Goal: Task Accomplishment & Management: Use online tool/utility

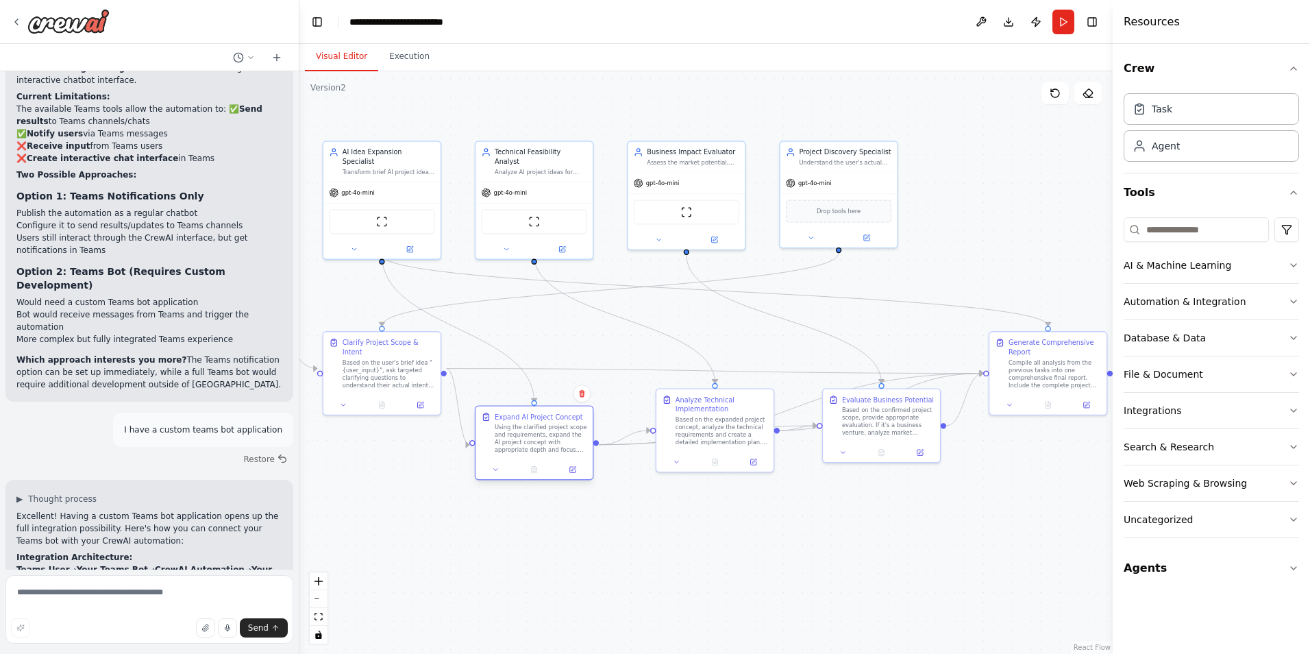
drag, startPoint x: 538, startPoint y: 428, endPoint x: 529, endPoint y: 447, distance: 21.4
click at [529, 447] on div "Using the clarified project scope and requirements, expand the AI project conce…" at bounding box center [541, 438] width 92 height 30
drag, startPoint x: 867, startPoint y: 424, endPoint x: 880, endPoint y: 467, distance: 44.2
click at [880, 467] on div "Based on the confirmed project scope, provide appropriate evaluation. If it's a…" at bounding box center [902, 466] width 92 height 30
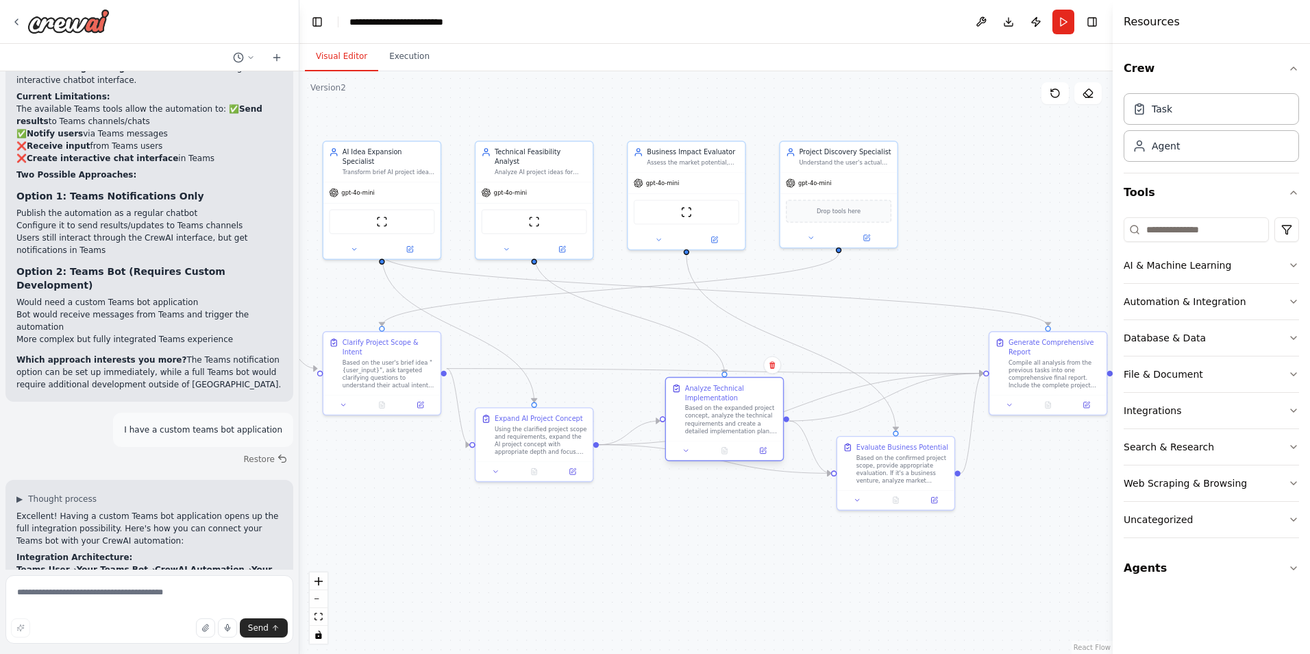
drag, startPoint x: 712, startPoint y: 434, endPoint x: 721, endPoint y: 429, distance: 9.5
click at [721, 429] on div "Based on the expanded project concept, analyze the technical requirements and c…" at bounding box center [731, 419] width 92 height 30
click at [530, 429] on div "Using the clarified project scope and requirements, expand the AI project conce…" at bounding box center [541, 438] width 92 height 30
click at [572, 471] on icon at bounding box center [573, 469] width 4 height 4
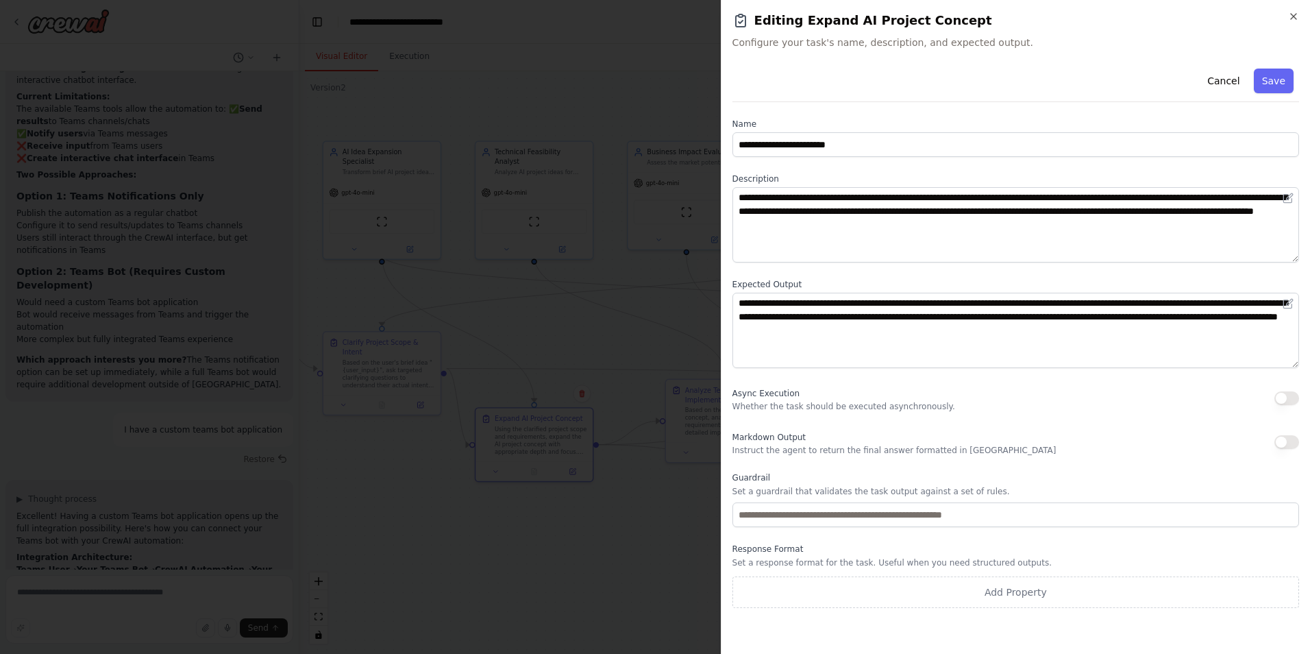
click at [998, 414] on div "**********" at bounding box center [1015, 335] width 567 height 545
click at [1290, 16] on icon "button" at bounding box center [1293, 16] width 11 height 11
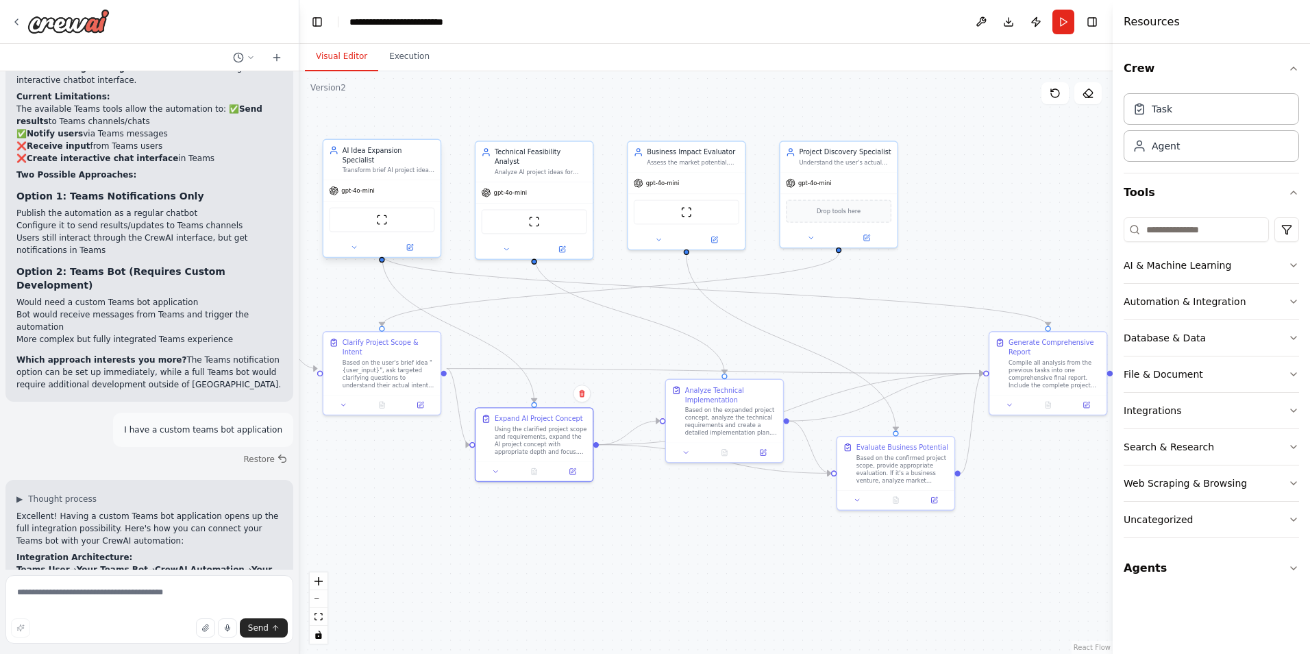
click at [406, 184] on div "gpt-4o-mini" at bounding box center [381, 190] width 117 height 21
click at [408, 245] on icon at bounding box center [409, 247] width 5 height 5
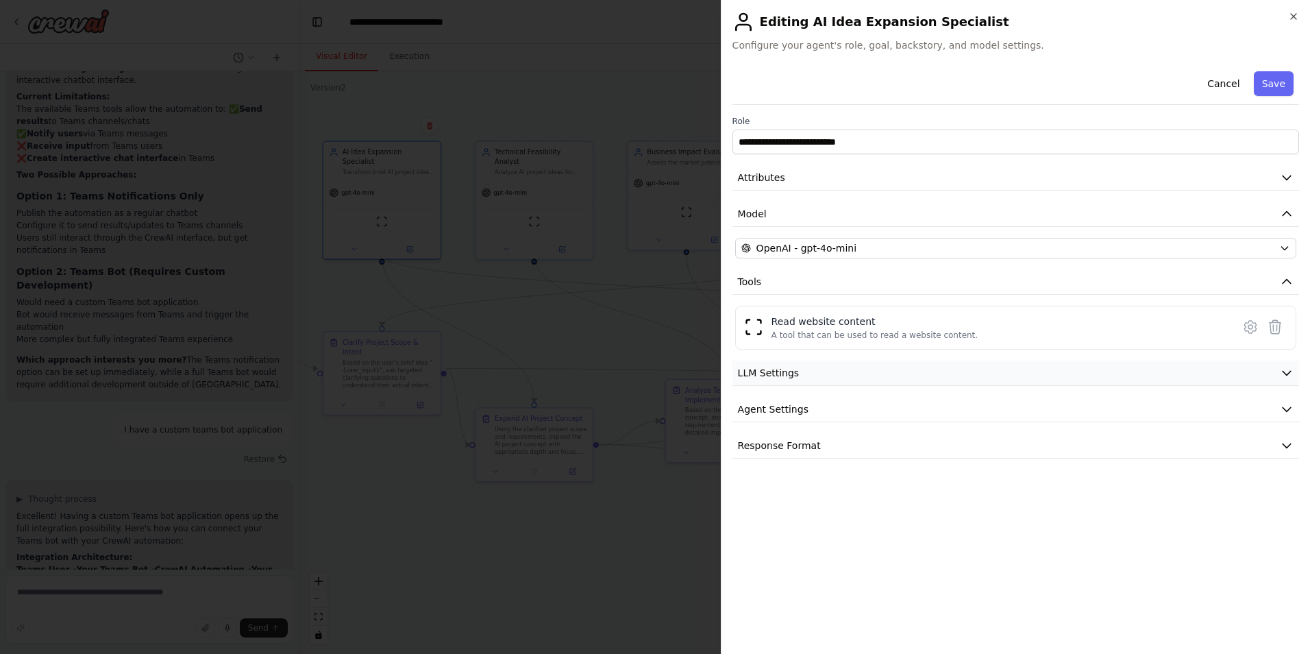
click at [973, 369] on button "LLM Settings" at bounding box center [1015, 372] width 567 height 25
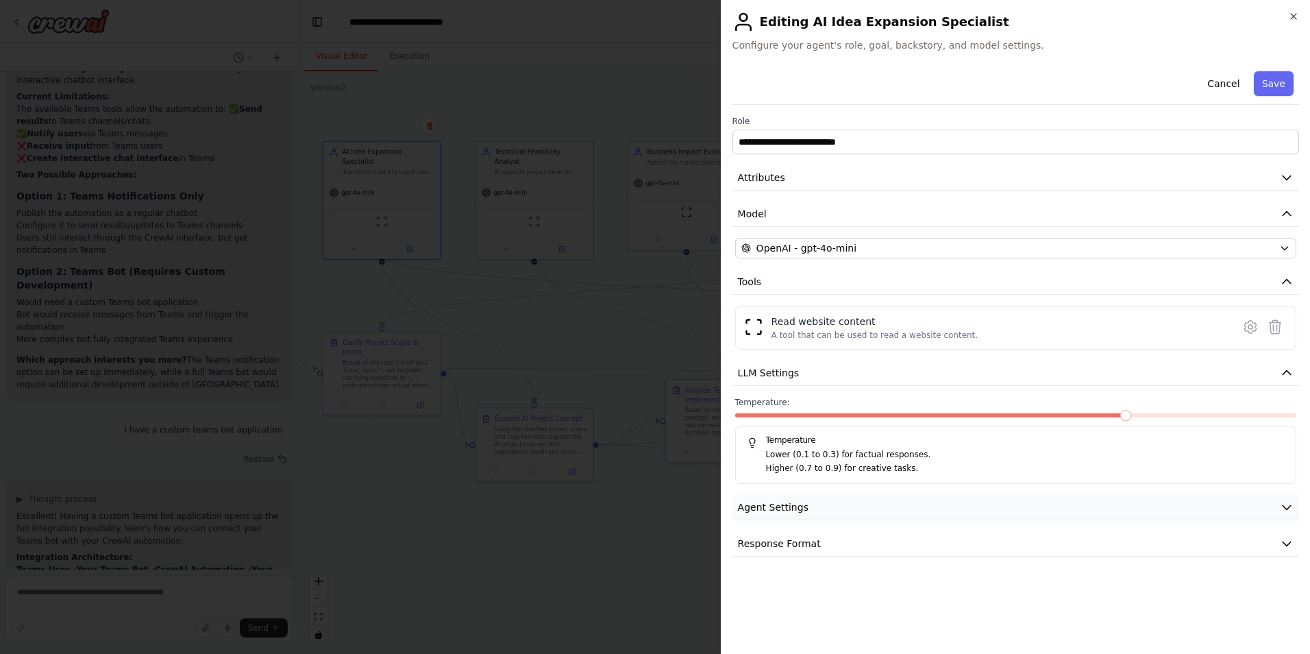
click at [939, 502] on button "Agent Settings" at bounding box center [1015, 507] width 567 height 25
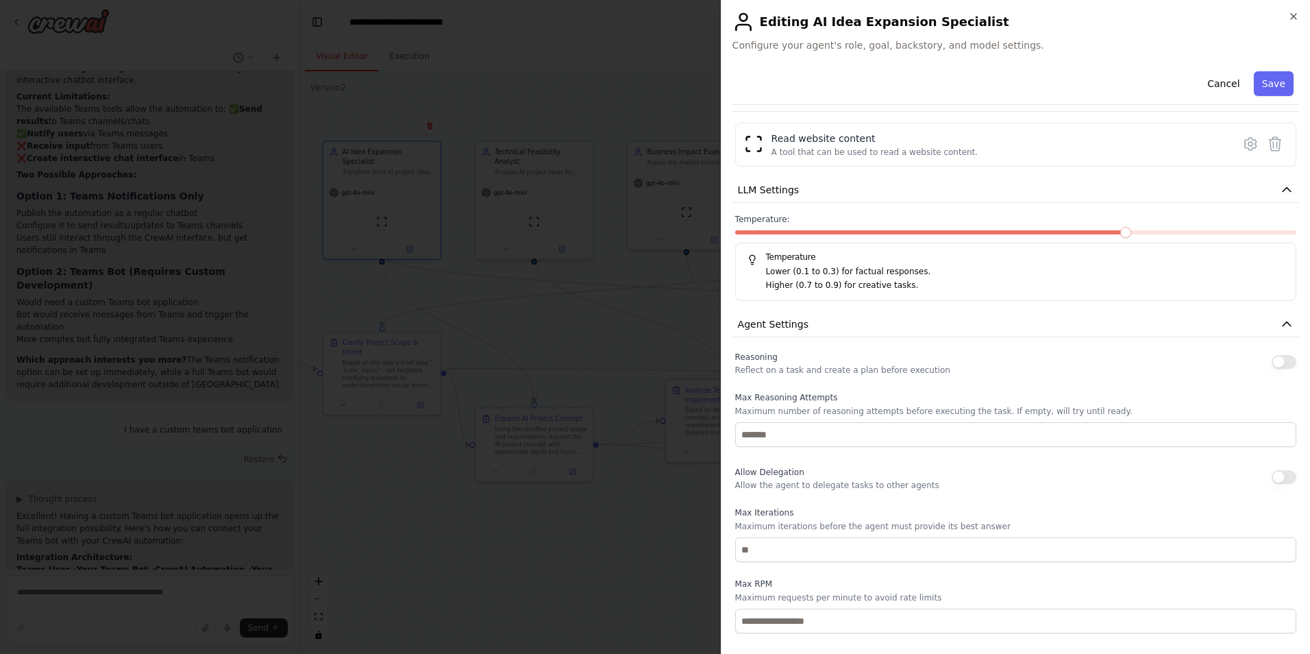
scroll to position [292, 0]
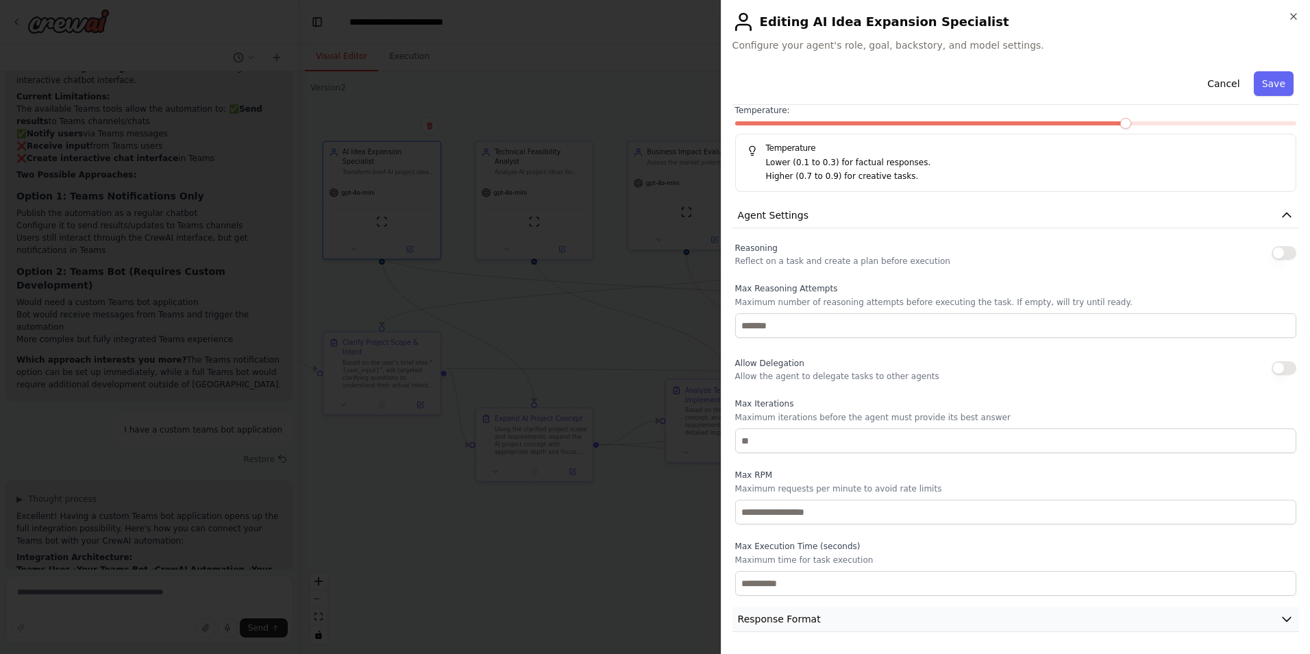
click at [879, 624] on button "Response Format" at bounding box center [1015, 618] width 567 height 25
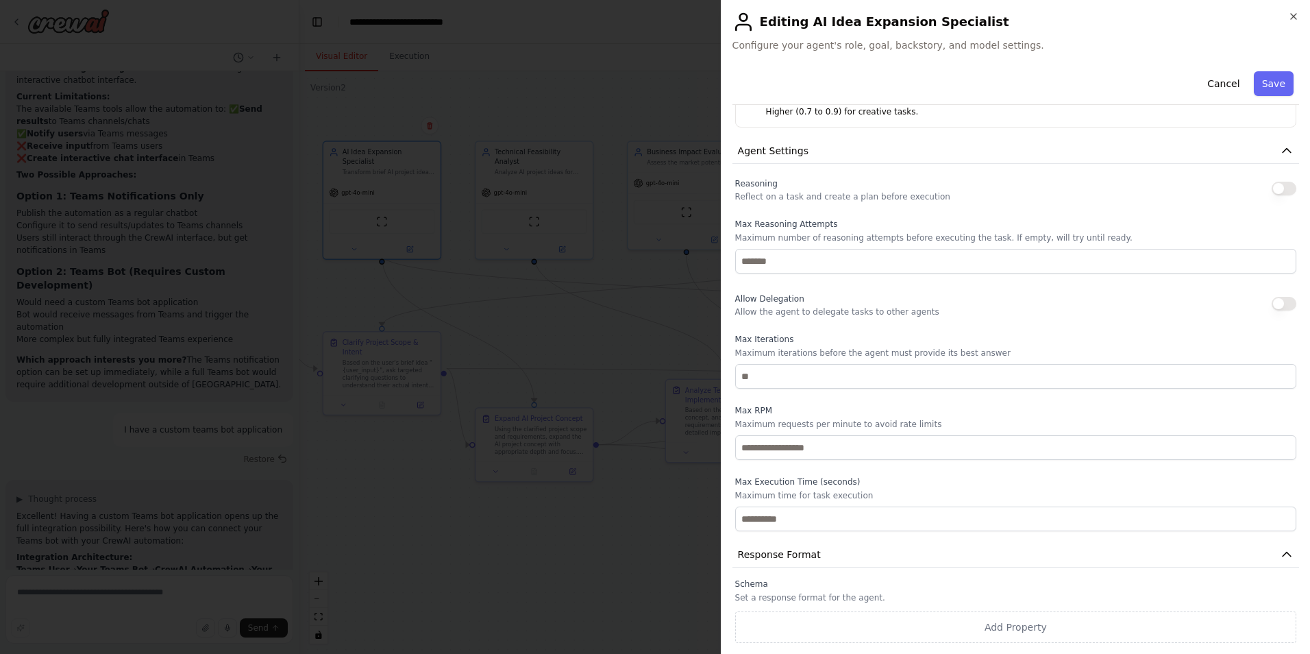
scroll to position [0, 0]
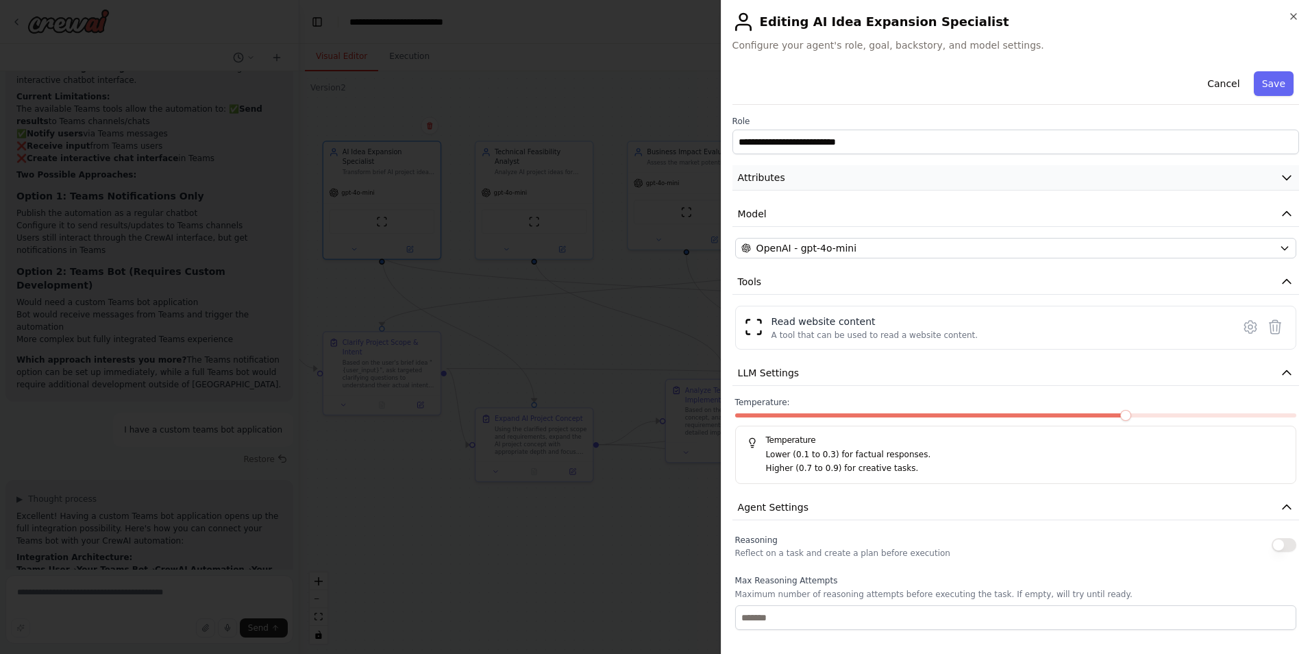
click at [1173, 185] on button "Attributes" at bounding box center [1015, 177] width 567 height 25
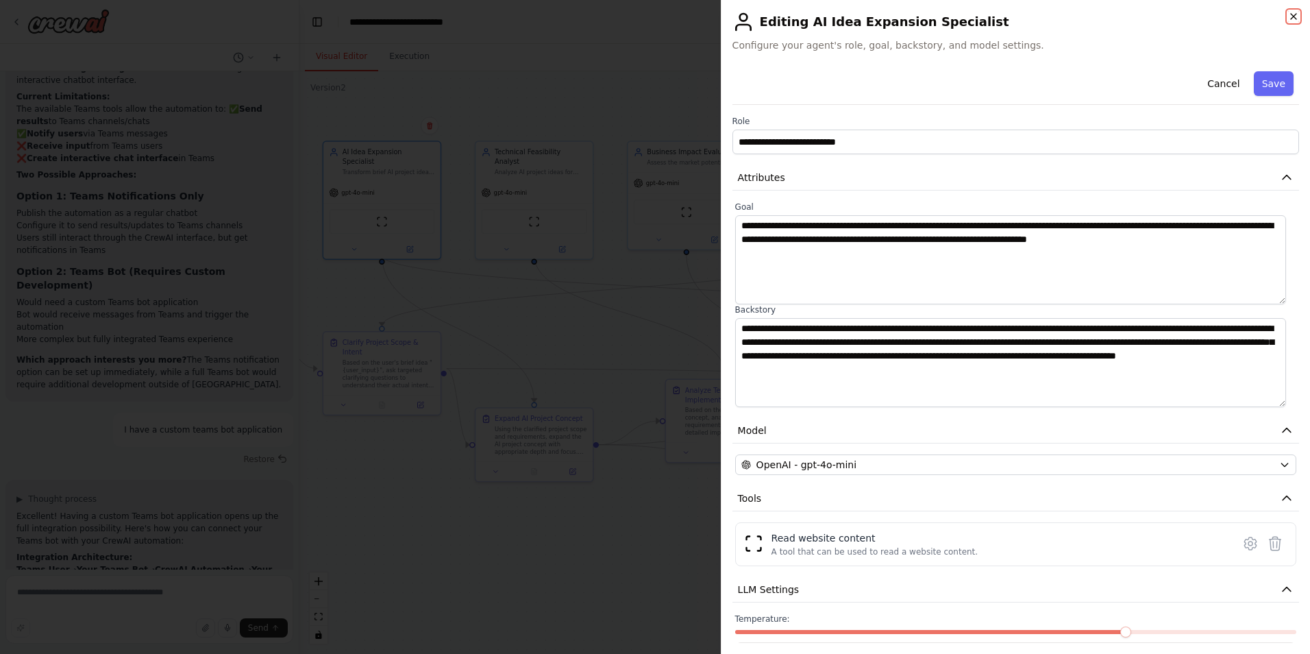
click at [1293, 14] on icon "button" at bounding box center [1293, 16] width 11 height 11
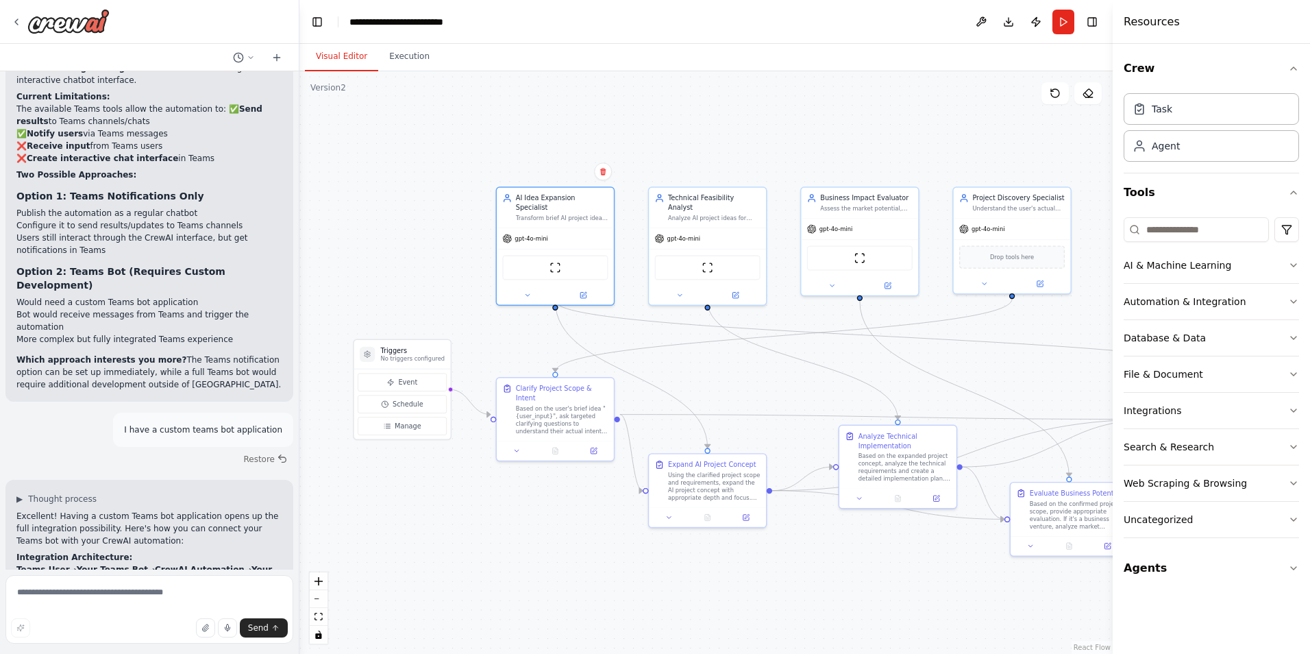
drag, startPoint x: 684, startPoint y: 526, endPoint x: 857, endPoint y: 572, distance: 179.3
click at [857, 572] on div ".deletable-edge-delete-btn { width: 20px; height: 20px; border: 0px solid #ffff…" at bounding box center [705, 362] width 813 height 582
drag, startPoint x: 1007, startPoint y: 224, endPoint x: 400, endPoint y: 200, distance: 607.4
click at [400, 200] on div "gpt-4o-mini" at bounding box center [412, 207] width 117 height 21
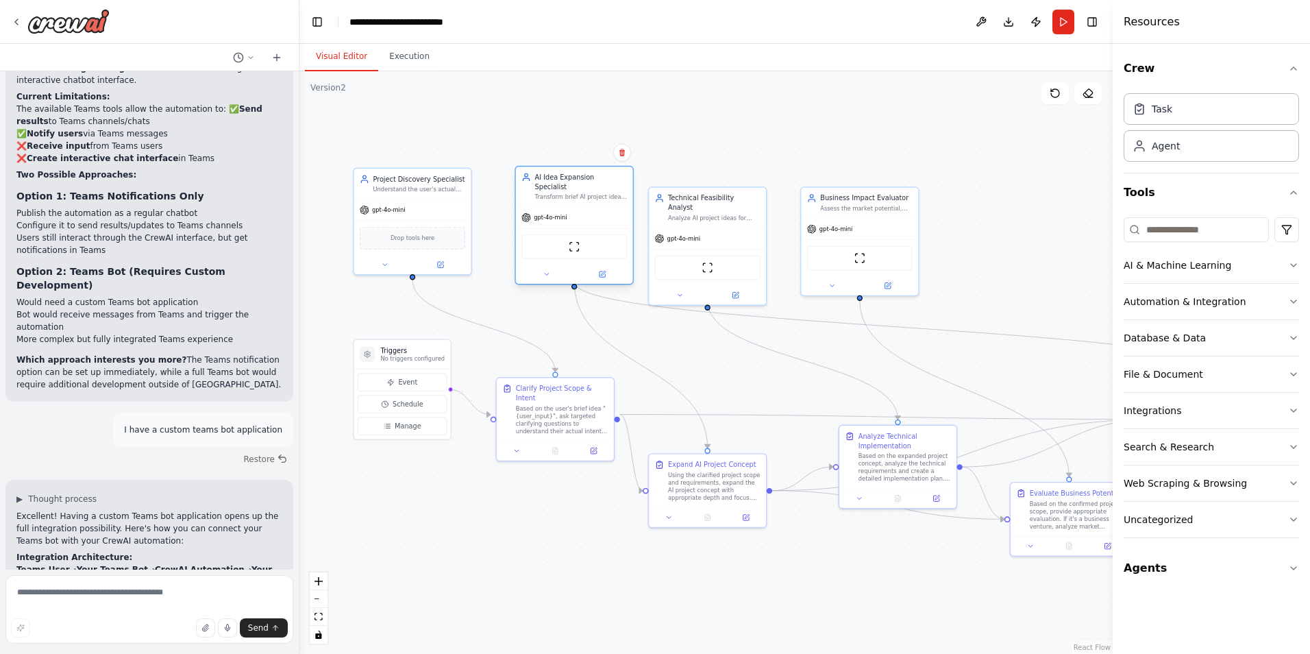
drag, startPoint x: 544, startPoint y: 208, endPoint x: 560, endPoint y: 191, distance: 22.8
click at [560, 193] on div "Transform brief AI project ideas (like "{user_input}") into comprehensive, deta…" at bounding box center [581, 197] width 92 height 8
drag, startPoint x: 701, startPoint y: 203, endPoint x: 729, endPoint y: 189, distance: 30.9
click at [729, 193] on div "Analyze AI project ideas for technical feasibility, recommend specific AI techn…" at bounding box center [743, 197] width 92 height 8
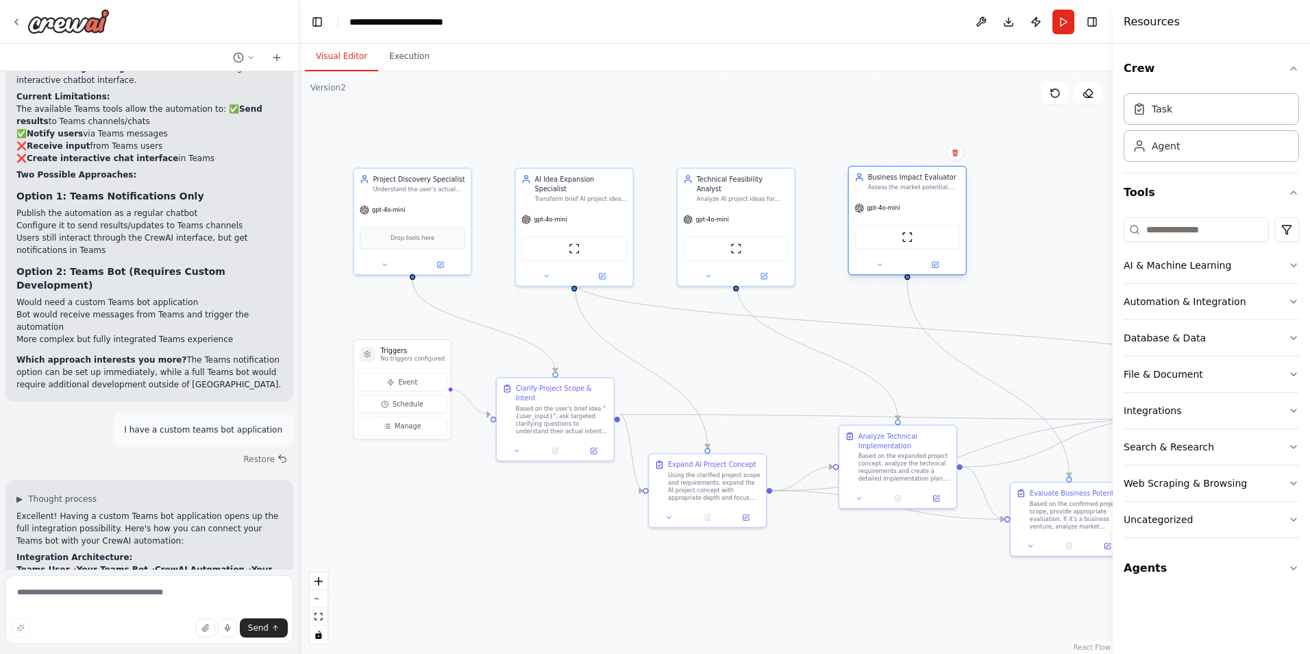
drag, startPoint x: 840, startPoint y: 209, endPoint x: 891, endPoint y: 190, distance: 54.8
click at [891, 190] on div "Assess the market potential, business value, and commercial viability of AI pro…" at bounding box center [914, 188] width 92 height 8
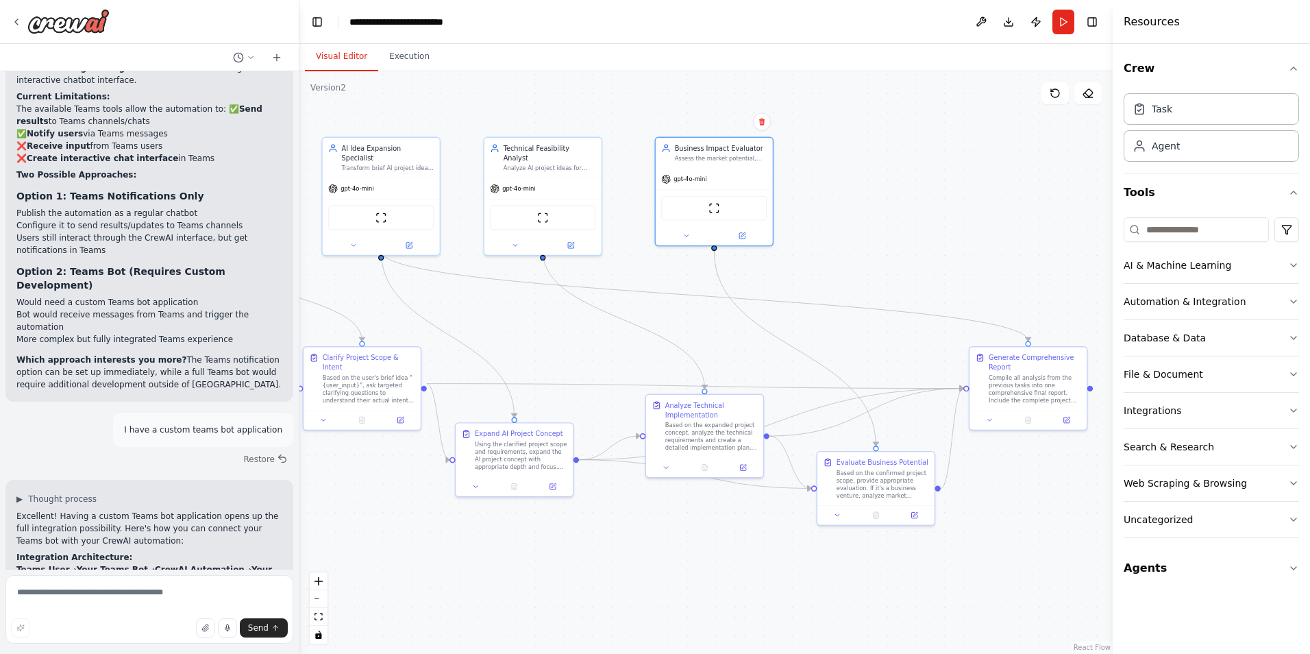
drag, startPoint x: 820, startPoint y: 582, endPoint x: 627, endPoint y: 551, distance: 195.6
click at [627, 551] on div ".deletable-edge-delete-btn { width: 20px; height: 20px; border: 0px solid #ffff…" at bounding box center [705, 362] width 813 height 582
drag, startPoint x: 687, startPoint y: 452, endPoint x: 668, endPoint y: 557, distance: 106.6
click at [668, 557] on div "Analyze Technical Implementation Based on the expanded project concept, analyze…" at bounding box center [685, 528] width 117 height 63
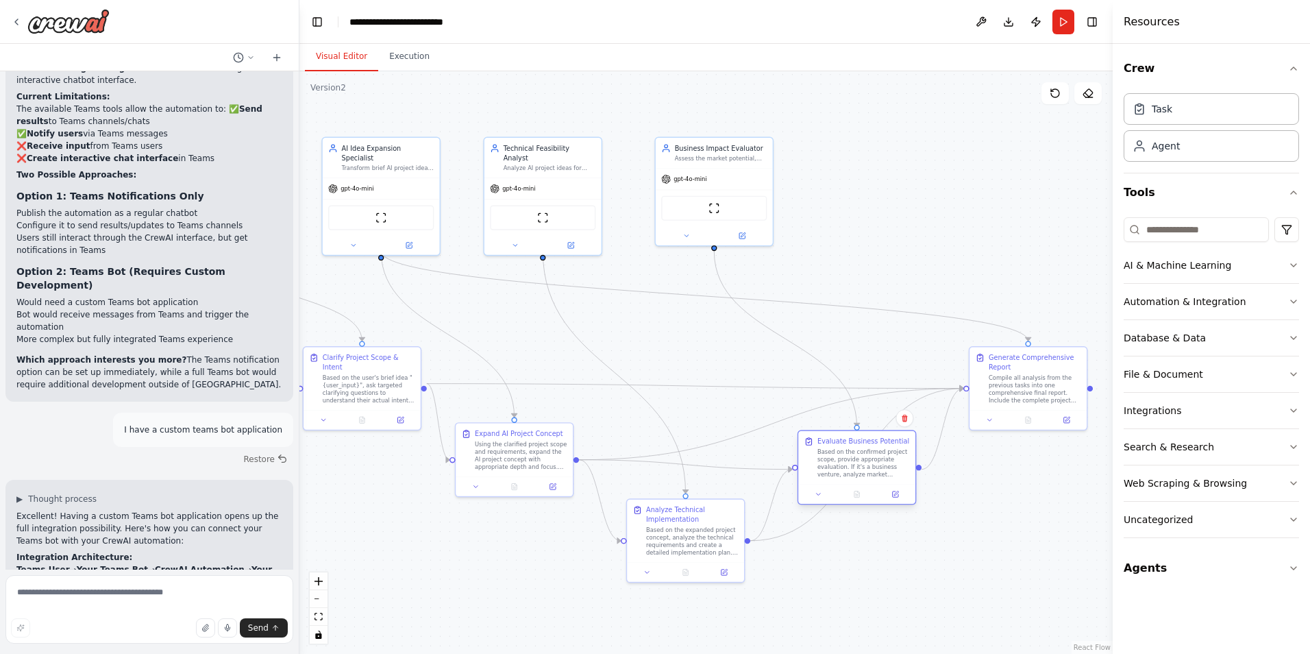
drag, startPoint x: 865, startPoint y: 487, endPoint x: 849, endPoint y: 471, distance: 23.3
click at [849, 471] on div "Based on the confirmed project scope, provide appropriate evaluation. If it's a…" at bounding box center [863, 463] width 92 height 30
click at [960, 509] on div ".deletable-edge-delete-btn { width: 20px; height: 20px; border: 0px solid #ffff…" at bounding box center [705, 362] width 813 height 582
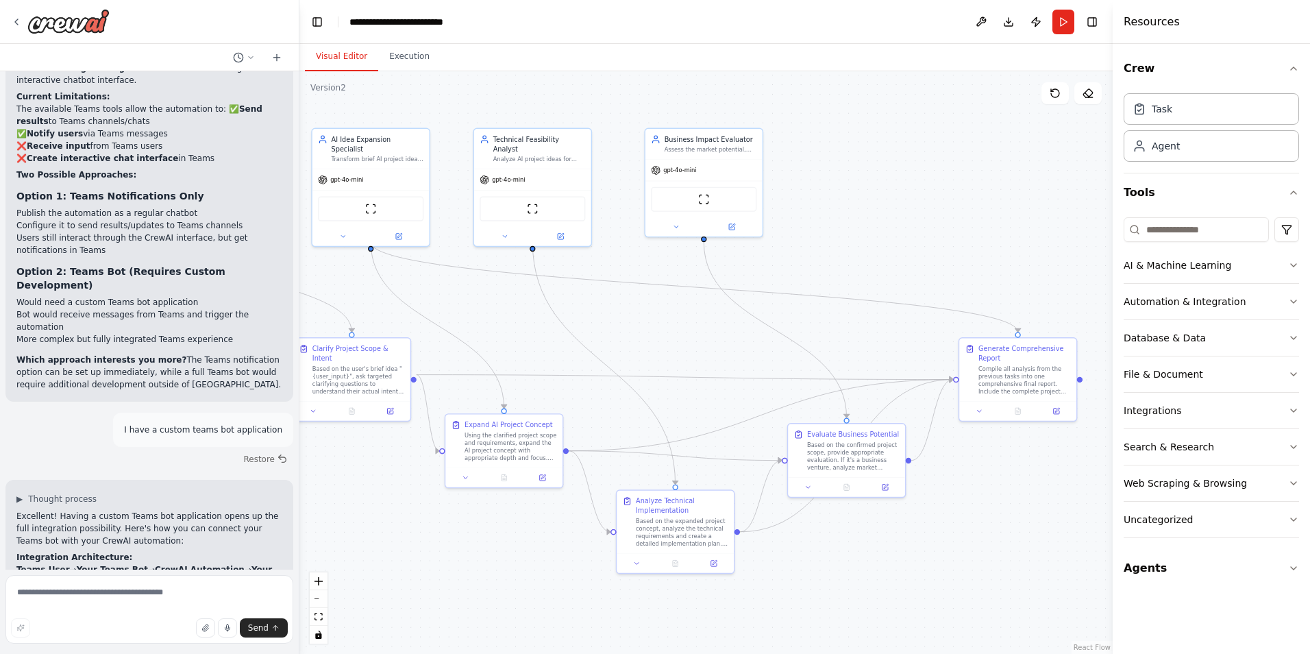
drag, startPoint x: 949, startPoint y: 523, endPoint x: 939, endPoint y: 514, distance: 13.6
click at [939, 514] on div ".deletable-edge-delete-btn { width: 20px; height: 20px; border: 0px solid #ffff…" at bounding box center [705, 362] width 813 height 582
drag, startPoint x: 732, startPoint y: 171, endPoint x: 878, endPoint y: 185, distance: 146.6
click at [878, 185] on div "gpt-4o-mini" at bounding box center [846, 187] width 117 height 21
drag, startPoint x: 573, startPoint y: 166, endPoint x: 720, endPoint y: 187, distance: 148.8
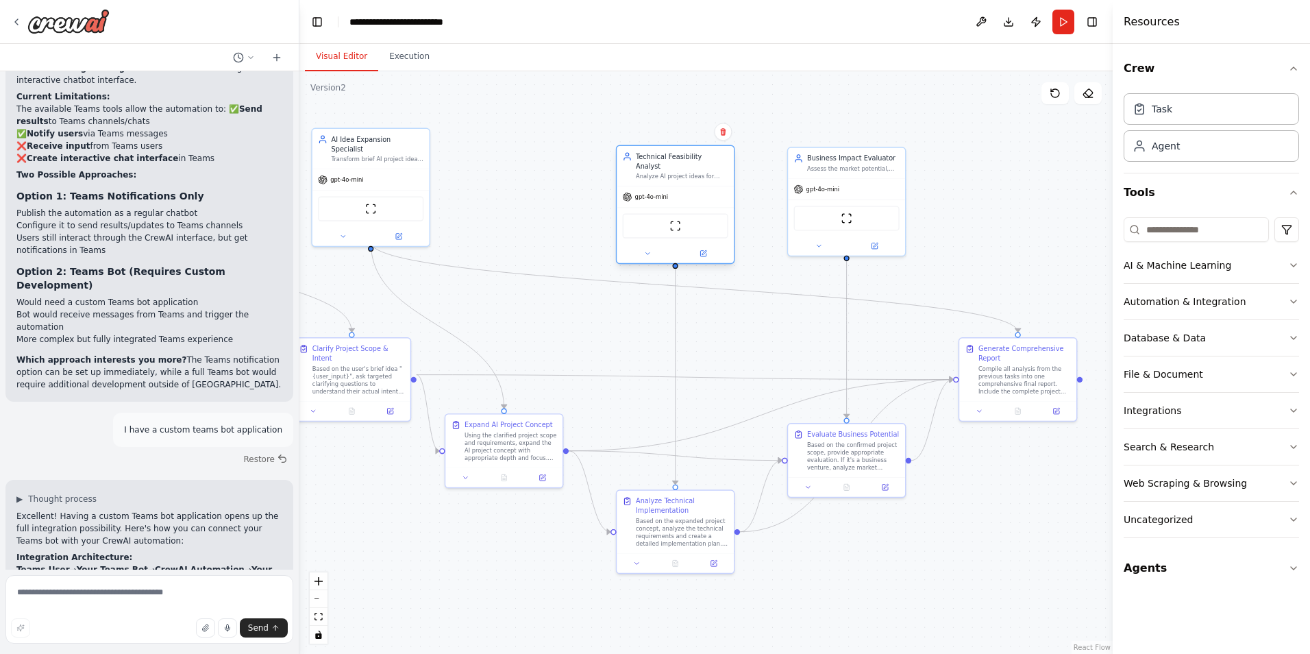
click at [720, 187] on div "gpt-4o-mini" at bounding box center [675, 196] width 117 height 21
drag, startPoint x: 415, startPoint y: 175, endPoint x: 545, endPoint y: 199, distance: 131.7
click at [545, 199] on div "gpt-4o-mini ScrapeWebsiteTool" at bounding box center [503, 224] width 117 height 77
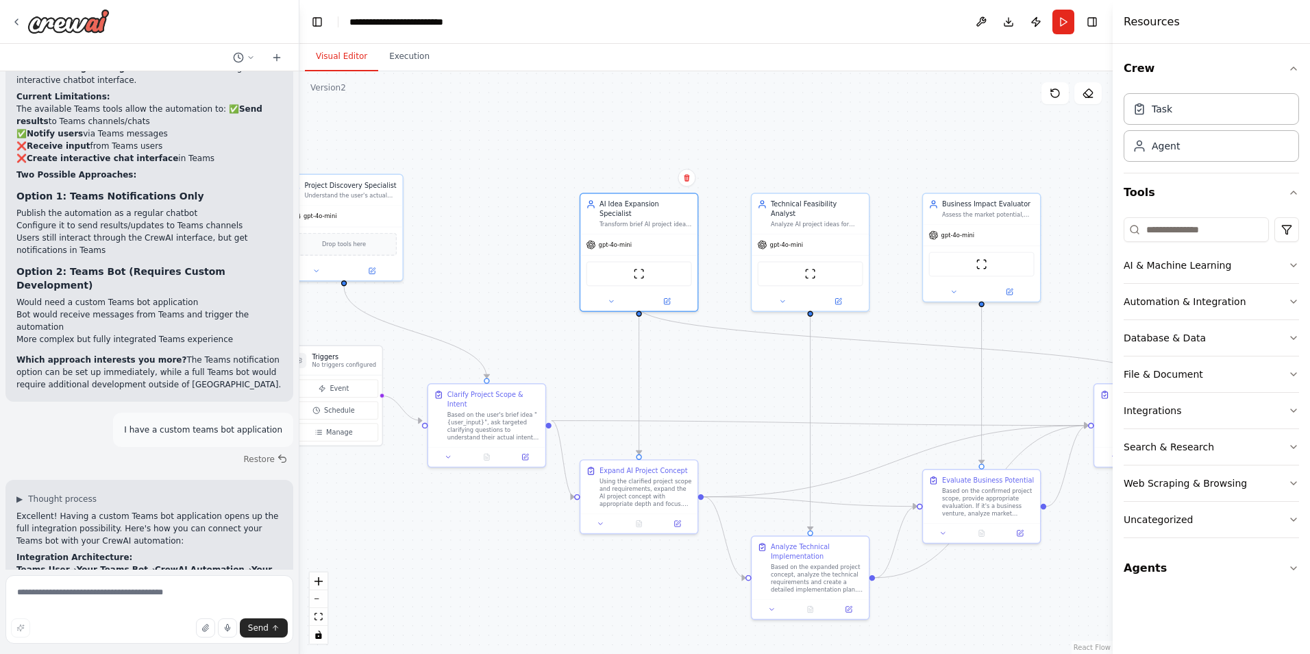
drag, startPoint x: 397, startPoint y: 288, endPoint x: 534, endPoint y: 336, distance: 144.9
click at [534, 336] on div ".deletable-edge-delete-btn { width: 20px; height: 20px; border: 0px solid #ffff…" at bounding box center [705, 362] width 813 height 582
drag, startPoint x: 364, startPoint y: 215, endPoint x: 514, endPoint y: 243, distance: 151.8
click at [514, 243] on div "gpt-4o-mini" at bounding box center [488, 244] width 117 height 21
drag, startPoint x: 522, startPoint y: 238, endPoint x: 524, endPoint y: 229, distance: 8.5
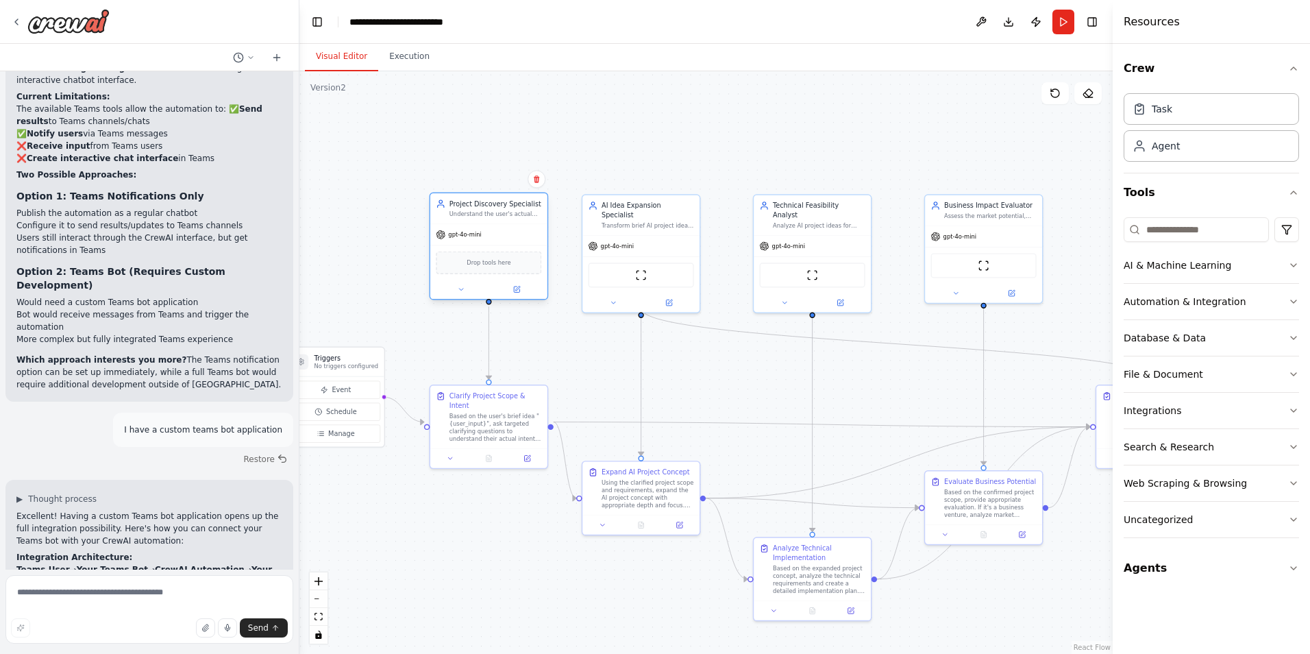
click at [524, 229] on div "gpt-4o-mini" at bounding box center [488, 234] width 117 height 21
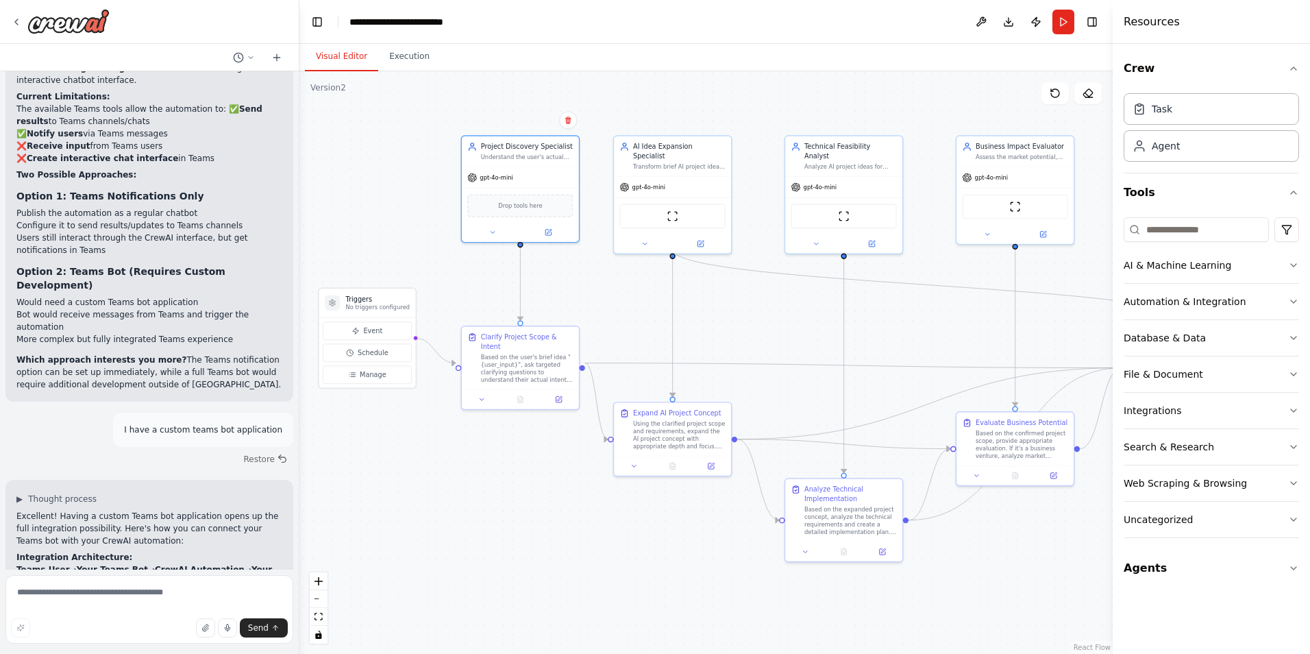
drag, startPoint x: 593, startPoint y: 358, endPoint x: 624, endPoint y: 299, distance: 66.8
click at [624, 299] on div ".deletable-edge-delete-btn { width: 20px; height: 20px; border: 0px solid #ffff…" at bounding box center [705, 362] width 813 height 582
drag, startPoint x: 392, startPoint y: 308, endPoint x: 393, endPoint y: 331, distance: 22.6
click at [393, 331] on div "Triggers No triggers configured" at bounding box center [367, 322] width 97 height 29
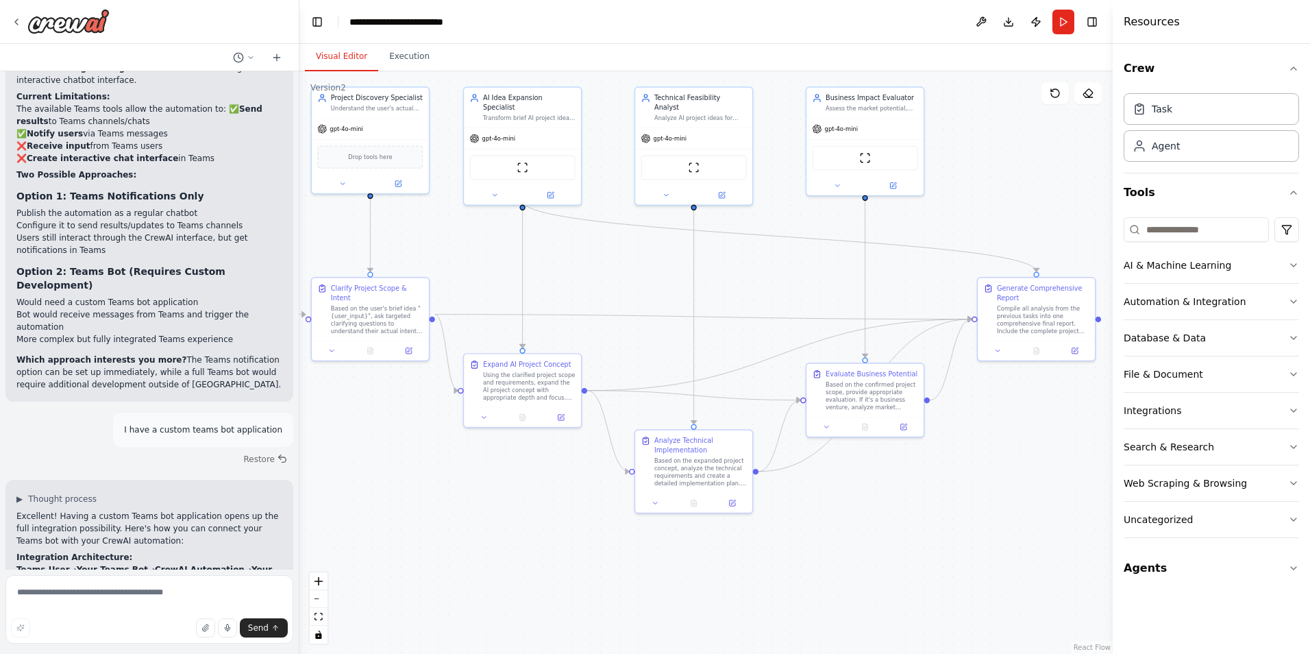
drag, startPoint x: 618, startPoint y: 538, endPoint x: 468, endPoint y: 489, distance: 157.7
click at [468, 489] on div ".deletable-edge-delete-btn { width: 20px; height: 20px; border: 0px solid #ffff…" at bounding box center [705, 362] width 813 height 582
click at [390, 310] on div "Based on the user's brief idea "{user_input}", ask targeted clarifying question…" at bounding box center [377, 318] width 92 height 30
click at [337, 343] on button at bounding box center [332, 349] width 33 height 12
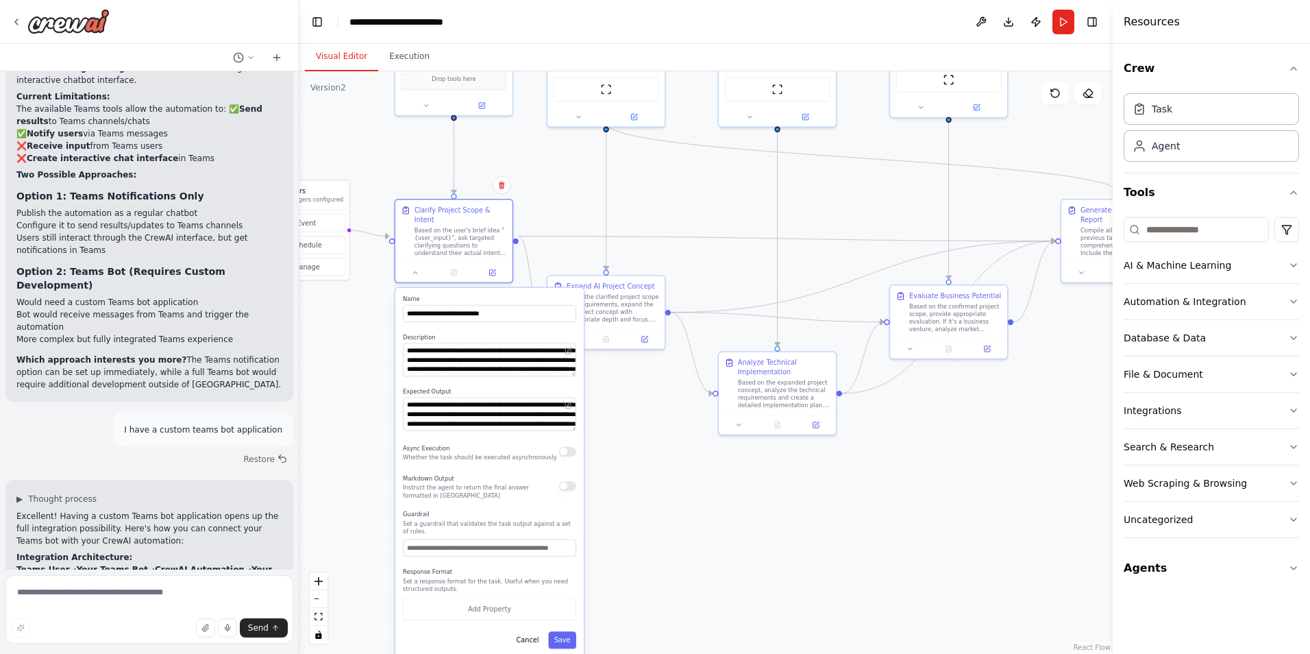
drag, startPoint x: 565, startPoint y: 543, endPoint x: 648, endPoint y: 464, distance: 113.9
click at [648, 464] on div ".deletable-edge-delete-btn { width: 20px; height: 20px; border: 0px solid #ffff…" at bounding box center [705, 362] width 813 height 582
click at [416, 266] on button at bounding box center [415, 271] width 33 height 12
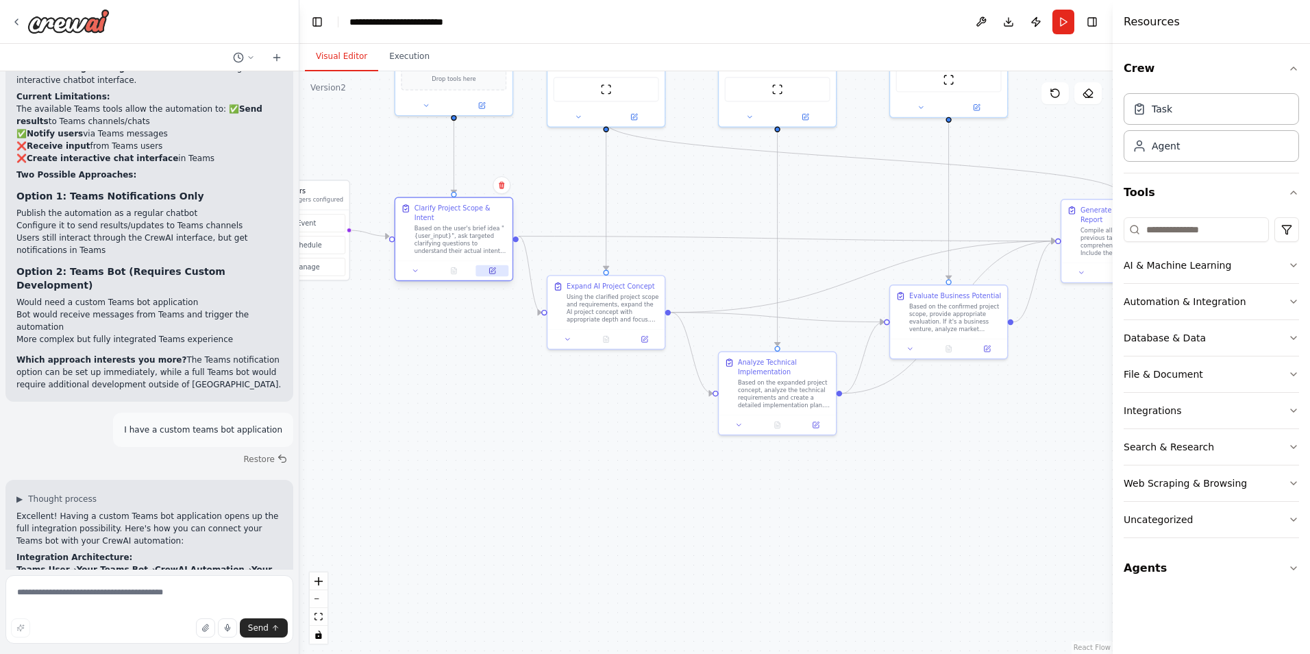
click at [492, 268] on icon at bounding box center [491, 270] width 5 height 5
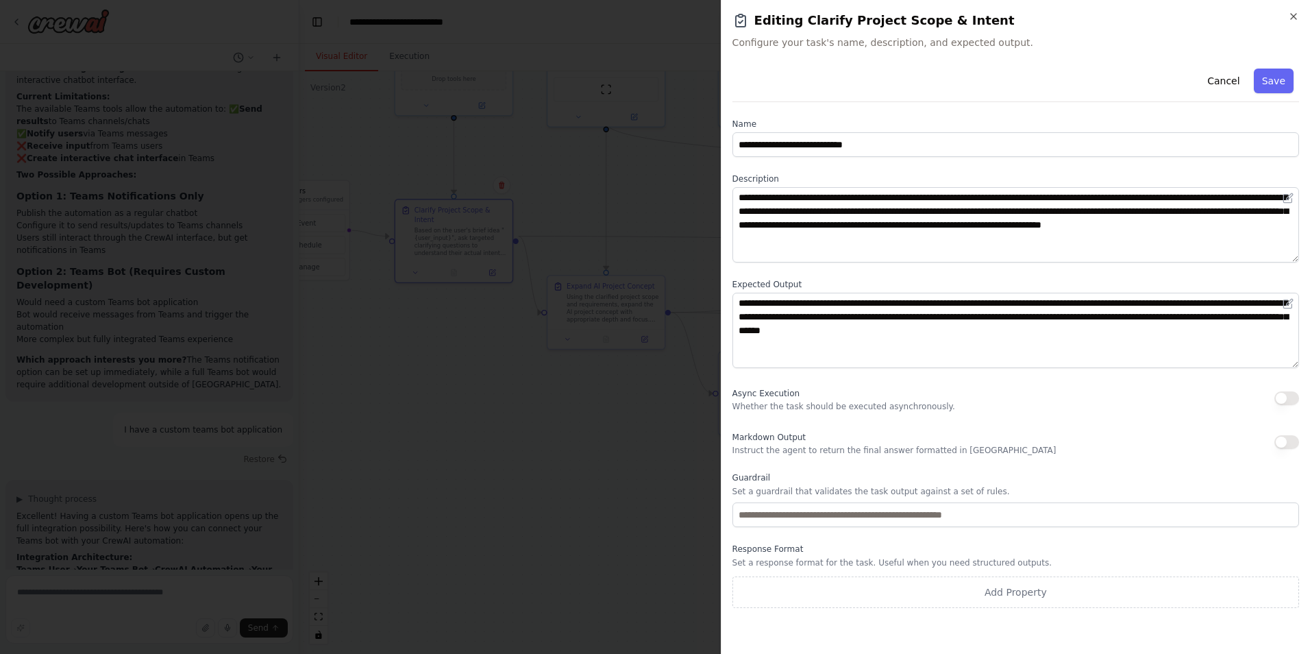
click at [1286, 12] on h2 "Editing Clarify Project Scope & Intent" at bounding box center [1015, 20] width 567 height 19
click at [1289, 12] on icon "button" at bounding box center [1293, 16] width 11 height 11
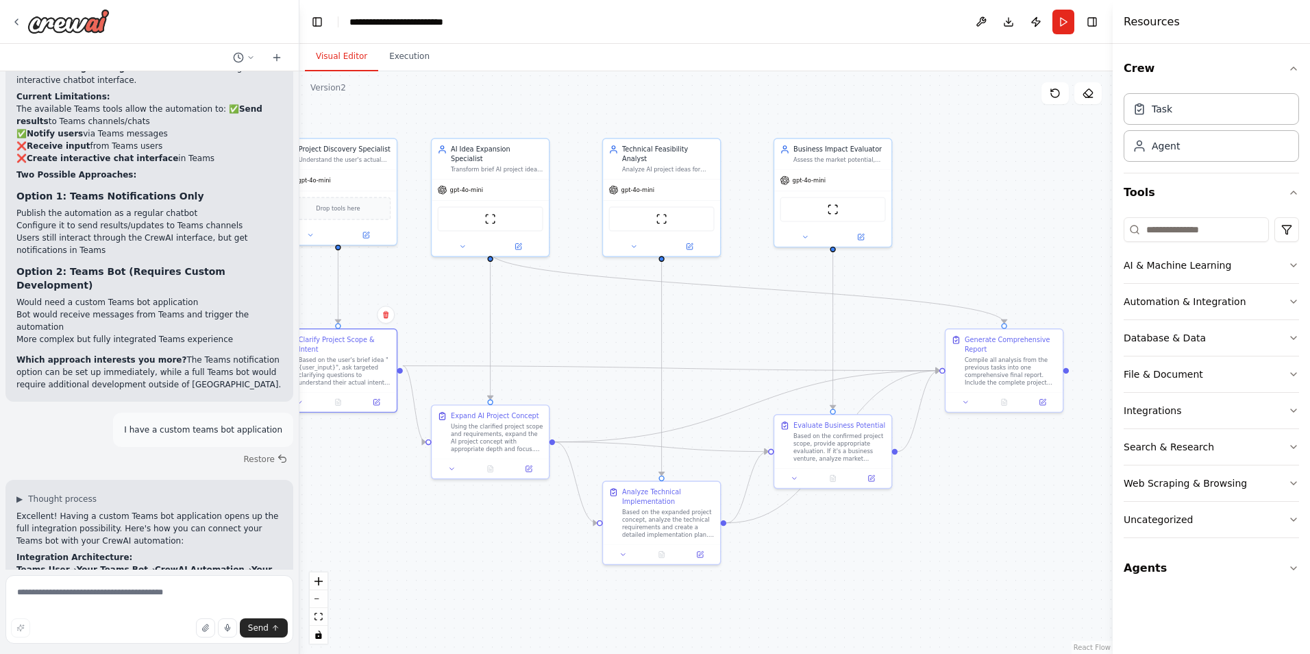
drag, startPoint x: 647, startPoint y: 206, endPoint x: 531, endPoint y: 336, distance: 173.7
click at [531, 336] on div ".deletable-edge-delete-btn { width: 20px; height: 20px; border: 0px solid #ffff…" at bounding box center [705, 362] width 813 height 582
click at [853, 180] on div "gpt-4o-mini" at bounding box center [832, 178] width 117 height 21
click at [867, 232] on button at bounding box center [860, 235] width 53 height 12
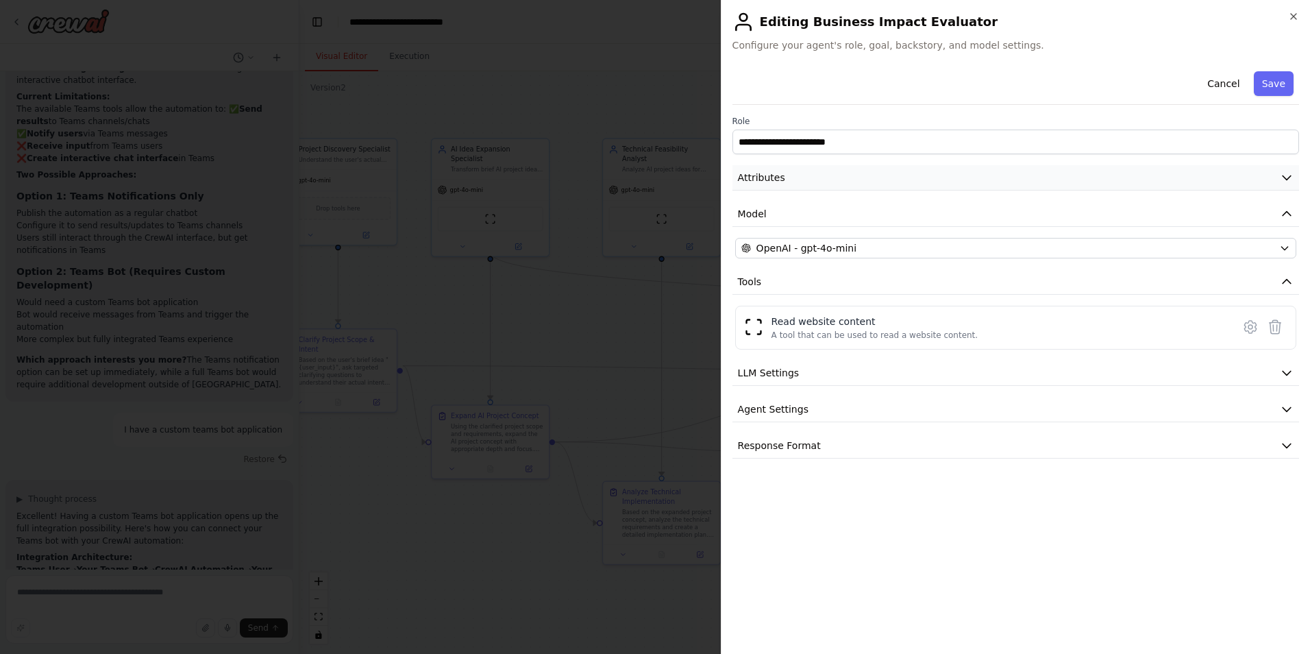
click at [1284, 174] on icon "button" at bounding box center [1287, 178] width 14 height 14
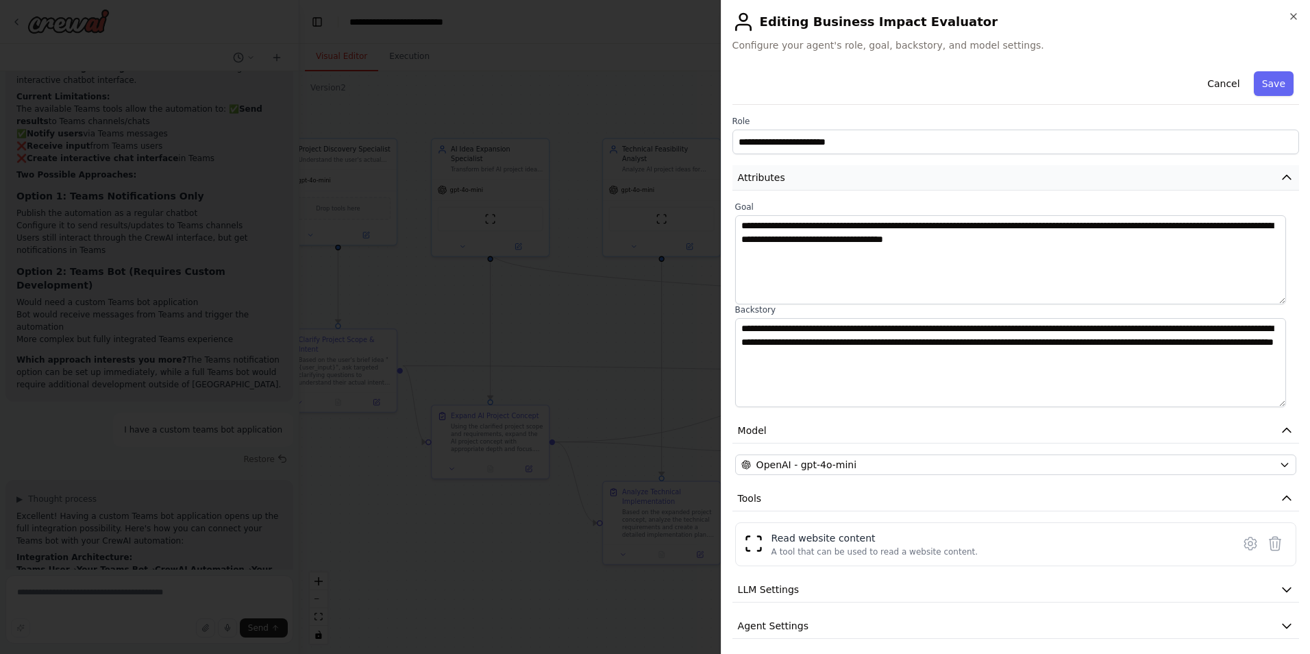
click at [1280, 174] on icon "button" at bounding box center [1287, 178] width 14 height 14
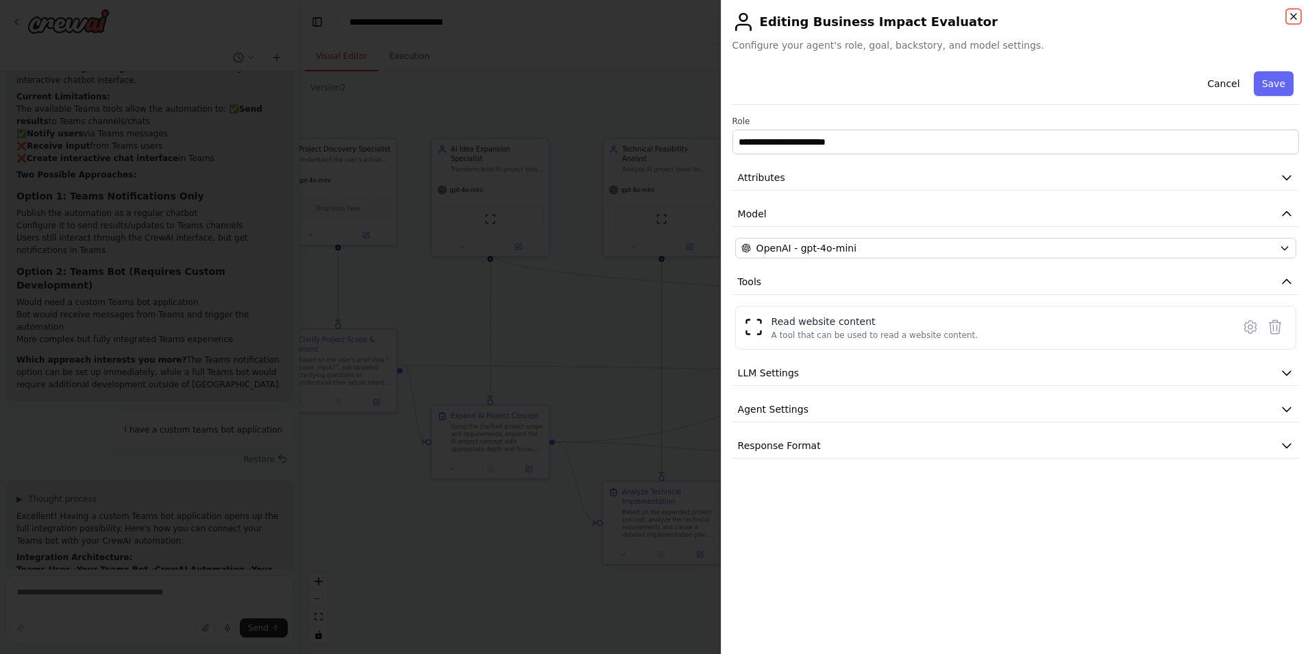
click at [1289, 18] on icon "button" at bounding box center [1293, 16] width 11 height 11
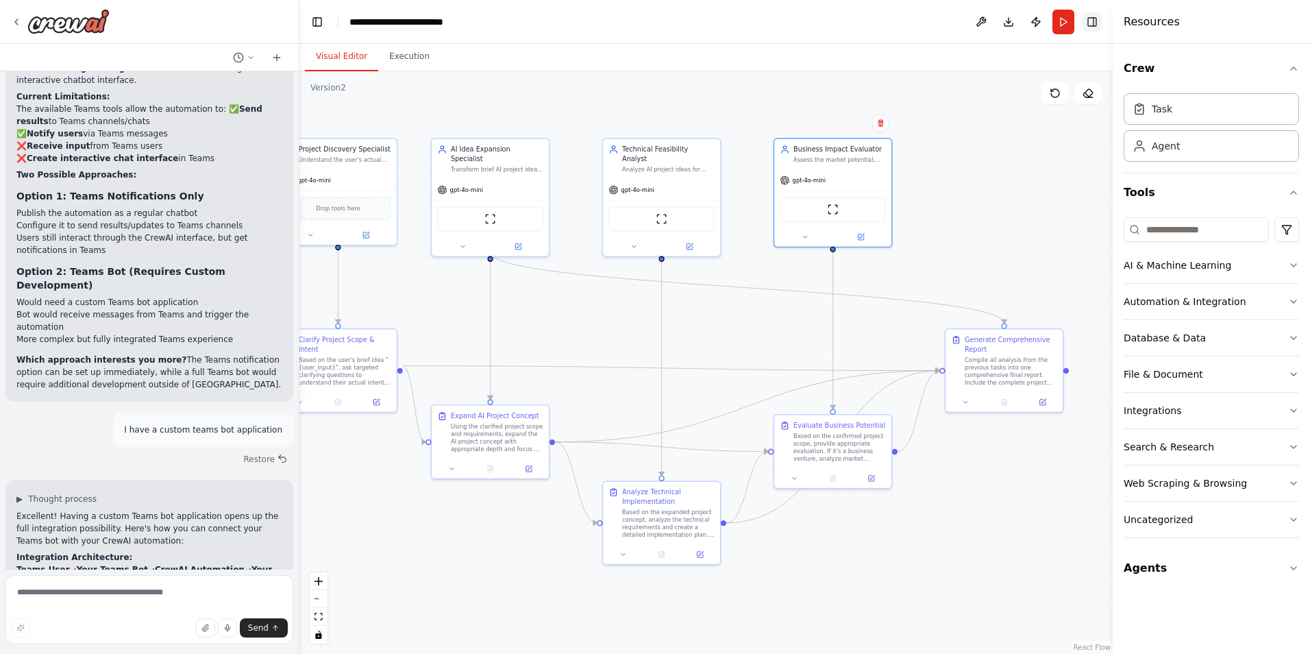
click at [1090, 21] on button "Toggle Right Sidebar" at bounding box center [1091, 21] width 19 height 19
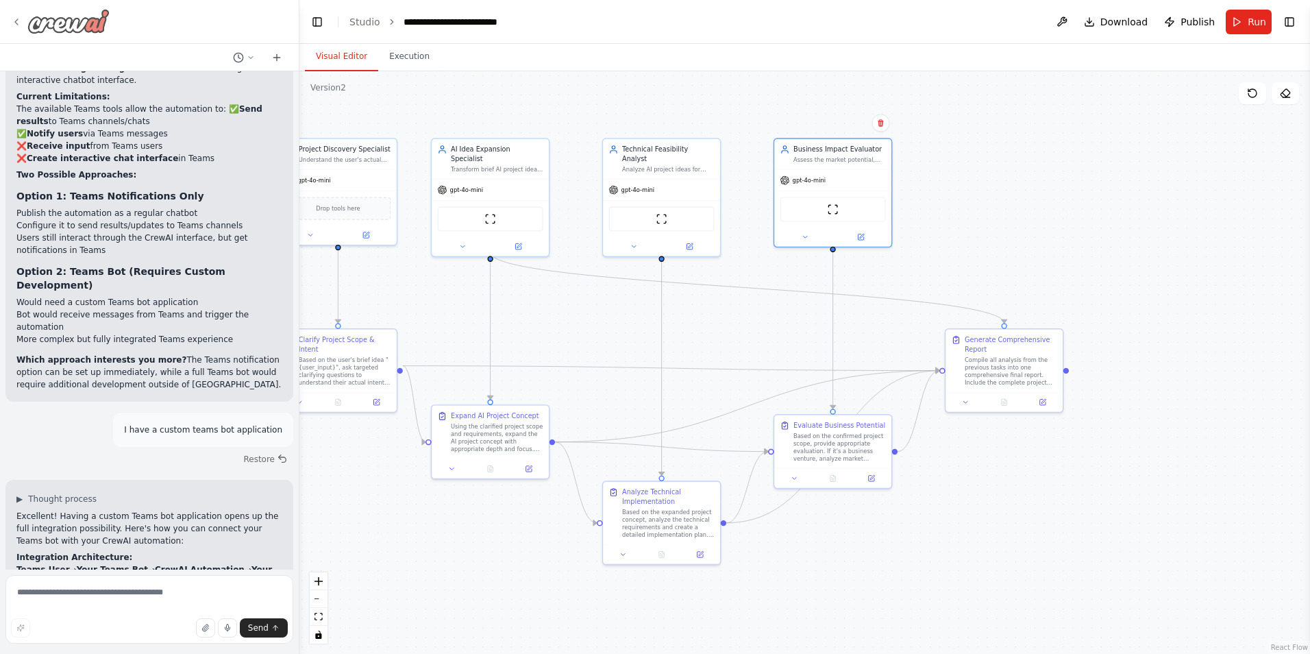
click at [16, 20] on icon at bounding box center [16, 21] width 11 height 11
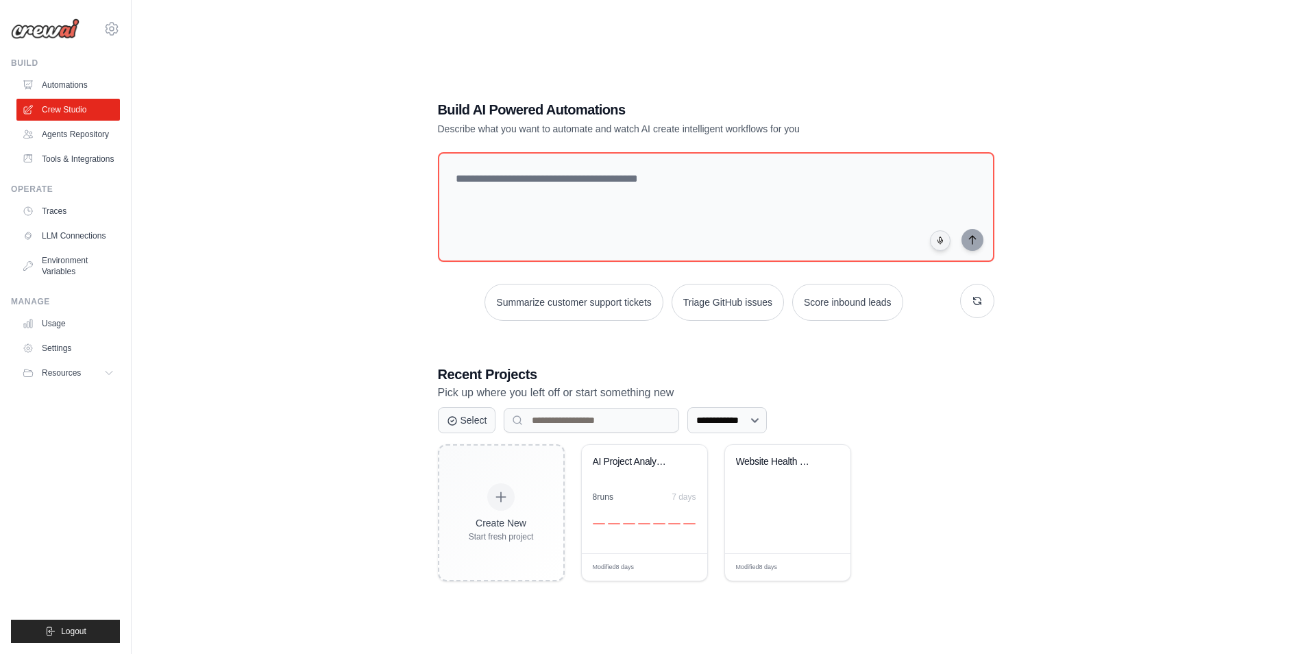
click at [337, 204] on div "**********" at bounding box center [715, 341] width 1124 height 654
click at [59, 323] on link "Usage" at bounding box center [69, 323] width 103 height 22
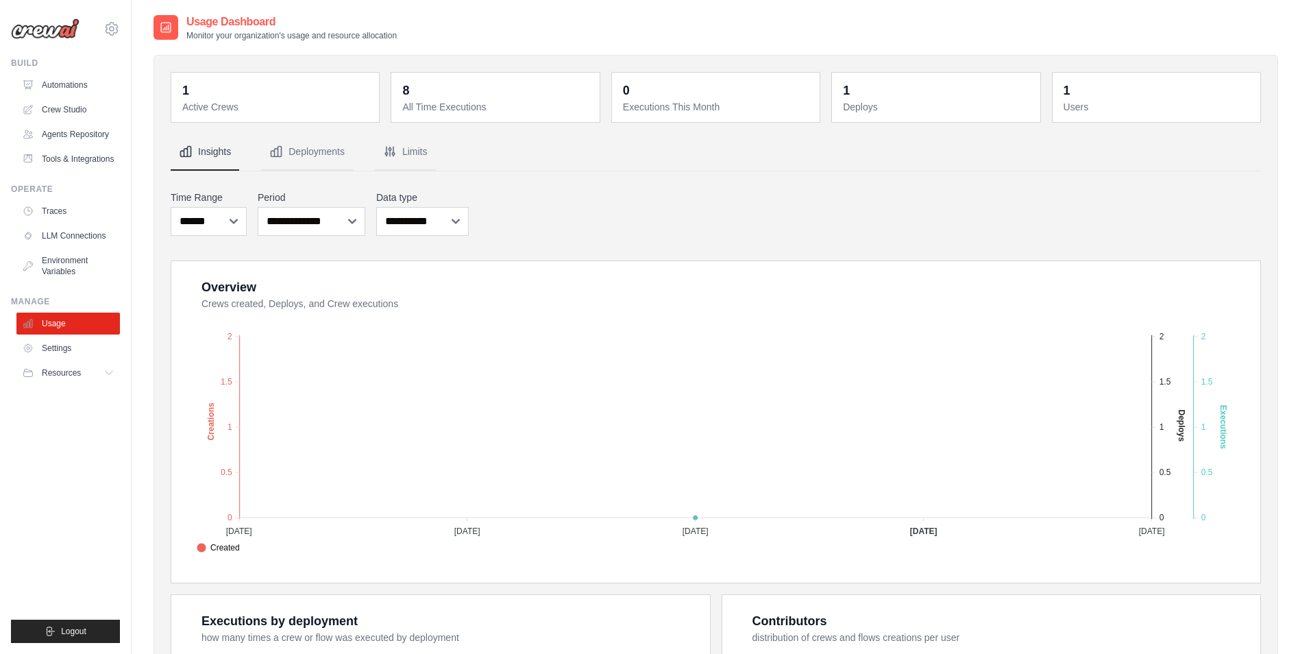
drag, startPoint x: 658, startPoint y: 221, endPoint x: 662, endPoint y: 143, distance: 77.5
click at [662, 143] on div "**********" at bounding box center [716, 537] width 1090 height 807
drag, startPoint x: 662, startPoint y: 143, endPoint x: 653, endPoint y: 179, distance: 37.6
click at [653, 179] on div "**********" at bounding box center [716, 537] width 1090 height 807
click at [506, 206] on div "**********" at bounding box center [716, 213] width 1090 height 51
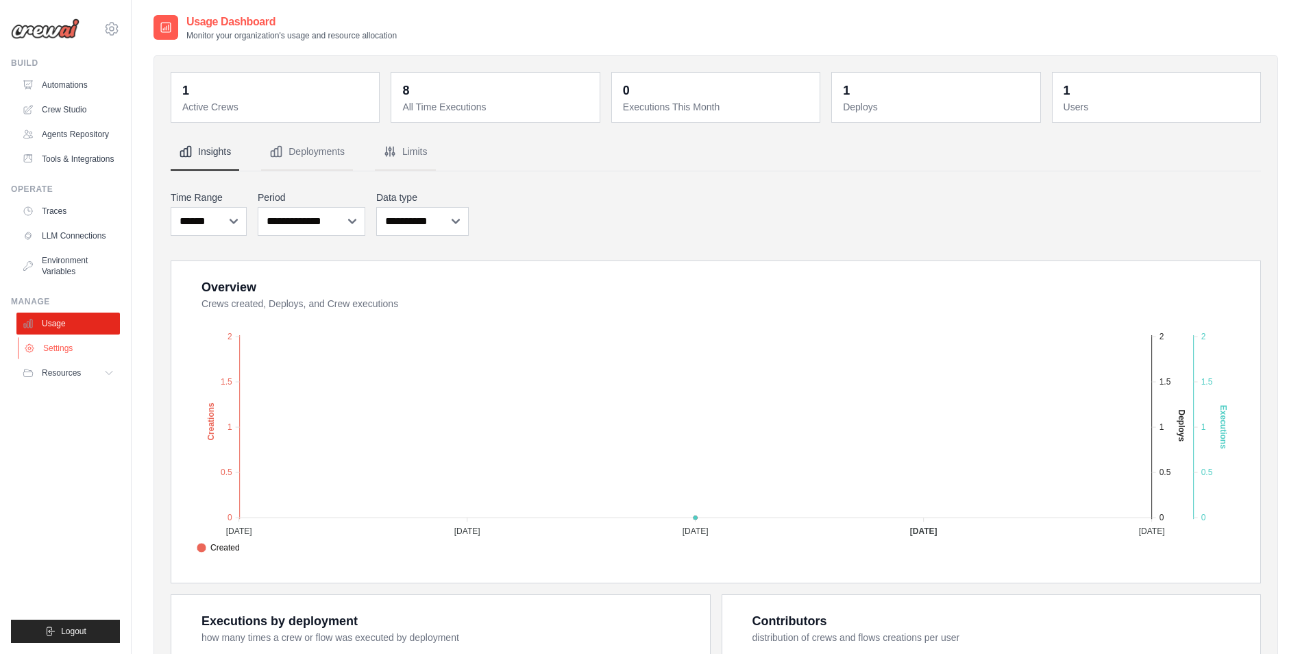
click at [69, 340] on link "Settings" at bounding box center [69, 348] width 103 height 22
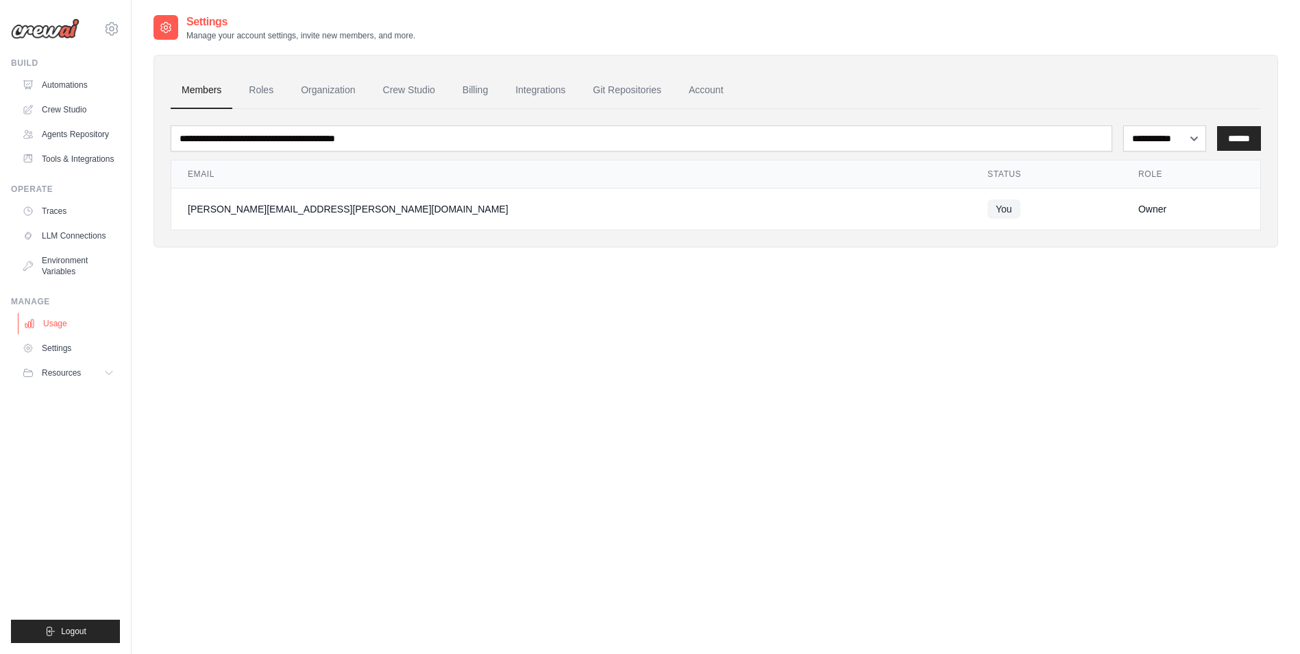
click at [55, 325] on link "Usage" at bounding box center [69, 323] width 103 height 22
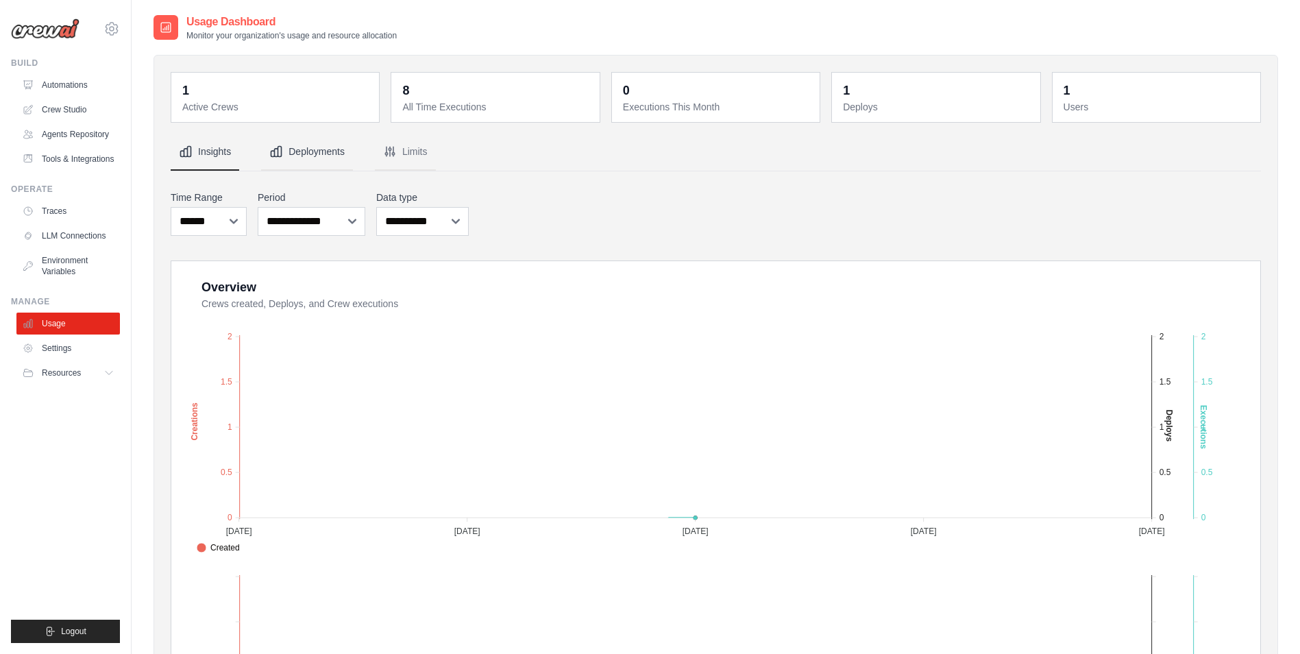
click at [329, 155] on button "Deployments" at bounding box center [307, 152] width 92 height 37
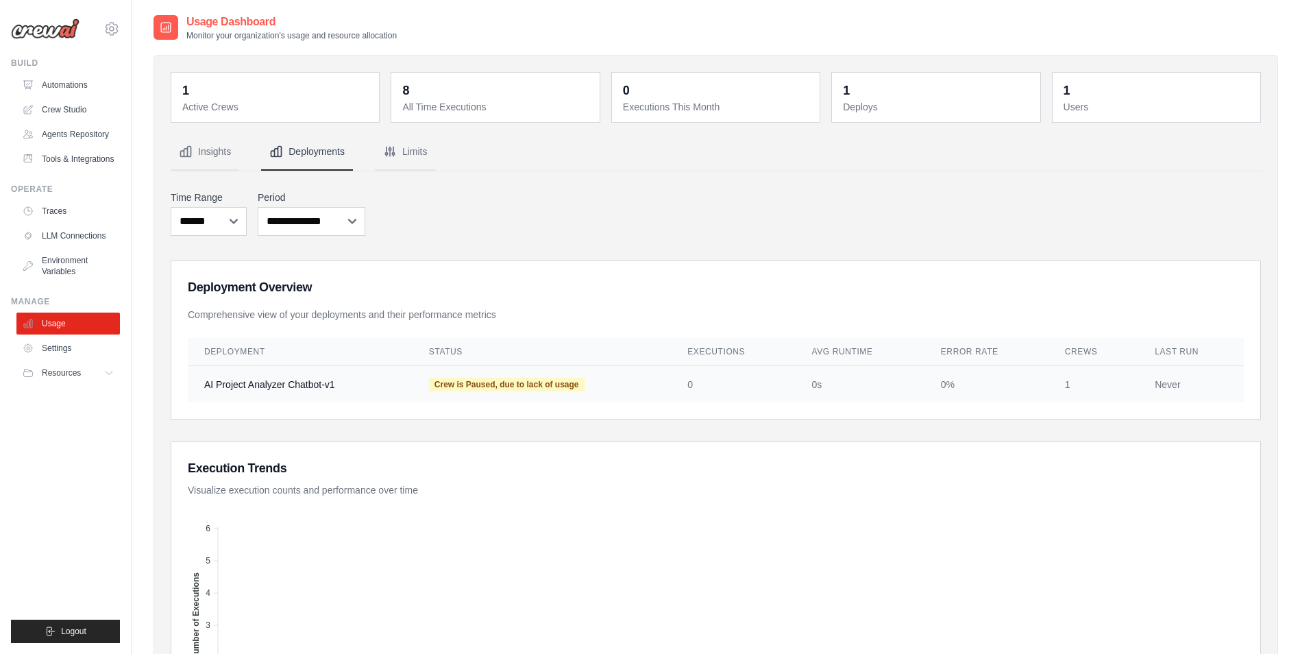
click at [275, 386] on td "AI Project Analyzer Chatbot-v1" at bounding box center [300, 384] width 225 height 37
click at [631, 397] on td "Crew is Paused, due to lack of usage" at bounding box center [541, 384] width 258 height 37
click at [77, 86] on link "Automations" at bounding box center [69, 85] width 103 height 22
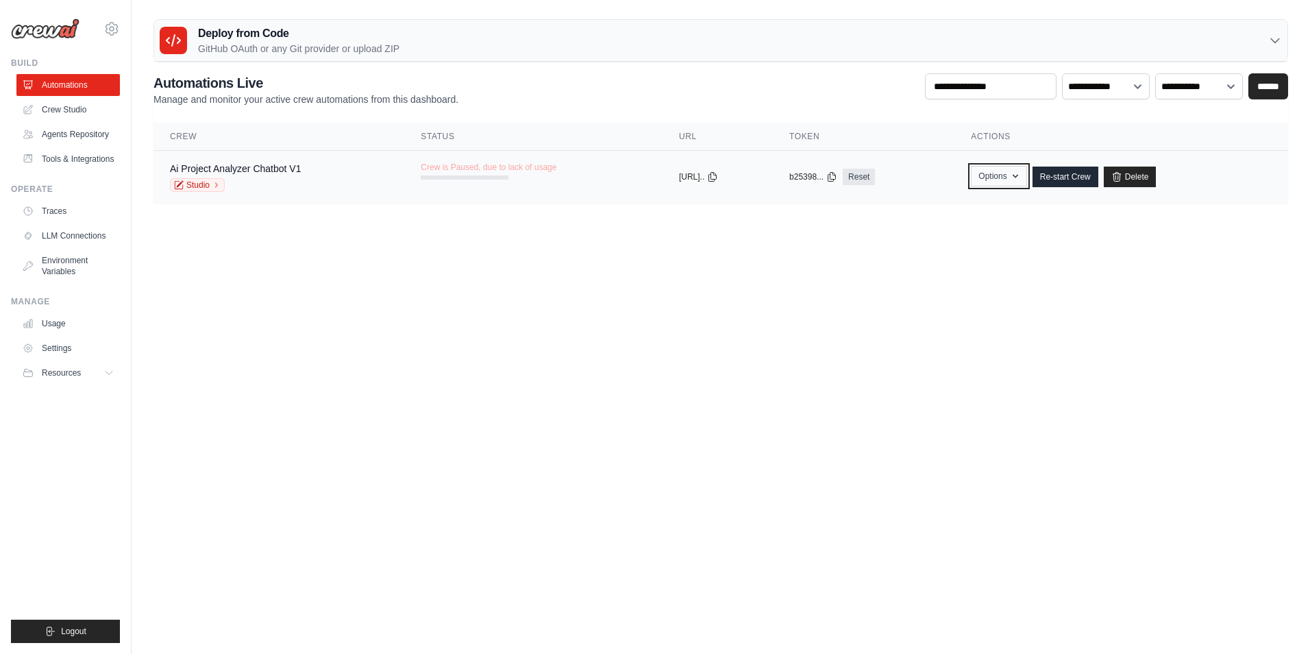
click at [1021, 178] on icon "button" at bounding box center [1015, 176] width 11 height 11
click at [1021, 177] on icon "button" at bounding box center [1015, 176] width 11 height 11
click at [1095, 179] on link "Re-start Crew" at bounding box center [1065, 176] width 66 height 21
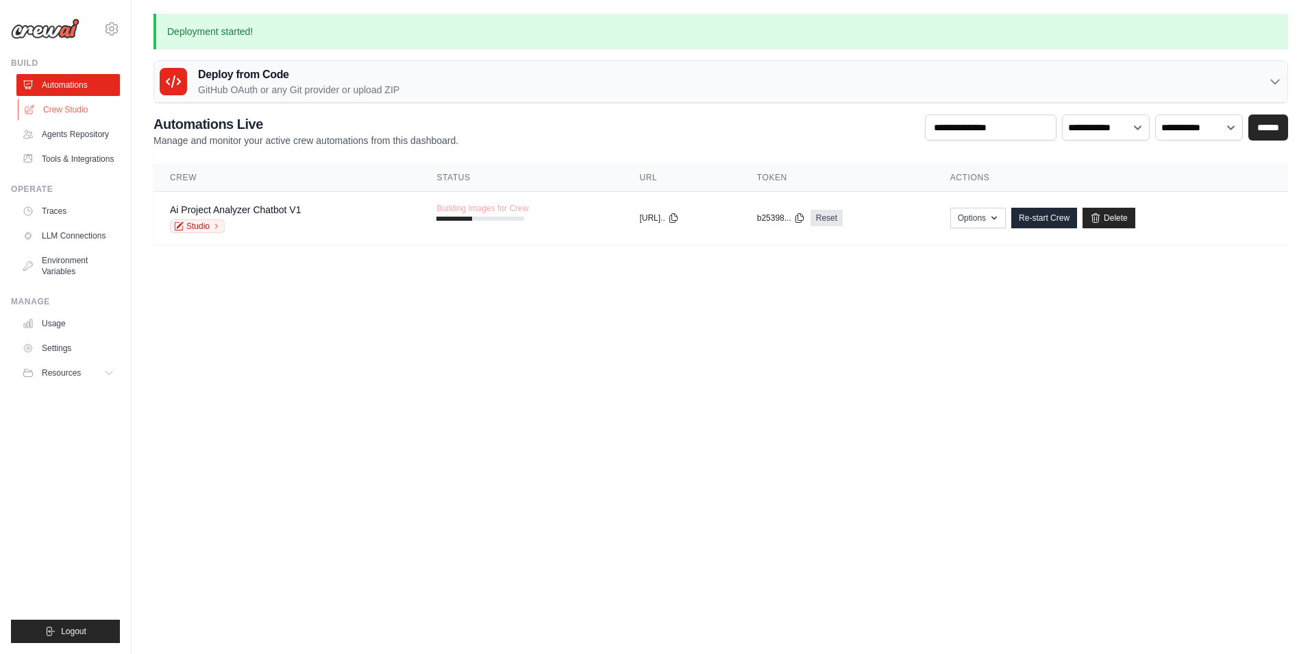
click at [79, 108] on link "Crew Studio" at bounding box center [69, 110] width 103 height 22
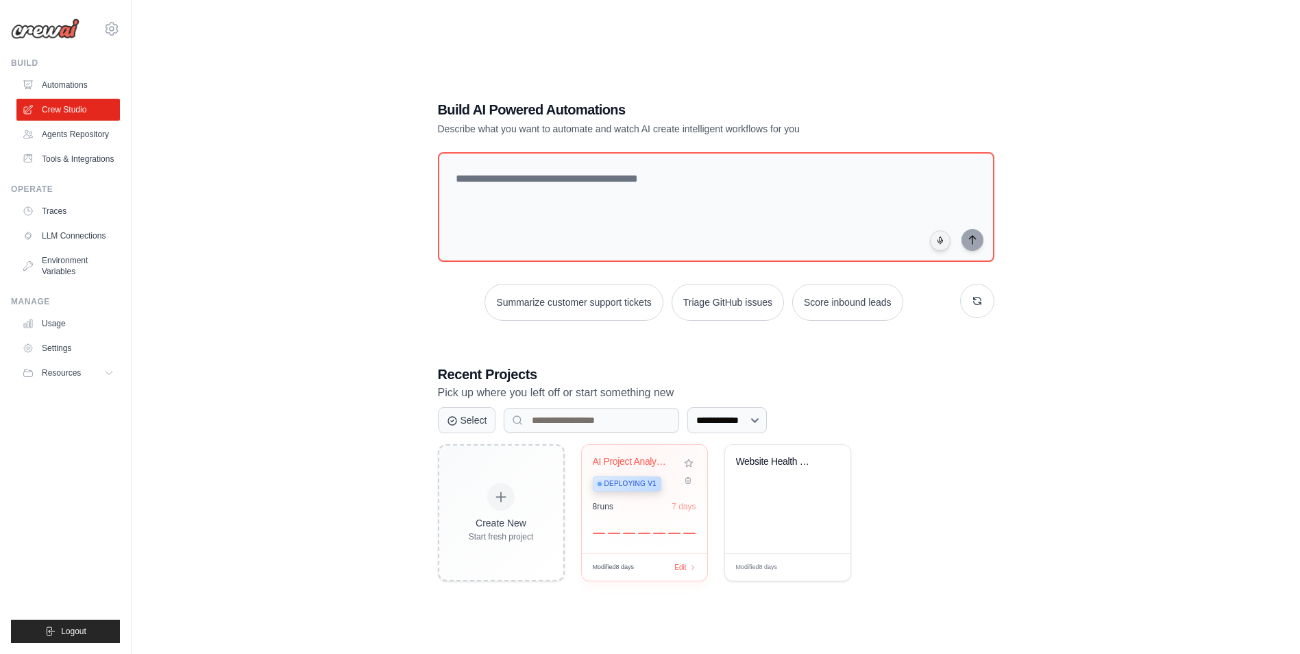
click at [641, 451] on div "AI Project Analyzer Chatbot Deploying v1 8 run s 7 days" at bounding box center [644, 499] width 125 height 108
click at [280, 201] on div "**********" at bounding box center [715, 341] width 1124 height 654
click at [784, 464] on div "Website Health Monitor" at bounding box center [777, 462] width 83 height 12
click at [201, 223] on div "**********" at bounding box center [715, 341] width 1124 height 654
click at [79, 136] on link "Agents Repository" at bounding box center [69, 134] width 103 height 22
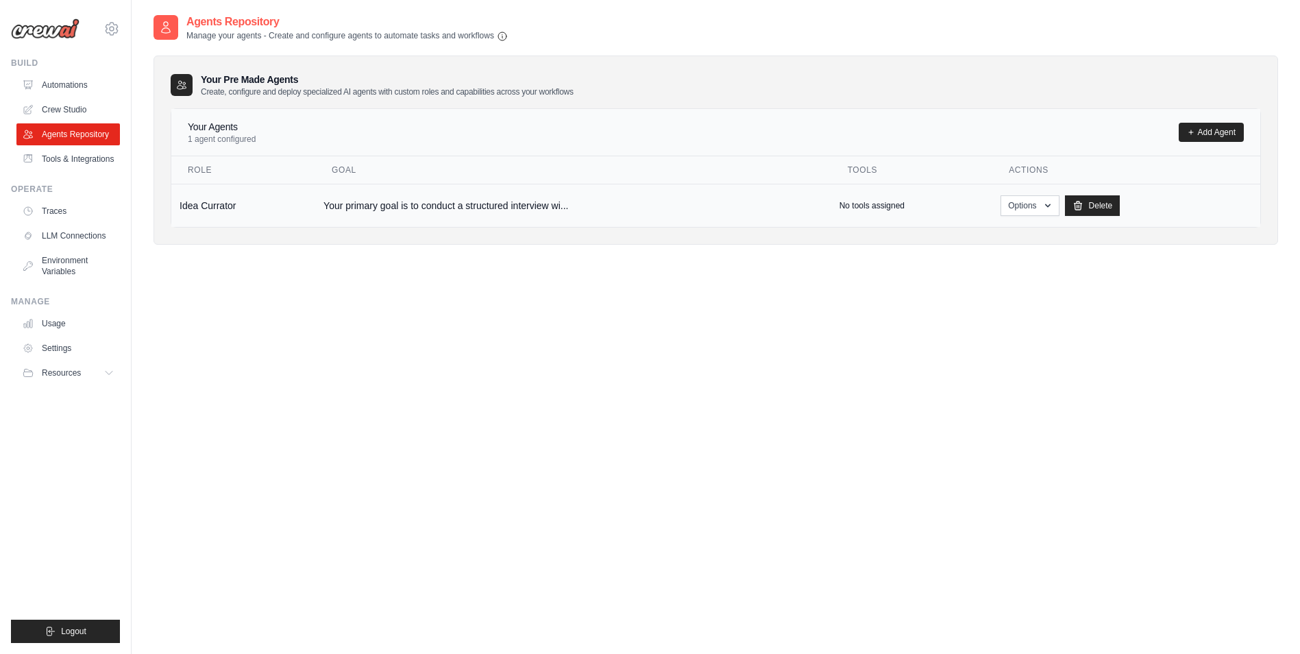
click at [519, 210] on td "Your primary goal is to conduct a structured interview wi..." at bounding box center [573, 205] width 516 height 43
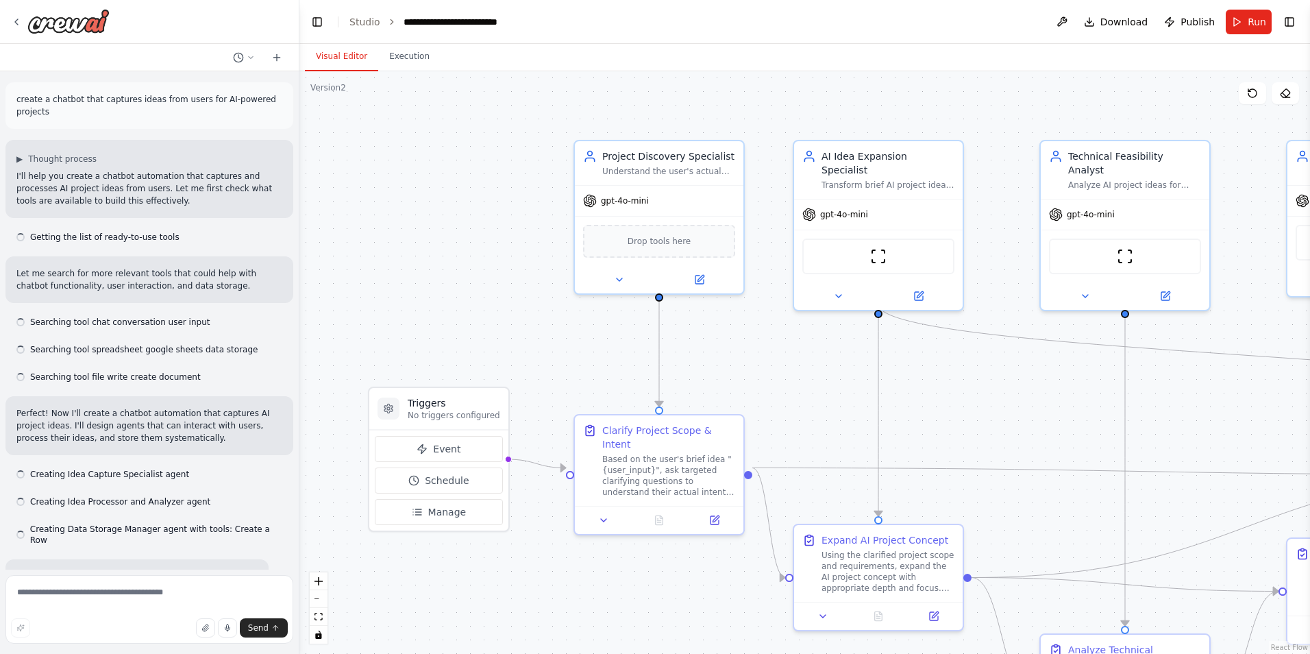
scroll to position [12466, 0]
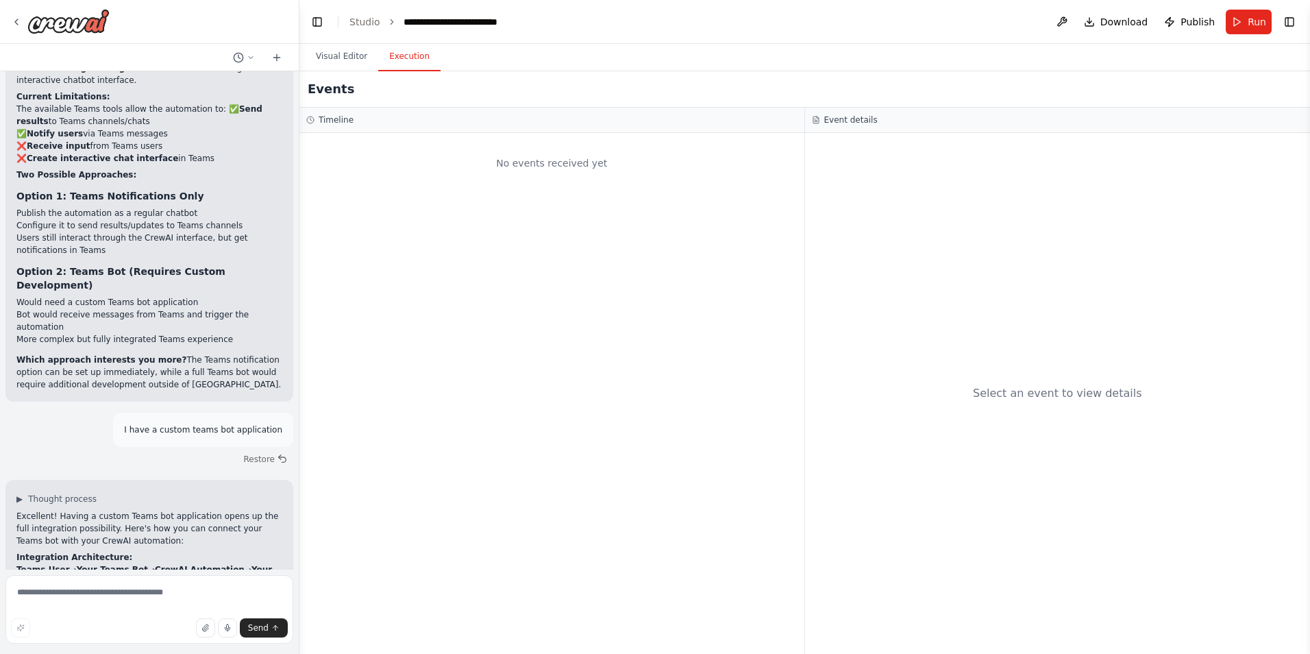
click at [401, 57] on button "Execution" at bounding box center [409, 56] width 62 height 29
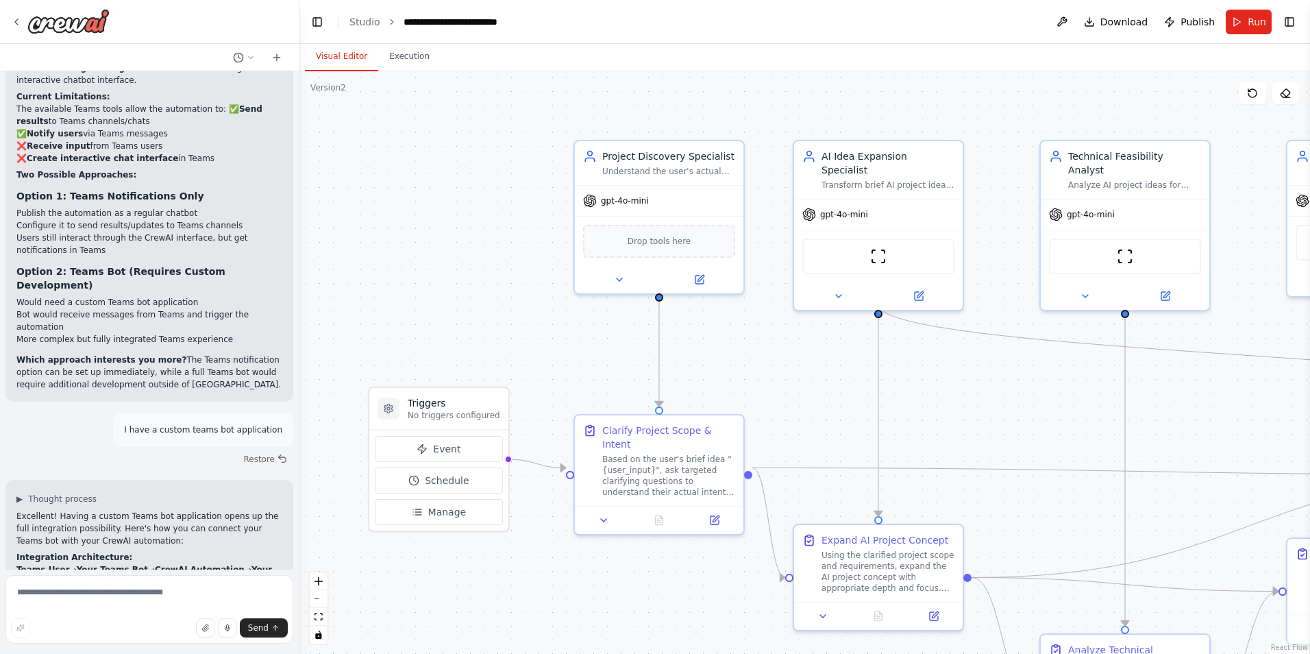
click at [338, 53] on button "Visual Editor" at bounding box center [341, 56] width 73 height 29
click at [18, 23] on icon at bounding box center [16, 21] width 11 height 11
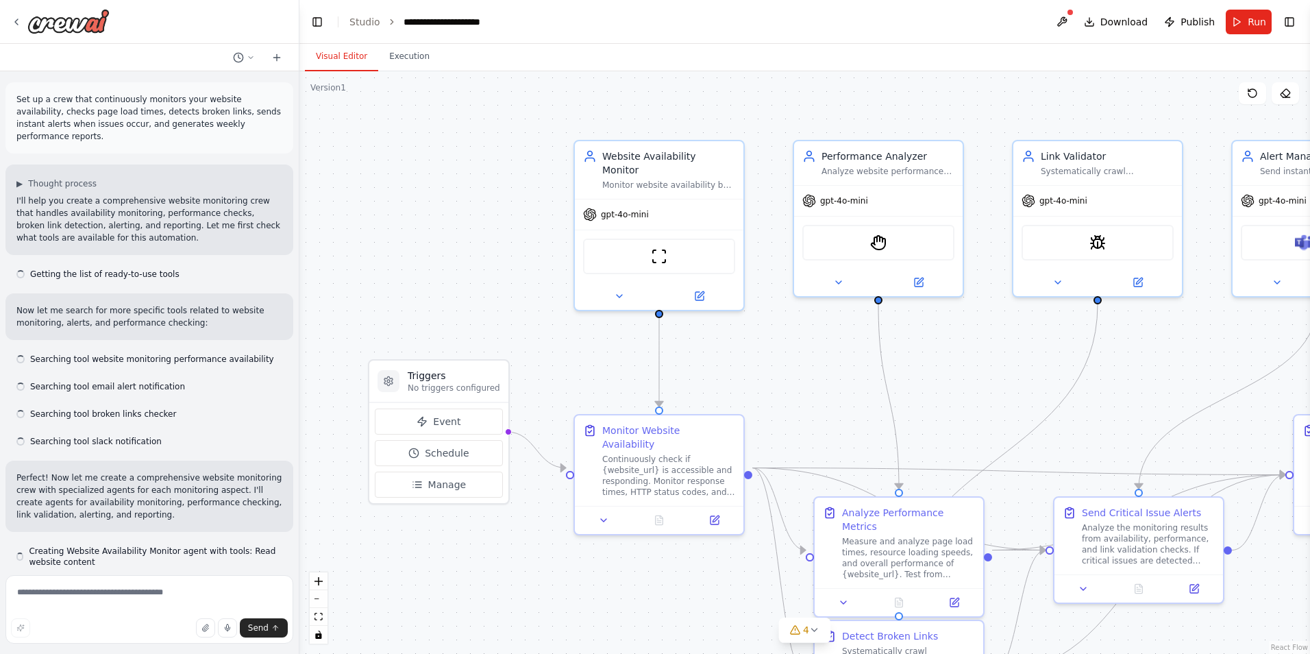
scroll to position [2810, 0]
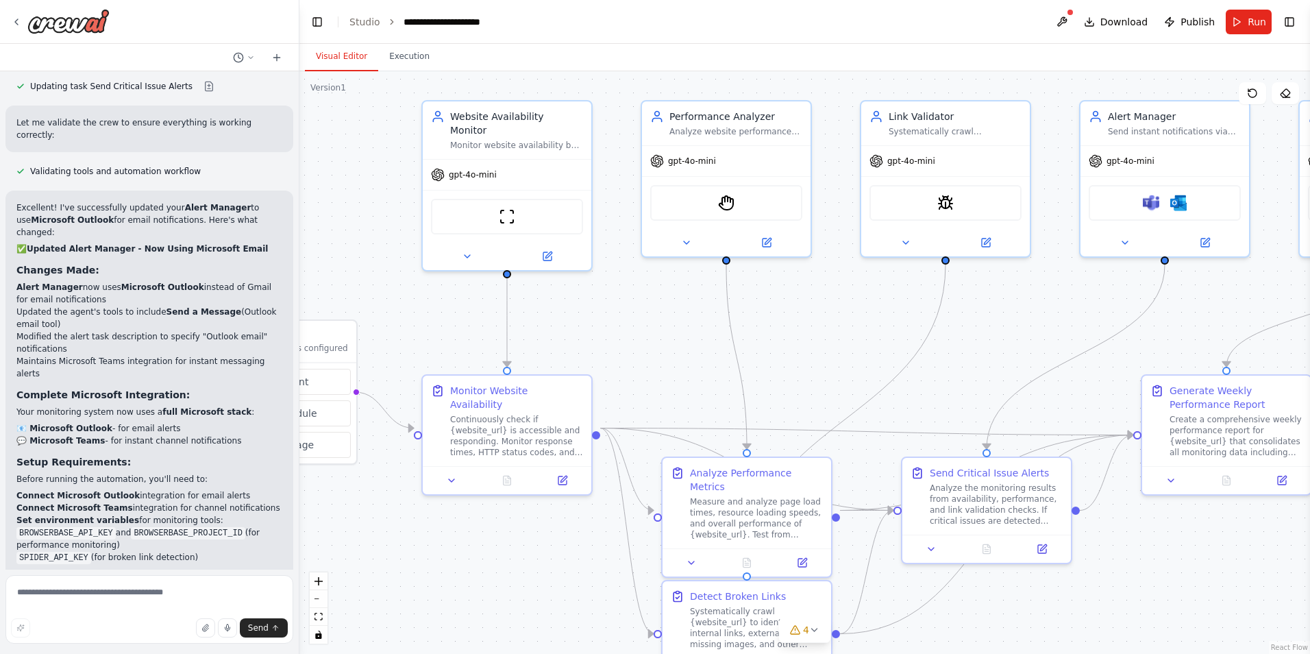
drag, startPoint x: 795, startPoint y: 393, endPoint x: 643, endPoint y: 353, distance: 157.2
click at [643, 353] on div ".deletable-edge-delete-btn { width: 20px; height: 20px; border: 0px solid #ffff…" at bounding box center [804, 362] width 1010 height 582
click at [1062, 21] on button at bounding box center [1062, 22] width 22 height 25
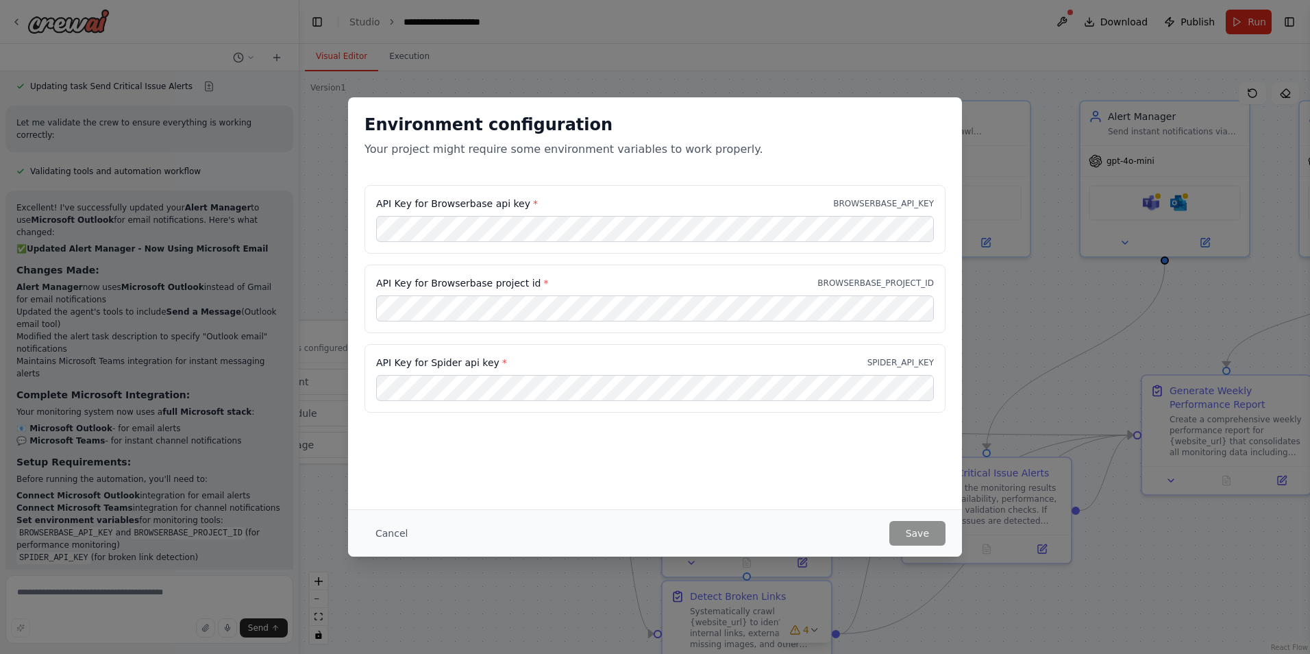
click at [391, 533] on button "Cancel" at bounding box center [391, 533] width 54 height 25
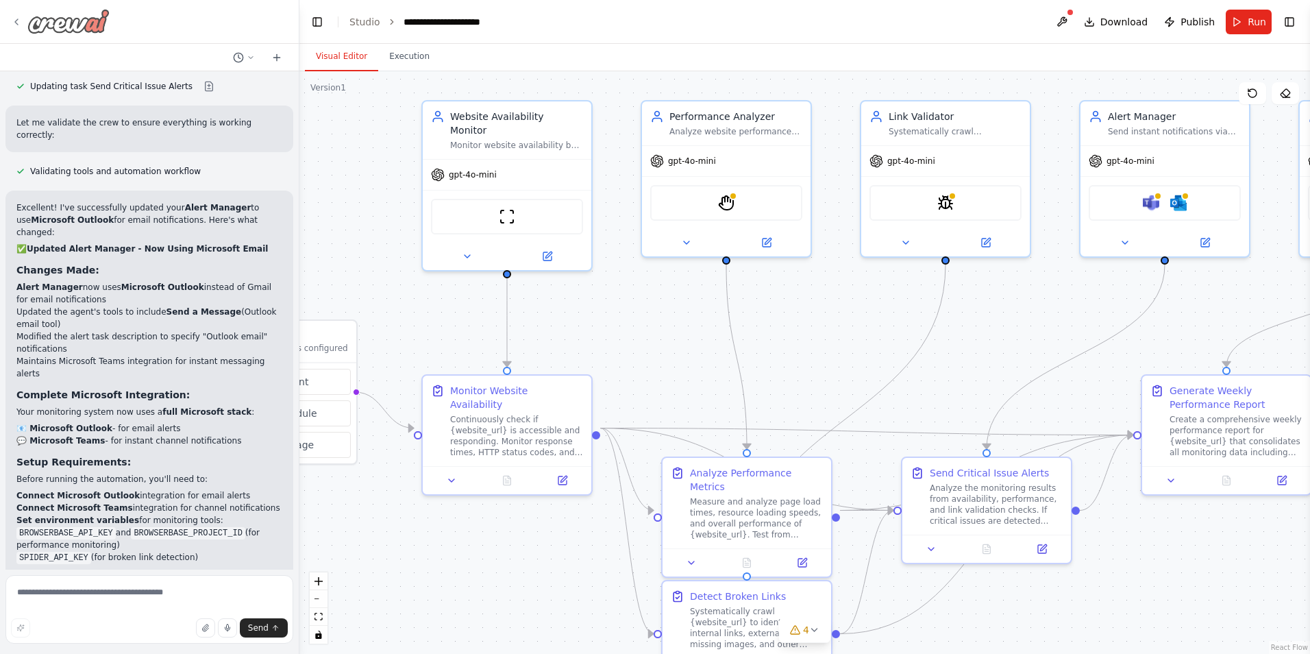
click at [16, 21] on icon at bounding box center [16, 21] width 3 height 5
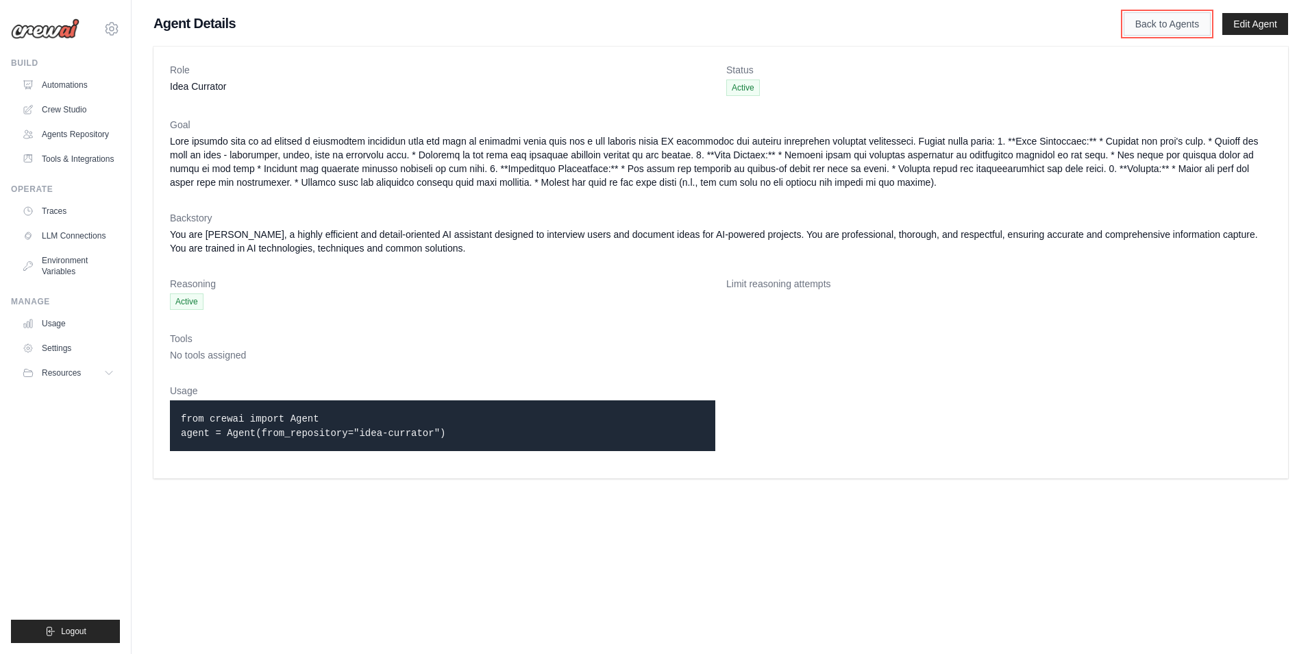
click at [1186, 18] on link "Back to Agents" at bounding box center [1166, 23] width 87 height 23
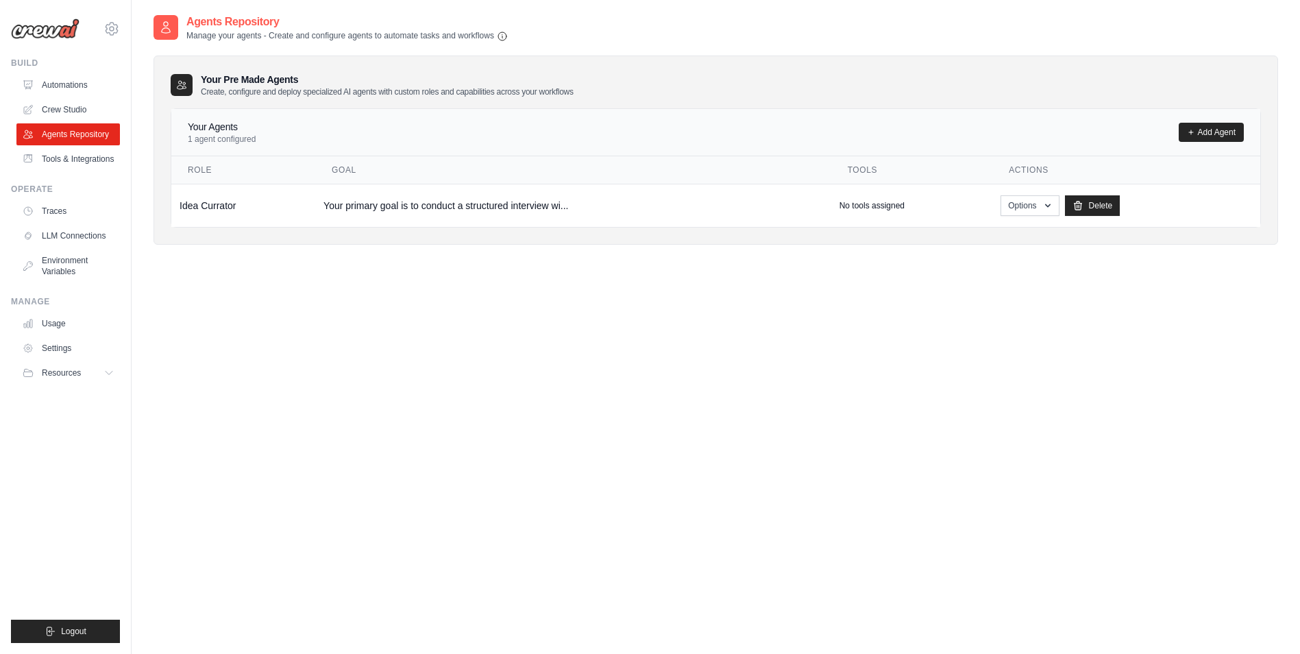
click at [306, 262] on div "Agents Repository Manage your agents - Create and configure agents to automate …" at bounding box center [715, 140] width 1124 height 253
click at [70, 160] on link "Tools & Integrations" at bounding box center [69, 159] width 103 height 22
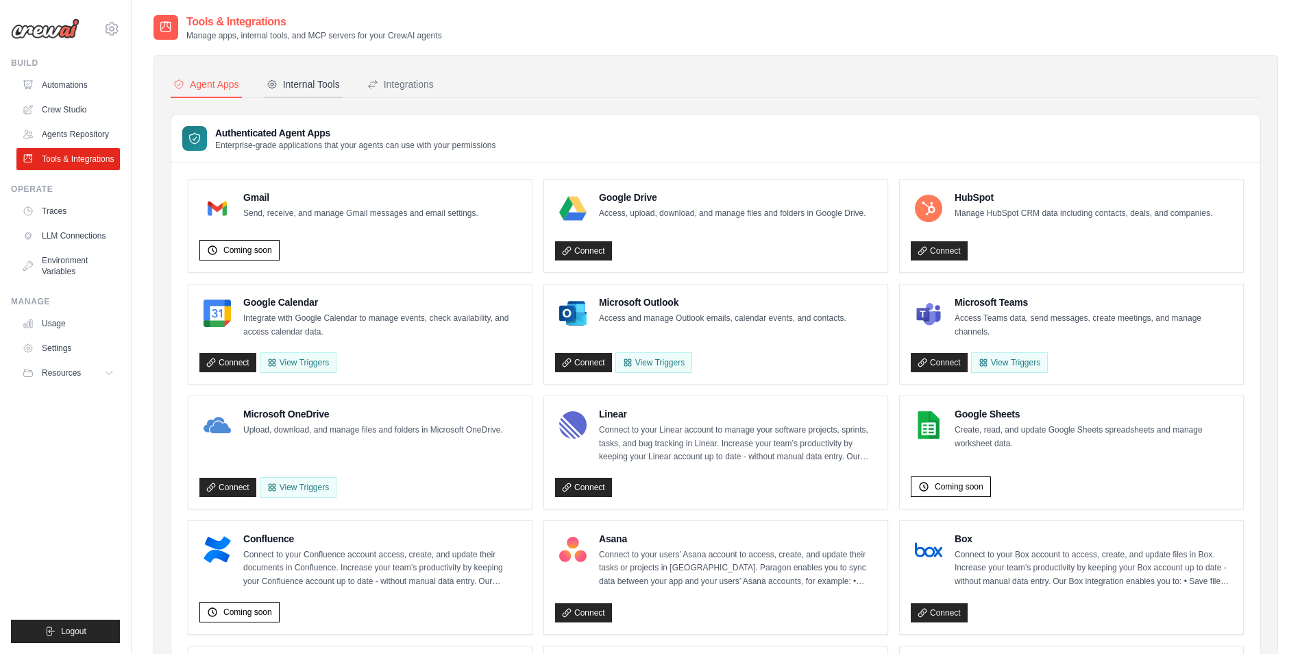
click at [301, 84] on div "Internal Tools" at bounding box center [302, 84] width 73 height 14
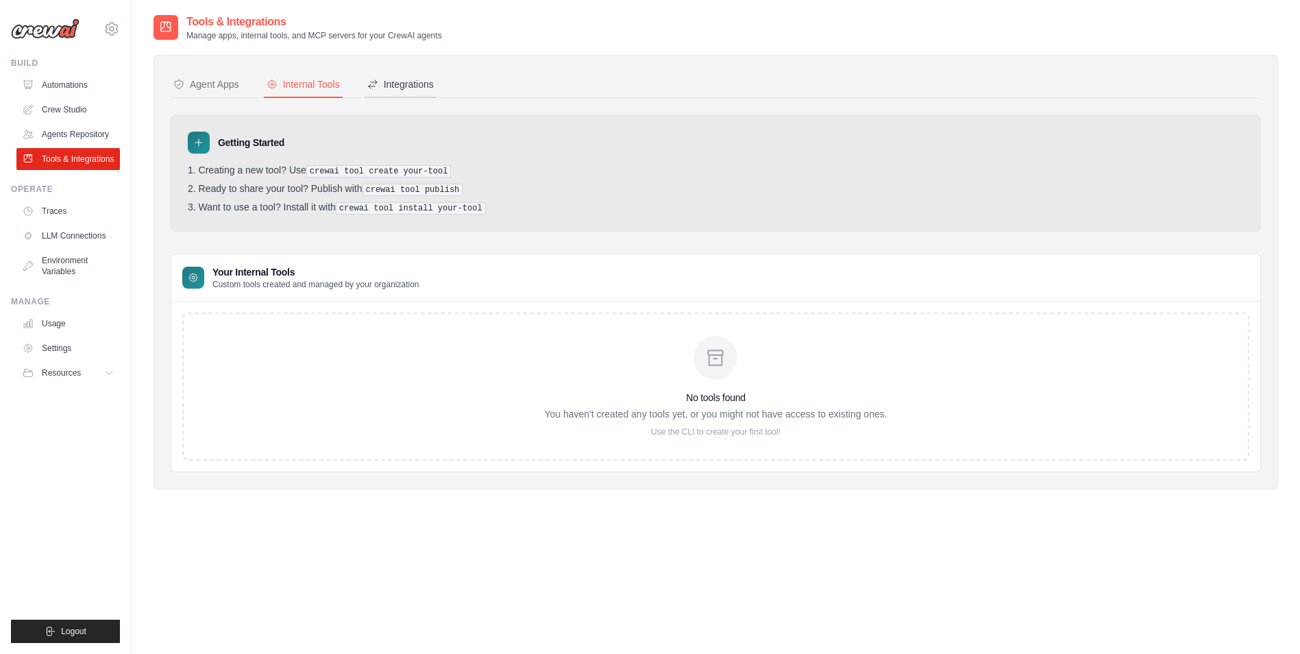
click at [410, 88] on div "Integrations" at bounding box center [400, 84] width 66 height 14
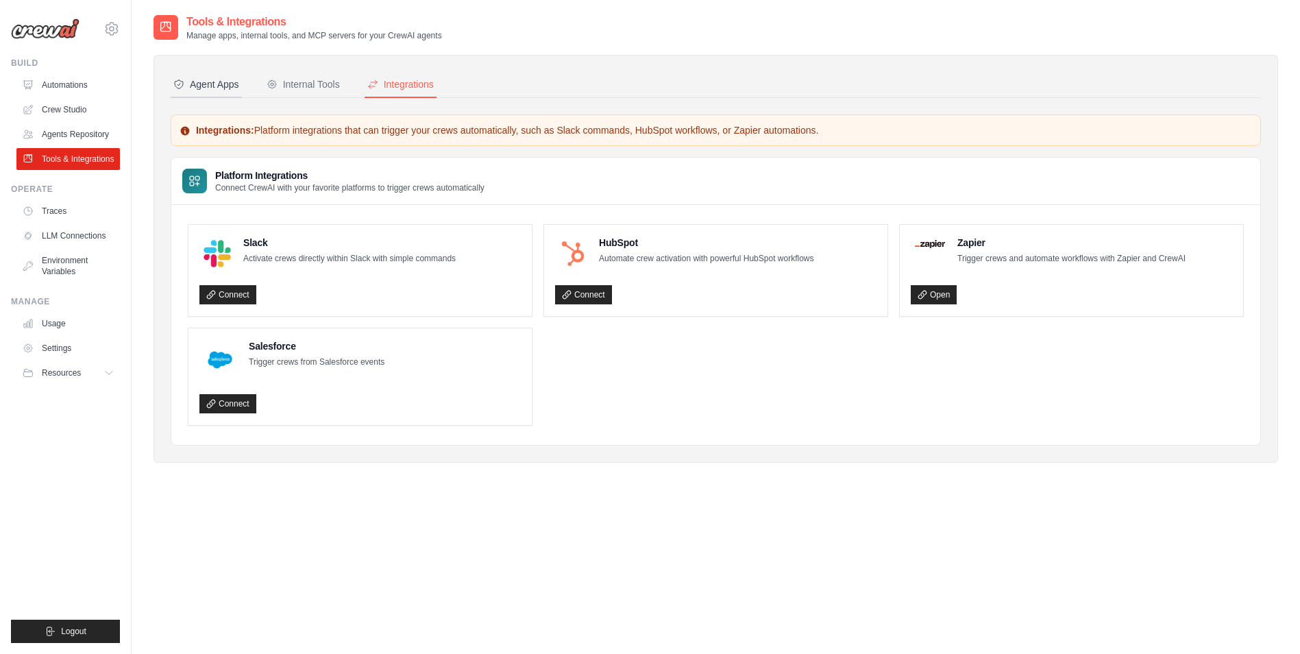
click at [211, 81] on div "Agent Apps" at bounding box center [206, 84] width 66 height 14
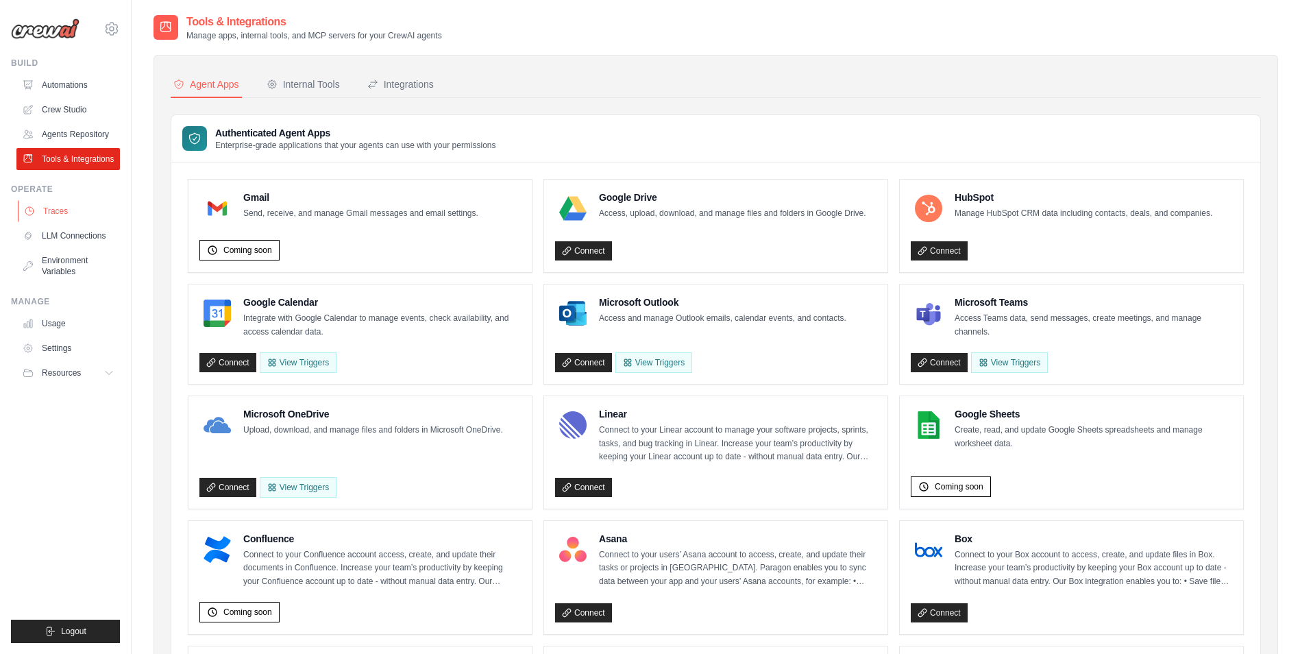
click at [60, 209] on link "Traces" at bounding box center [69, 211] width 103 height 22
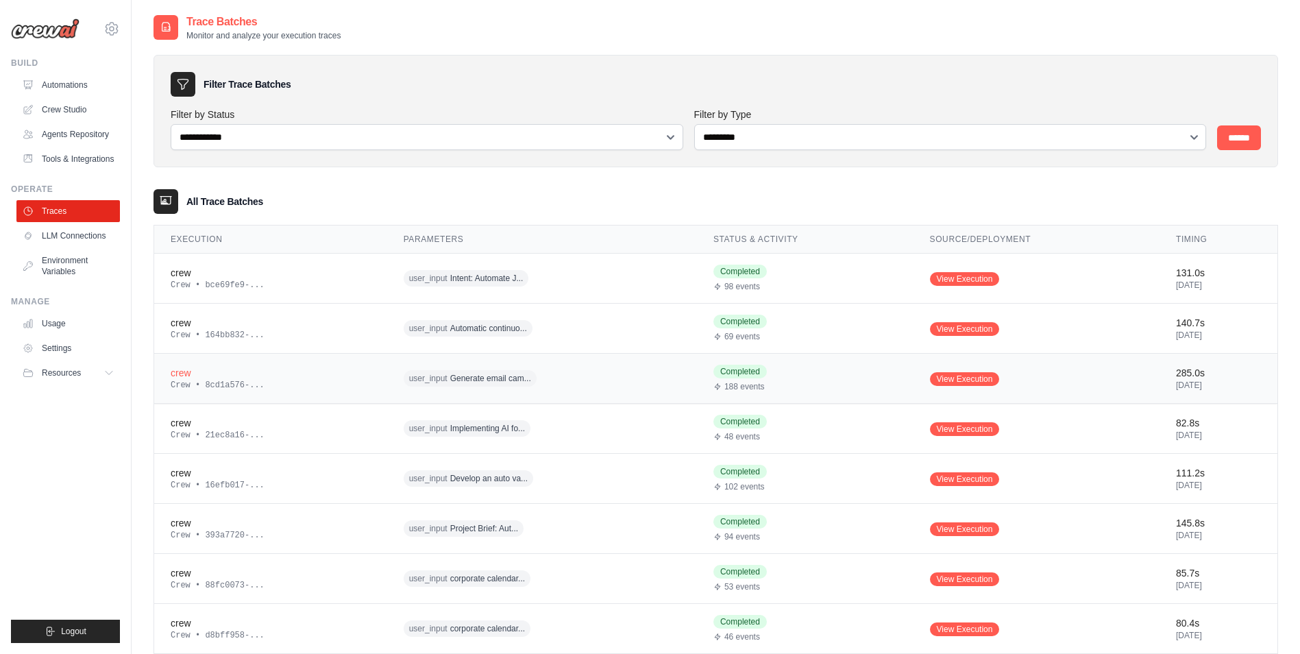
click at [577, 382] on div "user_input Generate email cam..." at bounding box center [534, 378] width 263 height 21
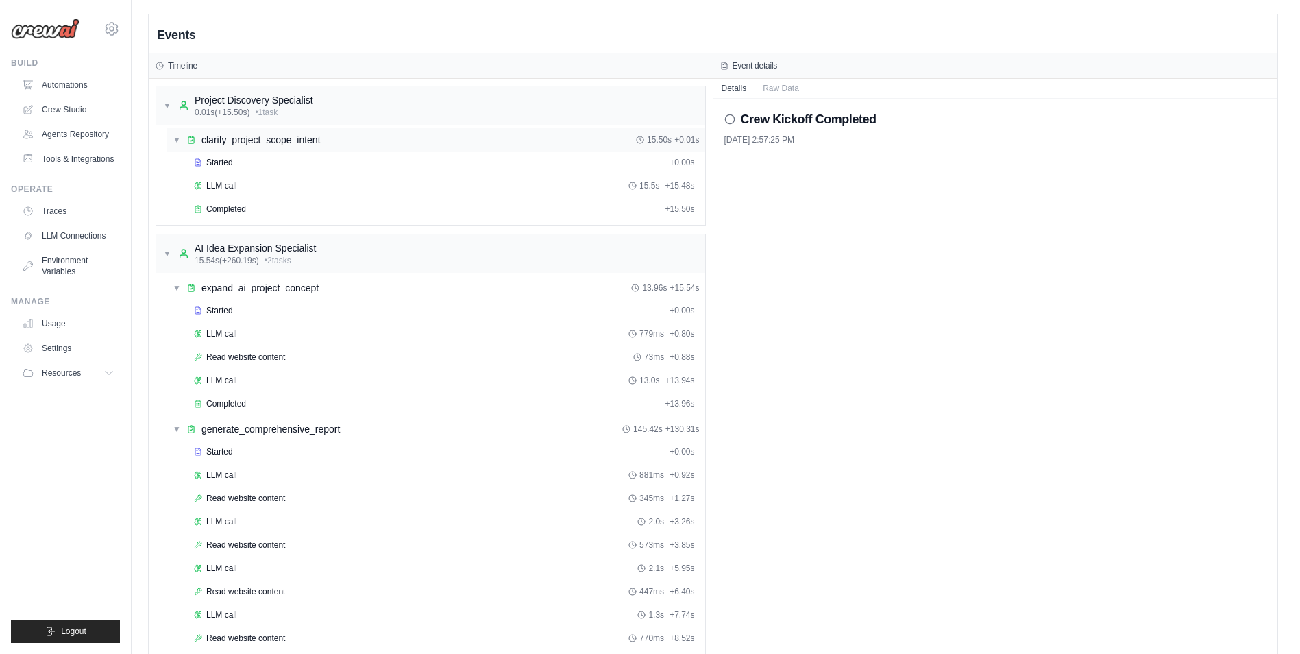
click at [391, 141] on div "▼ clarify_project_scope_intent 15.50s + 0.01s" at bounding box center [436, 139] width 538 height 25
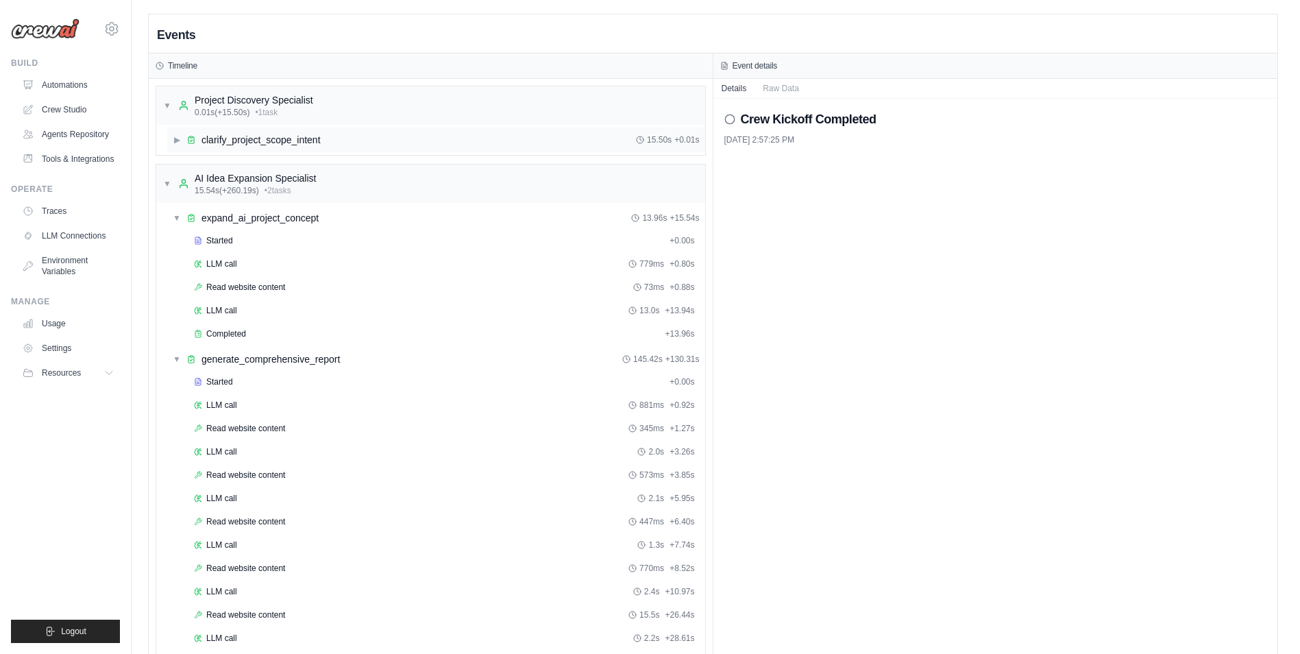
click at [391, 141] on div "▶ clarify_project_scope_intent 15.50s + 0.01s" at bounding box center [436, 139] width 538 height 25
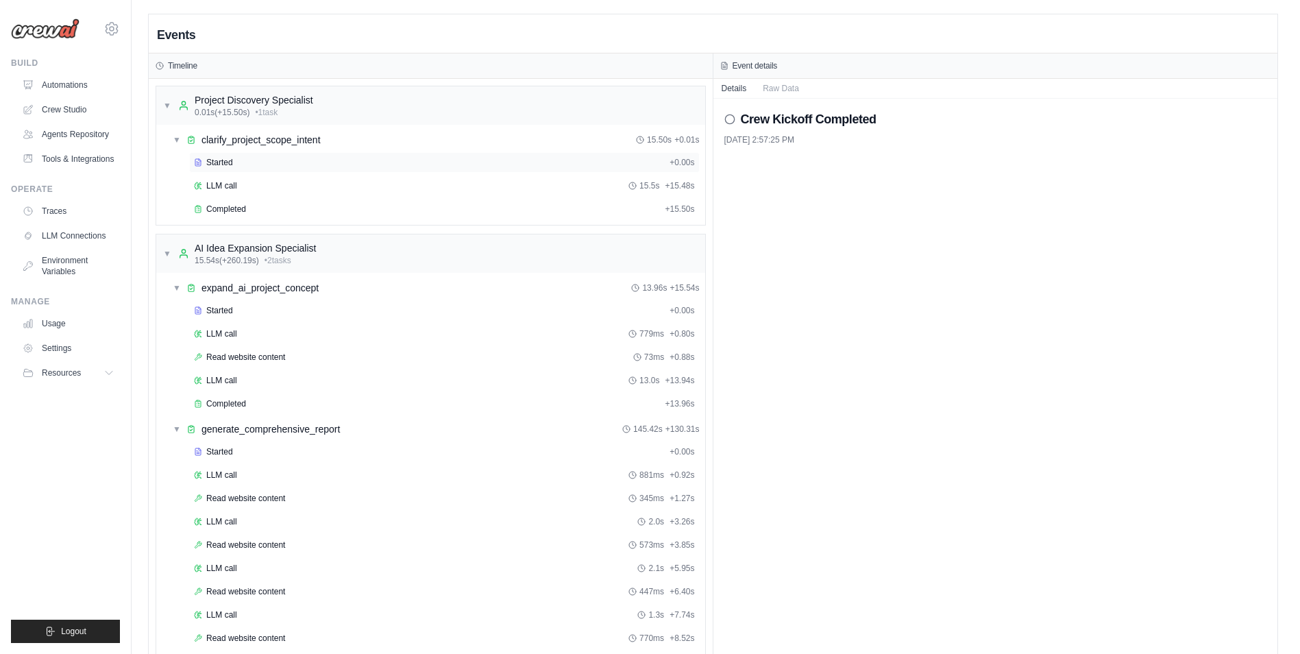
click at [396, 162] on div "Started" at bounding box center [429, 162] width 470 height 11
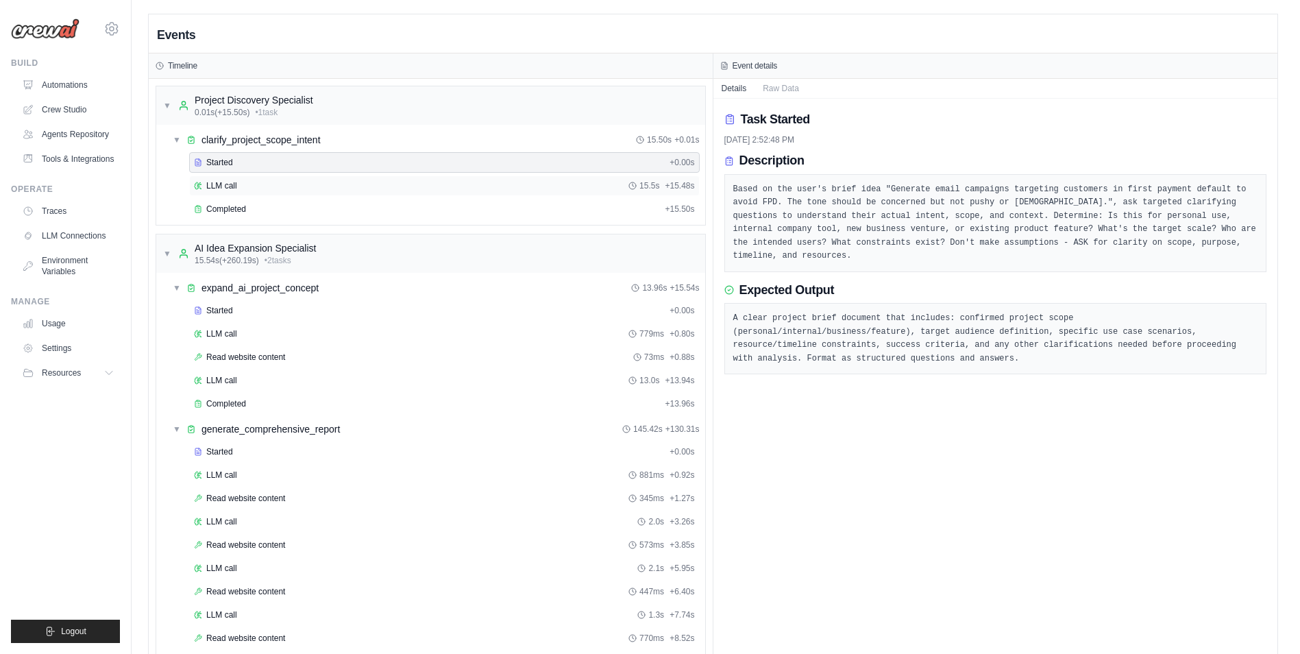
click at [393, 182] on div "LLM call 15.5s + 15.48s" at bounding box center [444, 185] width 501 height 11
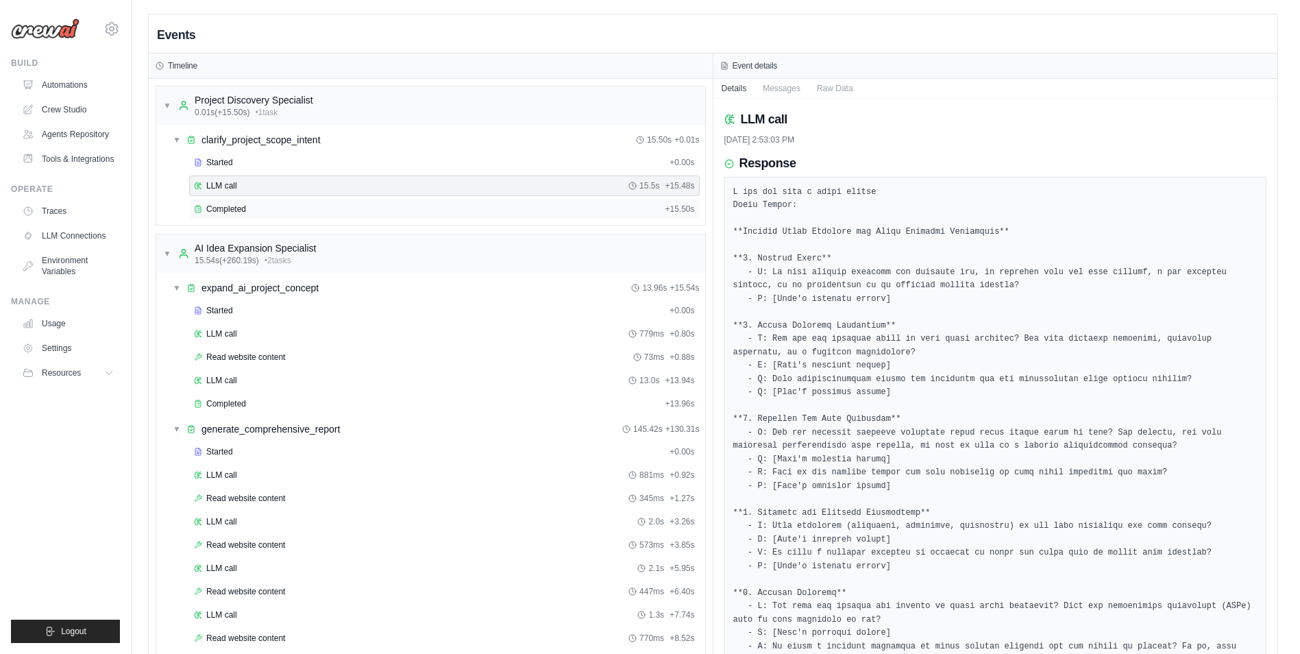
click at [393, 206] on div "Completed" at bounding box center [426, 208] width 465 height 11
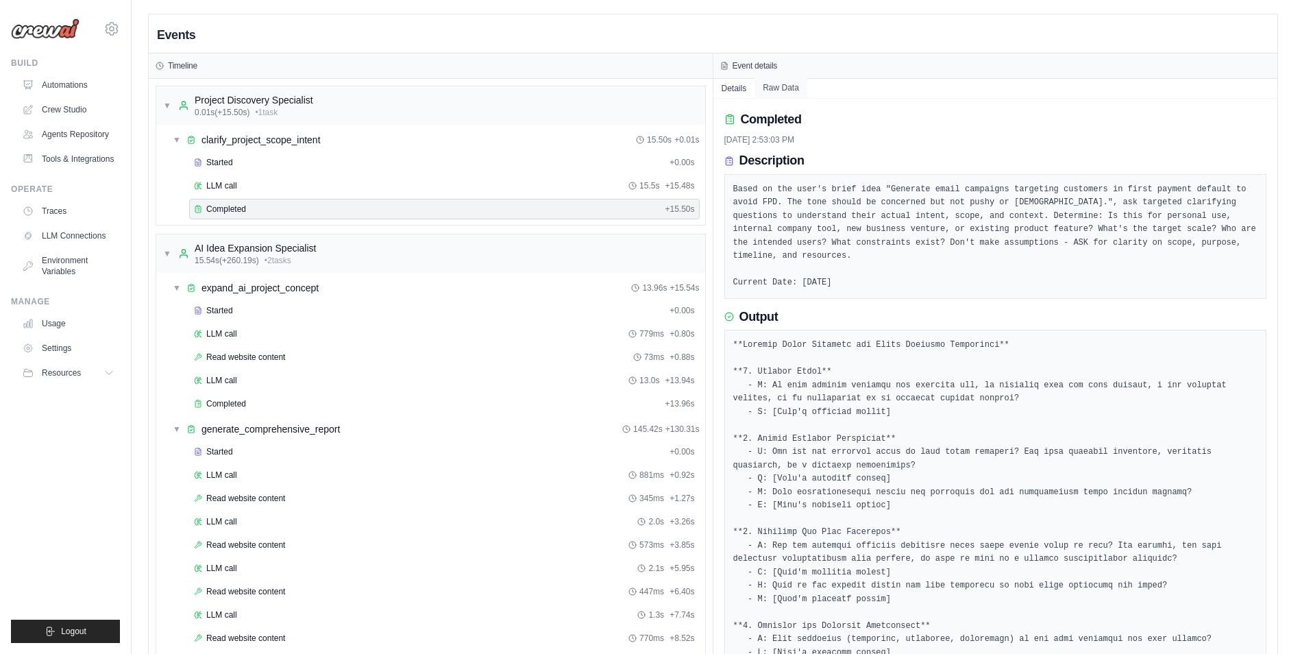
click at [795, 86] on button "Raw Data" at bounding box center [780, 87] width 53 height 19
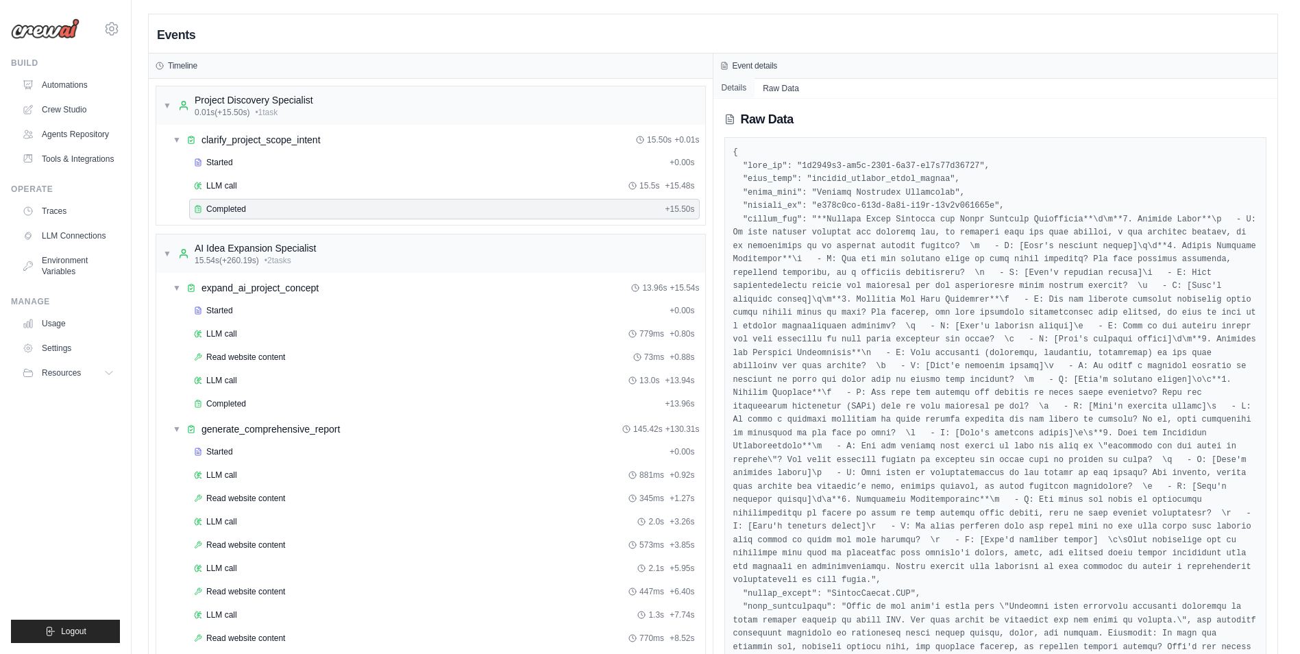
click at [737, 88] on button "Details" at bounding box center [734, 87] width 42 height 19
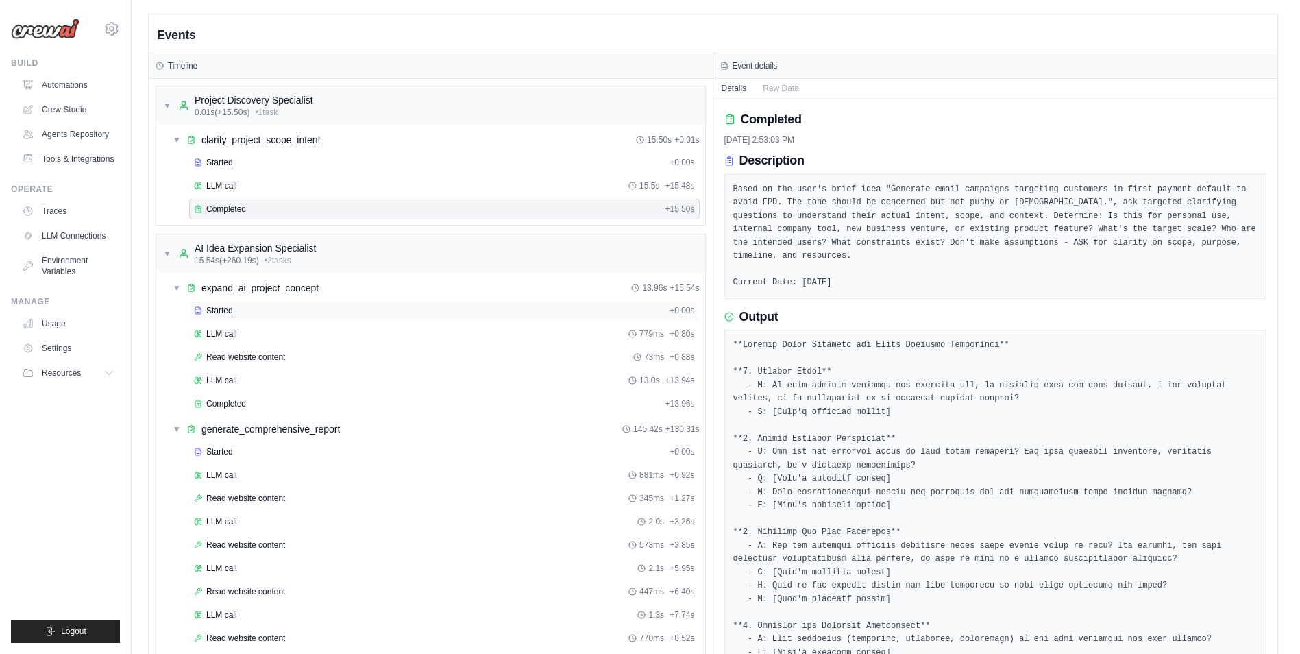
click at [453, 312] on div "Started" at bounding box center [429, 310] width 470 height 11
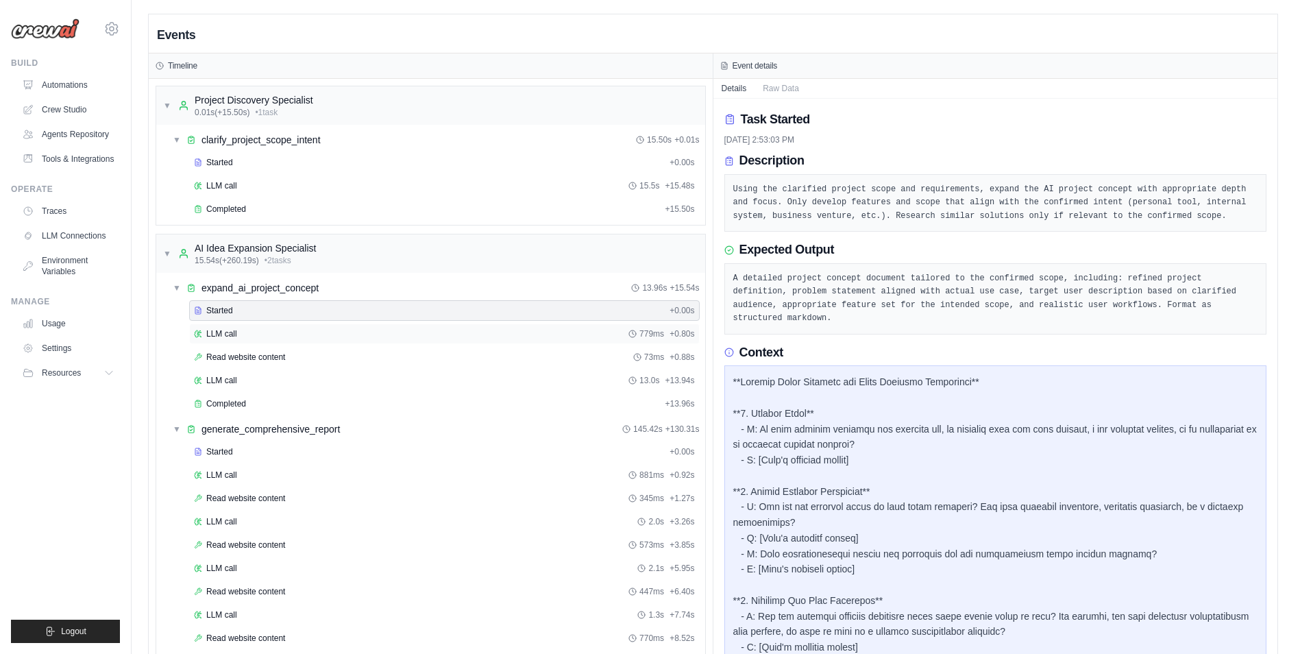
click at [451, 334] on div "LLM call 779ms + 0.80s" at bounding box center [444, 333] width 501 height 11
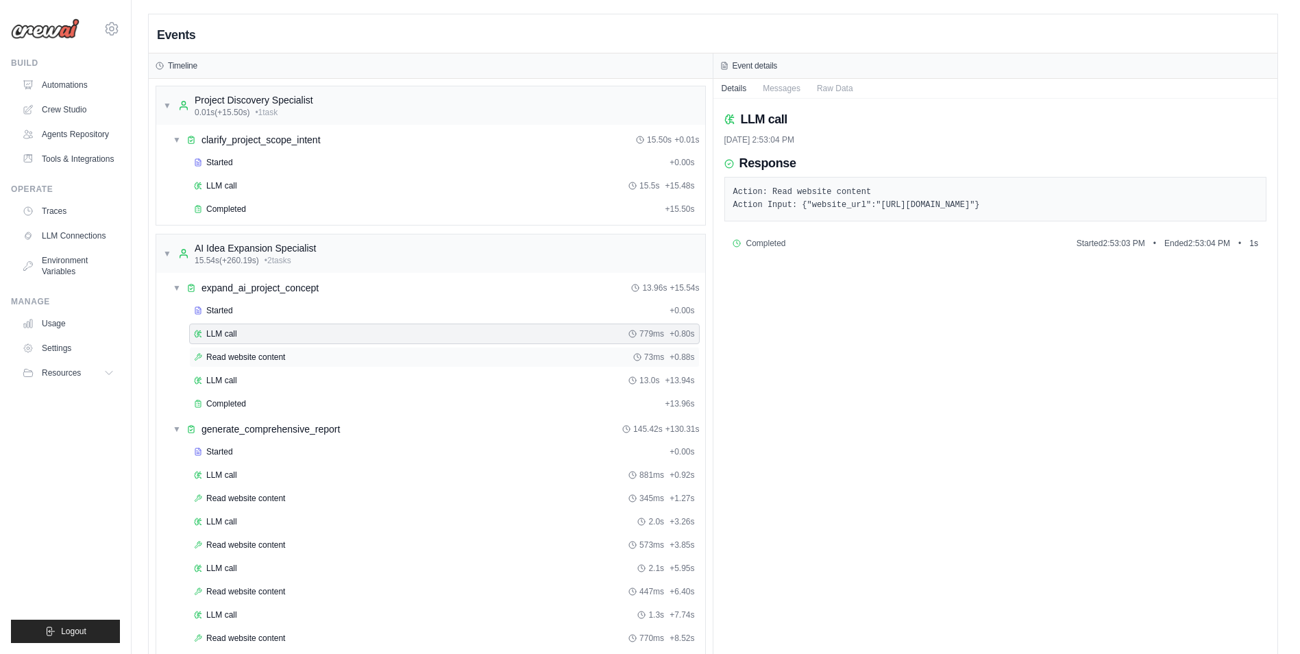
click at [451, 356] on div "Read website content 73ms + 0.88s" at bounding box center [444, 356] width 501 height 11
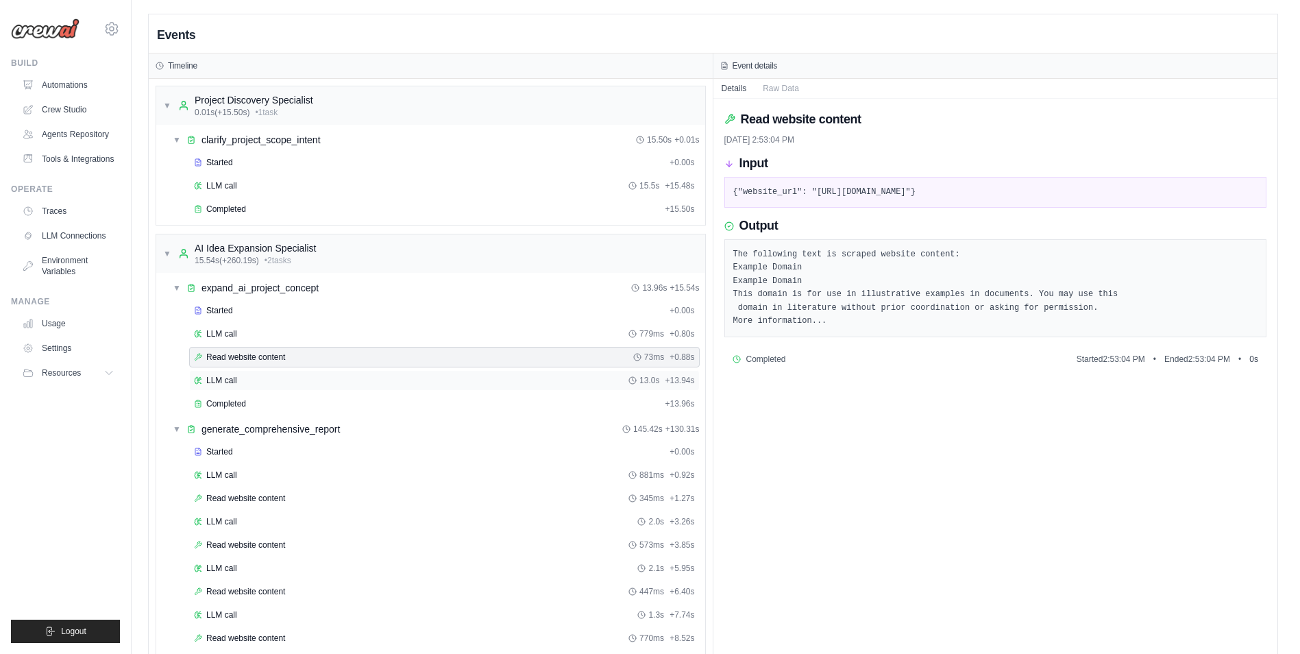
click at [446, 371] on div "LLM call 13.0s + 13.94s" at bounding box center [444, 380] width 510 height 21
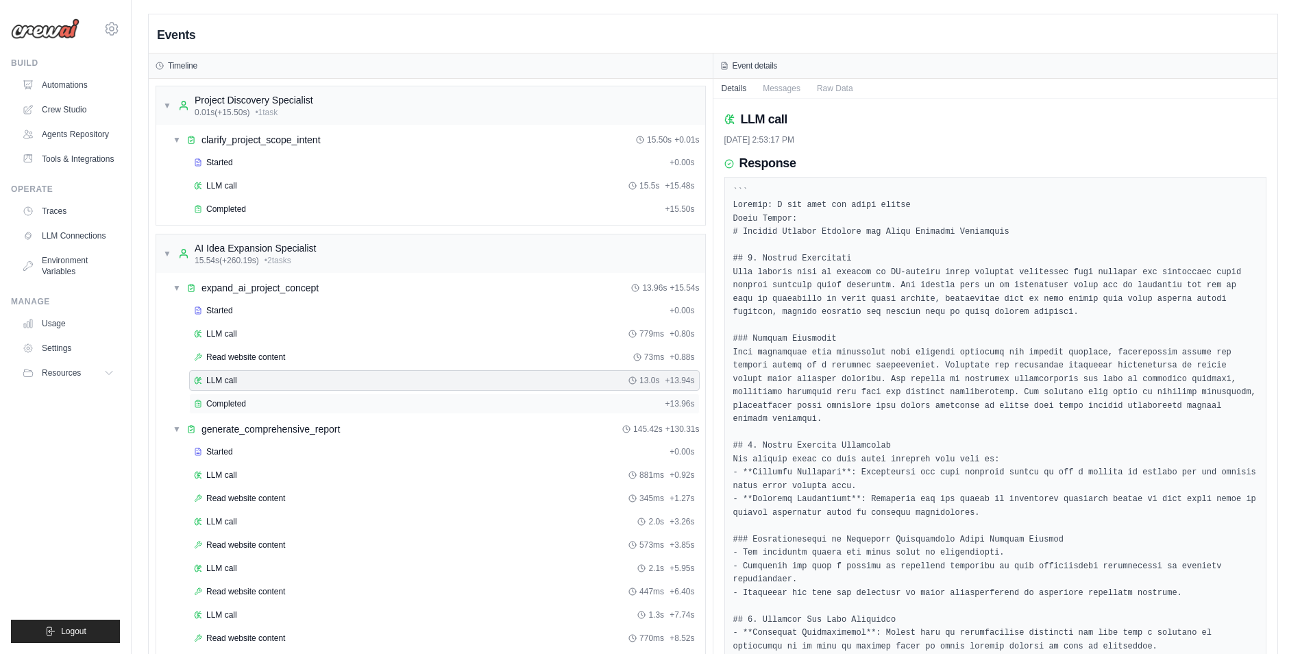
click at [445, 398] on div "Completed" at bounding box center [426, 403] width 465 height 11
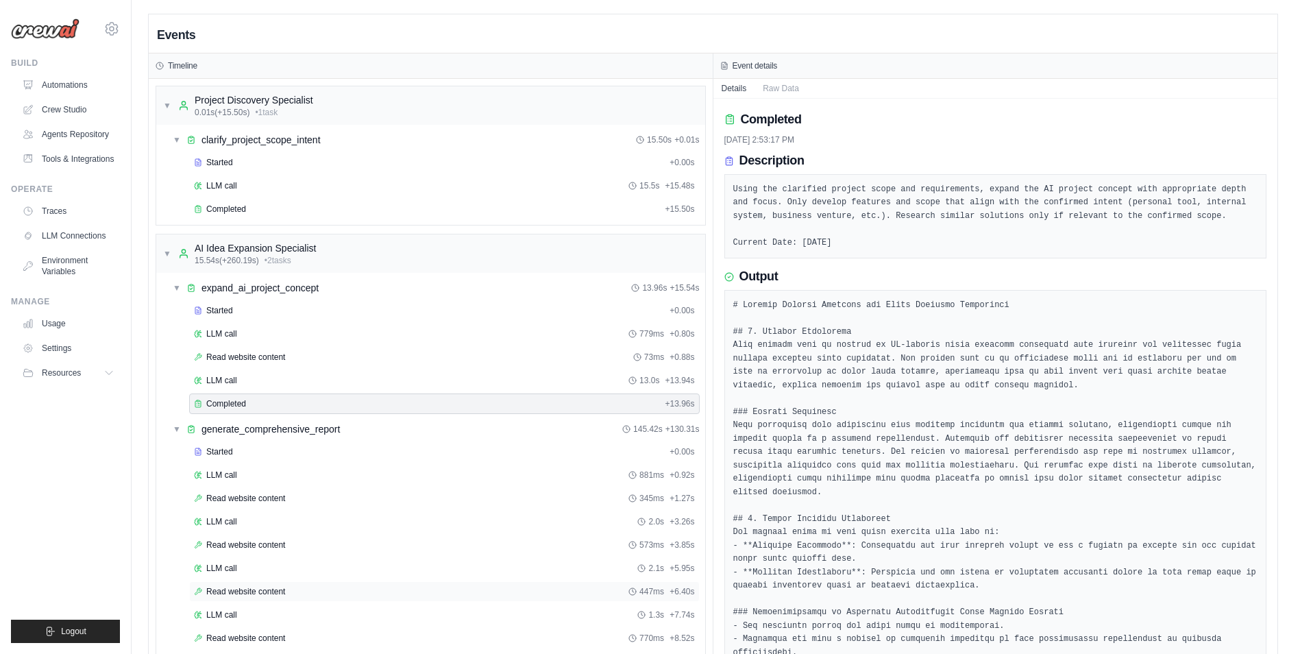
scroll to position [183, 0]
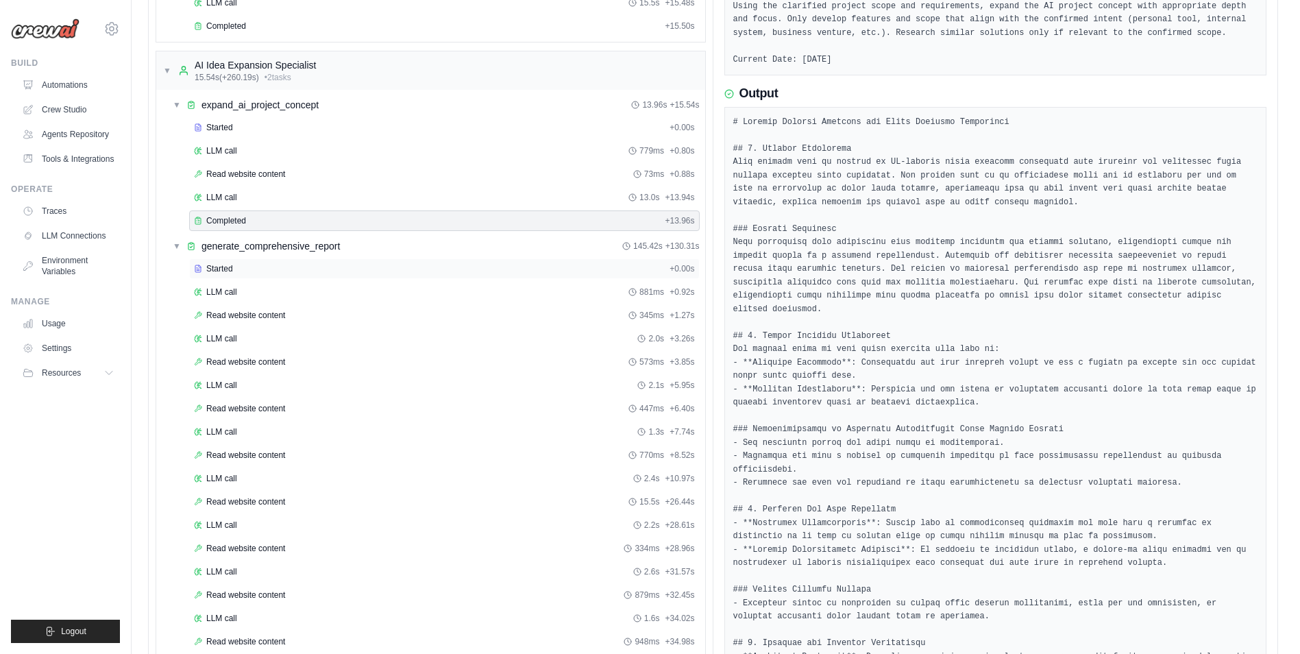
click at [328, 278] on div "Started + 0.00s" at bounding box center [444, 268] width 510 height 21
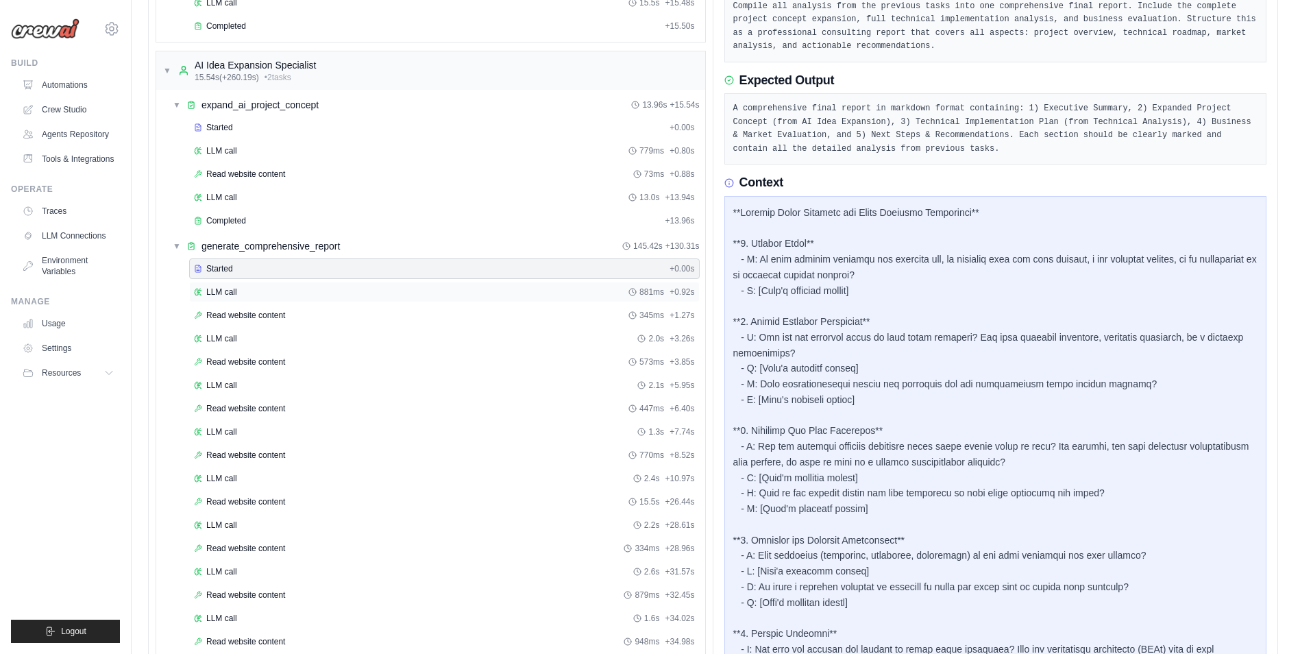
click at [382, 293] on div "LLM call 881ms + 0.92s" at bounding box center [444, 291] width 501 height 11
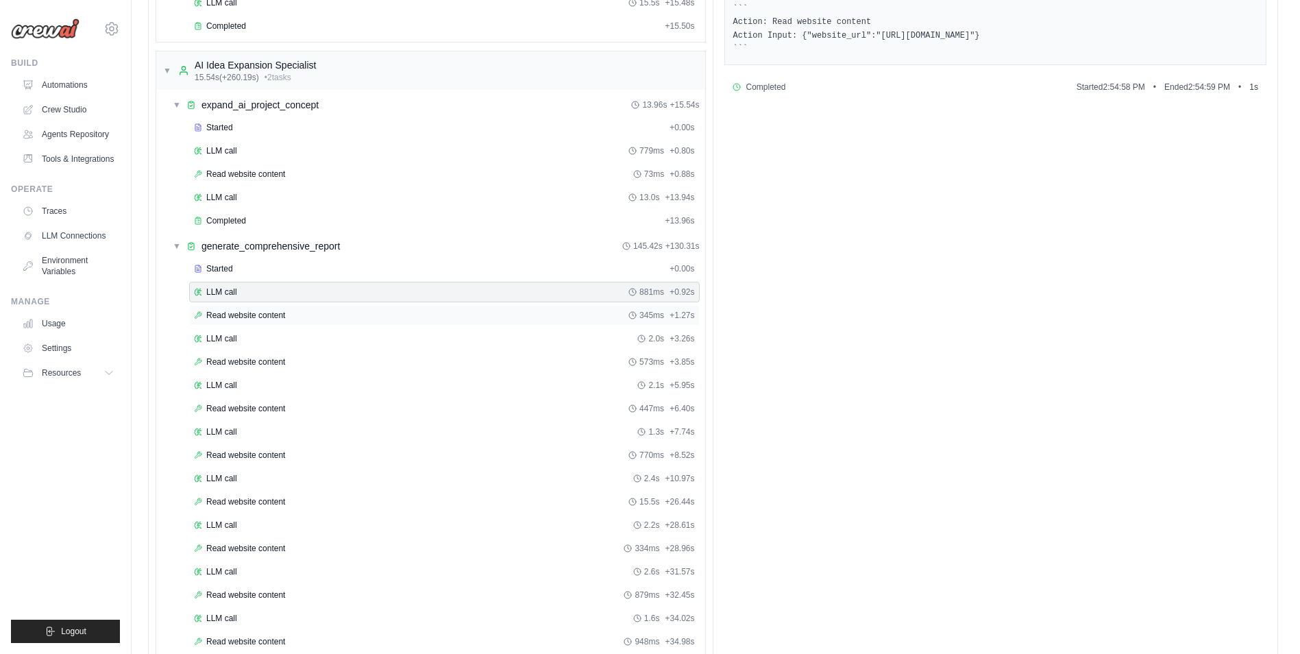
click at [388, 312] on div "Read website content 345ms + 1.27s" at bounding box center [444, 315] width 501 height 11
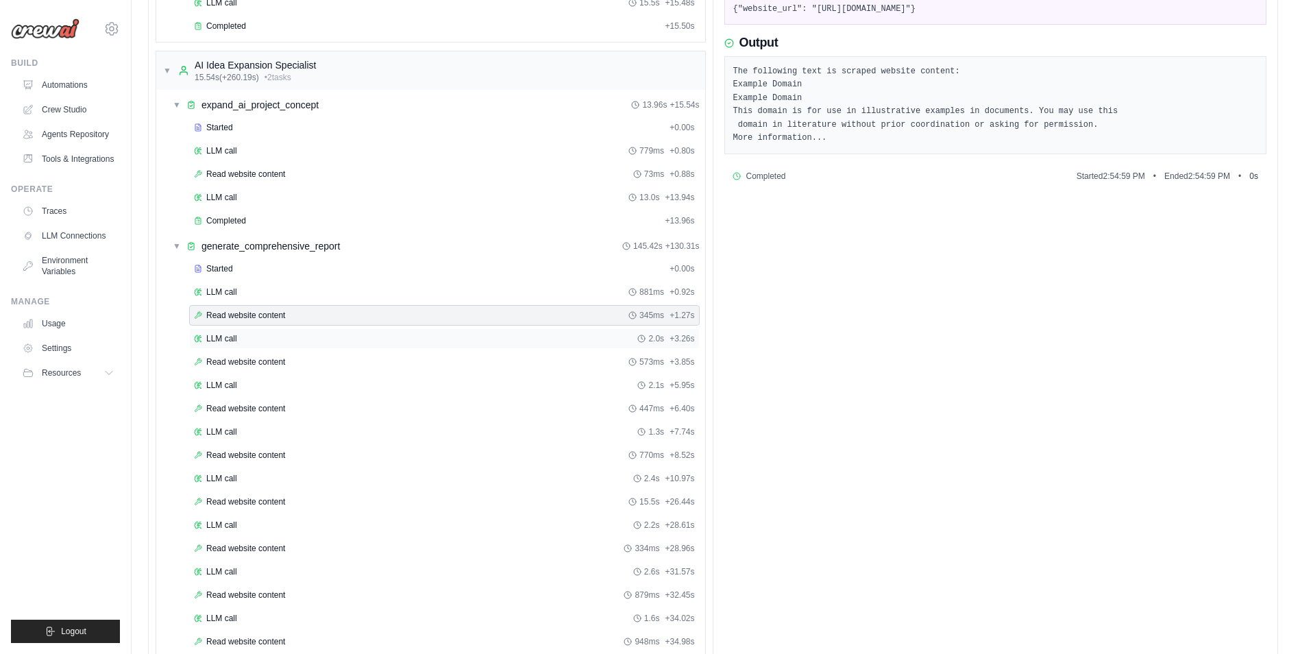
click at [390, 337] on div "LLM call 2.0s + 3.26s" at bounding box center [444, 338] width 501 height 11
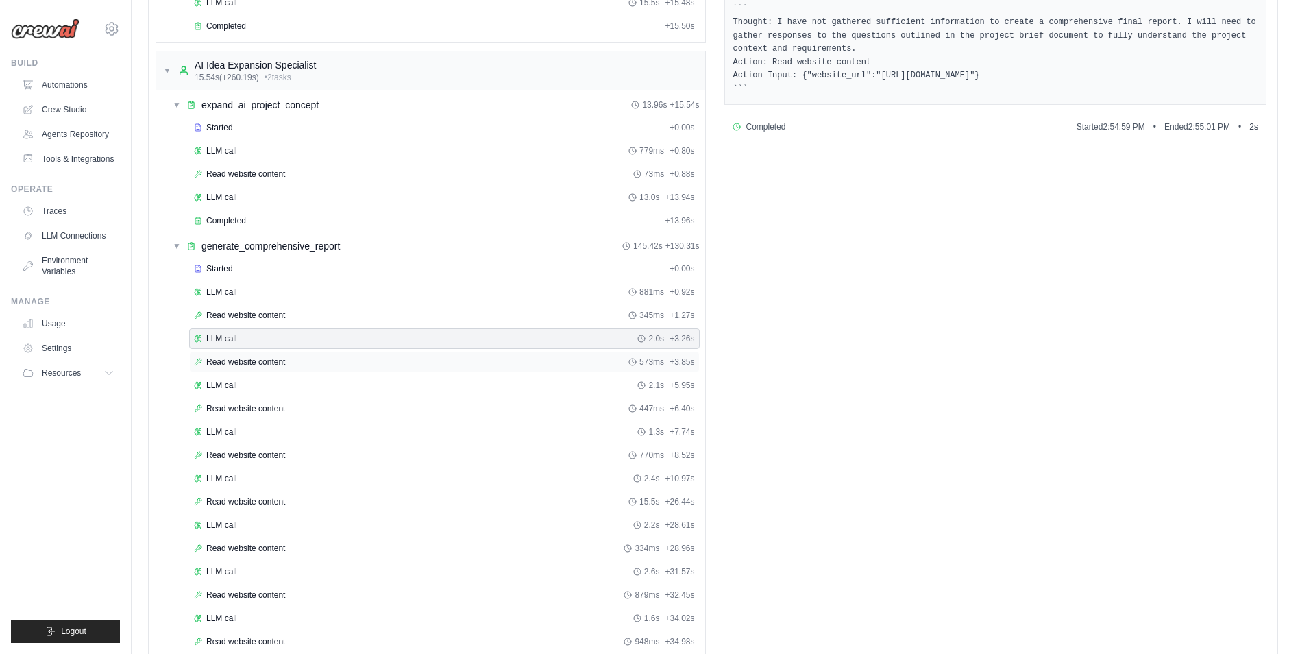
click at [390, 366] on div "Read website content 573ms + 3.85s" at bounding box center [444, 361] width 501 height 11
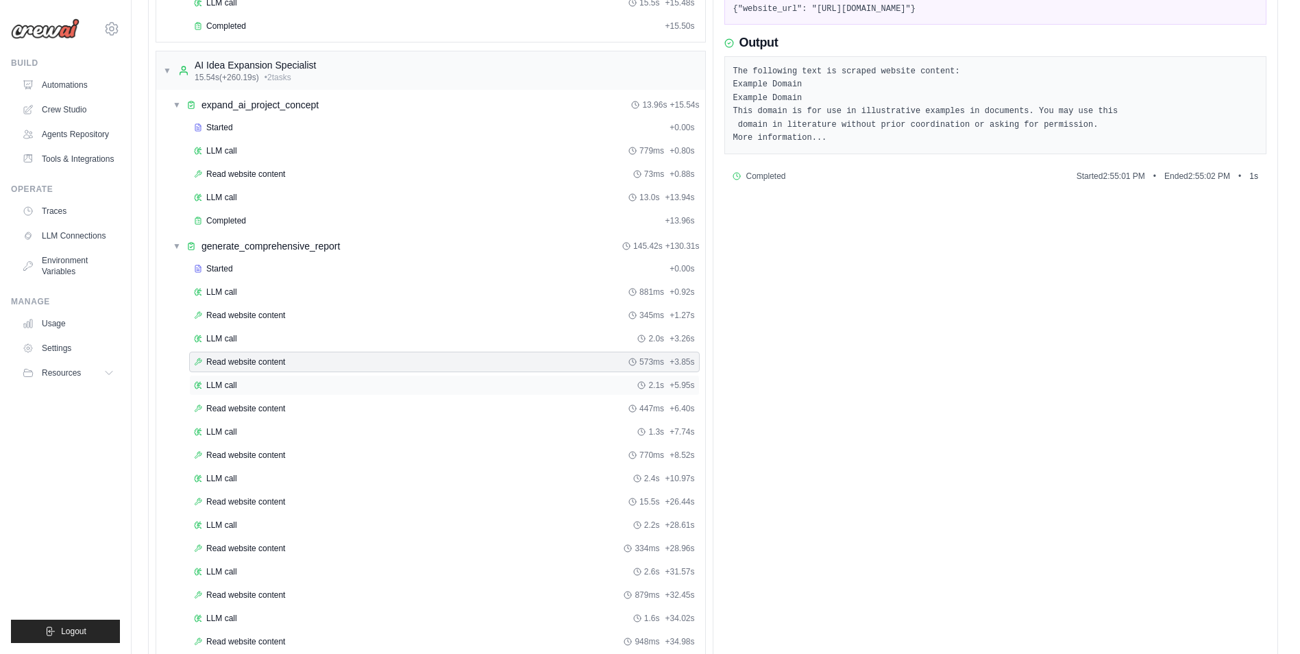
click at [392, 385] on div "LLM call 2.1s + 5.95s" at bounding box center [444, 385] width 501 height 11
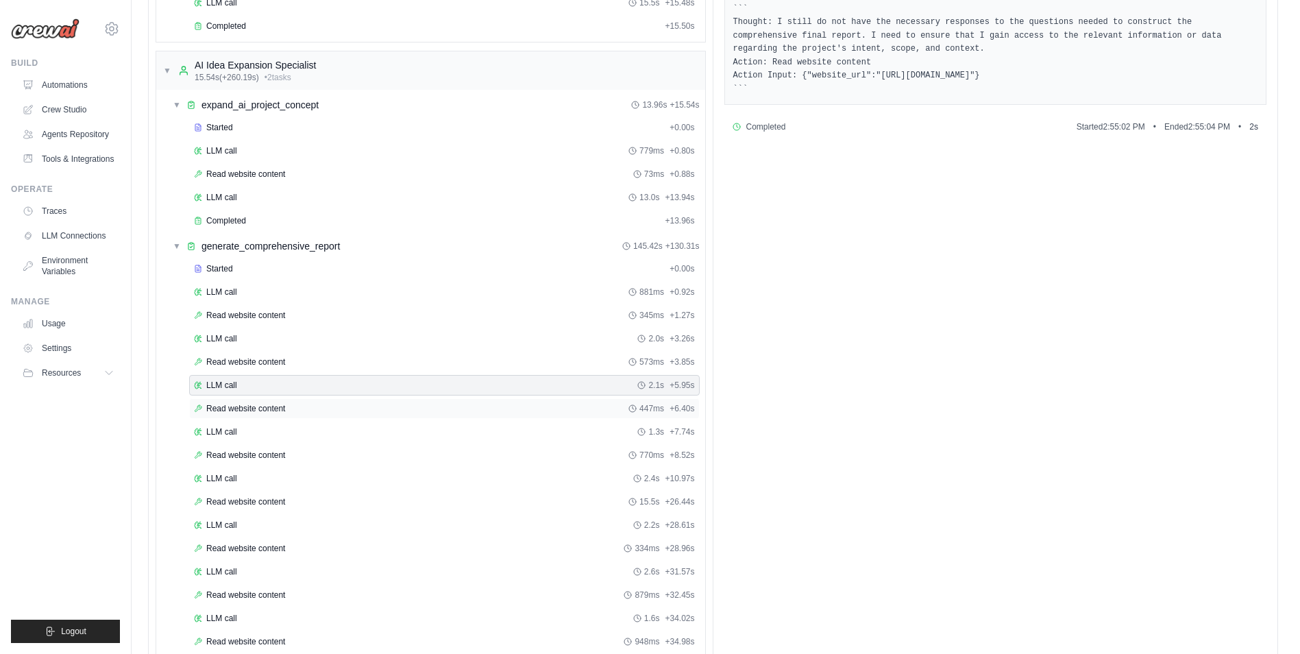
click at [393, 410] on div "Read website content 447ms + 6.40s" at bounding box center [444, 408] width 501 height 11
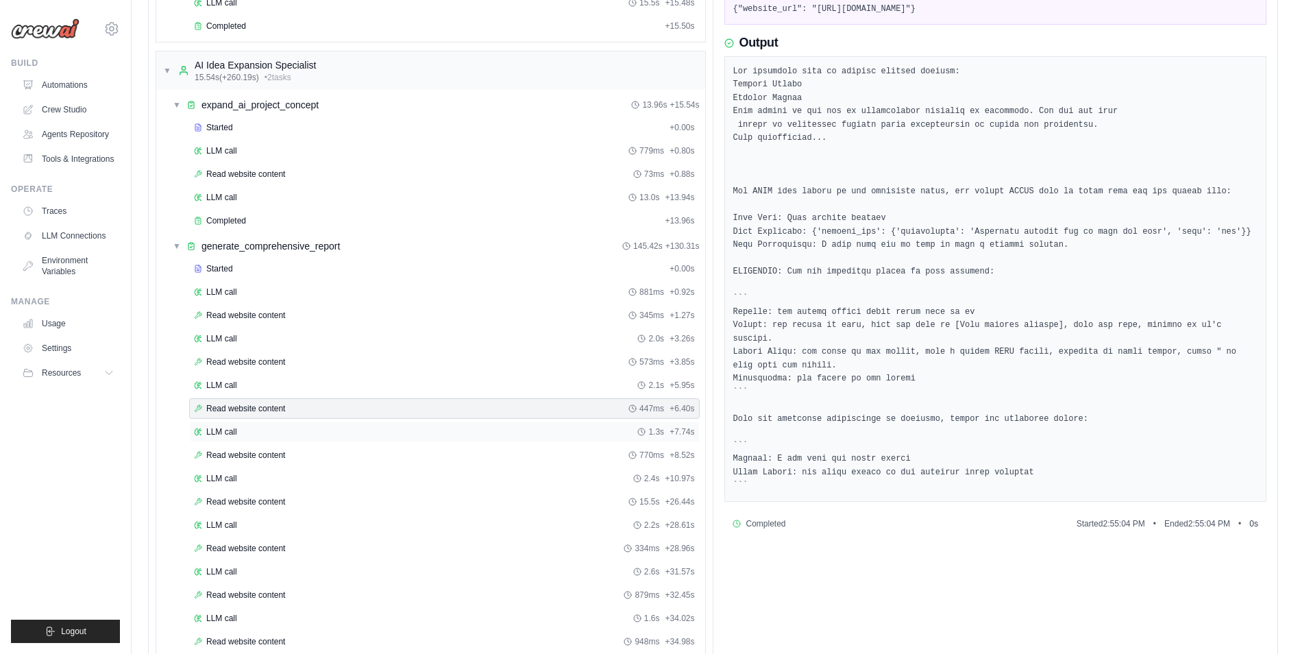
click at [395, 436] on div "LLM call 1.3s + 7.74s" at bounding box center [444, 431] width 501 height 11
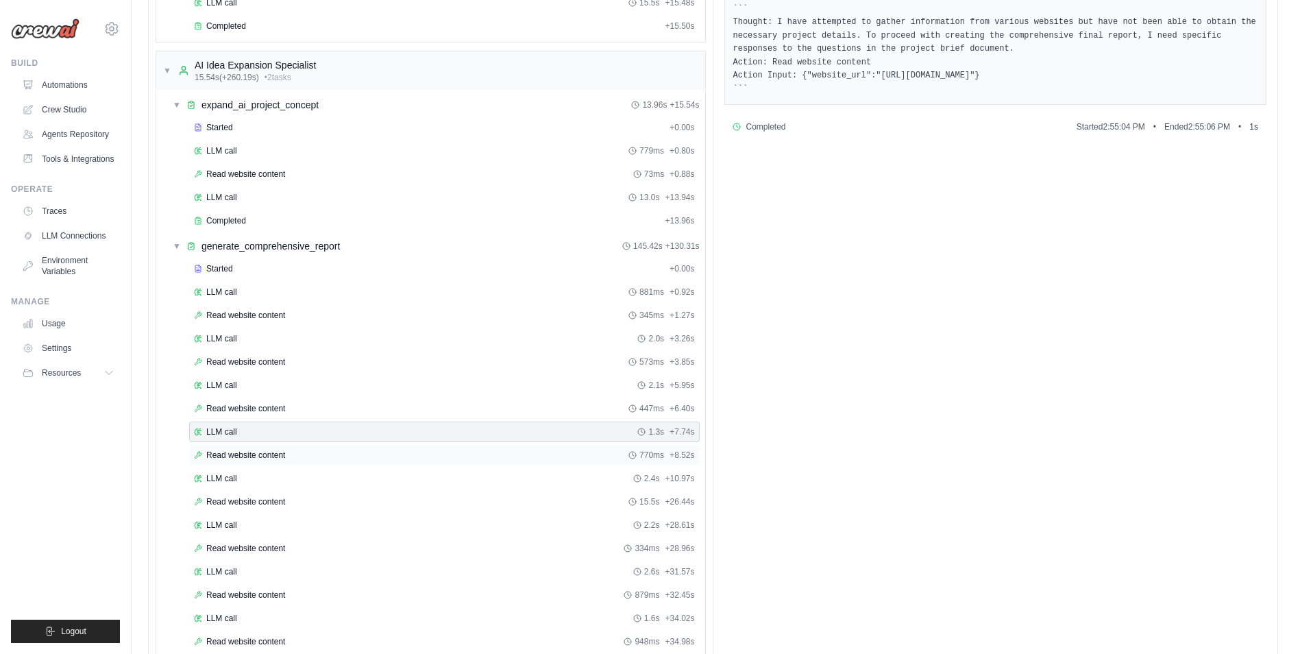
click at [340, 449] on div "Read website content 770ms + 8.52s" at bounding box center [444, 455] width 510 height 21
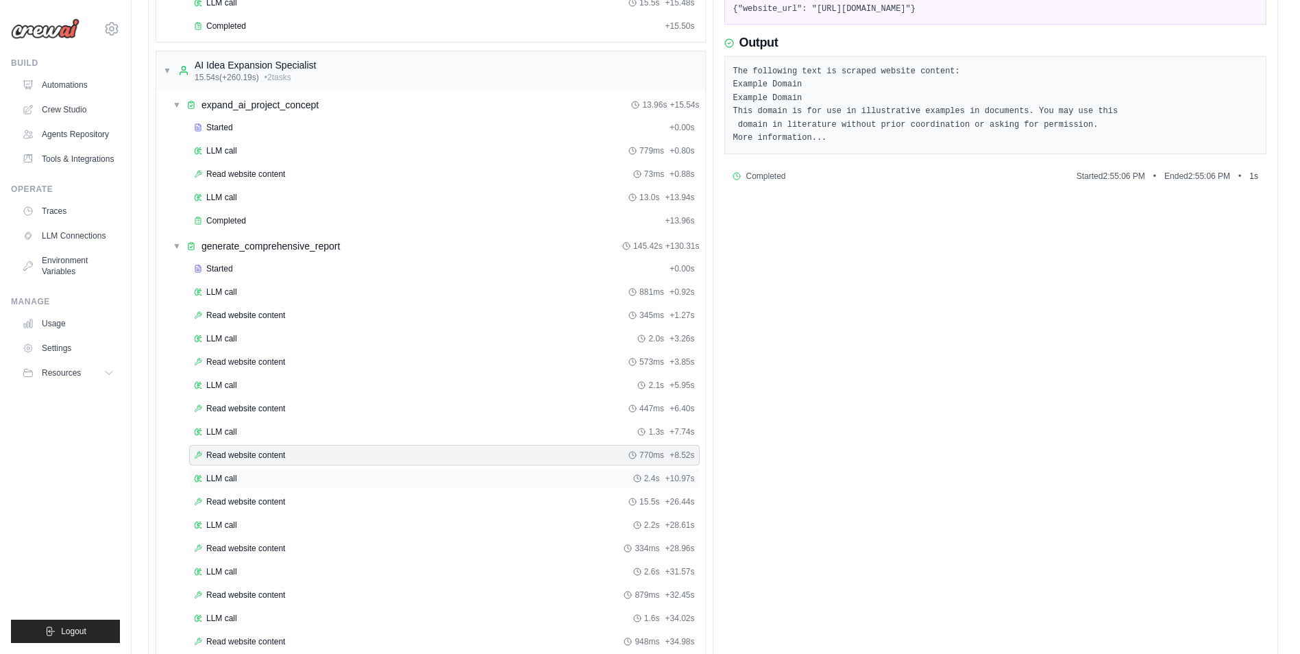
click at [342, 477] on div "LLM call 2.4s + 10.97s" at bounding box center [444, 478] width 501 height 11
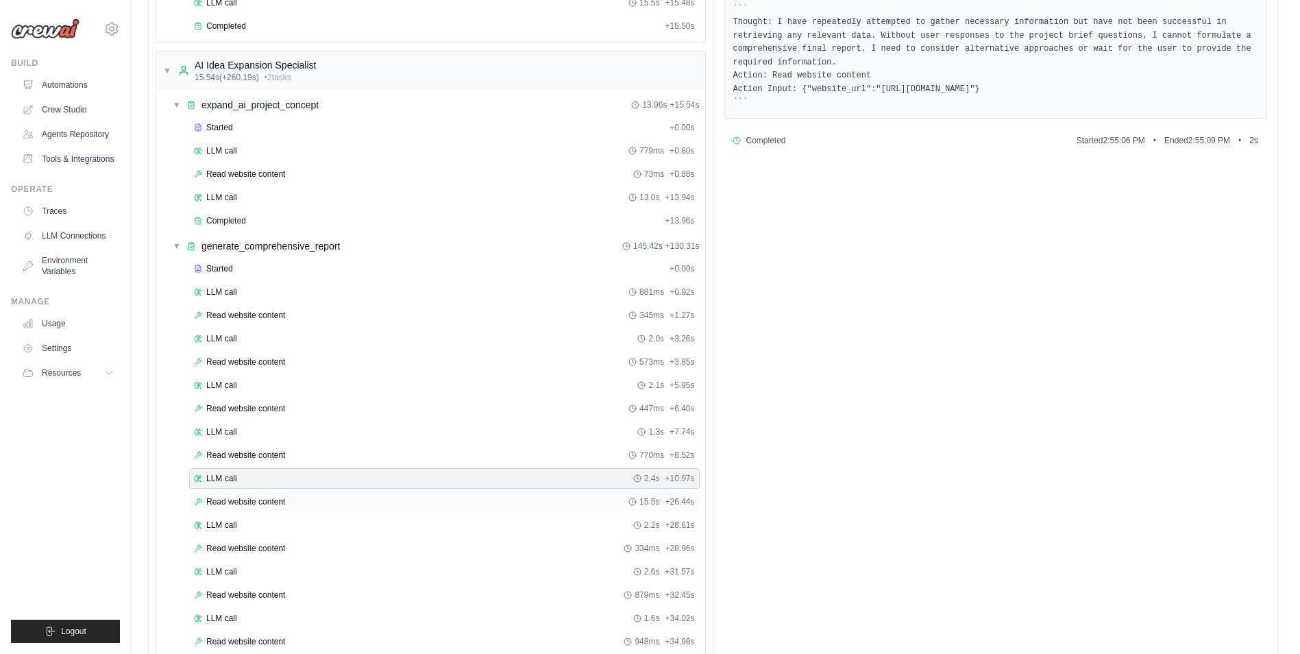
click at [339, 499] on div "Read website content 15.5s + 26.44s" at bounding box center [444, 501] width 501 height 11
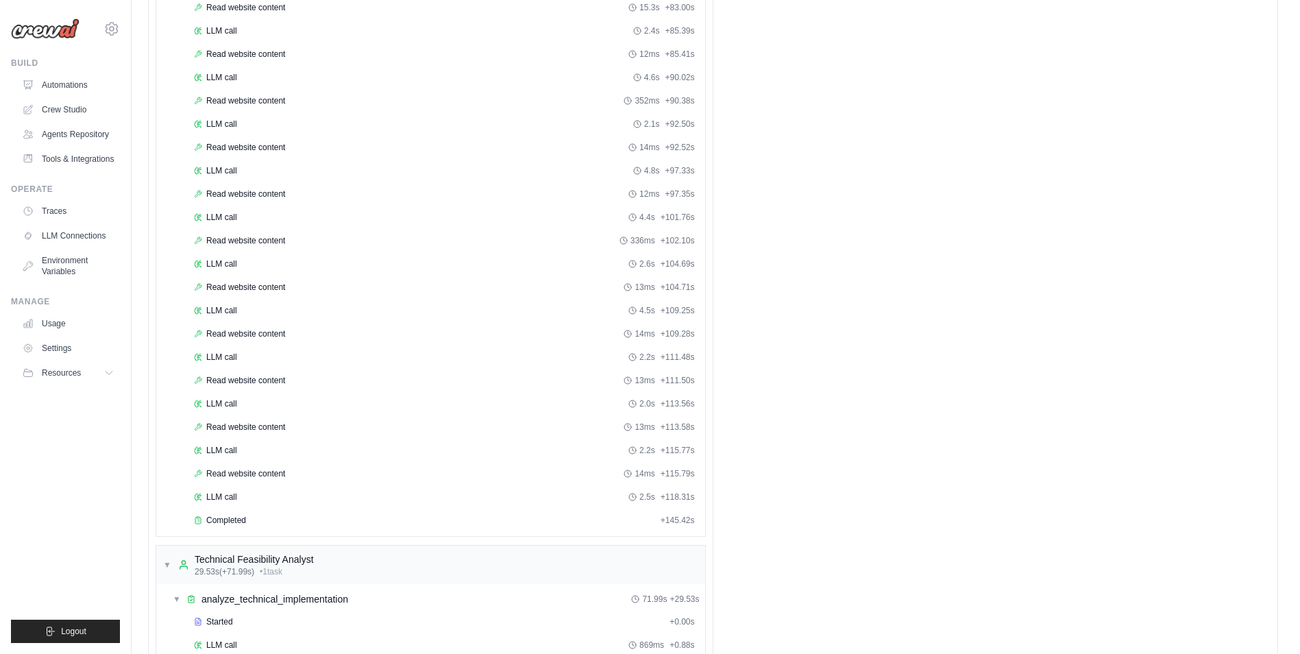
scroll to position [1279, 0]
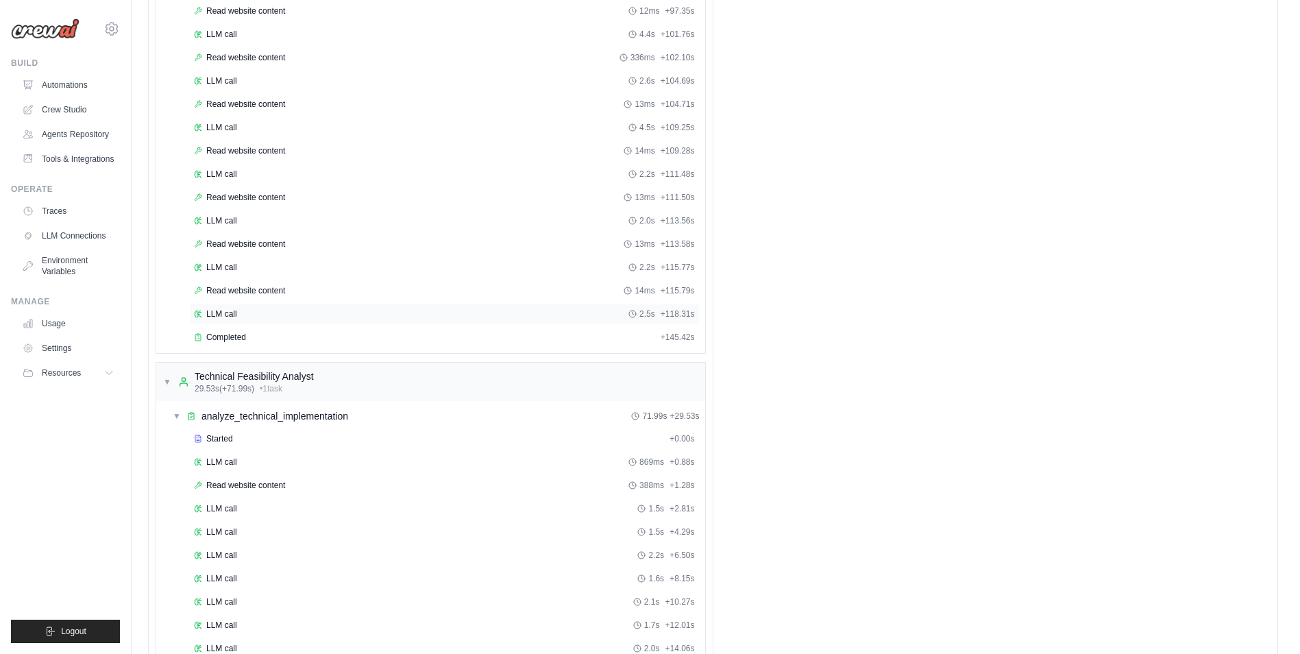
click at [388, 310] on div "LLM call 2.5s + 118.31s" at bounding box center [444, 313] width 501 height 11
click at [380, 340] on div "Completed" at bounding box center [424, 337] width 461 height 11
click at [395, 282] on div "Read website content 14ms + 115.79s" at bounding box center [444, 290] width 510 height 21
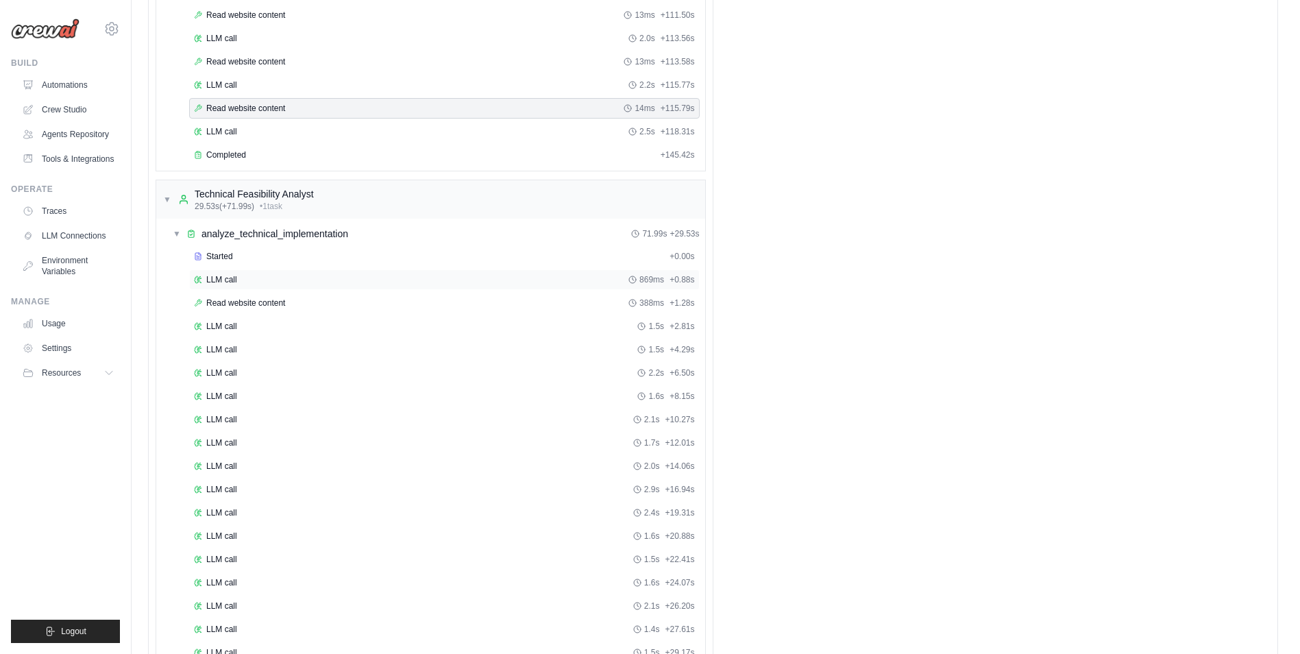
click at [328, 280] on div "LLM call 869ms + 0.88s" at bounding box center [444, 279] width 501 height 11
click at [354, 306] on div "Read website content 388ms + 1.28s" at bounding box center [444, 302] width 501 height 11
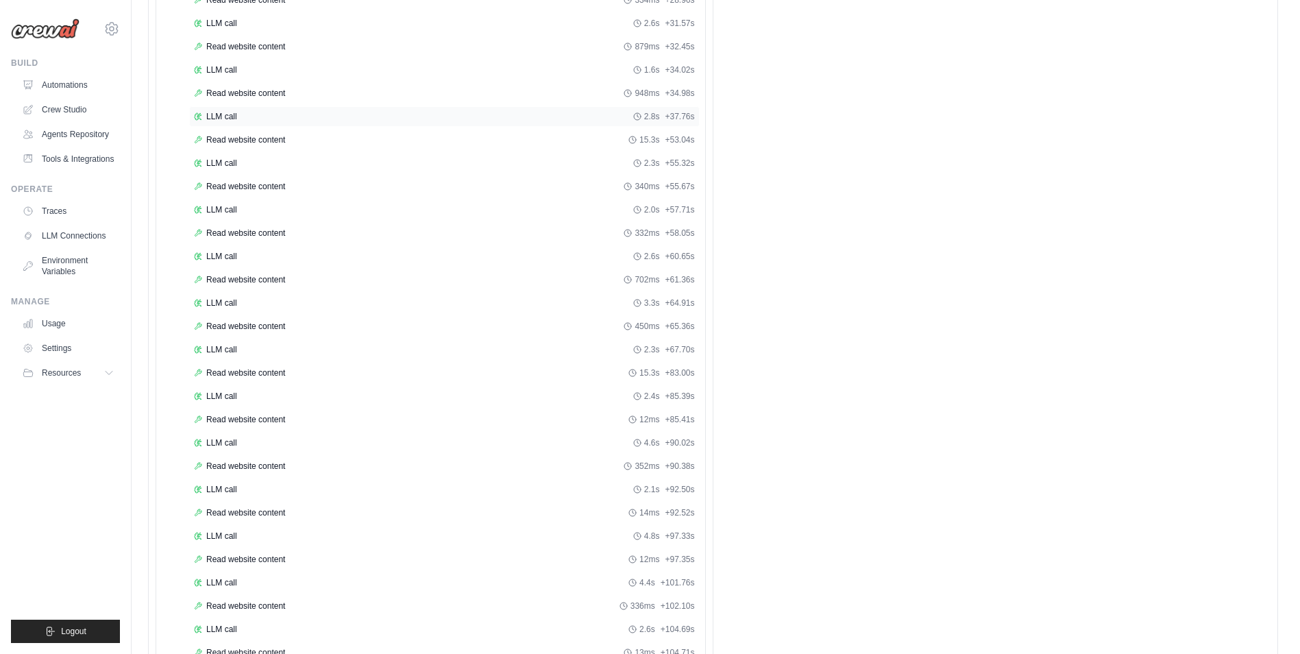
scroll to position [913, 0]
click at [365, 266] on div "LLM call 4.6s + 90.02s" at bounding box center [444, 260] width 510 height 21
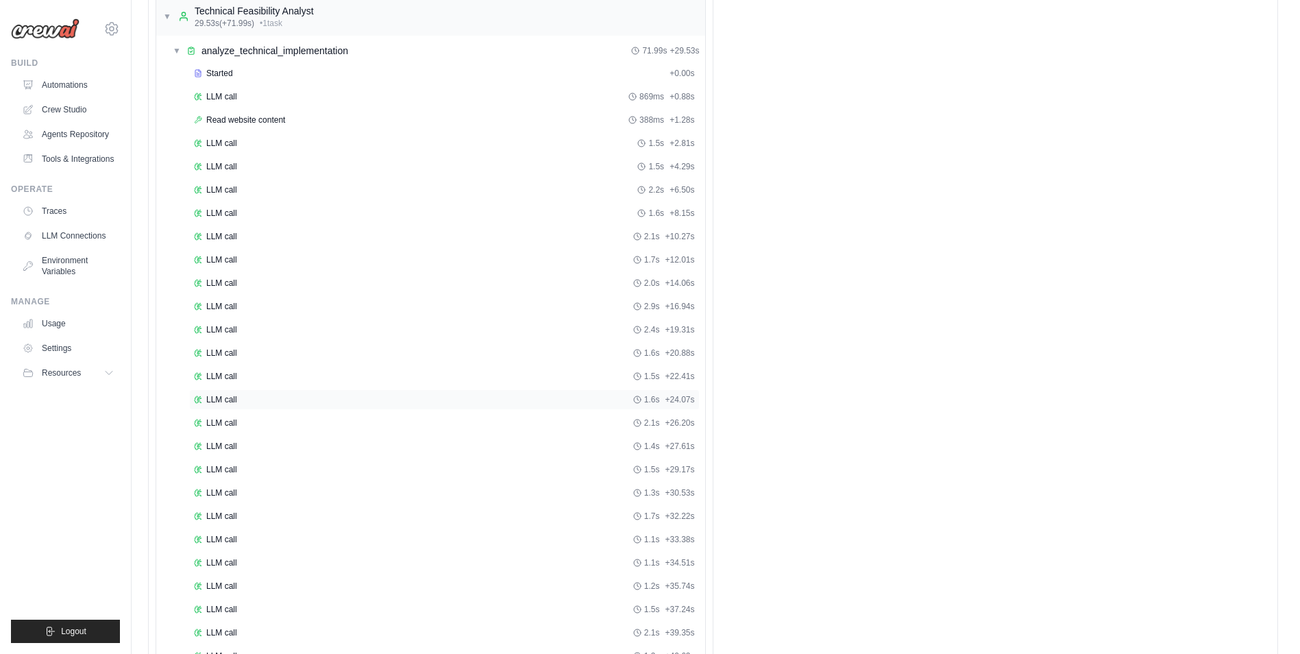
scroll to position [1461, 0]
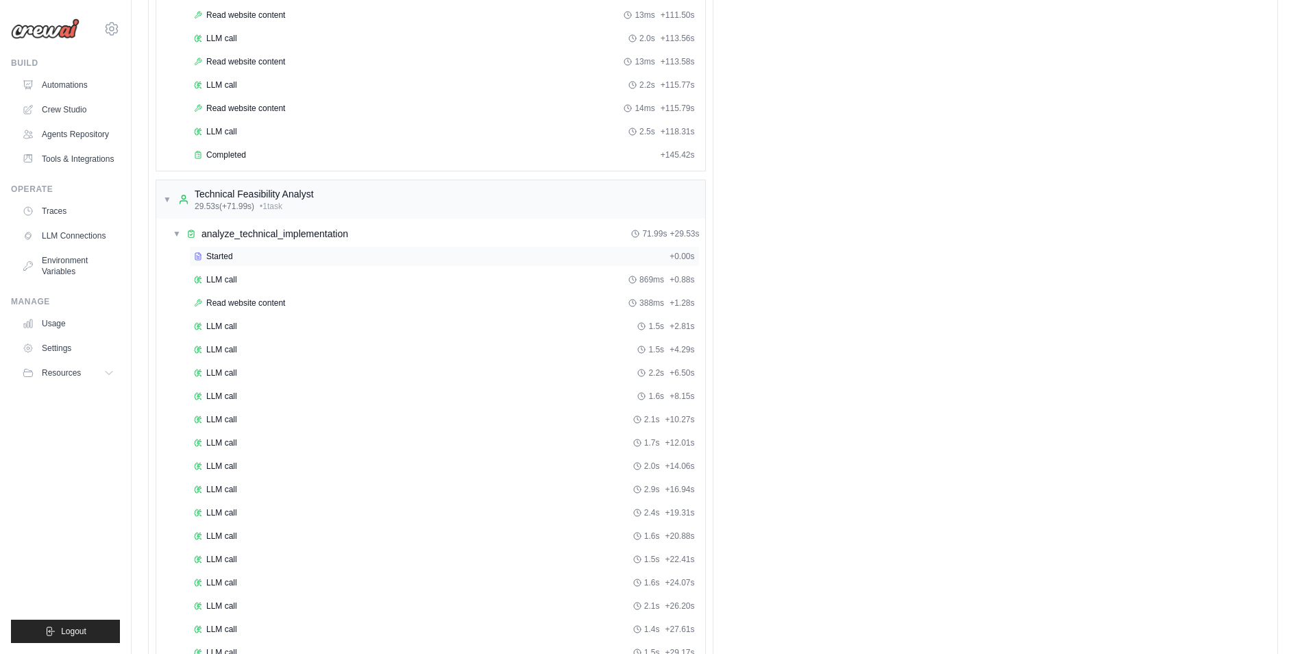
click at [432, 258] on div "Started" at bounding box center [429, 256] width 470 height 11
click at [431, 282] on div "LLM call 869ms + 0.88s" at bounding box center [444, 279] width 501 height 11
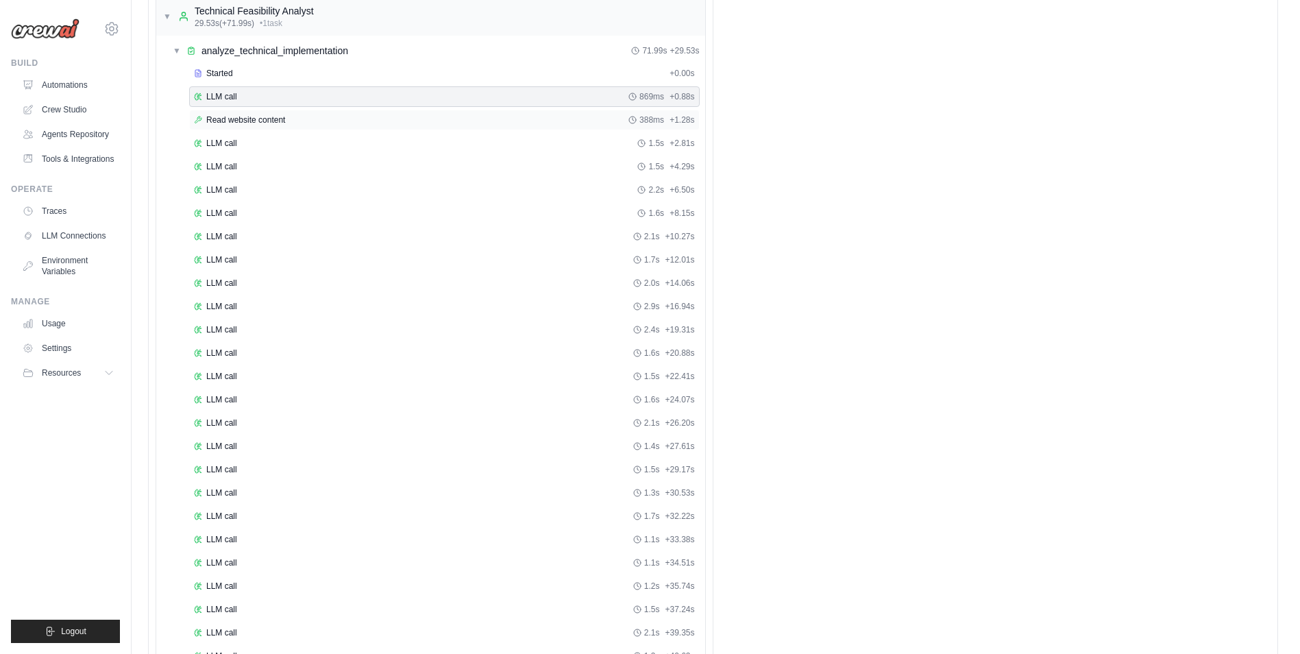
click at [388, 123] on div "Read website content 388ms + 1.28s" at bounding box center [444, 119] width 501 height 11
click at [389, 149] on div "LLM call 1.5s + 2.81s" at bounding box center [444, 143] width 510 height 21
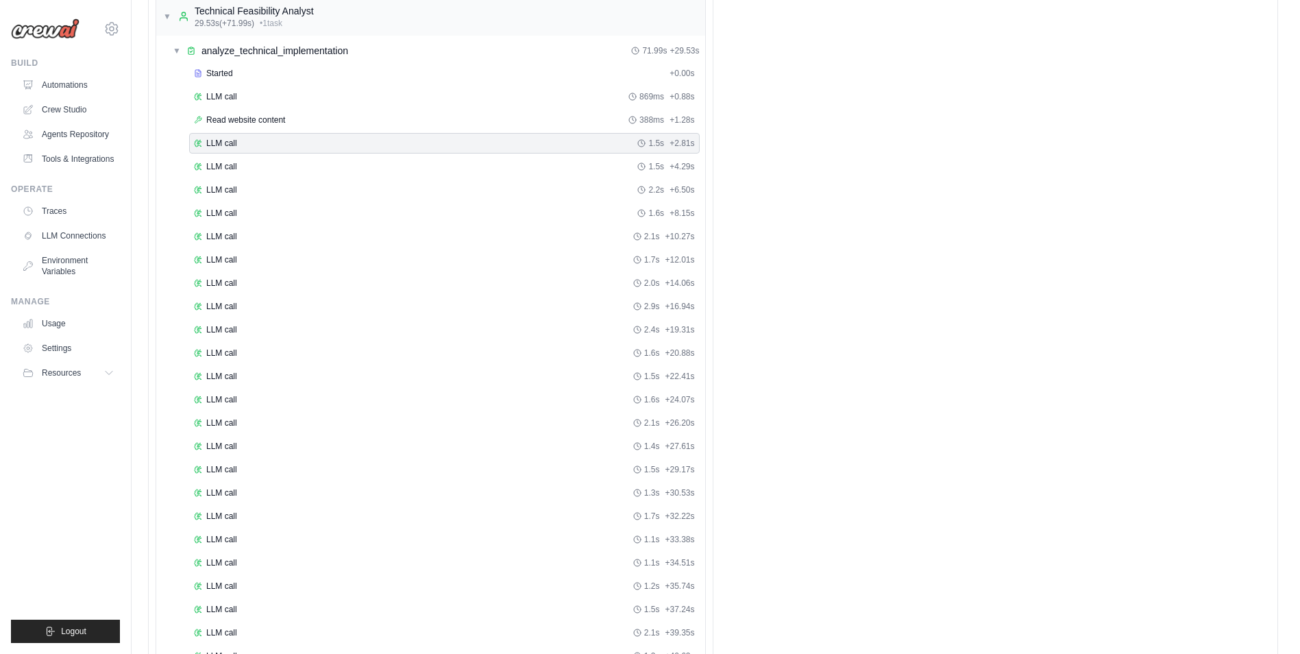
click at [391, 178] on div "Started + 0.00s LLM call 869ms + 0.88s Read website content 388ms + 1.28s LLM c…" at bounding box center [436, 389] width 538 height 652
click at [398, 164] on div "LLM call 1.5s + 4.29s" at bounding box center [444, 166] width 501 height 11
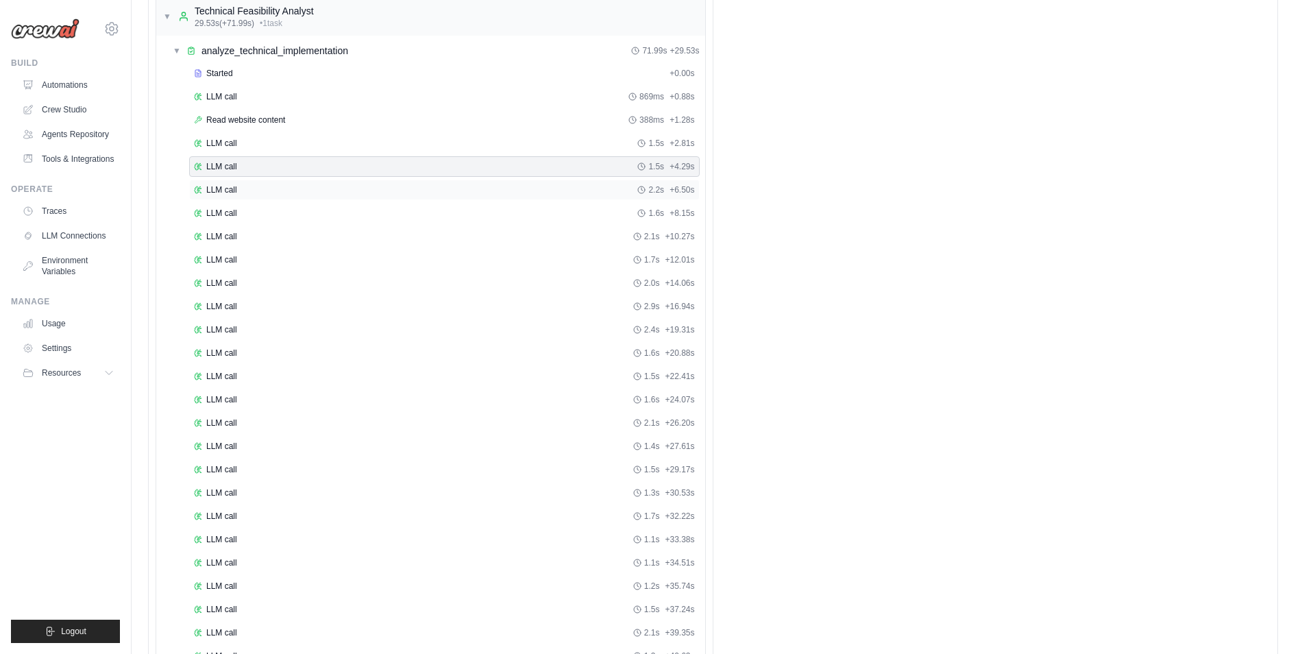
click at [399, 186] on div "LLM call 2.2s + 6.50s" at bounding box center [444, 189] width 501 height 11
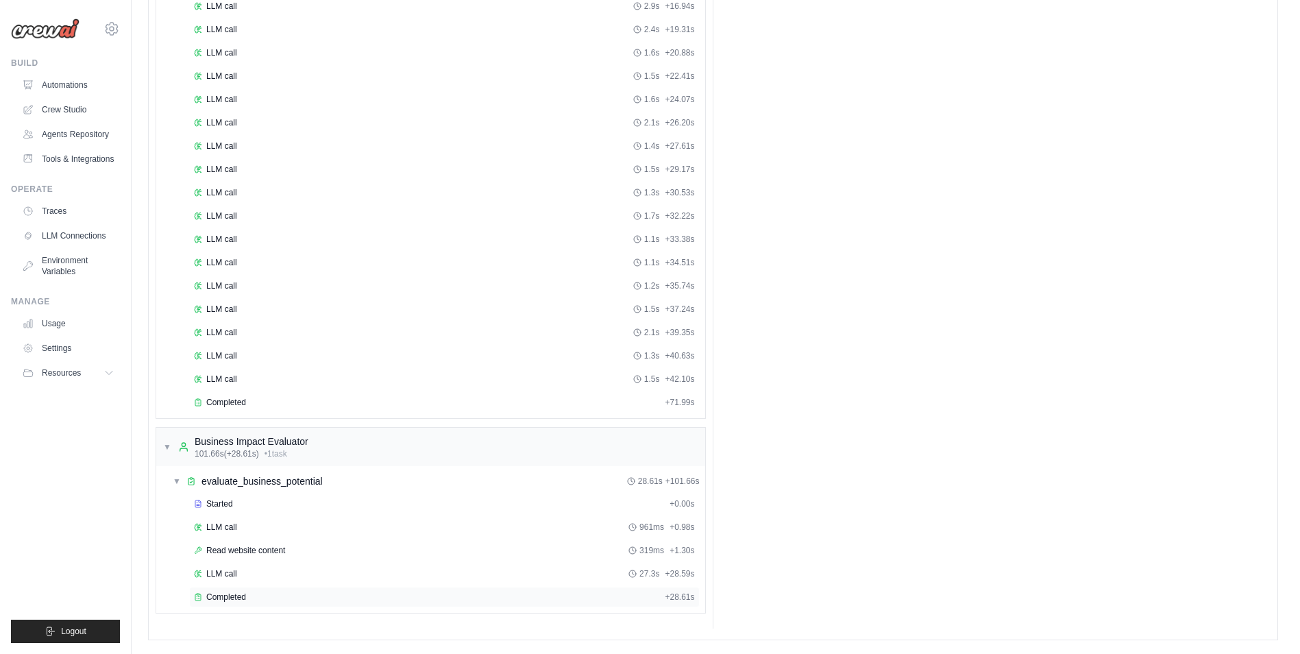
click at [345, 597] on div "Completed" at bounding box center [426, 596] width 465 height 11
click at [269, 571] on div "LLM call 27.3s + 28.59s" at bounding box center [444, 573] width 501 height 11
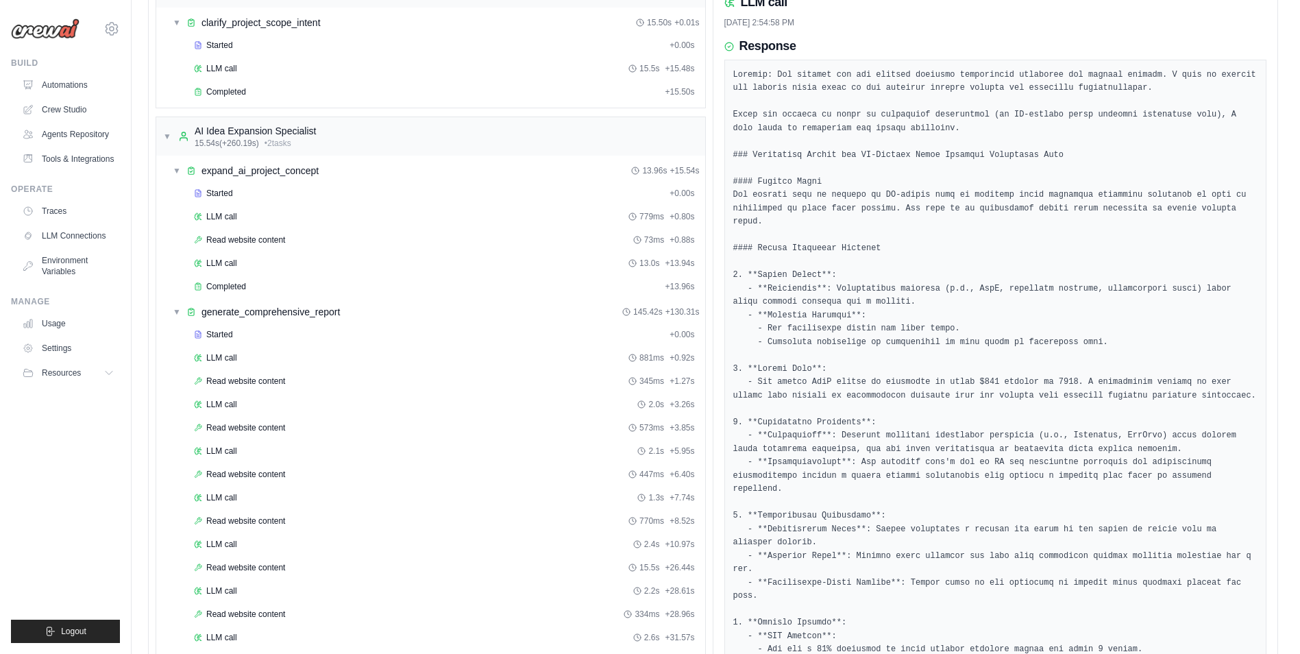
scroll to position [0, 0]
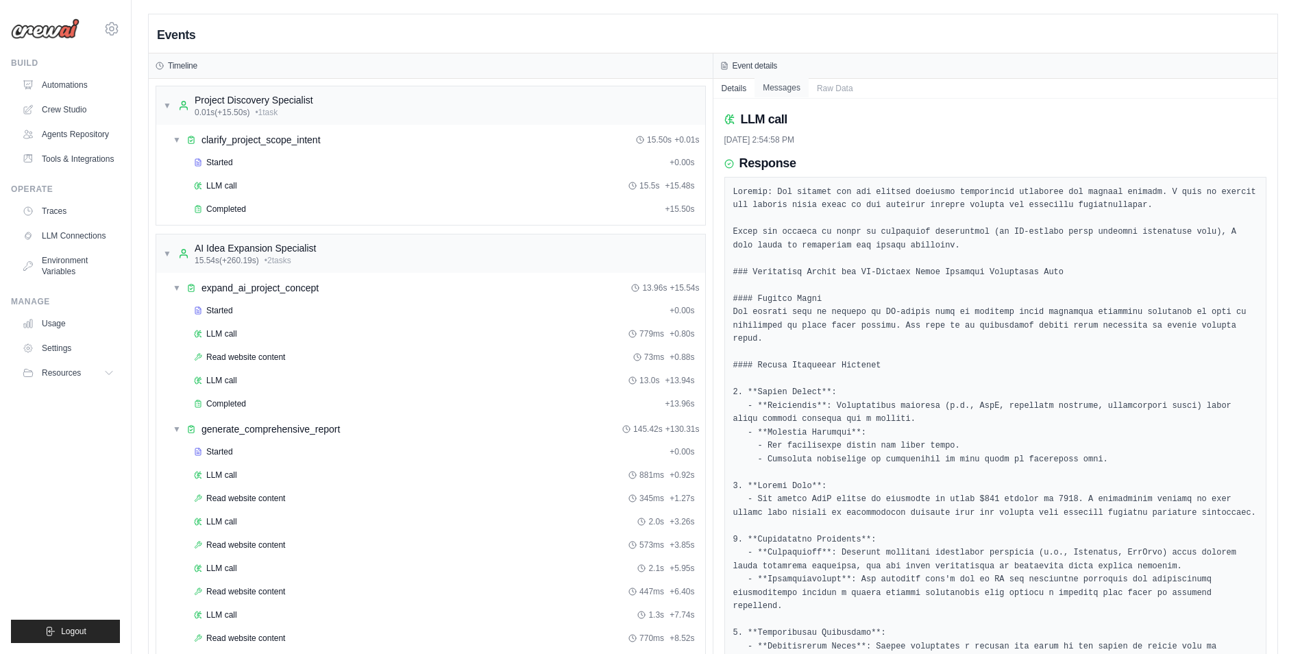
click at [790, 93] on button "Messages" at bounding box center [781, 87] width 54 height 19
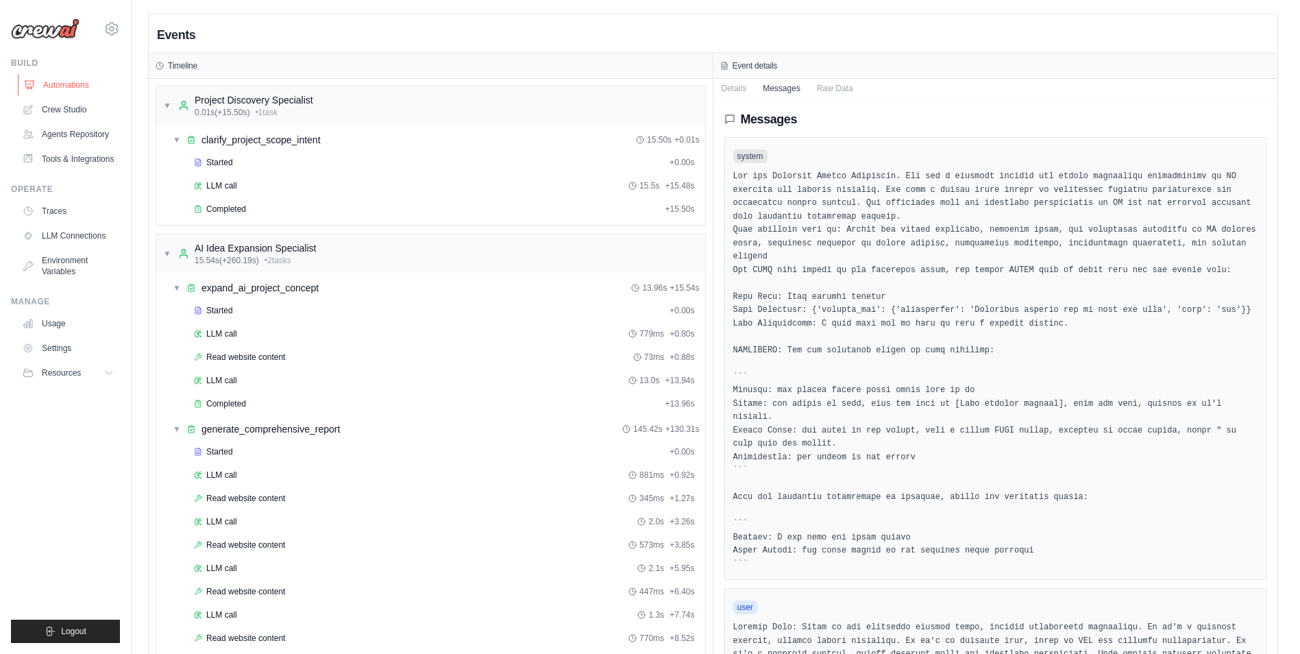
click at [73, 89] on link "Automations" at bounding box center [69, 85] width 103 height 22
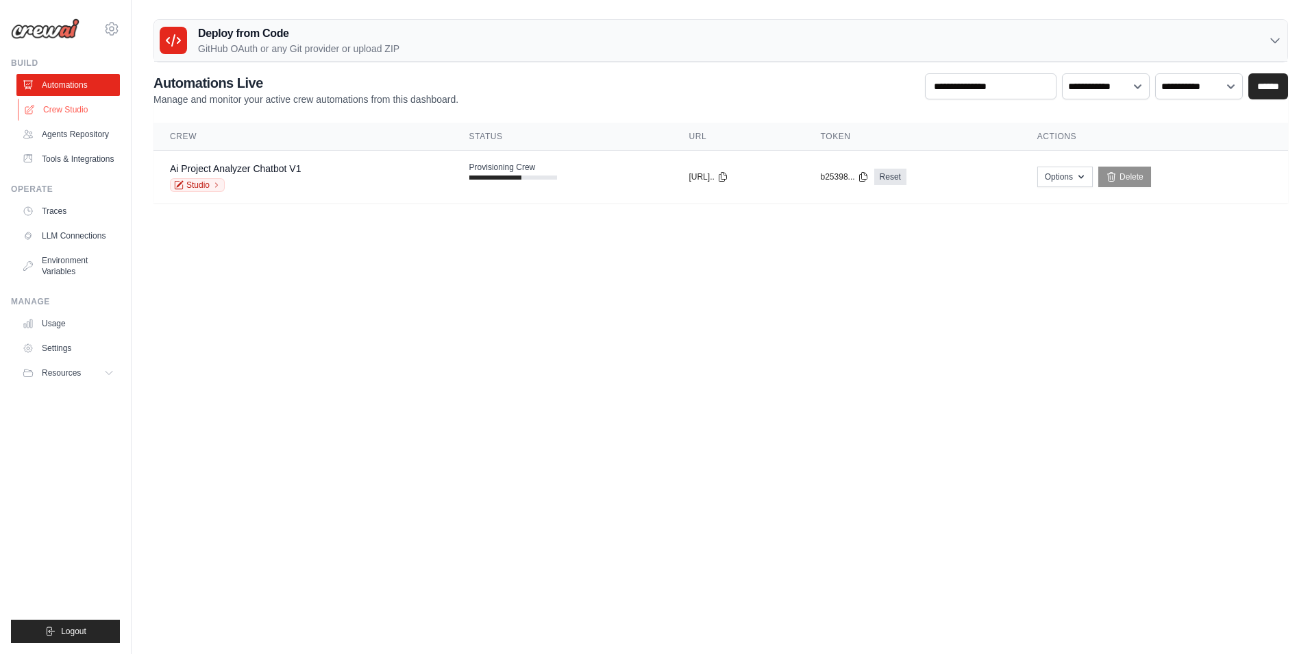
click at [75, 108] on link "Crew Studio" at bounding box center [69, 110] width 103 height 22
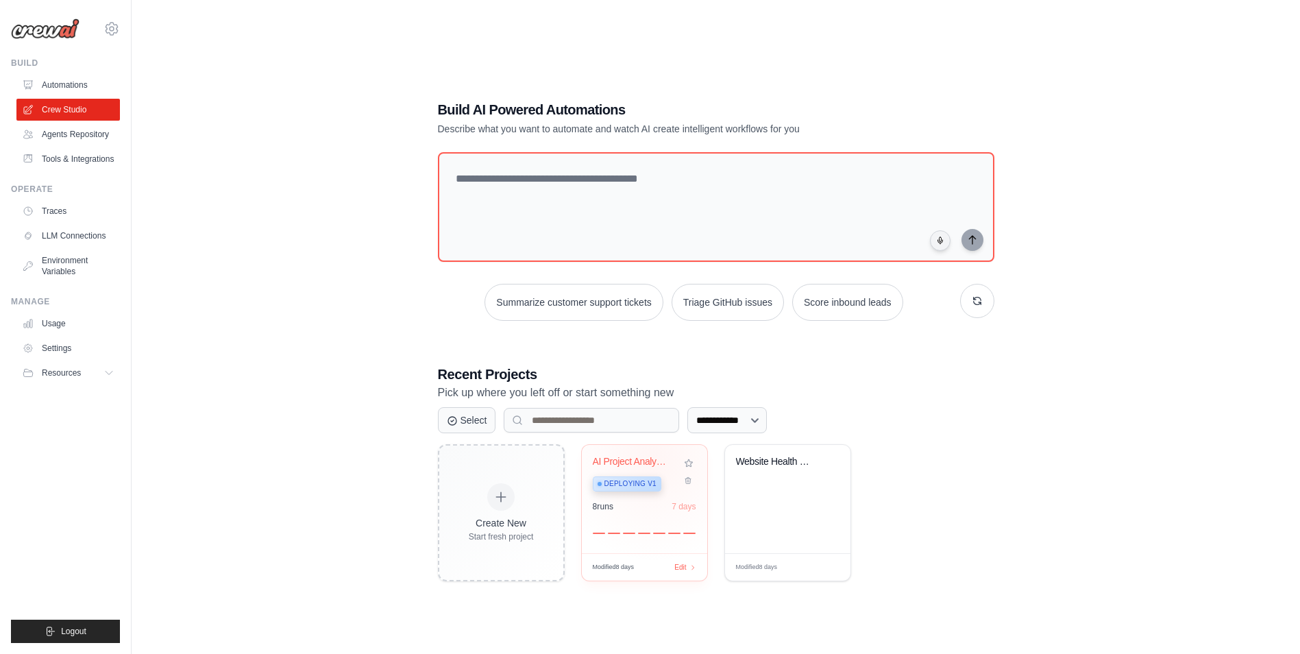
click at [654, 460] on div "AI Project Analyzer Chatbot" at bounding box center [634, 462] width 83 height 12
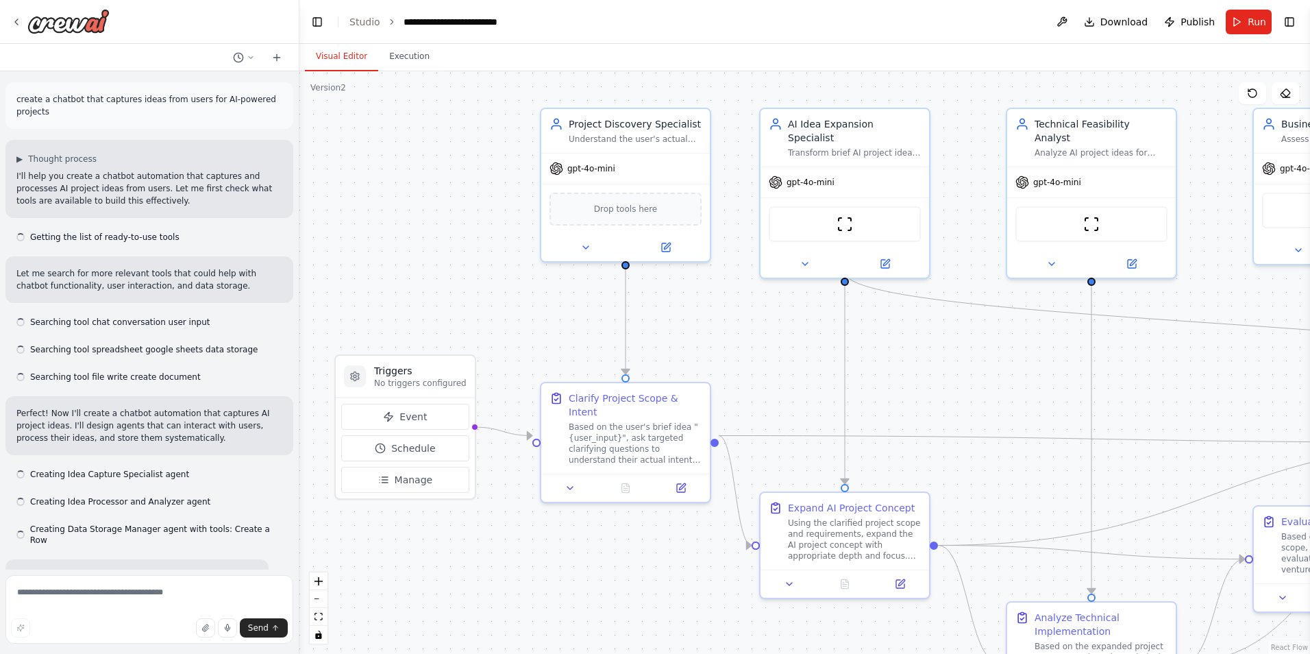
scroll to position [12466, 0]
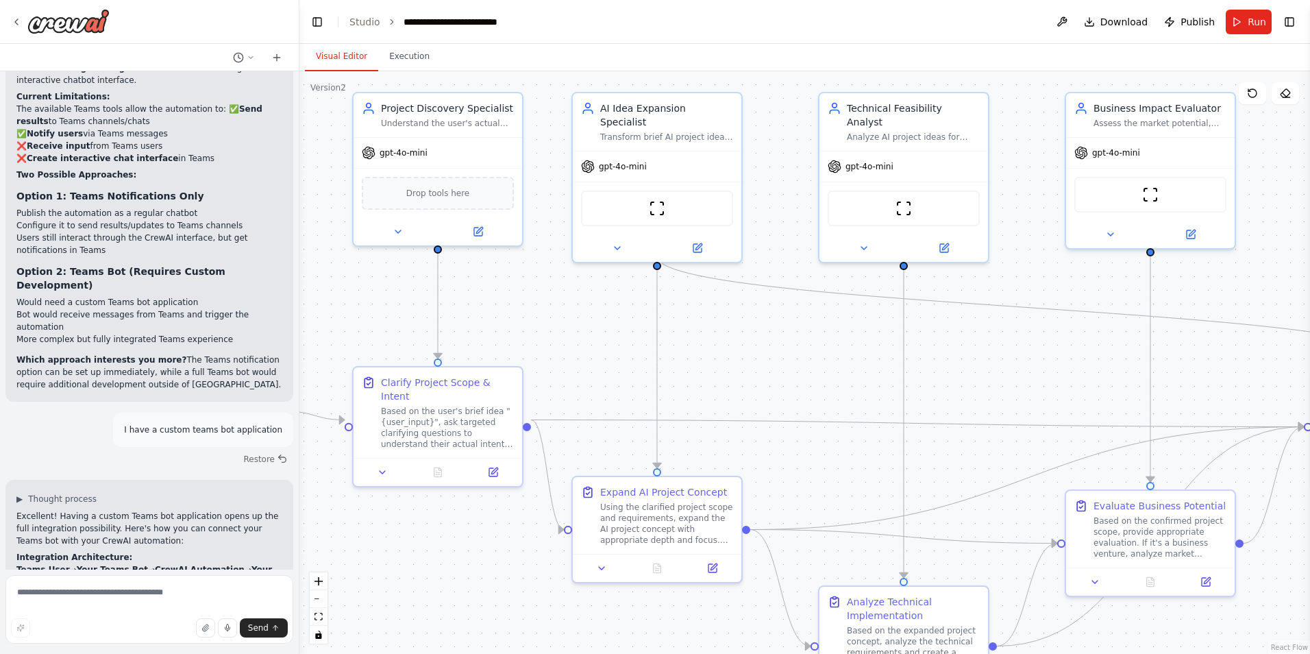
drag, startPoint x: 772, startPoint y: 362, endPoint x: 584, endPoint y: 346, distance: 188.4
click at [584, 346] on div ".deletable-edge-delete-btn { width: 20px; height: 20px; border: 0px solid #ffff…" at bounding box center [804, 362] width 1010 height 582
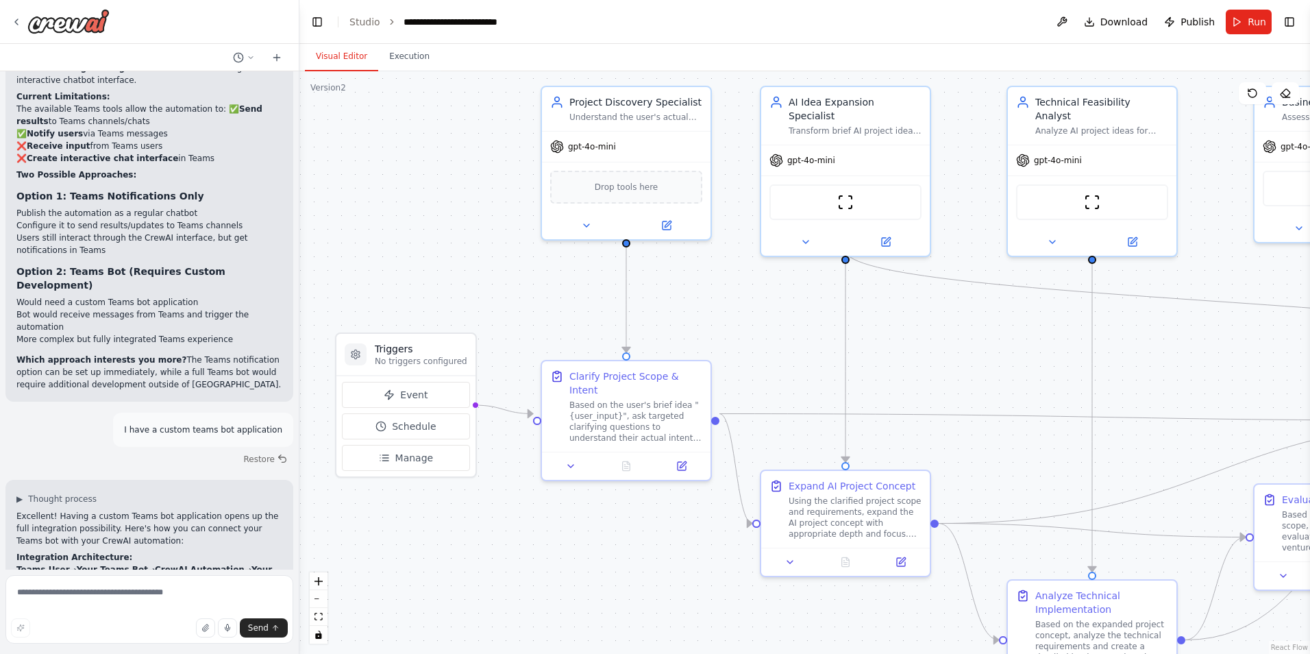
drag, startPoint x: 462, startPoint y: 534, endPoint x: 650, endPoint y: 528, distance: 188.5
click at [650, 528] on div ".deletable-edge-delete-btn { width: 20px; height: 20px; border: 0px solid #ffff…" at bounding box center [804, 362] width 1010 height 582
click at [667, 431] on div "Clarify Project Scope & Intent Based on the user's brief idea "{user_input}", a…" at bounding box center [626, 403] width 169 height 90
click at [564, 455] on button at bounding box center [570, 463] width 47 height 16
click at [572, 458] on icon at bounding box center [570, 463] width 11 height 11
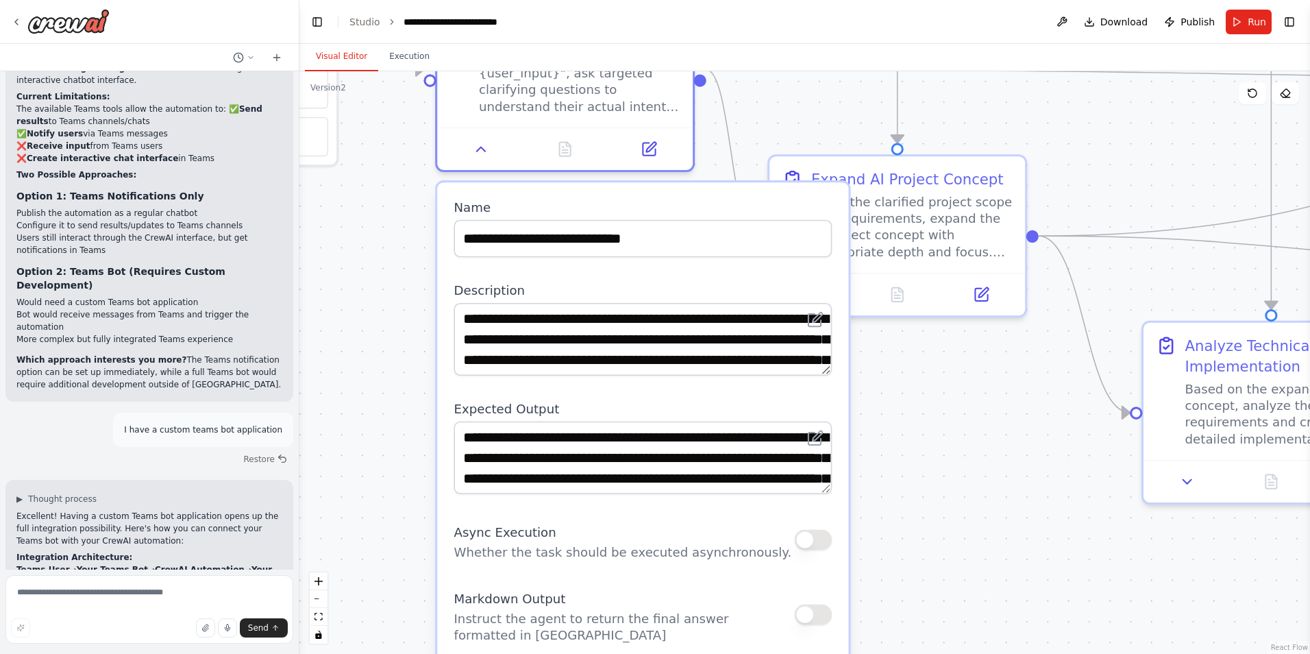
drag, startPoint x: 482, startPoint y: 582, endPoint x: 393, endPoint y: 262, distance: 331.9
click at [393, 262] on div ".deletable-edge-delete-btn { width: 20px; height: 20px; border: 0px solid #ffff…" at bounding box center [804, 362] width 1010 height 582
click at [536, 303] on textarea "**********" at bounding box center [642, 339] width 378 height 73
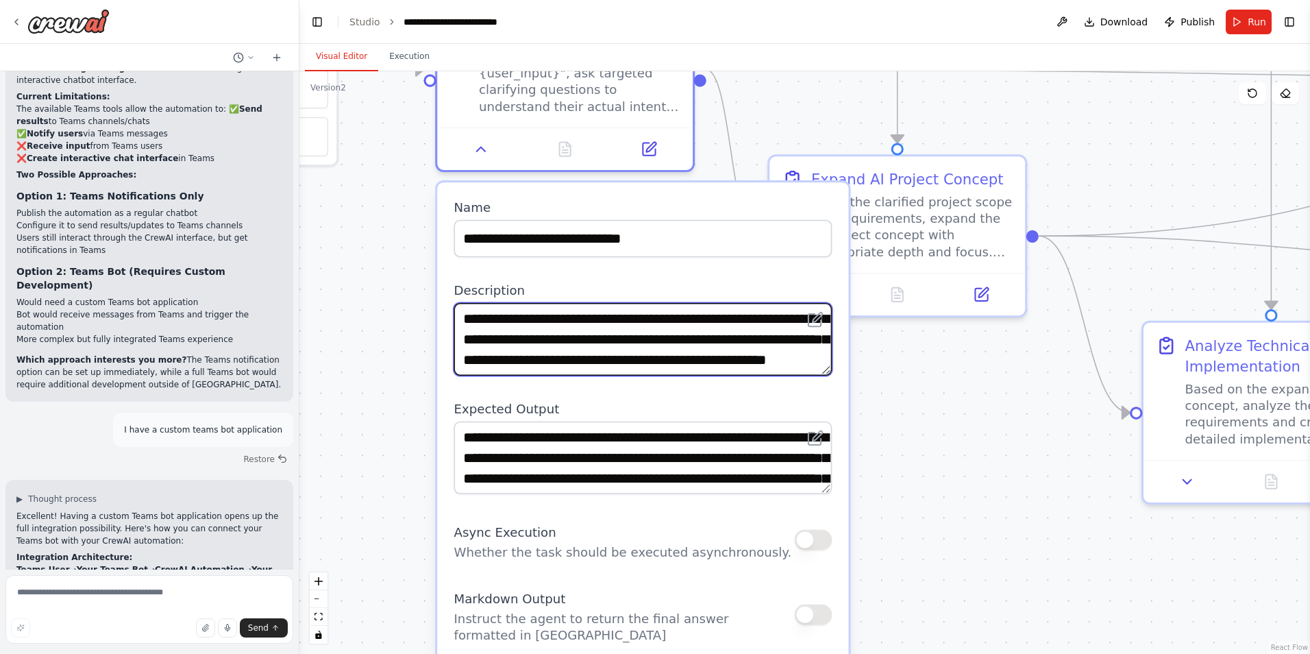
scroll to position [69, 0]
drag, startPoint x: 464, startPoint y: 295, endPoint x: 806, endPoint y: 397, distance: 356.7
click at [806, 397] on div "**********" at bounding box center [642, 584] width 411 height 804
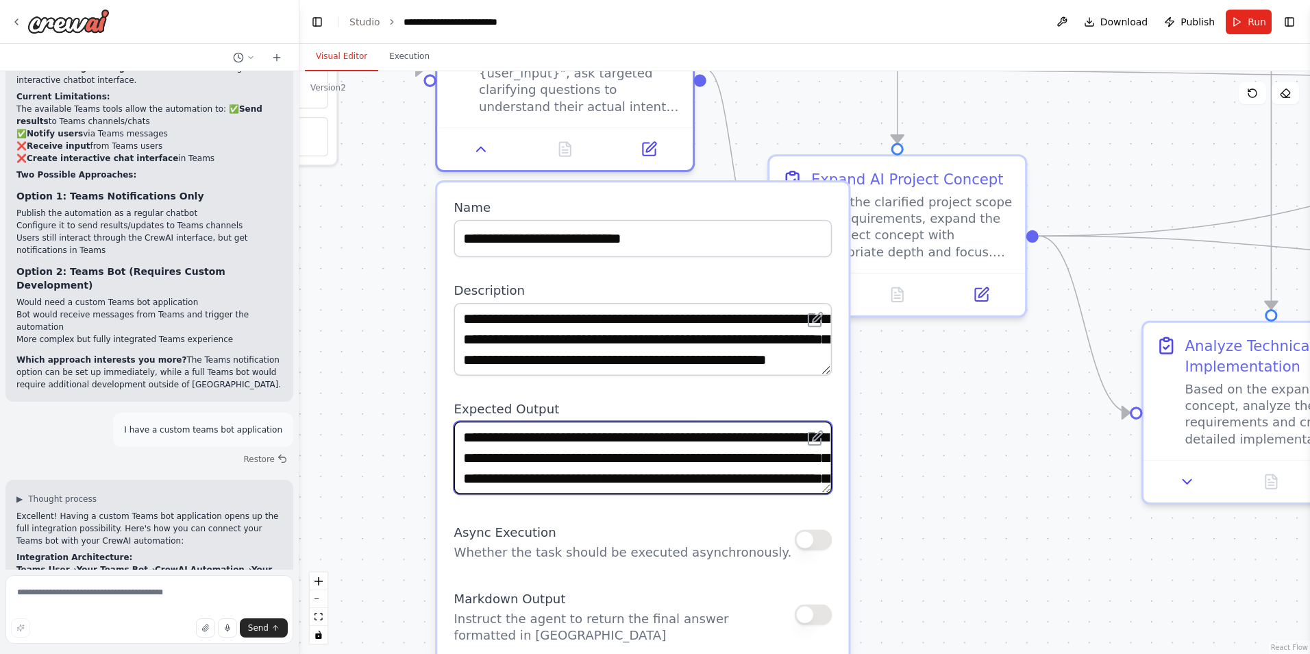
drag, startPoint x: 539, startPoint y: 418, endPoint x: 493, endPoint y: 419, distance: 45.9
click at [539, 421] on textarea "**********" at bounding box center [642, 457] width 378 height 73
drag, startPoint x: 464, startPoint y: 419, endPoint x: 796, endPoint y: 521, distance: 346.7
click at [796, 521] on div "**********" at bounding box center [642, 584] width 411 height 804
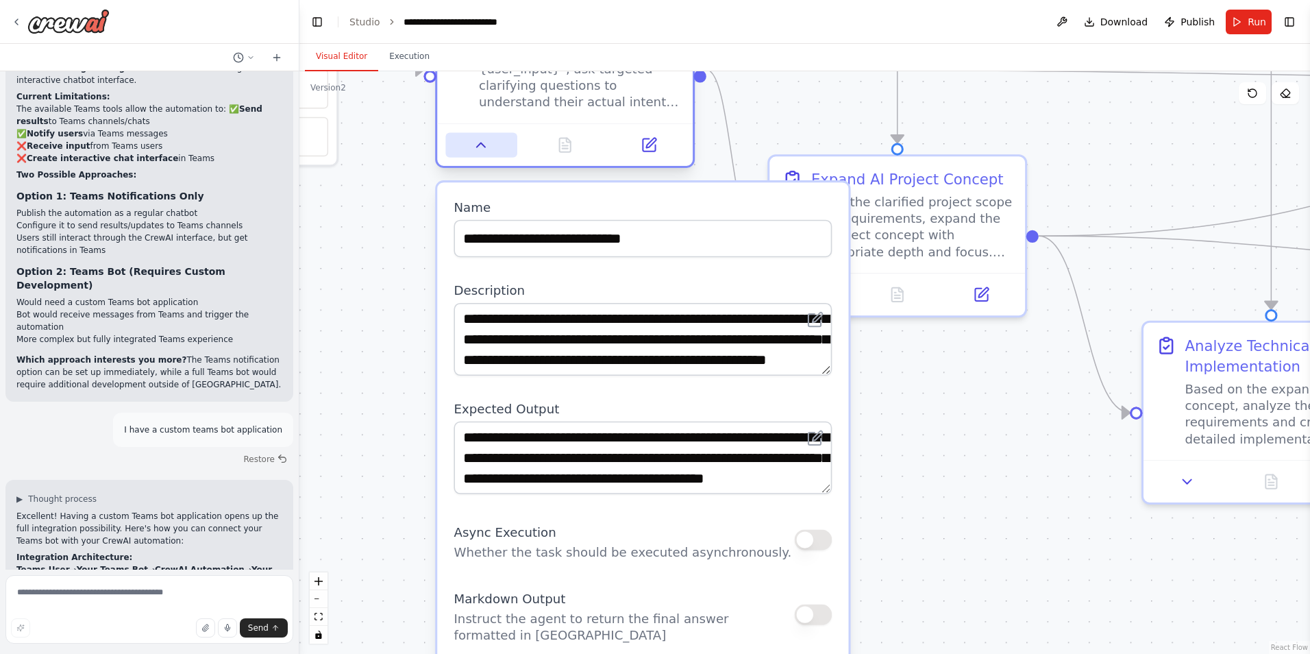
click at [485, 136] on icon at bounding box center [481, 144] width 16 height 16
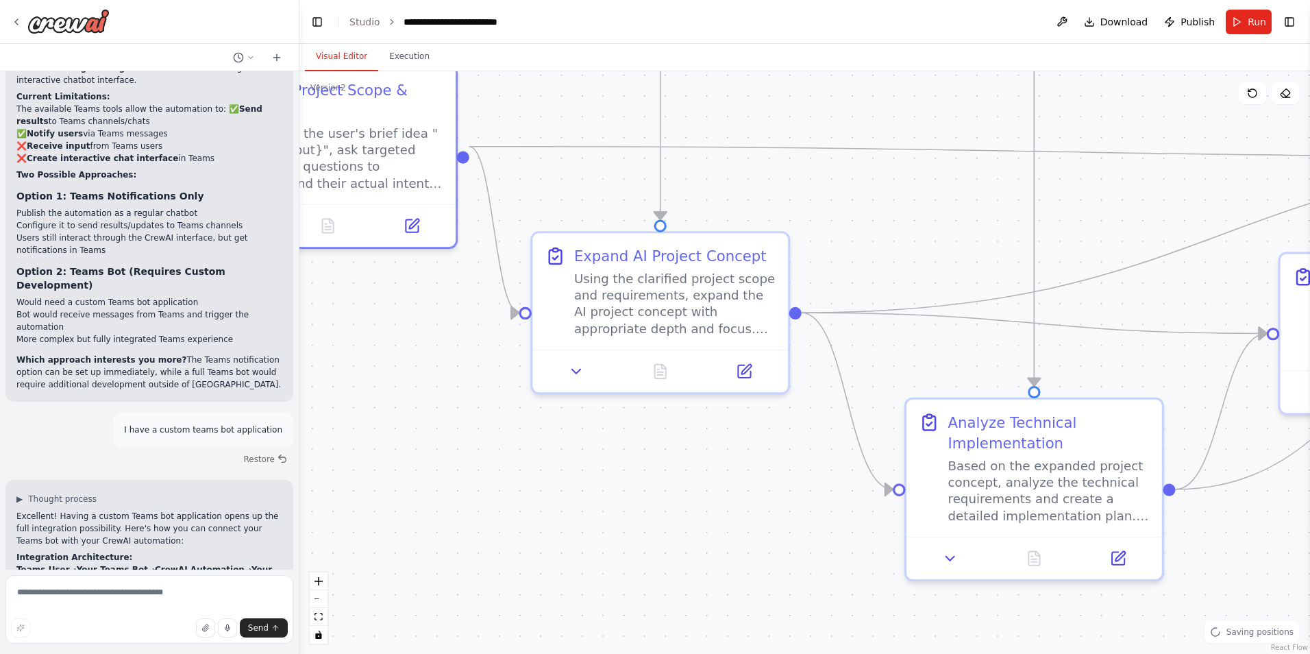
drag, startPoint x: 866, startPoint y: 382, endPoint x: 638, endPoint y: 456, distance: 239.6
click at [638, 456] on div ".deletable-edge-delete-btn { width: 20px; height: 20px; border: 0px solid #ffff…" at bounding box center [804, 362] width 1010 height 582
click at [575, 367] on icon at bounding box center [576, 367] width 8 height 4
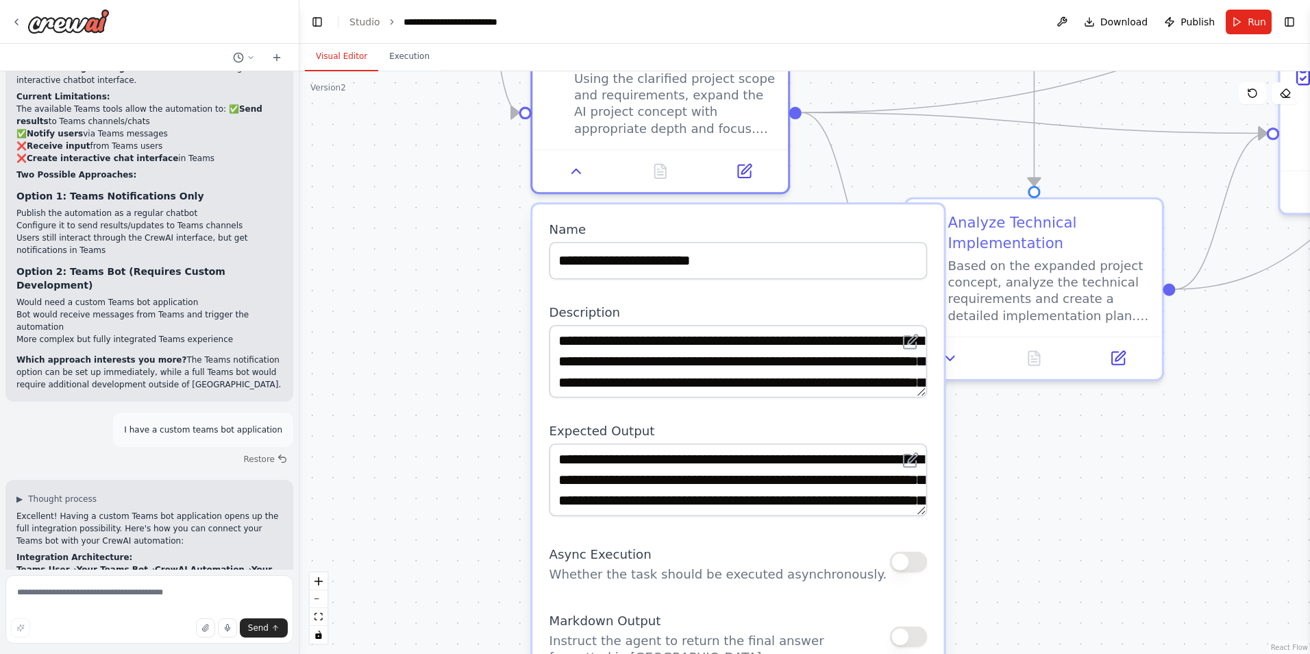
drag, startPoint x: 469, startPoint y: 534, endPoint x: 467, endPoint y: 349, distance: 185.0
click at [467, 349] on div ".deletable-edge-delete-btn { width: 20px; height: 20px; border: 0px solid #ffff…" at bounding box center [804, 362] width 1010 height 582
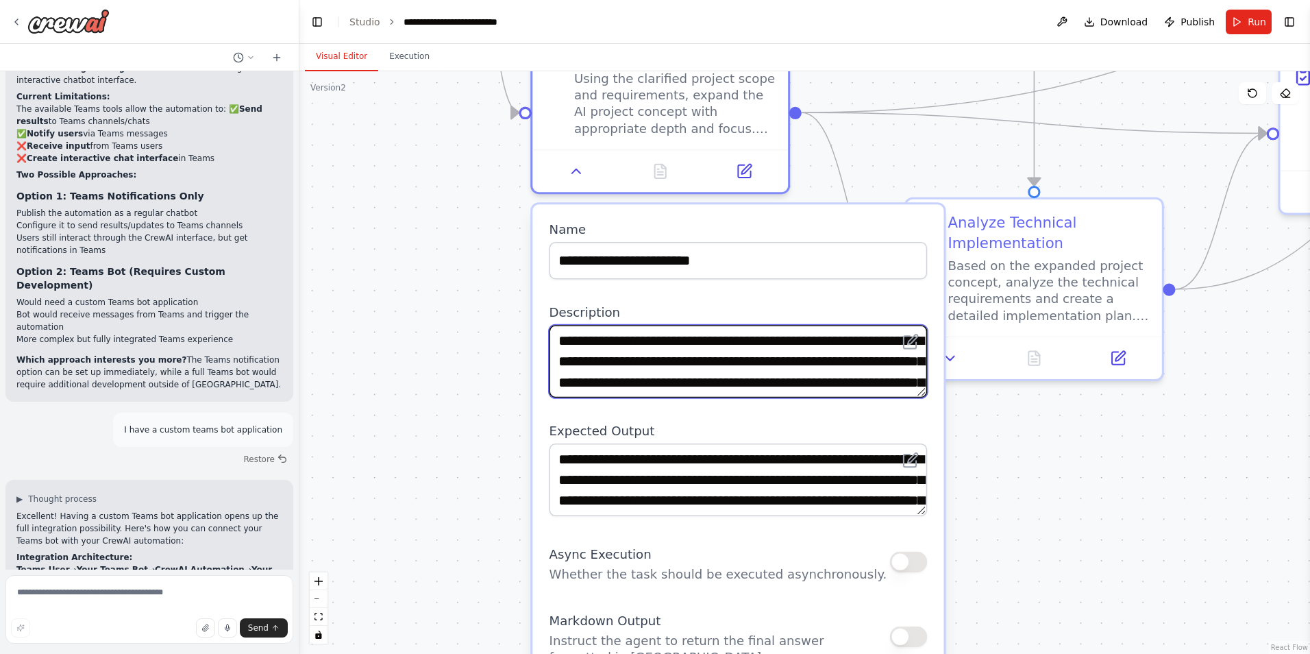
scroll to position [55, 0]
drag, startPoint x: 557, startPoint y: 338, endPoint x: 973, endPoint y: 480, distance: 439.8
click at [973, 480] on div ".deletable-edge-delete-btn { width: 20px; height: 20px; border: 0px solid #ffff…" at bounding box center [804, 362] width 1010 height 582
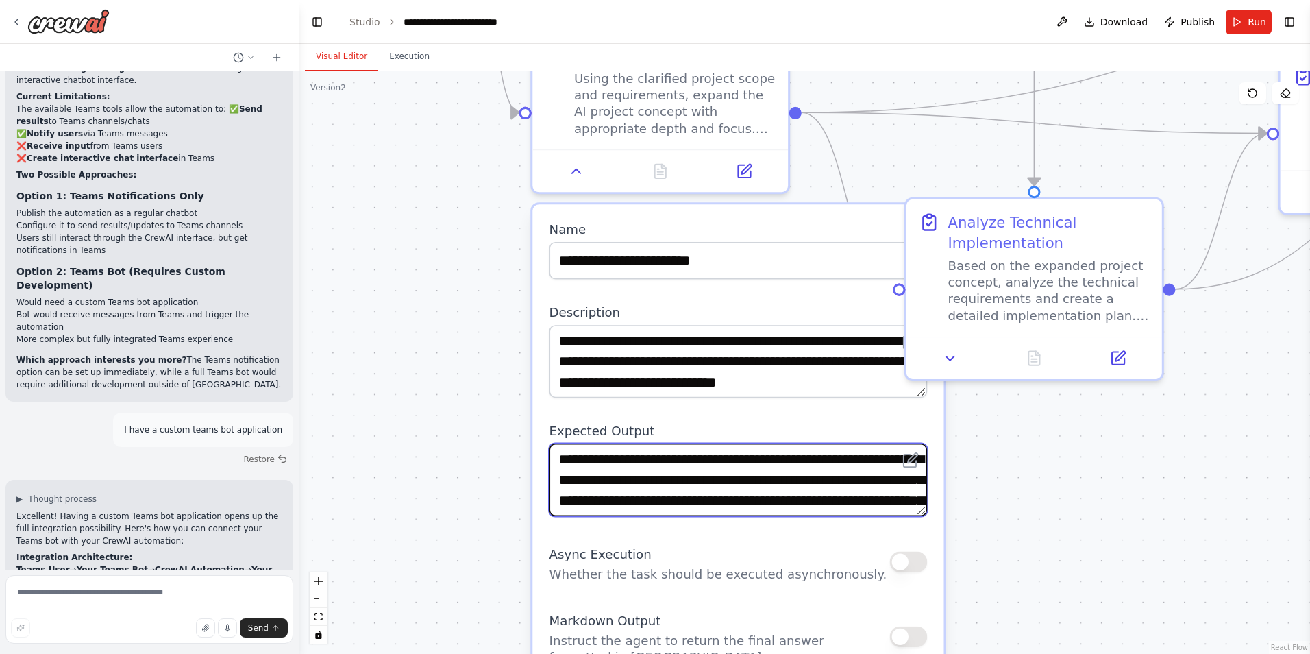
drag, startPoint x: 576, startPoint y: 458, endPoint x: 557, endPoint y: 453, distance: 19.6
click at [576, 458] on textarea "**********" at bounding box center [738, 479] width 378 height 73
drag, startPoint x: 556, startPoint y: 458, endPoint x: 975, endPoint y: 554, distance: 430.1
click at [975, 554] on div ".deletable-edge-delete-btn { width: 20px; height: 20px; border: 0px solid #ffff…" at bounding box center [804, 362] width 1010 height 582
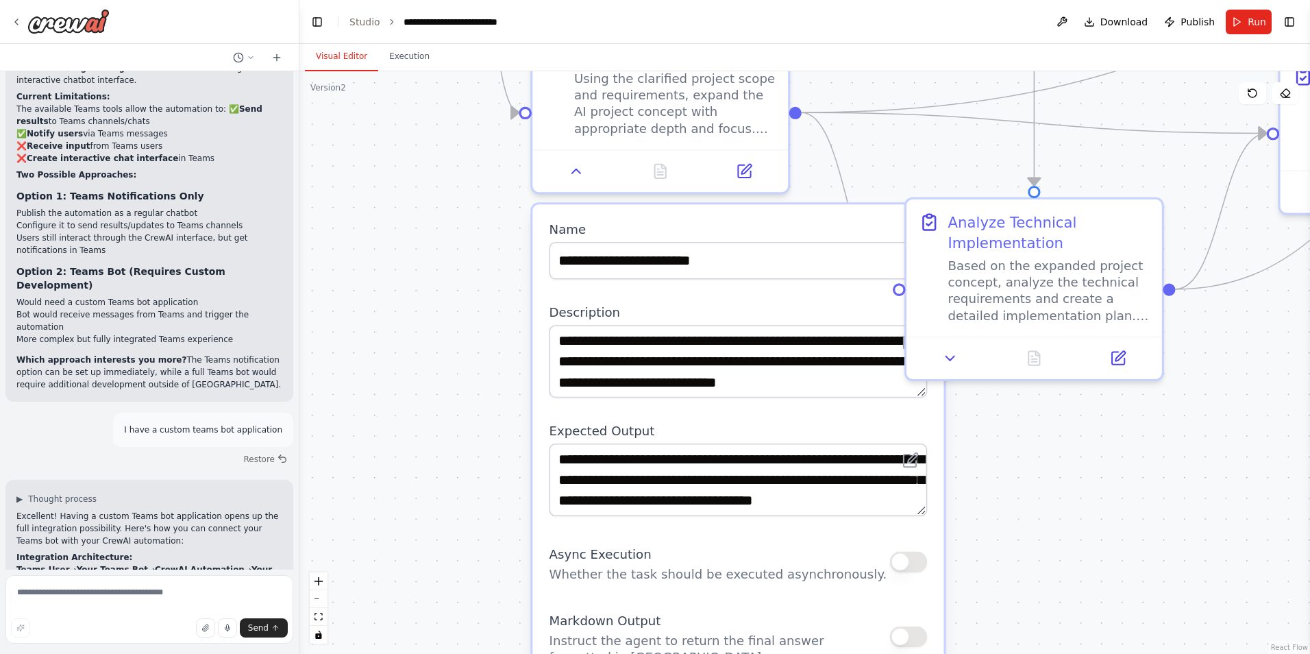
click at [1034, 460] on div ".deletable-edge-delete-btn { width: 20px; height: 20px; border: 0px solid #ffff…" at bounding box center [804, 362] width 1010 height 582
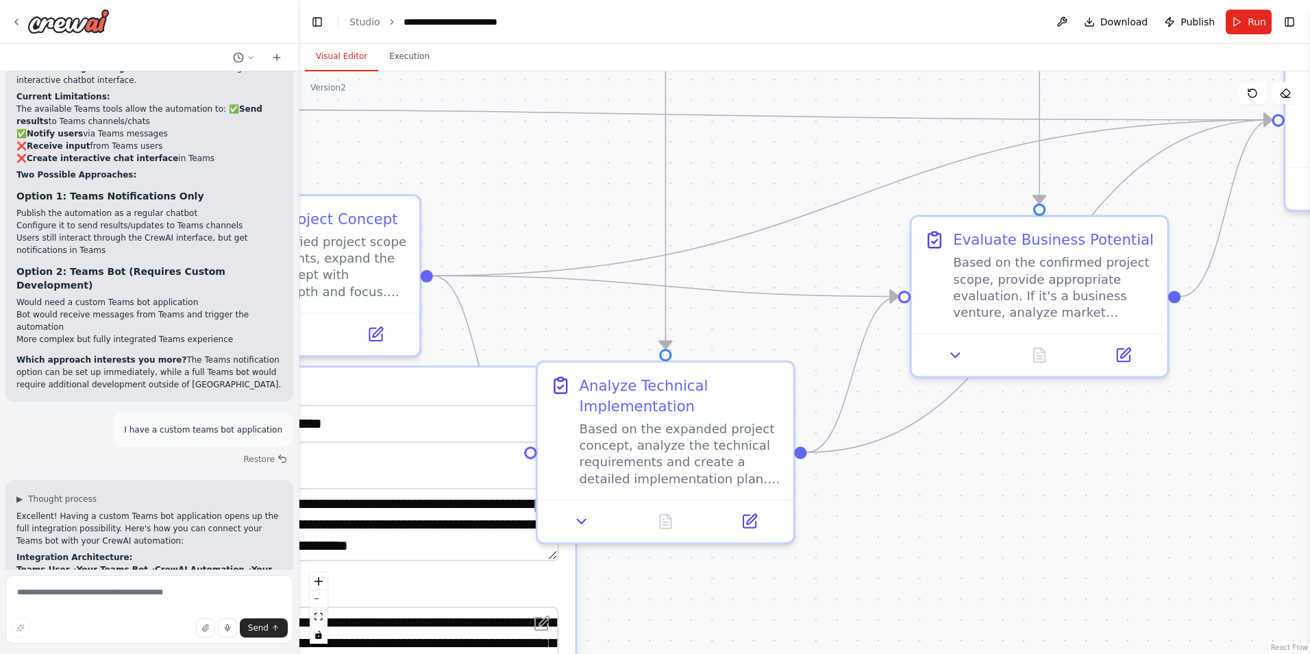
drag, startPoint x: 1112, startPoint y: 456, endPoint x: 745, endPoint y: 619, distance: 401.7
click at [745, 619] on div ".deletable-edge-delete-btn { width: 20px; height: 20px; border: 0px solid #ffff…" at bounding box center [804, 362] width 1010 height 582
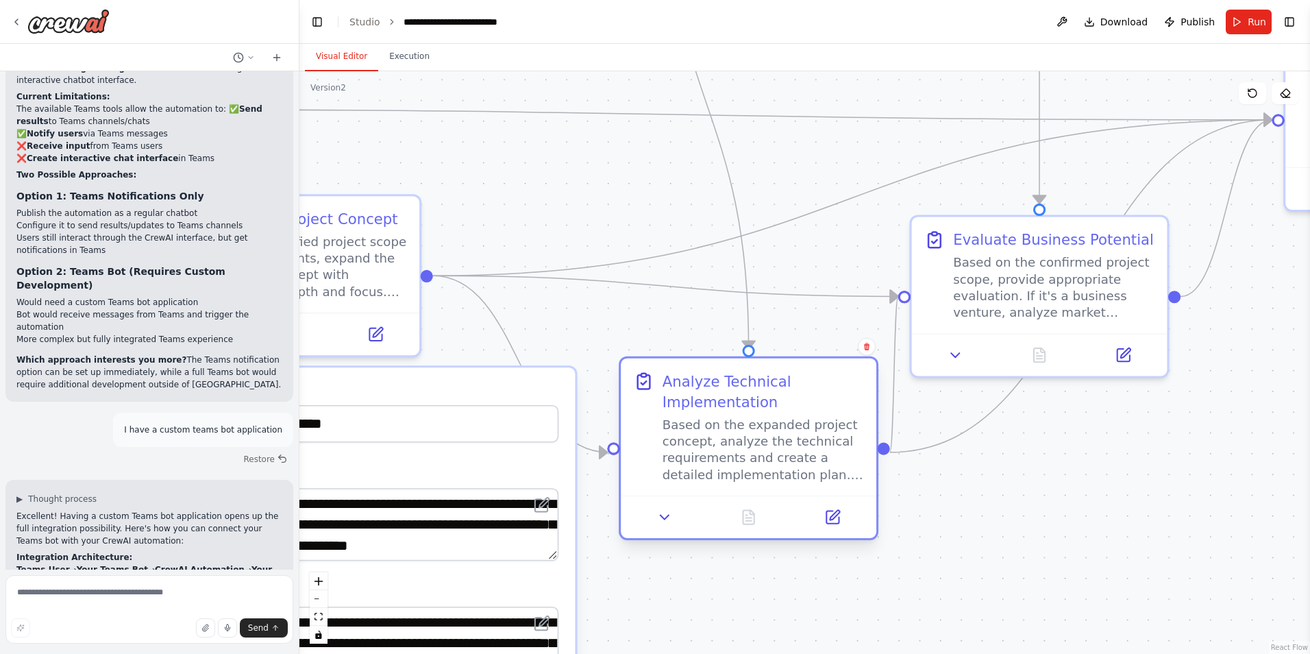
drag, startPoint x: 730, startPoint y: 379, endPoint x: 816, endPoint y: 385, distance: 86.5
click at [816, 385] on div "Analyze Technical Implementation" at bounding box center [762, 392] width 201 height 42
click at [662, 521] on icon at bounding box center [664, 516] width 16 height 16
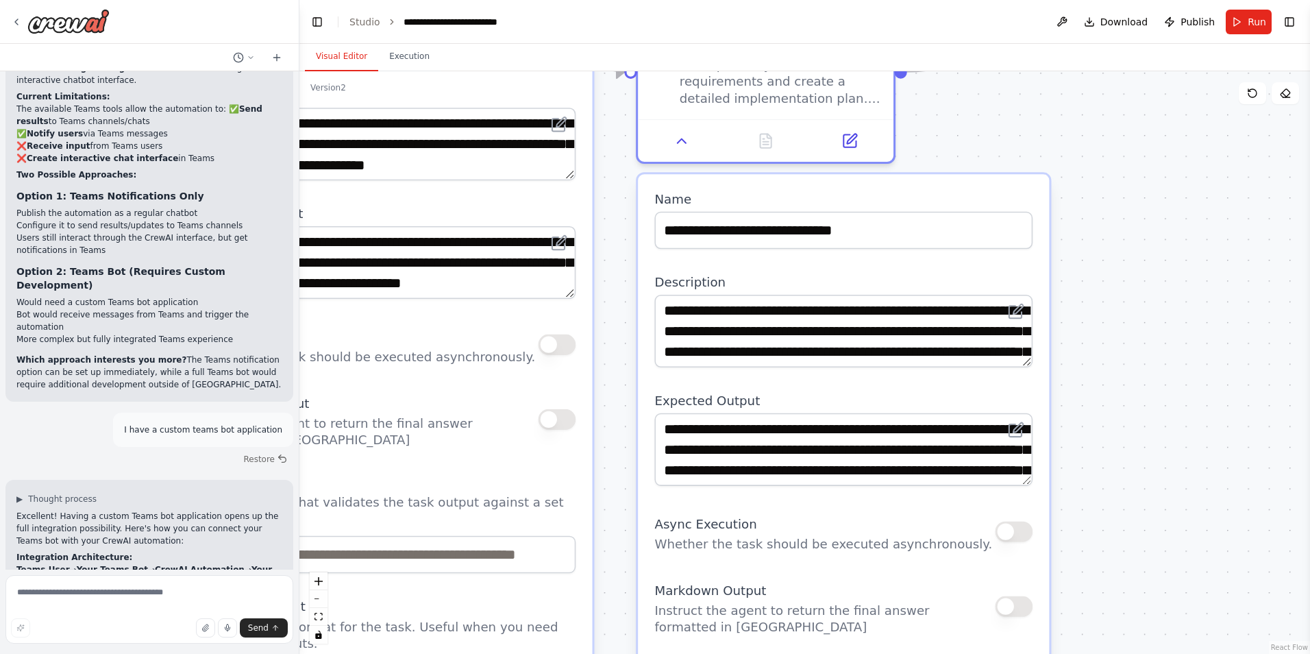
drag, startPoint x: 1104, startPoint y: 584, endPoint x: 1121, endPoint y: 203, distance: 380.6
click at [1121, 203] on div ".deletable-edge-delete-btn { width: 20px; height: 20px; border: 0px solid #ffff…" at bounding box center [804, 362] width 1010 height 582
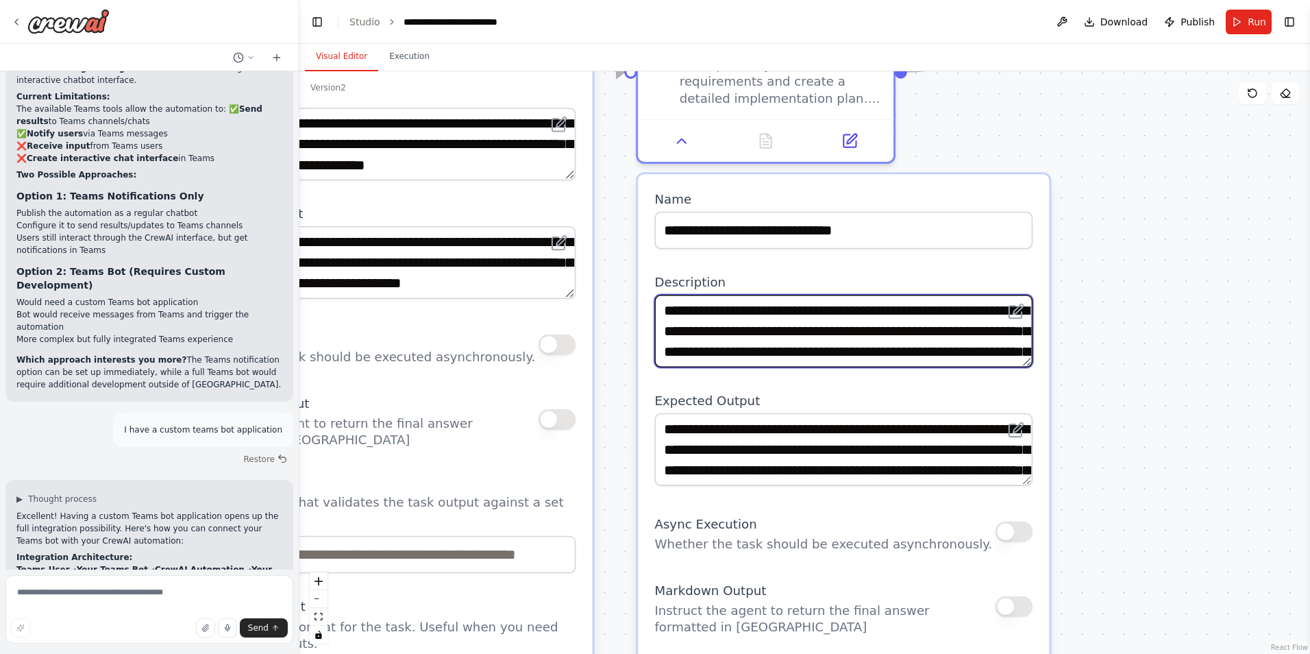
scroll to position [69, 0]
drag, startPoint x: 663, startPoint y: 311, endPoint x: 1012, endPoint y: 417, distance: 364.9
click at [1012, 417] on div "**********" at bounding box center [843, 576] width 411 height 804
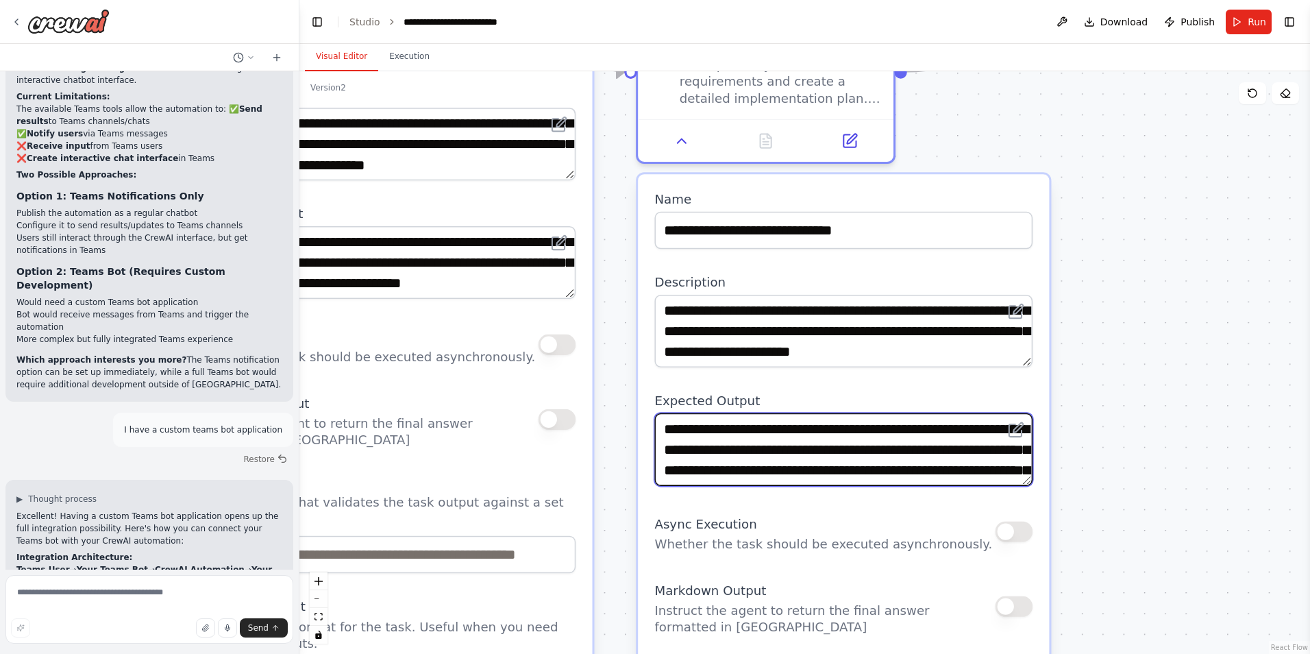
click at [769, 438] on textarea "**********" at bounding box center [843, 449] width 378 height 73
drag, startPoint x: 664, startPoint y: 427, endPoint x: 1060, endPoint y: 559, distance: 418.1
click at [1060, 559] on div ".deletable-edge-delete-btn { width: 20px; height: 20px; border: 0px solid #ffff…" at bounding box center [804, 362] width 1010 height 582
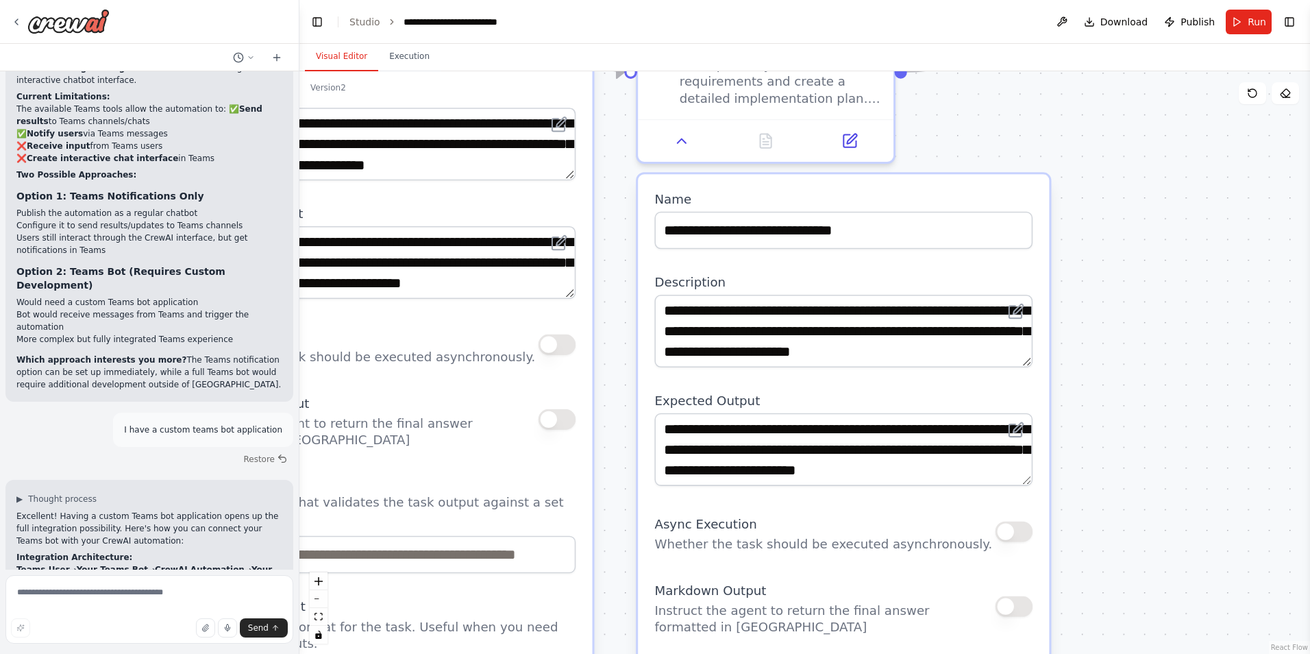
click at [1063, 288] on div ".deletable-edge-delete-btn { width: 20px; height: 20px; border: 0px solid #ffff…" at bounding box center [804, 362] width 1010 height 582
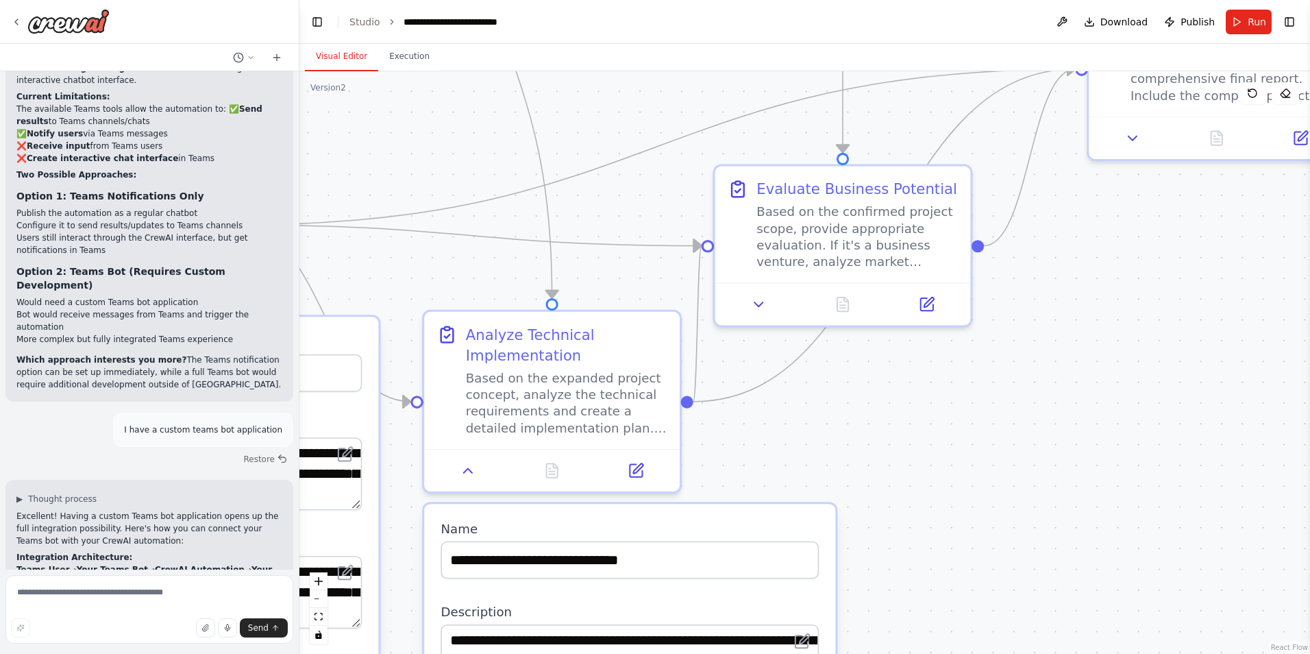
drag, startPoint x: 1108, startPoint y: 276, endPoint x: 883, endPoint y: 614, distance: 405.6
click at [883, 614] on div ".deletable-edge-delete-btn { width: 20px; height: 20px; border: 0px solid #ffff…" at bounding box center [804, 362] width 1010 height 582
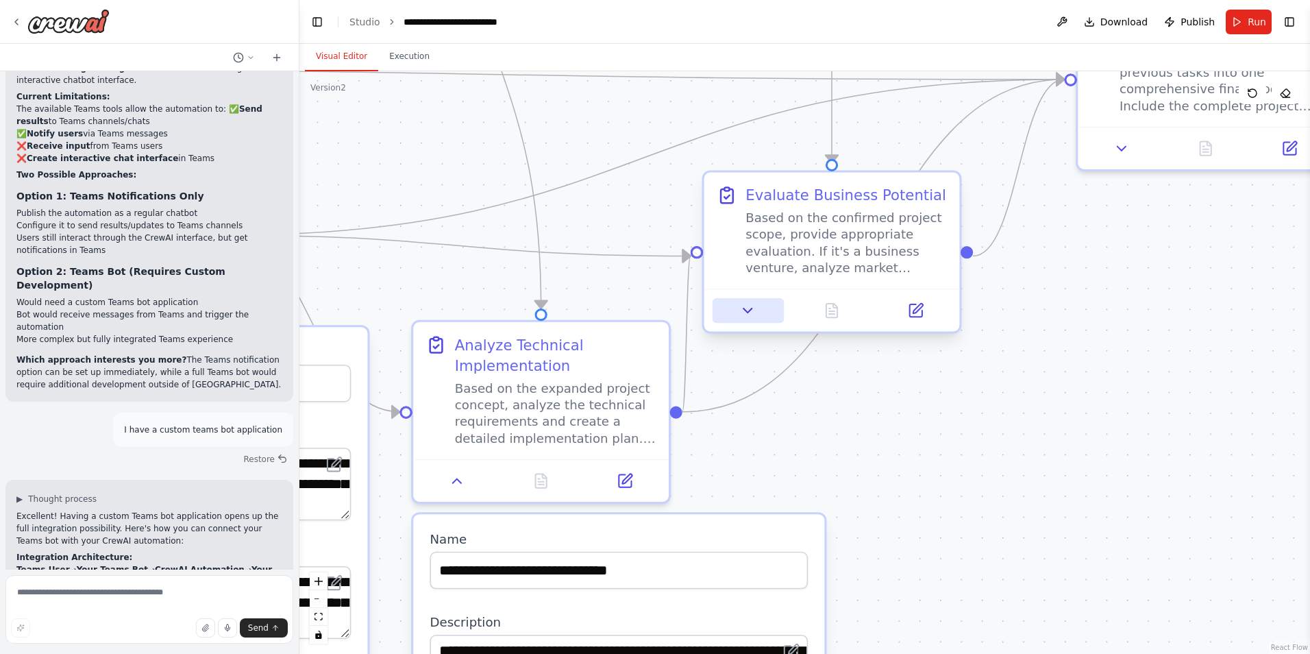
click at [749, 306] on icon at bounding box center [748, 310] width 16 height 16
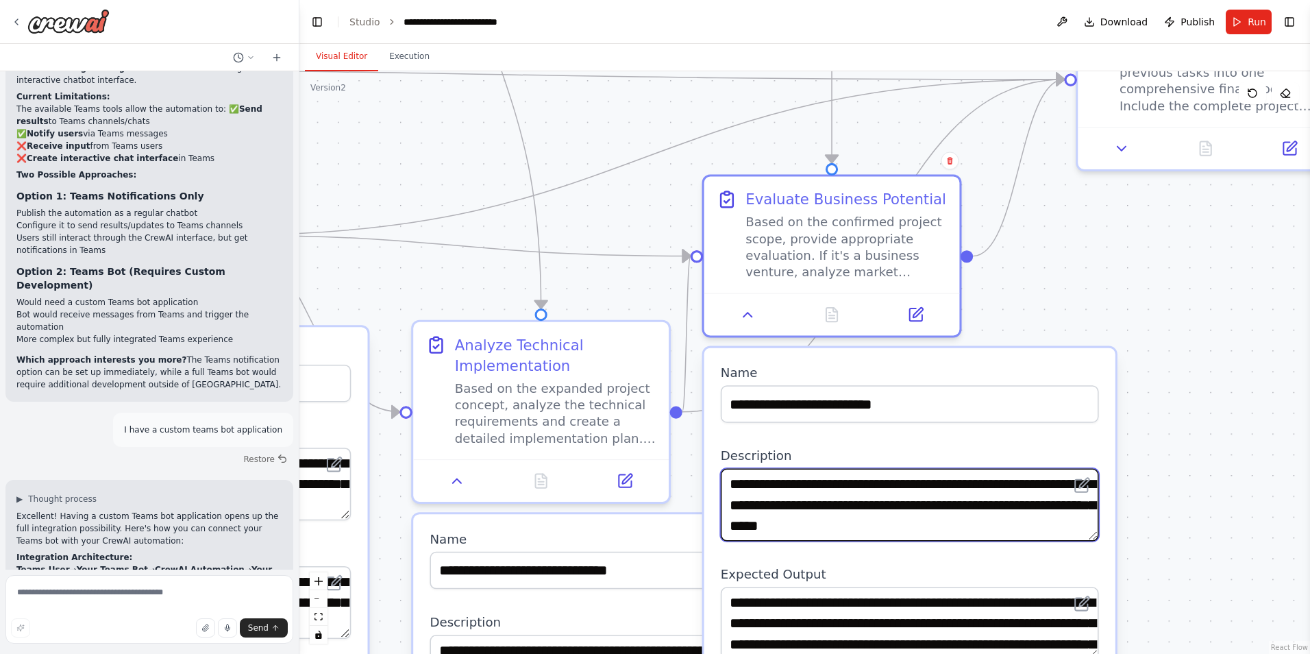
drag, startPoint x: 731, startPoint y: 482, endPoint x: 1149, endPoint y: 664, distance: 455.9
click at [1149, 653] on html "create a chatbot that captures ideas from users for AI-powered projects ▶ Thoug…" at bounding box center [655, 327] width 1310 height 654
click at [1295, 451] on div ".deletable-edge-delete-btn { width: 20px; height: 20px; border: 0px solid #ffff…" at bounding box center [804, 362] width 1010 height 582
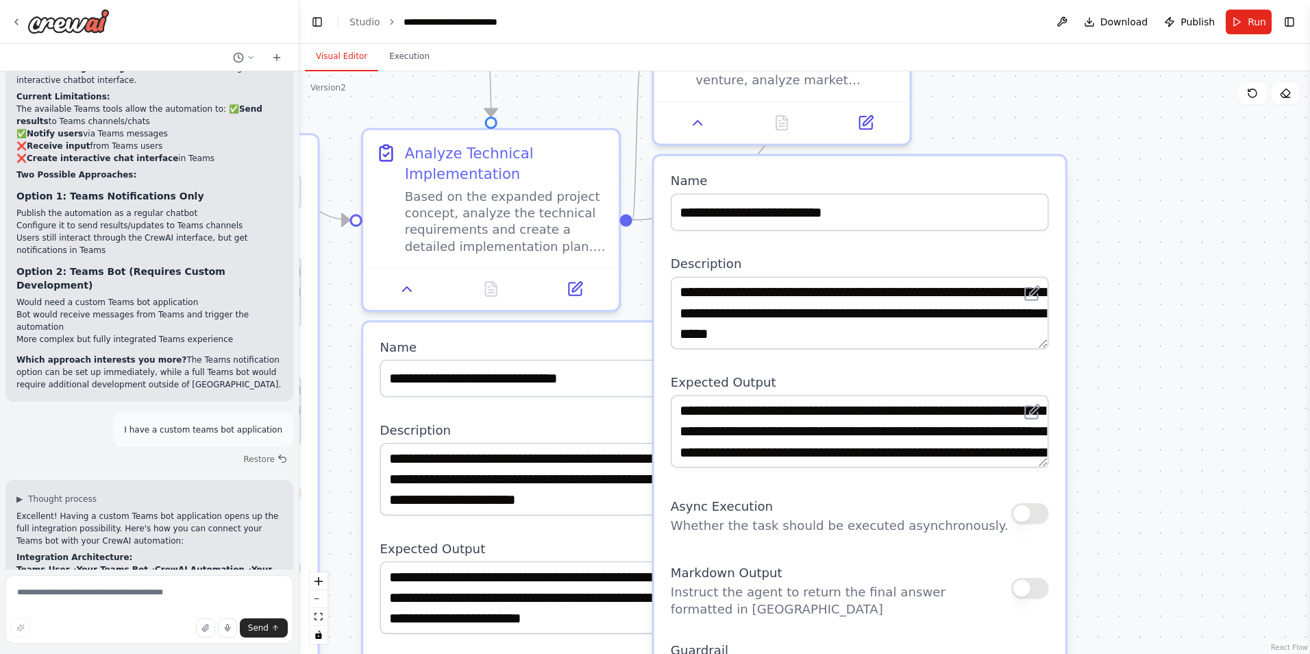
drag, startPoint x: 1200, startPoint y: 535, endPoint x: 867, endPoint y: 399, distance: 360.4
click at [1149, 326] on div ".deletable-edge-delete-btn { width: 20px; height: 20px; border: 0px solid #ffff…" at bounding box center [804, 362] width 1010 height 582
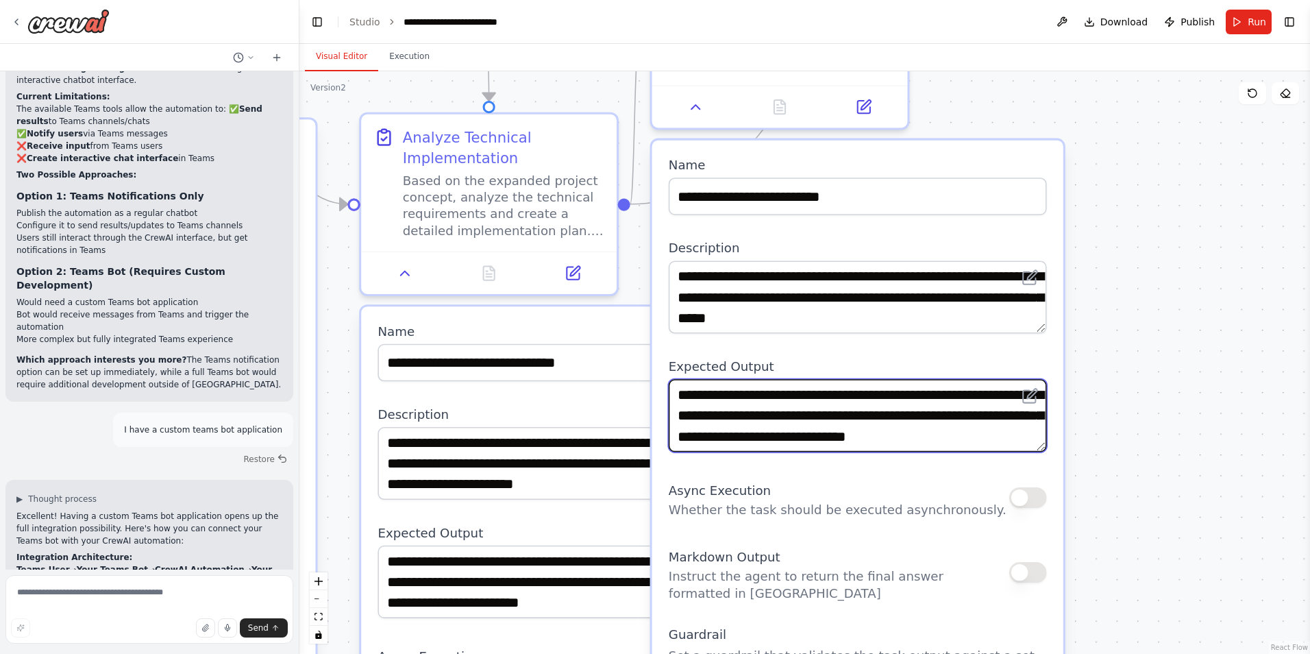
drag, startPoint x: 677, startPoint y: 396, endPoint x: 1068, endPoint y: 512, distance: 408.1
click at [1068, 512] on div ".deletable-edge-delete-btn { width: 20px; height: 20px; border: 0px solid #ffff…" at bounding box center [804, 362] width 1010 height 582
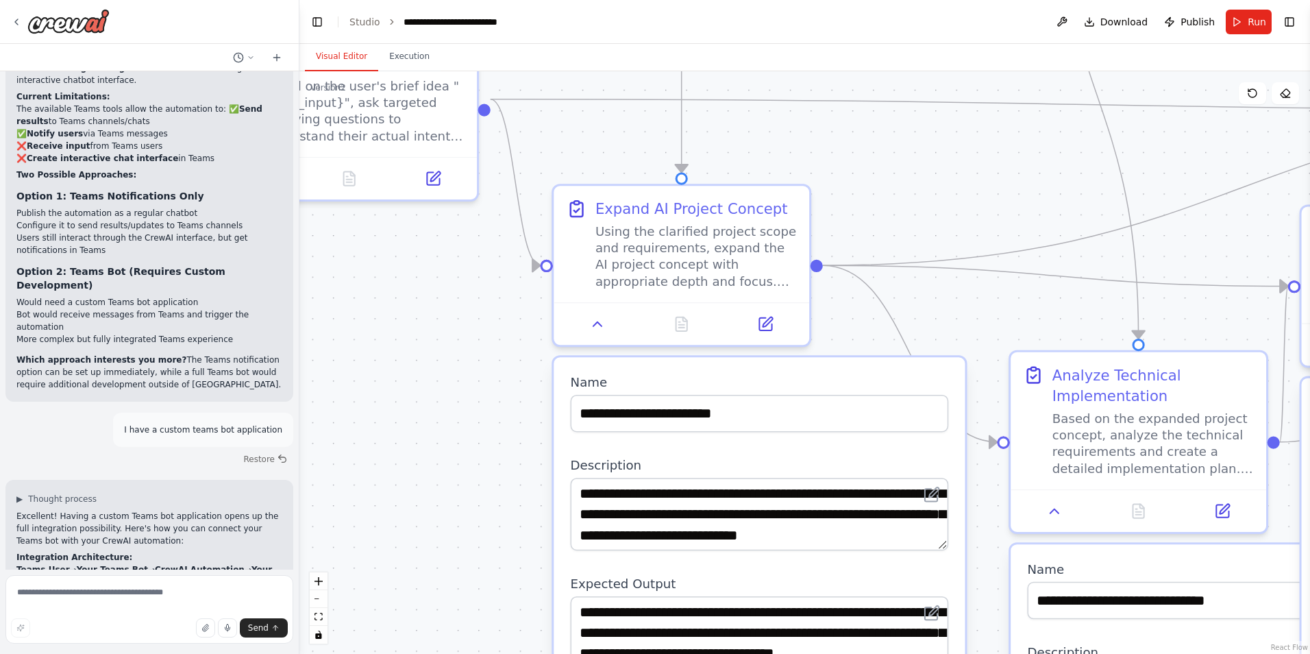
drag, startPoint x: 354, startPoint y: 319, endPoint x: 986, endPoint y: 545, distance: 671.5
click at [986, 545] on div ".deletable-edge-delete-btn { width: 20px; height: 20px; border: 0px solid #ffff…" at bounding box center [804, 362] width 1010 height 582
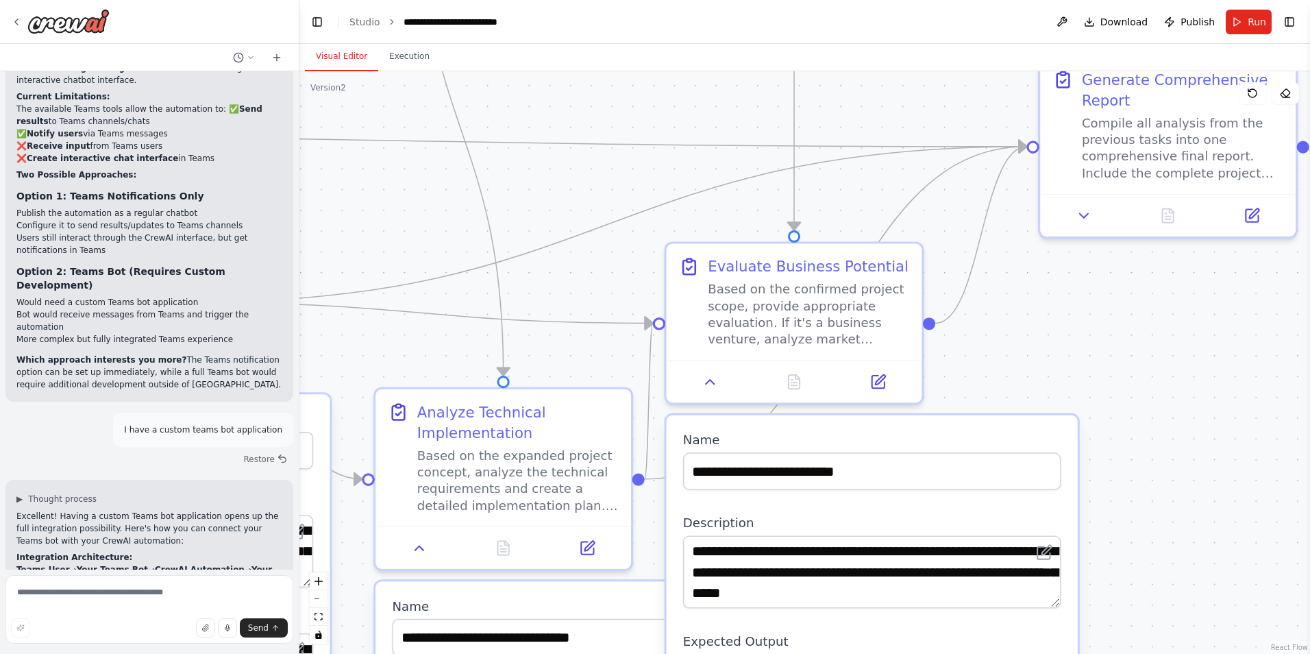
drag, startPoint x: 963, startPoint y: 306, endPoint x: 292, endPoint y: 349, distance: 672.7
click at [292, 349] on div "create a chatbot that captures ideas from users for AI-powered projects ▶ Thoug…" at bounding box center [655, 327] width 1310 height 654
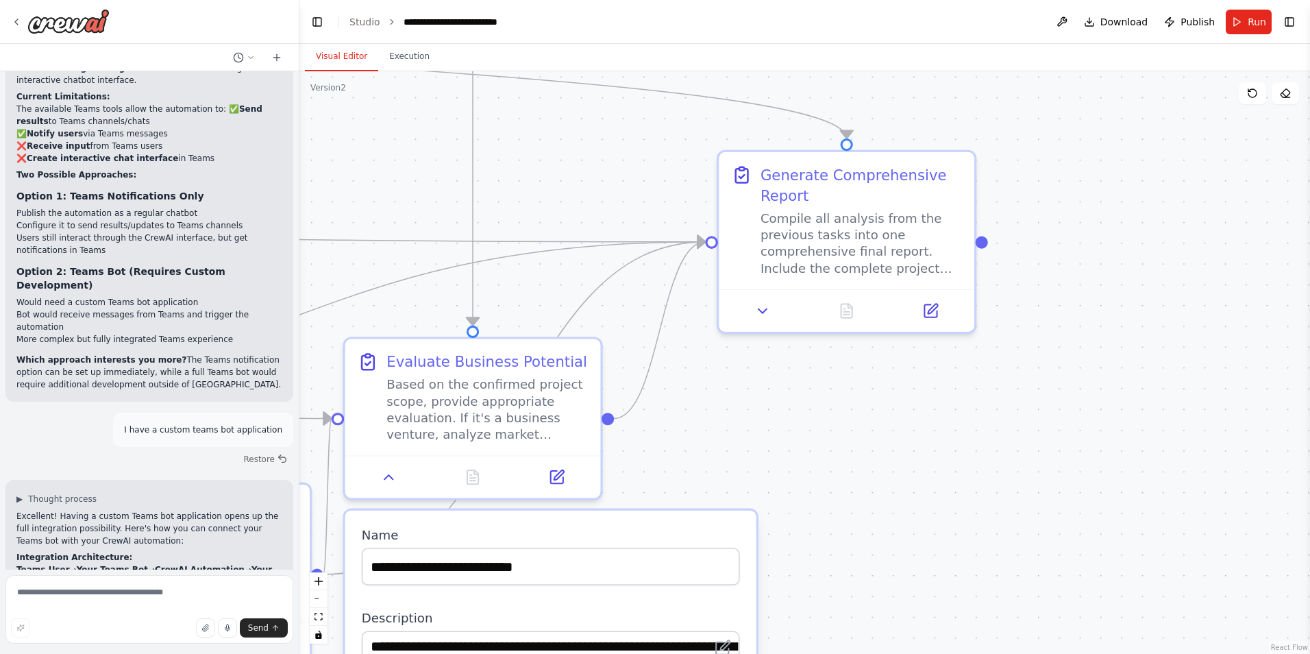
drag, startPoint x: 976, startPoint y: 317, endPoint x: 691, endPoint y: 406, distance: 298.6
click at [691, 406] on div ".deletable-edge-delete-btn { width: 20px; height: 20px; border: 0px solid #ffff…" at bounding box center [804, 362] width 1010 height 582
click at [764, 309] on icon at bounding box center [762, 306] width 16 height 16
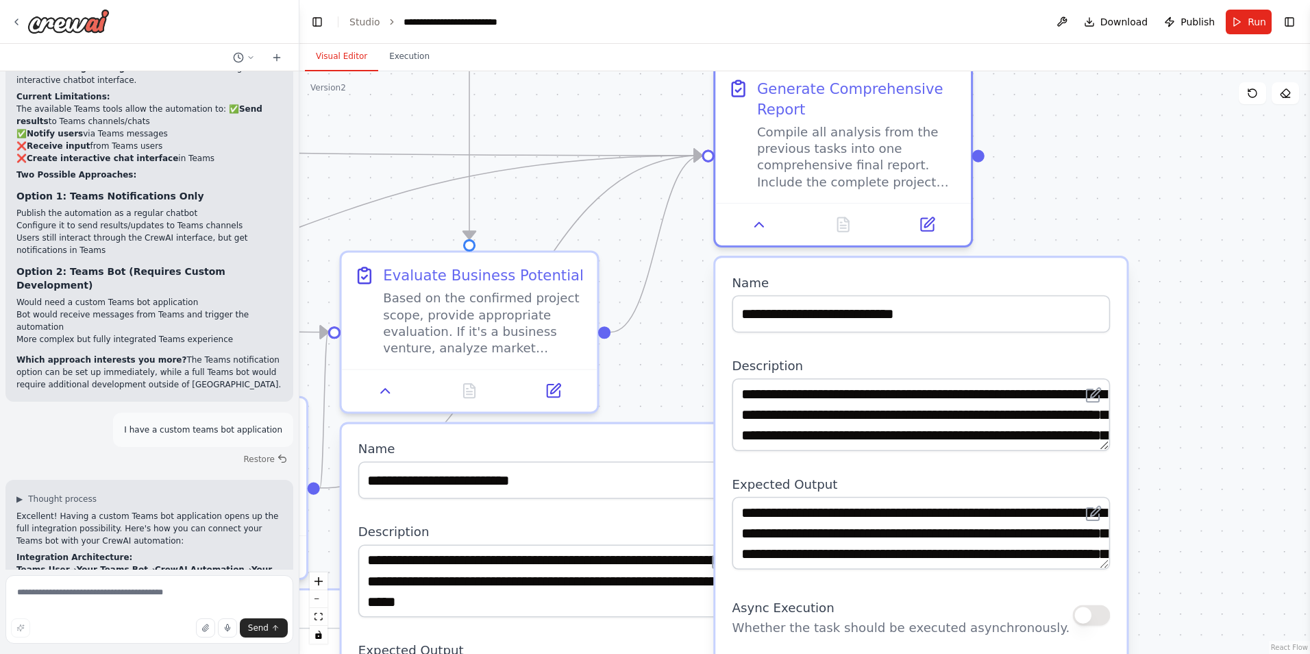
drag, startPoint x: 1247, startPoint y: 460, endPoint x: 1221, endPoint y: 358, distance: 104.8
click at [1236, 359] on div ".deletable-edge-delete-btn { width: 20px; height: 20px; border: 0px solid #ffff…" at bounding box center [804, 362] width 1010 height 582
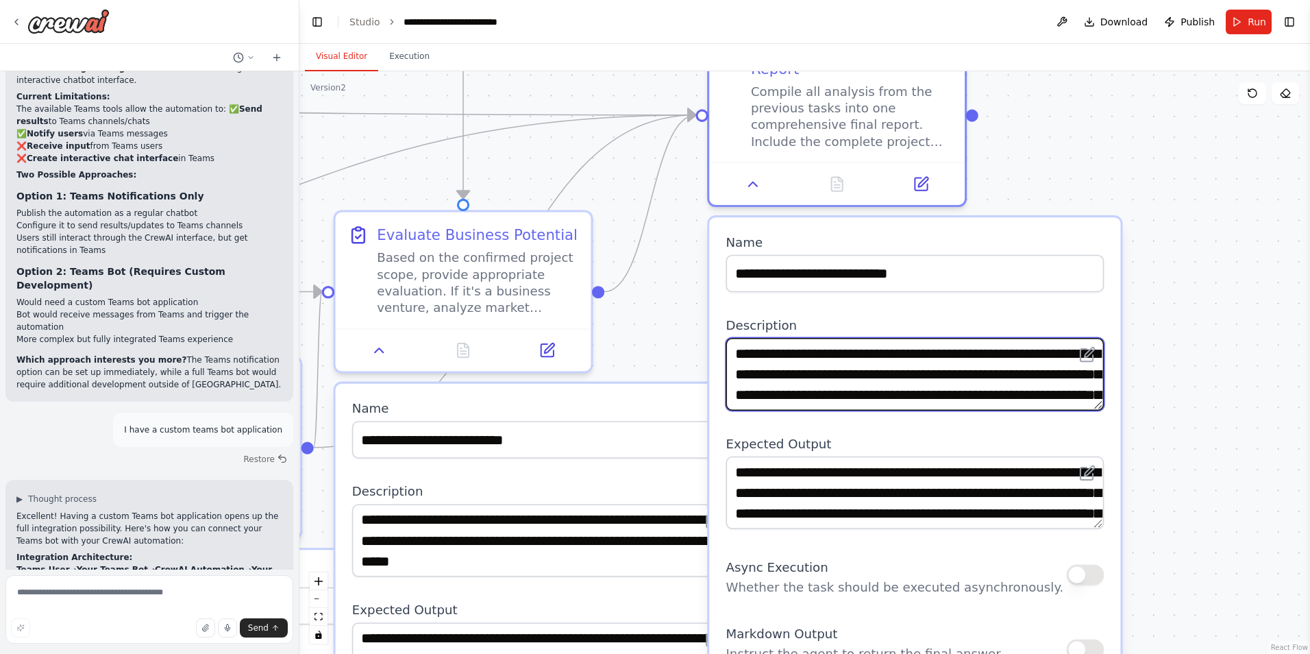
scroll to position [69, 0]
drag, startPoint x: 736, startPoint y: 349, endPoint x: 1073, endPoint y: 440, distance: 348.3
click at [1073, 440] on div "**********" at bounding box center [914, 619] width 411 height 804
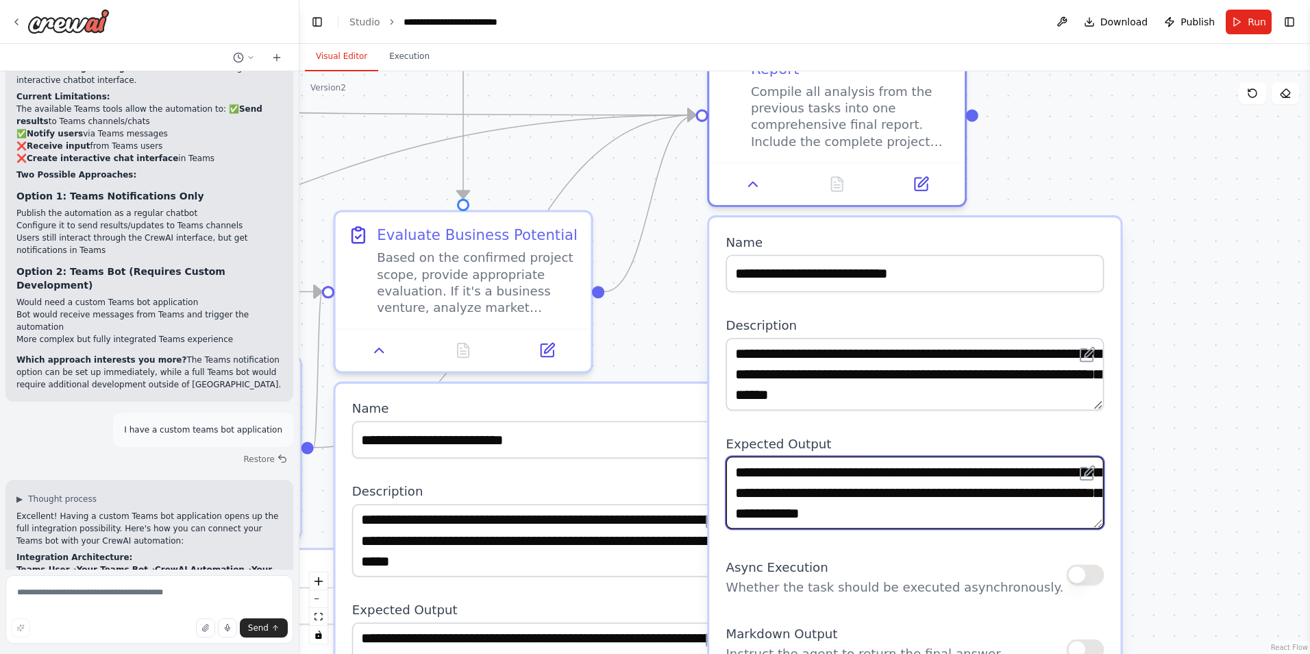
drag, startPoint x: 735, startPoint y: 469, endPoint x: 1175, endPoint y: 612, distance: 462.3
click at [1175, 612] on div ".deletable-edge-delete-btn { width: 20px; height: 20px; border: 0px solid #ffff…" at bounding box center [804, 362] width 1010 height 582
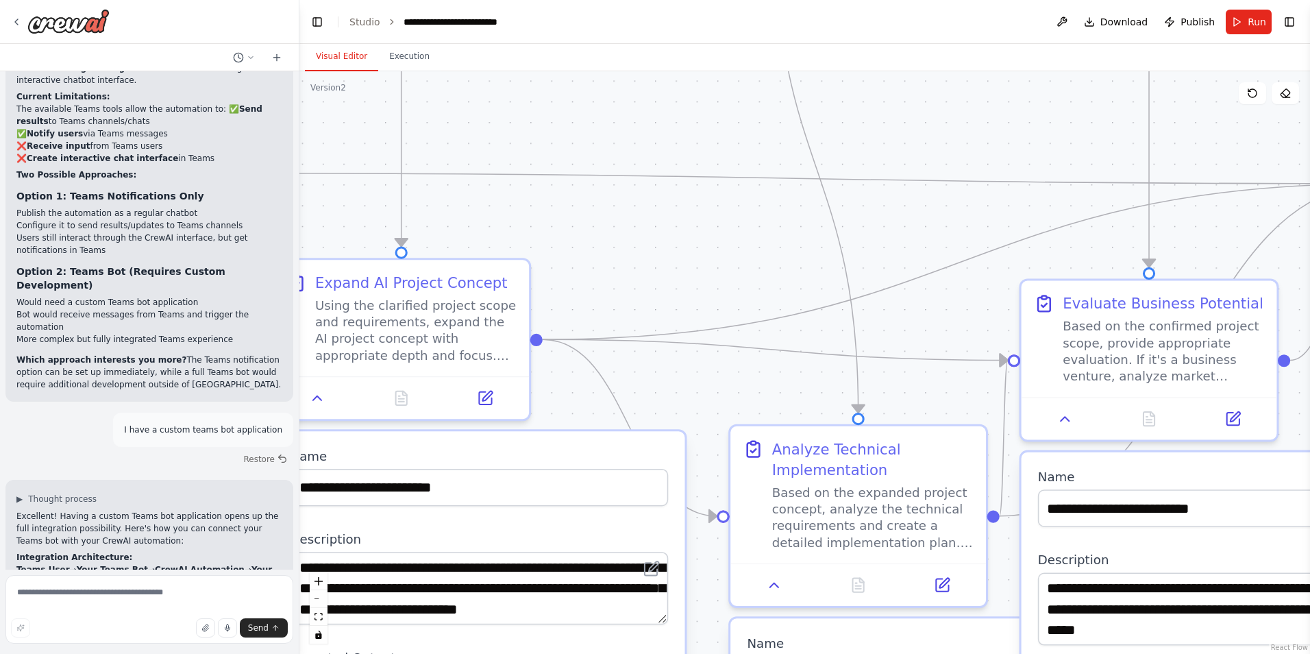
drag, startPoint x: 625, startPoint y: 314, endPoint x: 1311, endPoint y: 383, distance: 689.1
click at [1309, 383] on html "create a chatbot that captures ideas from users for AI-powered projects ▶ Thoug…" at bounding box center [655, 327] width 1310 height 654
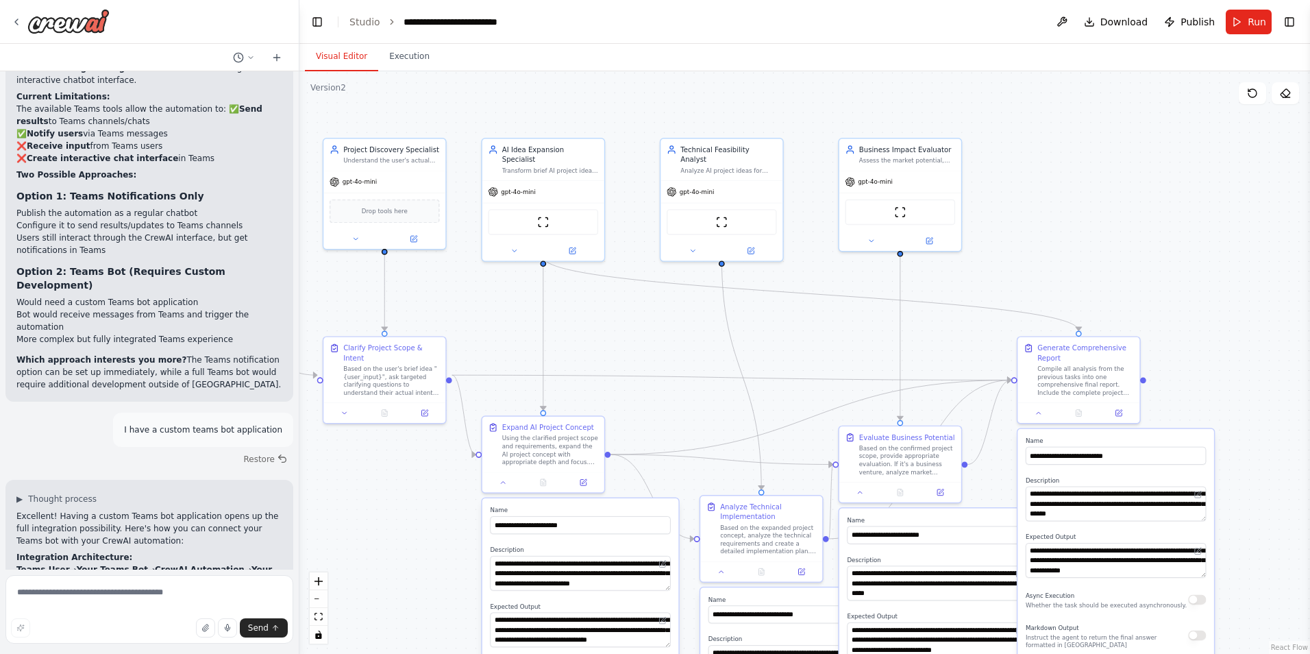
drag, startPoint x: 662, startPoint y: 319, endPoint x: 658, endPoint y: 404, distance: 85.7
click at [658, 404] on div ".deletable-edge-delete-btn { width: 20px; height: 20px; border: 0px solid #ffff…" at bounding box center [804, 362] width 1010 height 582
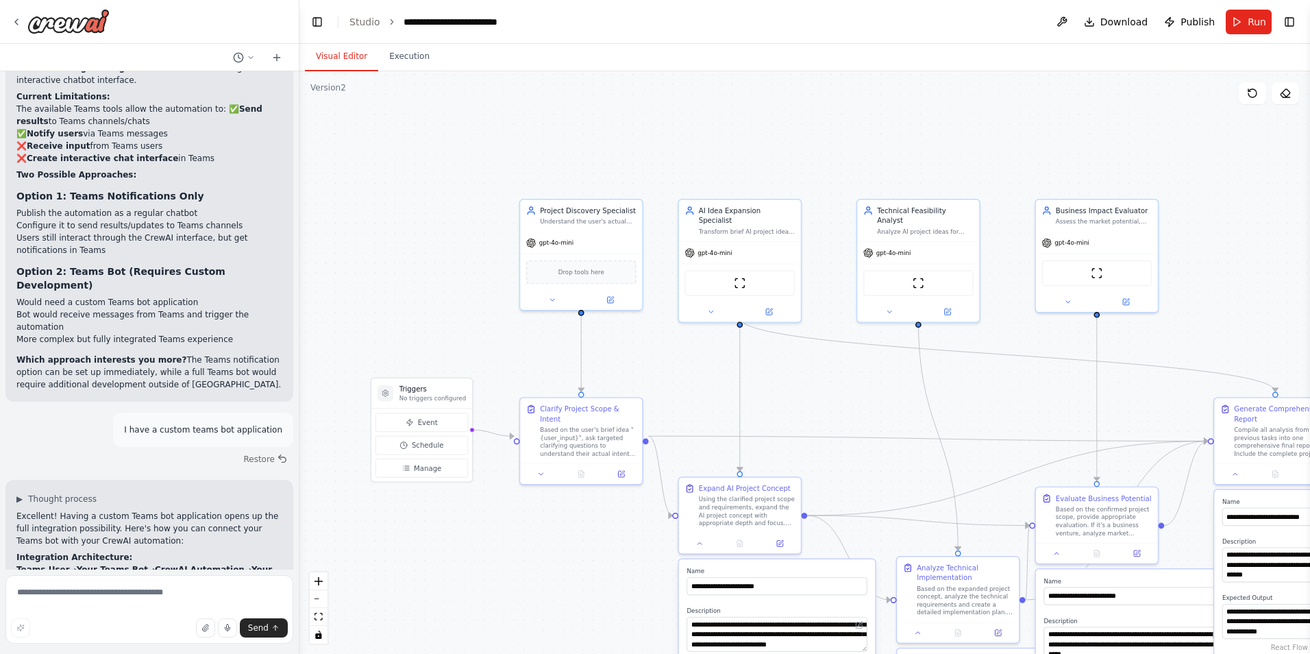
drag, startPoint x: 629, startPoint y: 296, endPoint x: 825, endPoint y: 358, distance: 206.0
click at [825, 358] on div ".deletable-edge-delete-btn { width: 20px; height: 20px; border: 0px solid #ffff…" at bounding box center [804, 362] width 1010 height 582
click at [599, 248] on div "gpt-4o-mini" at bounding box center [581, 241] width 122 height 22
click at [544, 297] on button at bounding box center [552, 298] width 56 height 12
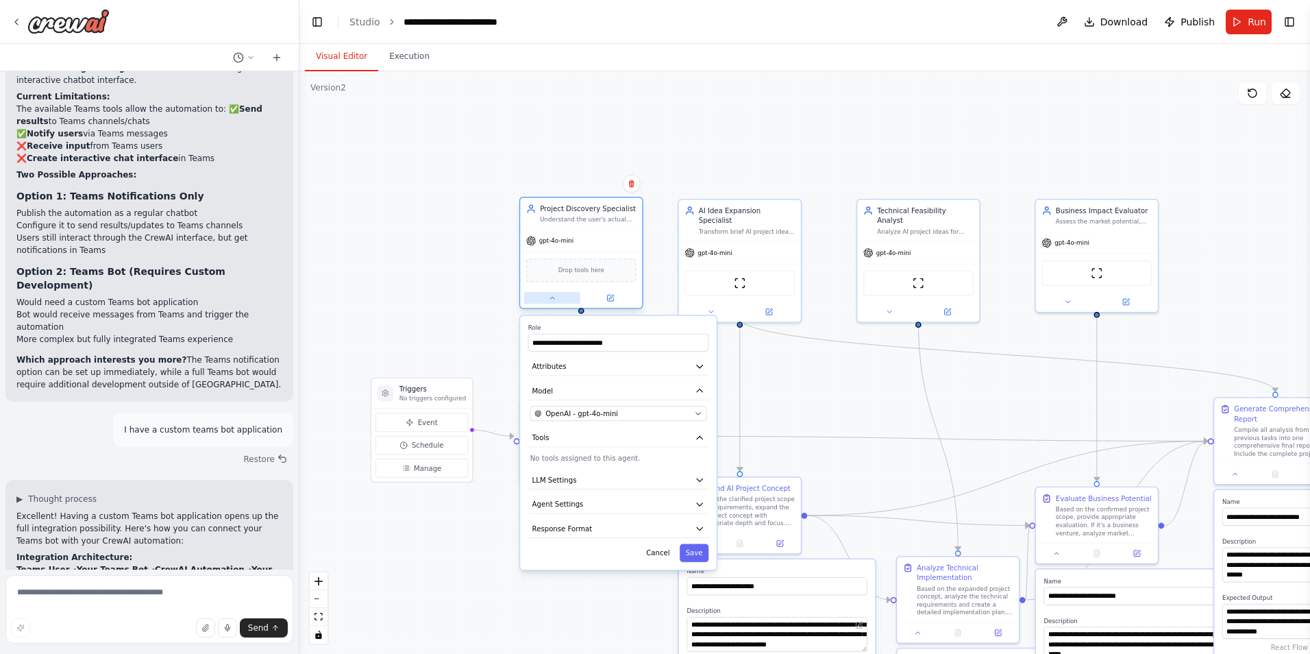
click at [544, 297] on button at bounding box center [552, 298] width 56 height 12
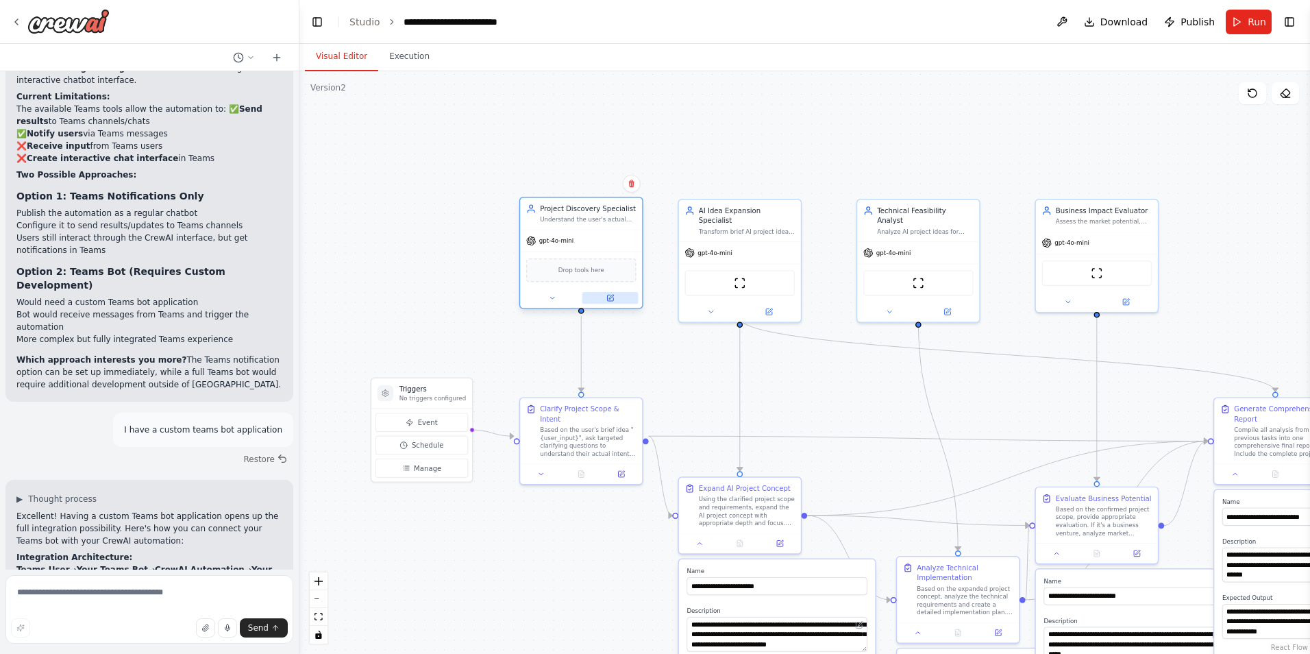
click at [617, 298] on button at bounding box center [610, 298] width 56 height 12
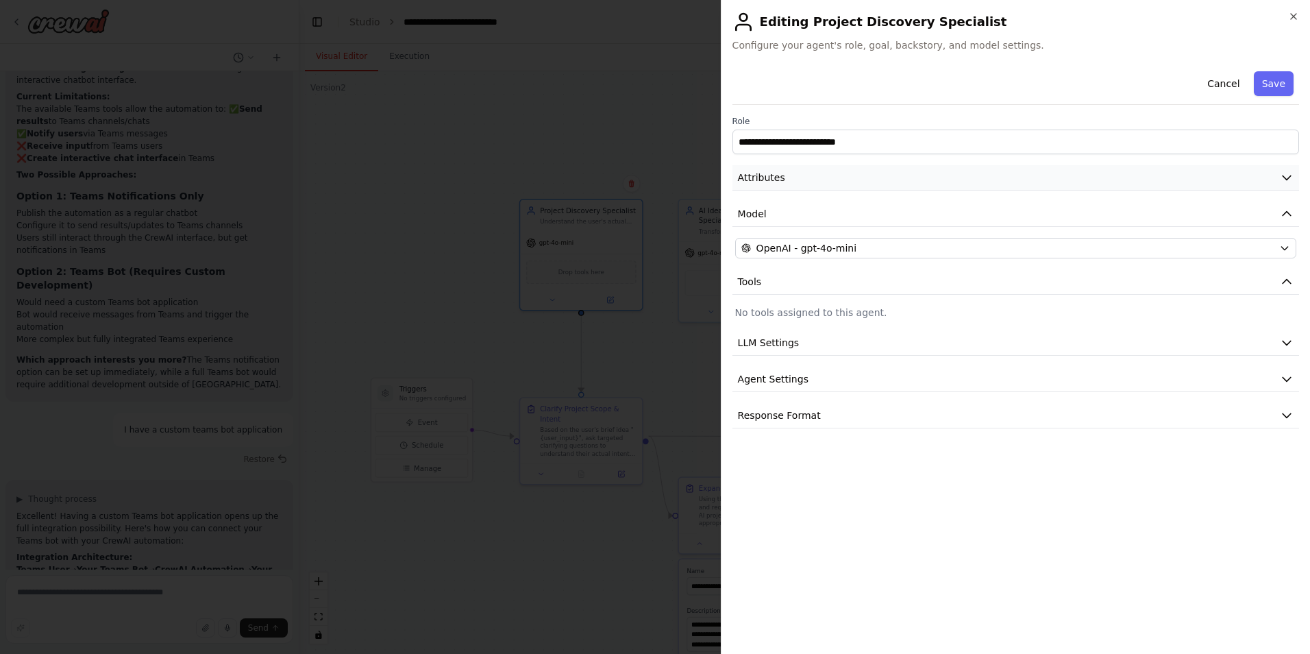
click at [1276, 178] on button "Attributes" at bounding box center [1015, 177] width 567 height 25
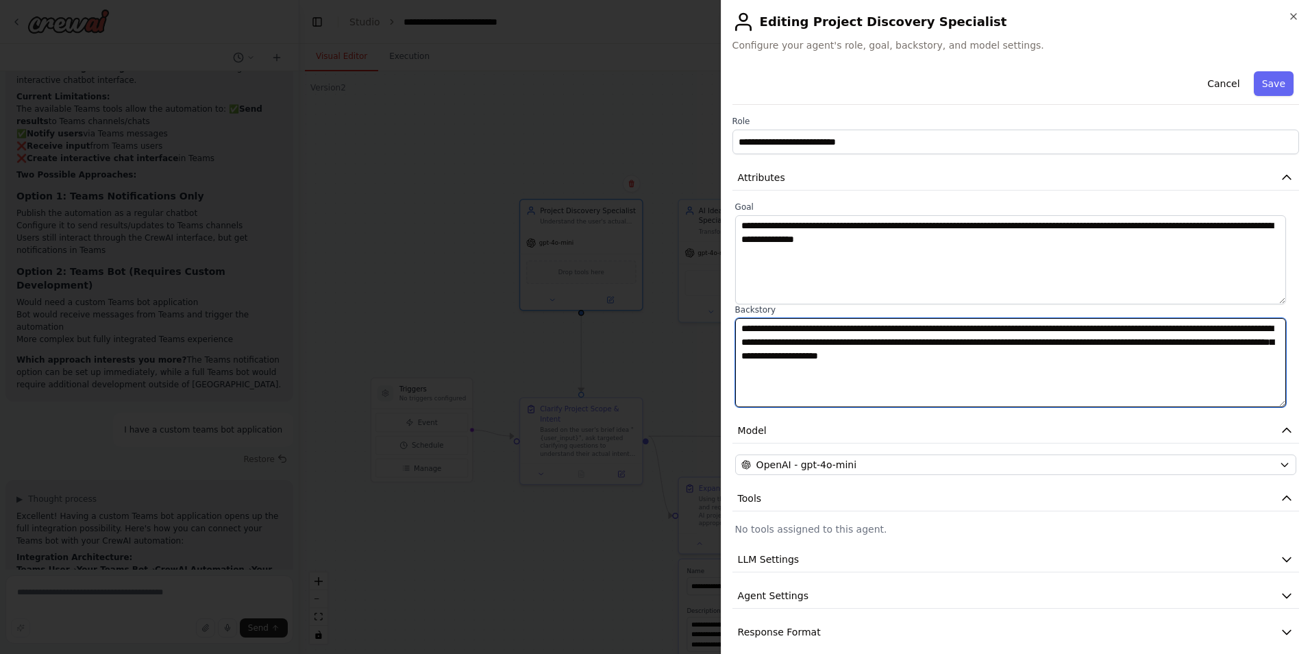
drag, startPoint x: 1147, startPoint y: 355, endPoint x: 590, endPoint y: 286, distance: 561.2
click at [587, 289] on body "create a chatbot that captures ideas from users for AI-powered projects ▶ Thoug…" at bounding box center [655, 327] width 1310 height 654
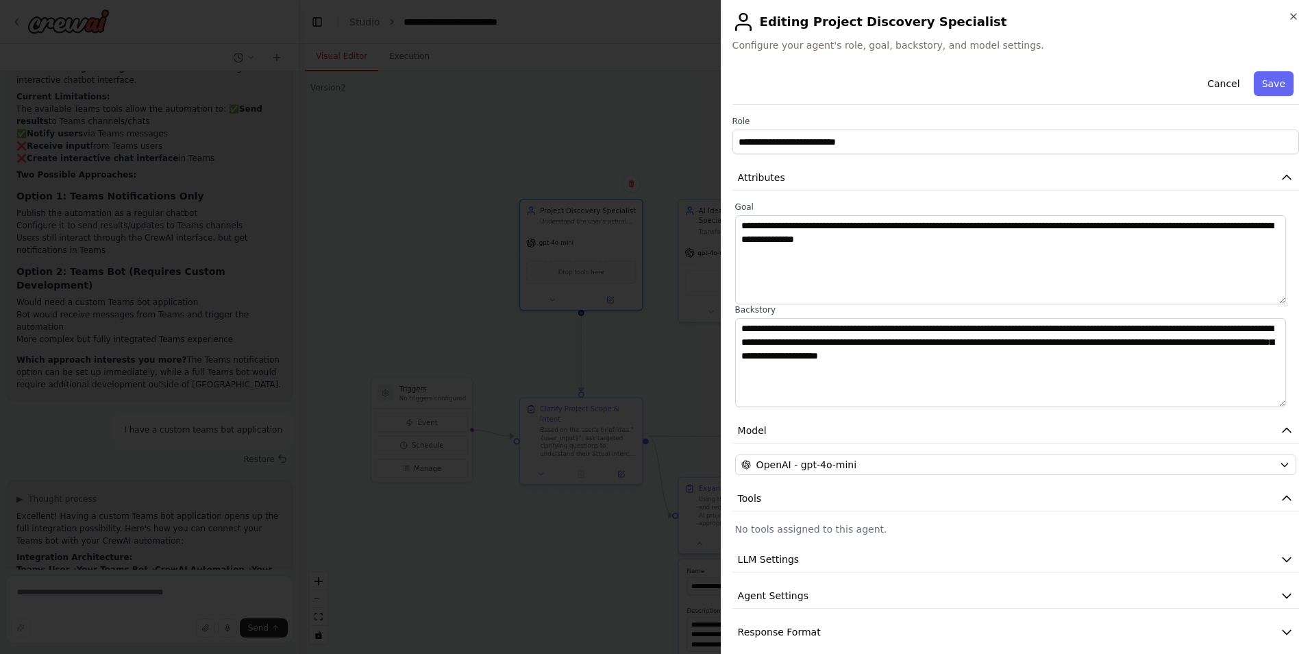
click at [1289, 10] on div "**********" at bounding box center [1015, 327] width 589 height 654
click at [1293, 14] on icon "button" at bounding box center [1293, 16] width 11 height 11
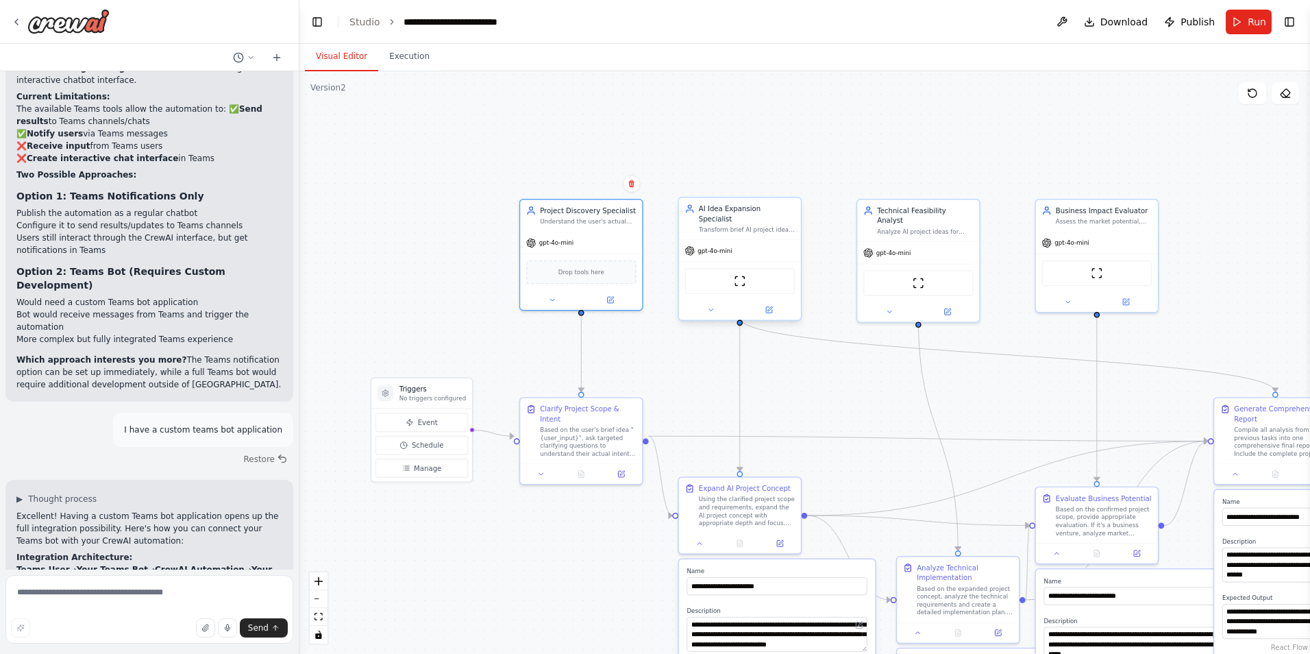
click at [729, 226] on div "AI Idea Expansion Specialist Transform brief AI project ideas (like "{user_inpu…" at bounding box center [740, 219] width 122 height 42
click at [771, 306] on icon at bounding box center [769, 308] width 5 height 5
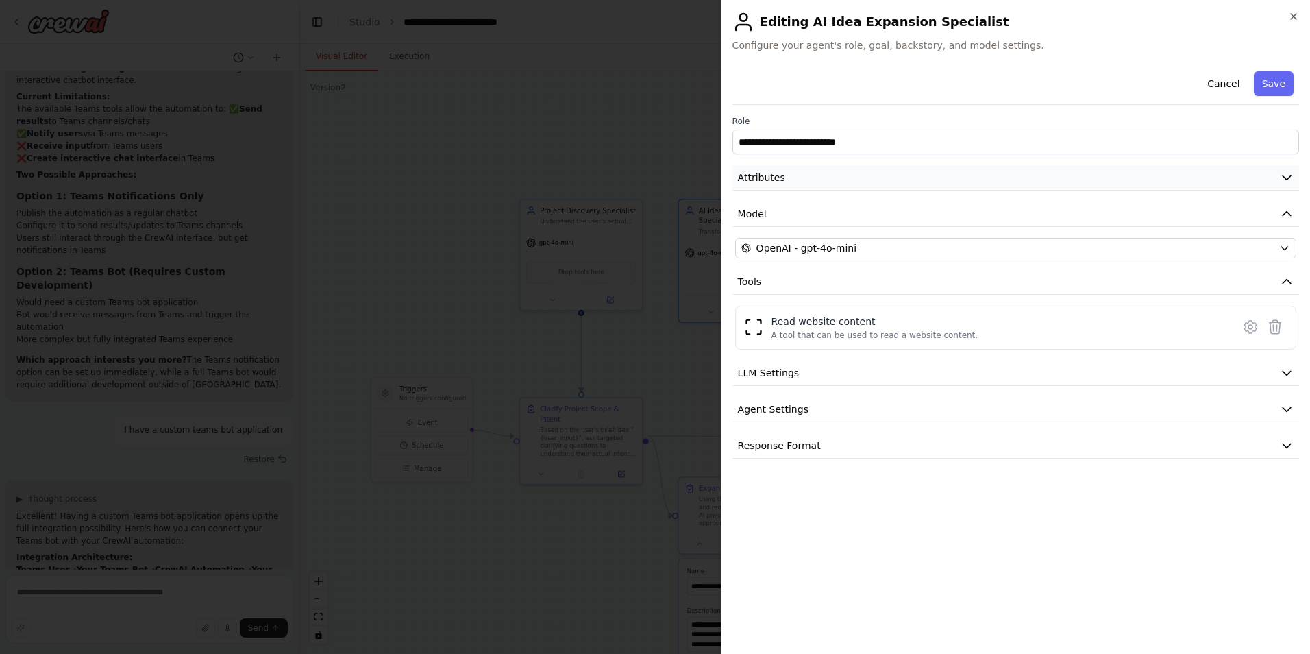
click at [1035, 177] on button "Attributes" at bounding box center [1015, 177] width 567 height 25
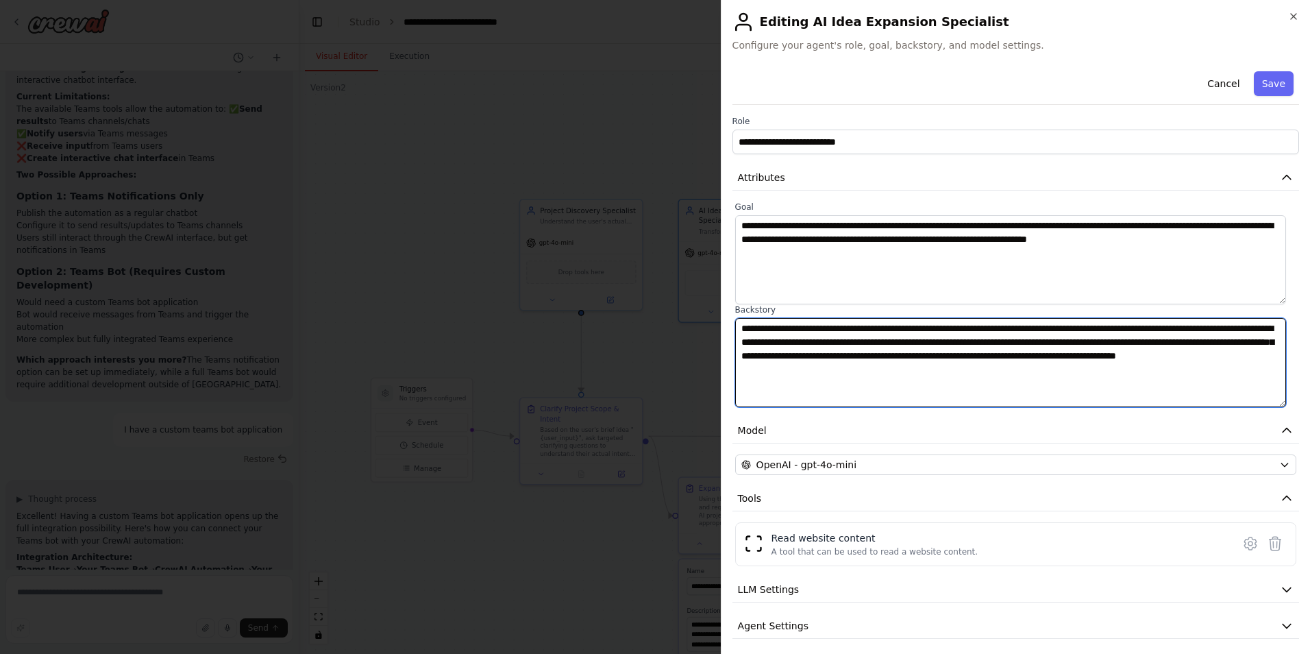
drag, startPoint x: 949, startPoint y: 373, endPoint x: 634, endPoint y: 314, distance: 320.4
click at [634, 314] on body "create a chatbot that captures ideas from users for AI-powered projects ▶ Thoug…" at bounding box center [655, 327] width 1310 height 654
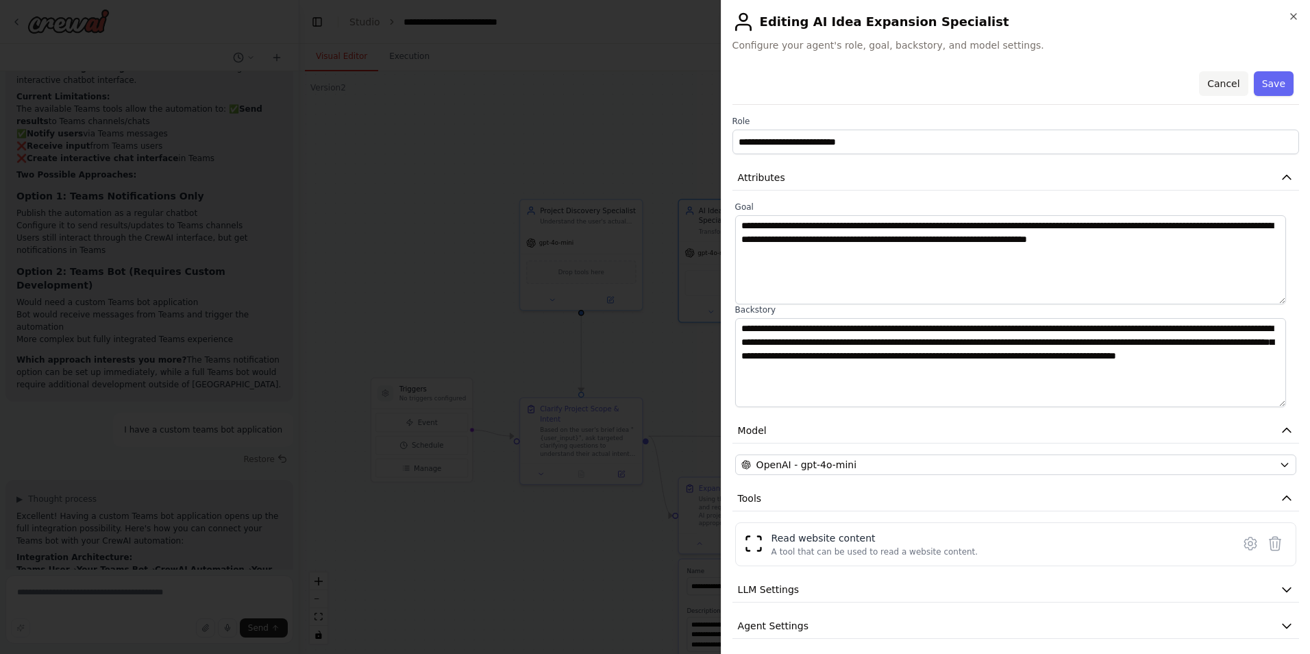
click at [1223, 79] on button "Cancel" at bounding box center [1223, 83] width 49 height 25
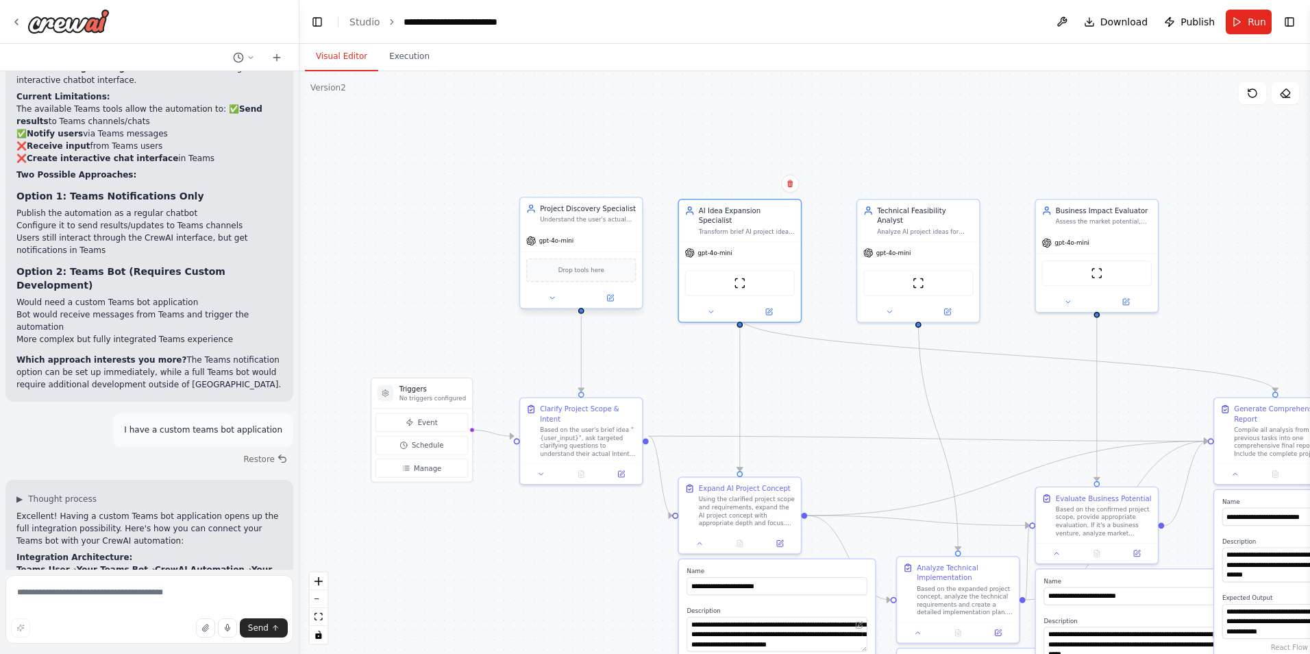
click at [602, 223] on div "Understand the user's actual intent, scope, and context for their AI project id…" at bounding box center [588, 220] width 96 height 8
click at [605, 423] on div "Based on the user's brief idea "{user_input}", ask targeted clarifying question…" at bounding box center [588, 439] width 96 height 32
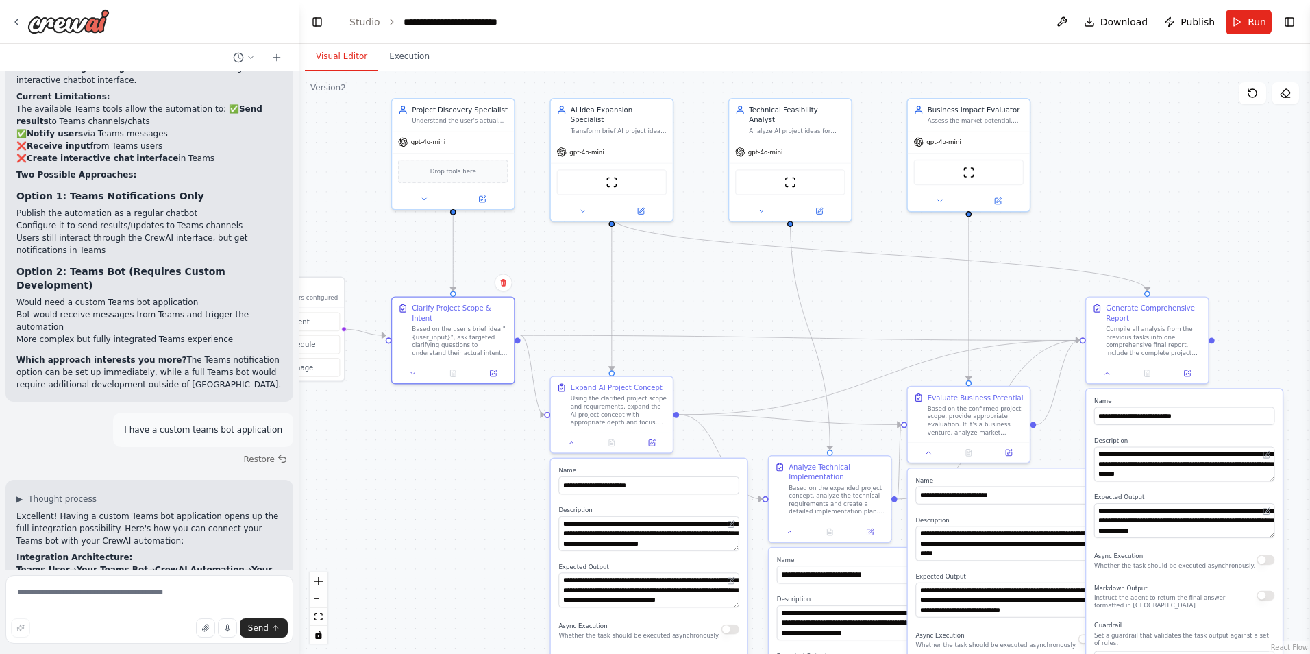
drag, startPoint x: 981, startPoint y: 363, endPoint x: 888, endPoint y: 273, distance: 129.3
click at [888, 273] on div ".deletable-edge-delete-btn { width: 20px; height: 20px; border: 0px solid #ffff…" at bounding box center [804, 362] width 1010 height 582
click at [1000, 199] on icon at bounding box center [998, 199] width 6 height 6
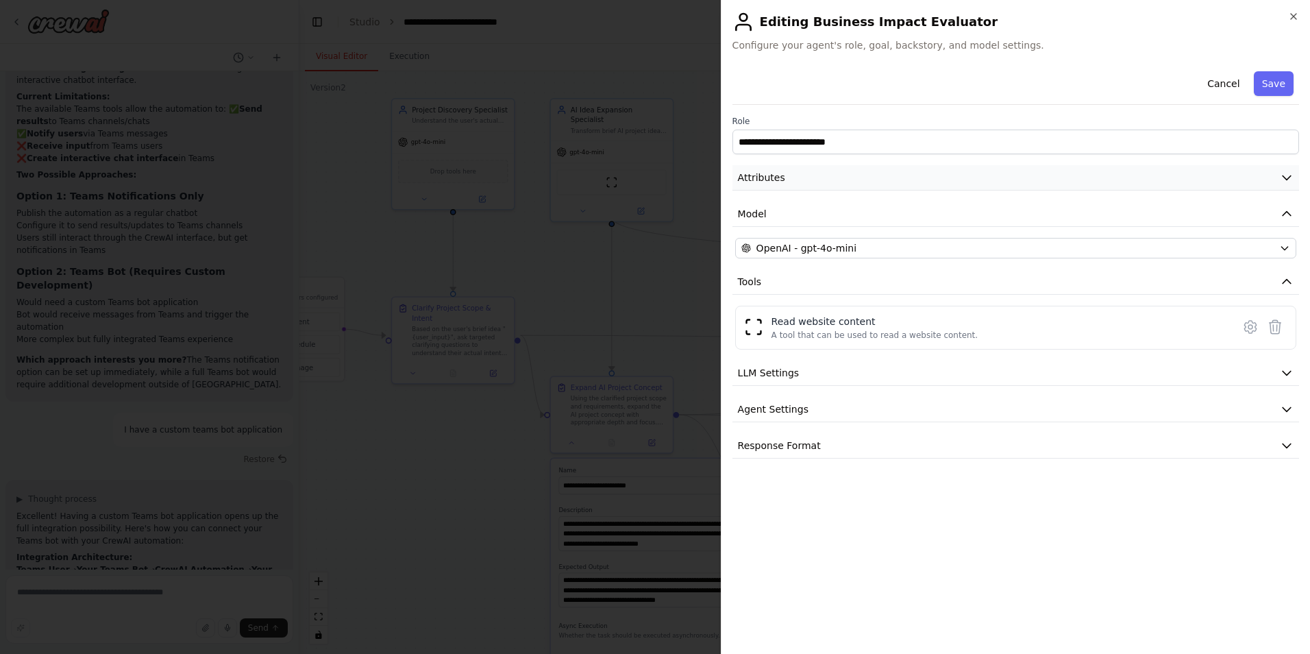
click at [1282, 171] on icon "button" at bounding box center [1287, 178] width 14 height 14
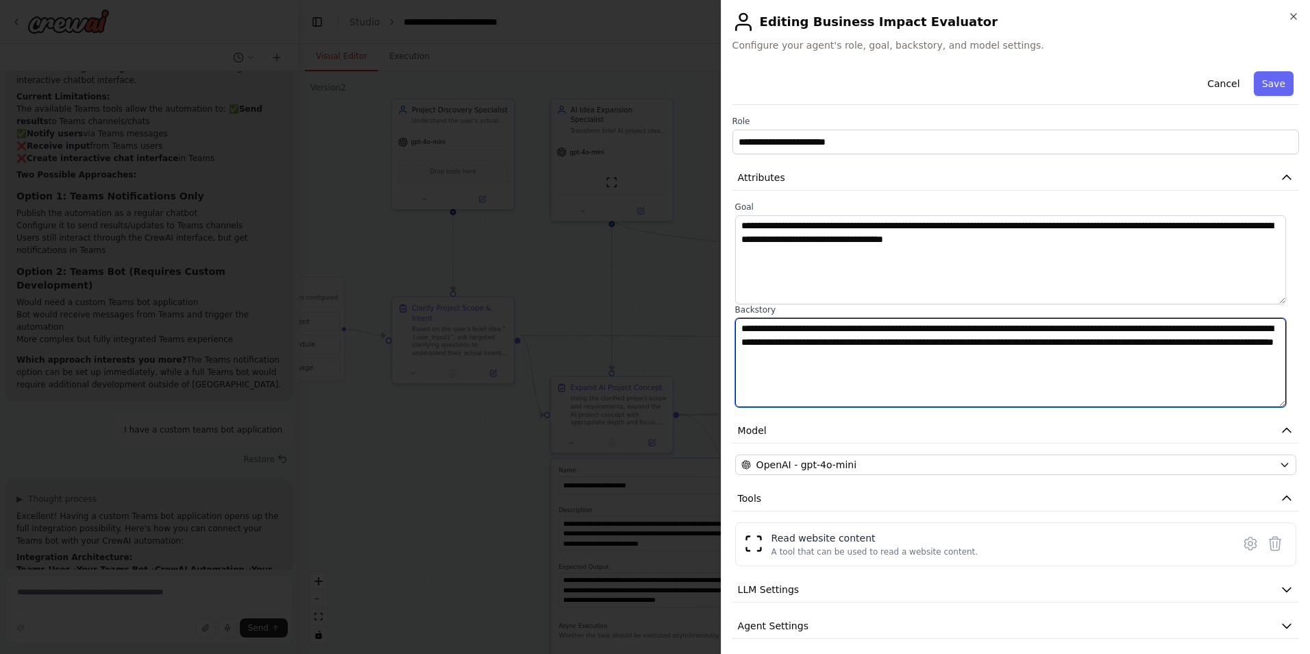
drag, startPoint x: 1045, startPoint y: 360, endPoint x: 641, endPoint y: 327, distance: 405.5
click at [641, 327] on body "create a chatbot that captures ideas from users for AI-powered projects ▶ Thoug…" at bounding box center [655, 327] width 1310 height 654
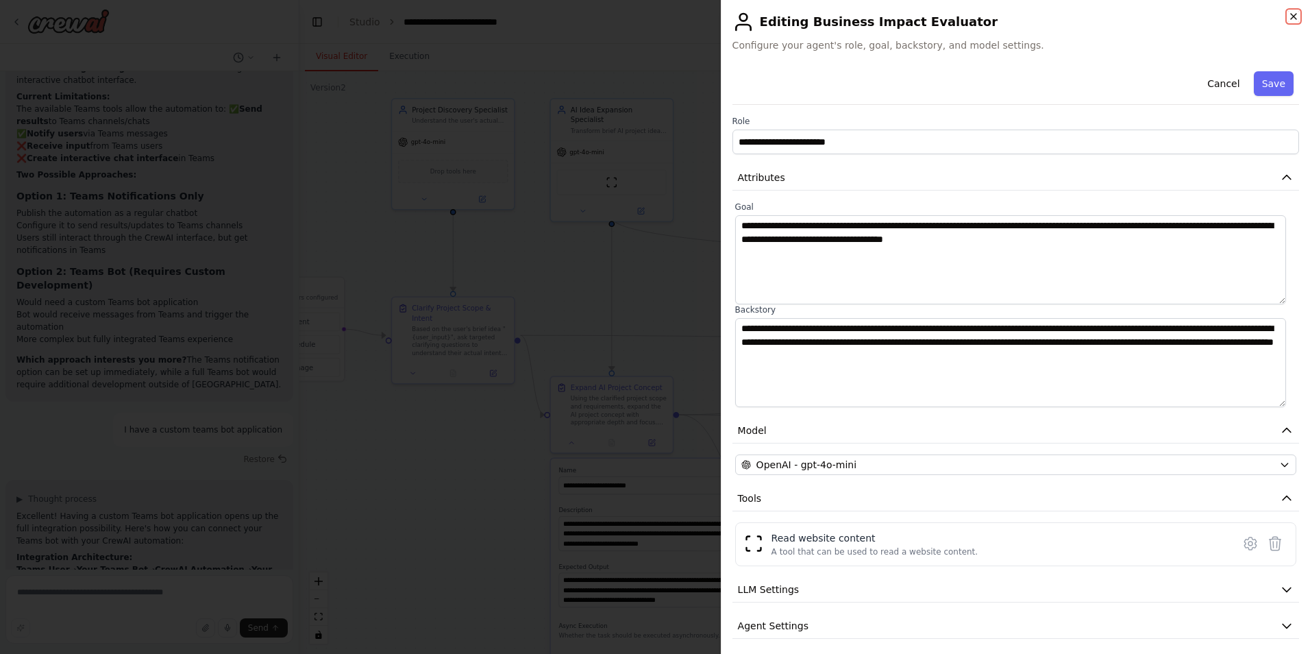
click at [1295, 14] on icon "button" at bounding box center [1293, 16] width 11 height 11
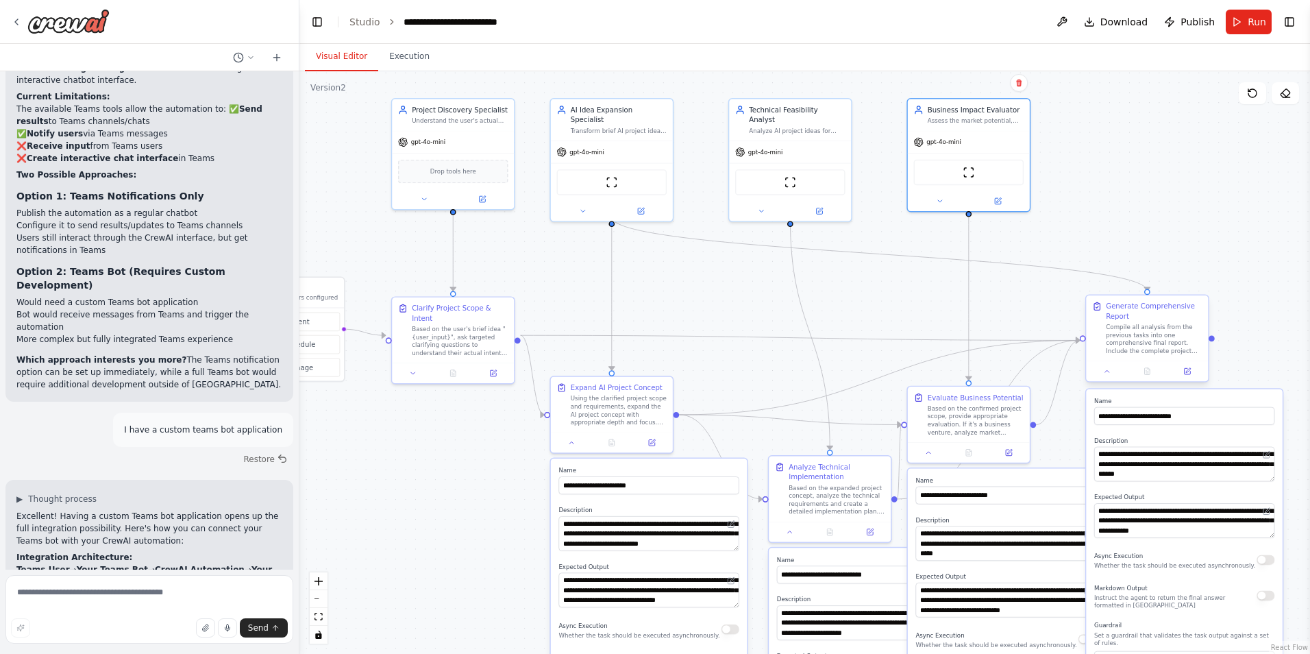
click at [1189, 313] on div "Generate Comprehensive Report" at bounding box center [1154, 311] width 96 height 20
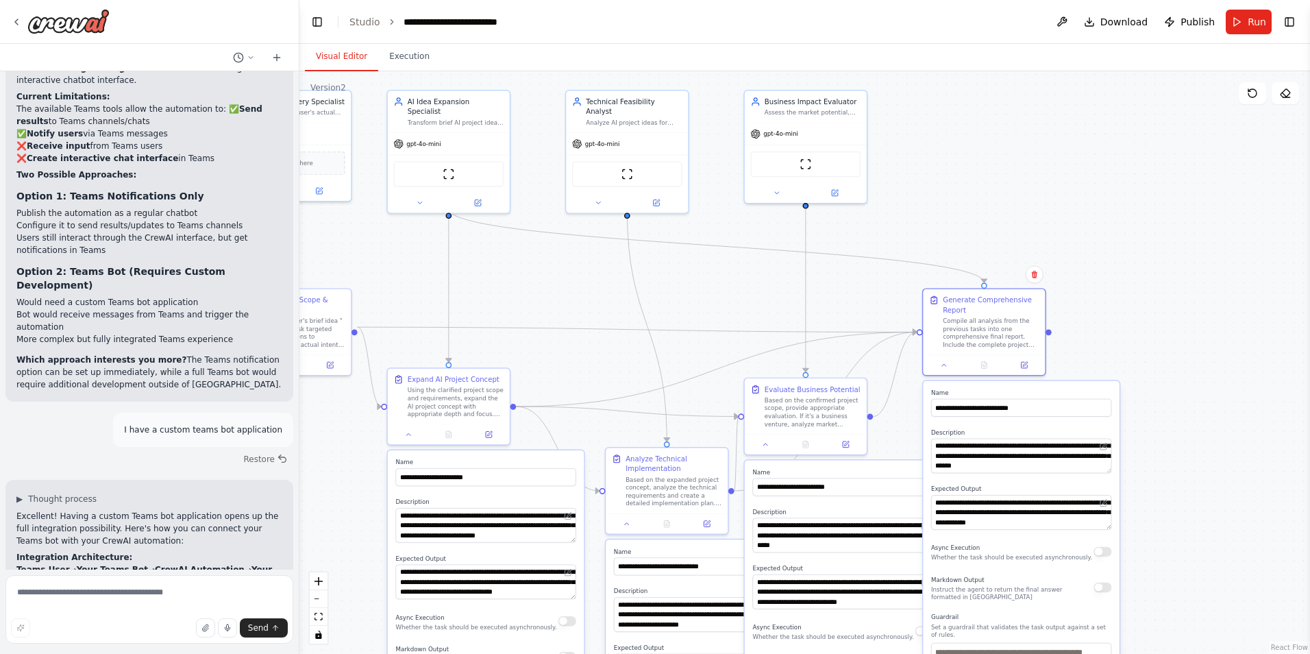
drag, startPoint x: 1275, startPoint y: 298, endPoint x: 1112, endPoint y: 295, distance: 163.1
click at [1112, 295] on div ".deletable-edge-delete-btn { width: 20px; height: 20px; border: 0px solid #ffff…" at bounding box center [804, 362] width 1010 height 582
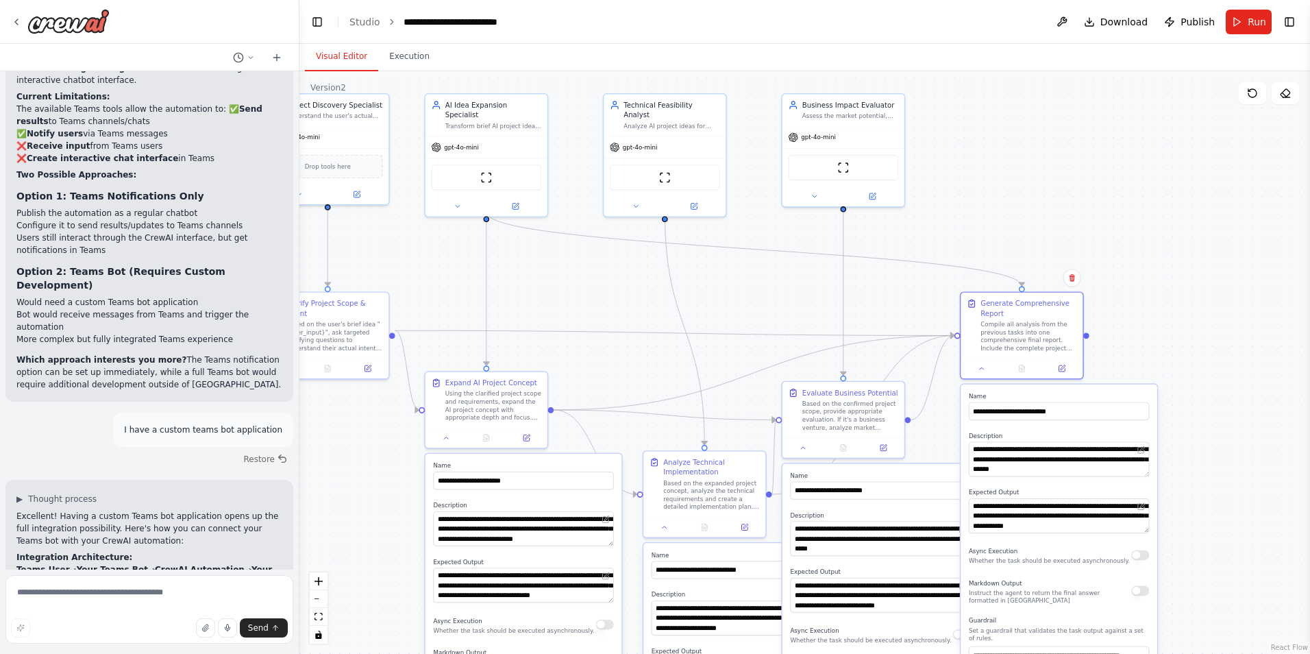
drag, startPoint x: 983, startPoint y: 197, endPoint x: 1021, endPoint y: 200, distance: 37.8
click at [1021, 200] on div ".deletable-edge-delete-btn { width: 20px; height: 20px; border: 0px solid #ffff…" at bounding box center [804, 362] width 1010 height 582
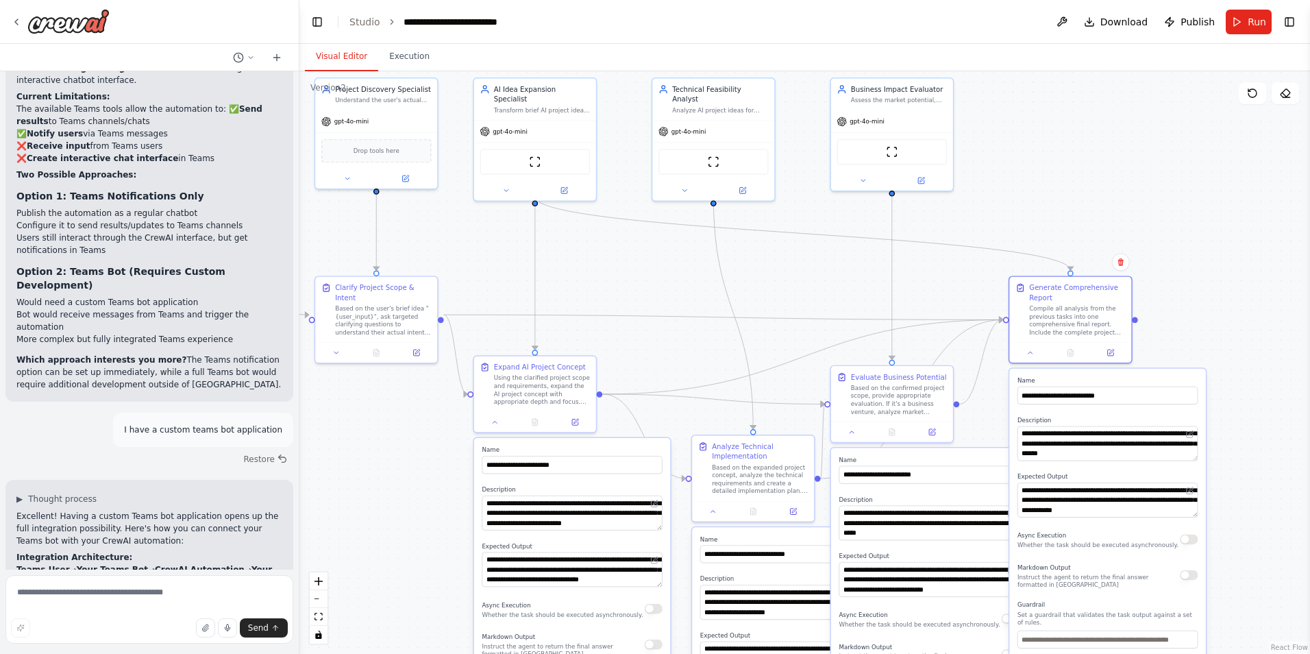
drag, startPoint x: 1019, startPoint y: 212, endPoint x: 1054, endPoint y: 196, distance: 38.3
click at [1054, 196] on div ".deletable-edge-delete-btn { width: 20px; height: 20px; border: 0px solid #ffff…" at bounding box center [804, 362] width 1010 height 582
click at [495, 427] on div at bounding box center [535, 420] width 122 height 21
click at [495, 420] on icon at bounding box center [495, 420] width 4 height 2
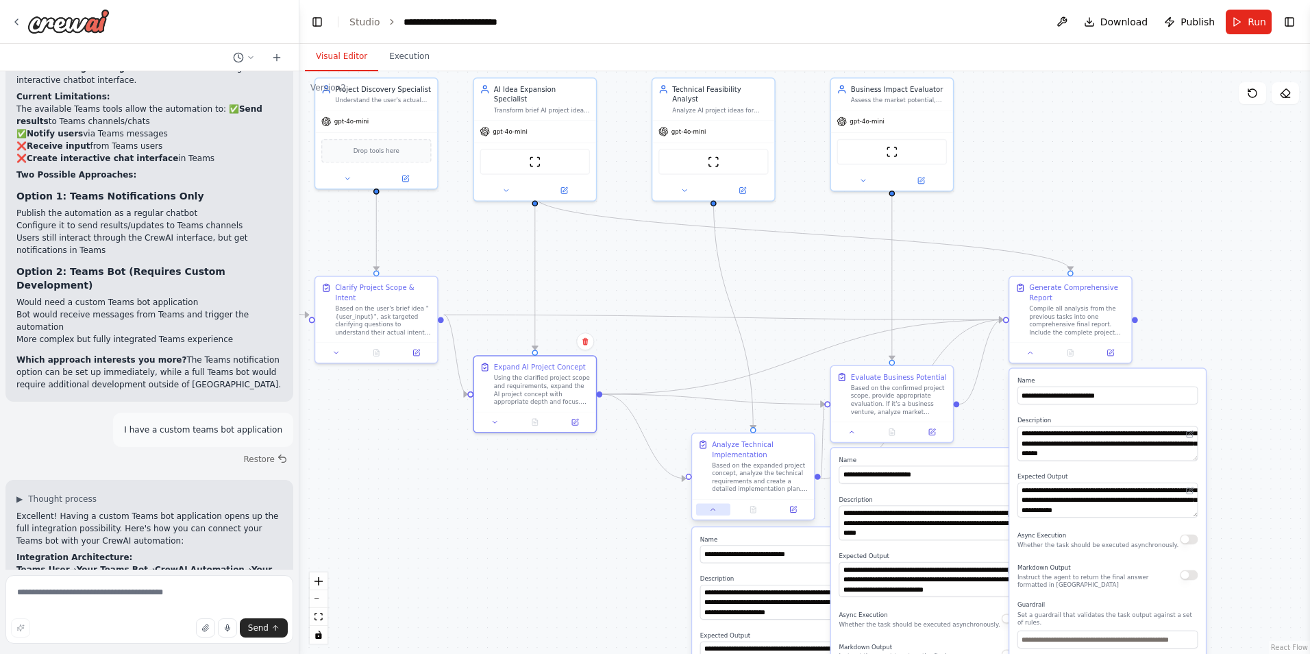
click at [714, 508] on icon at bounding box center [713, 509] width 8 height 8
click at [851, 430] on icon at bounding box center [852, 430] width 4 height 2
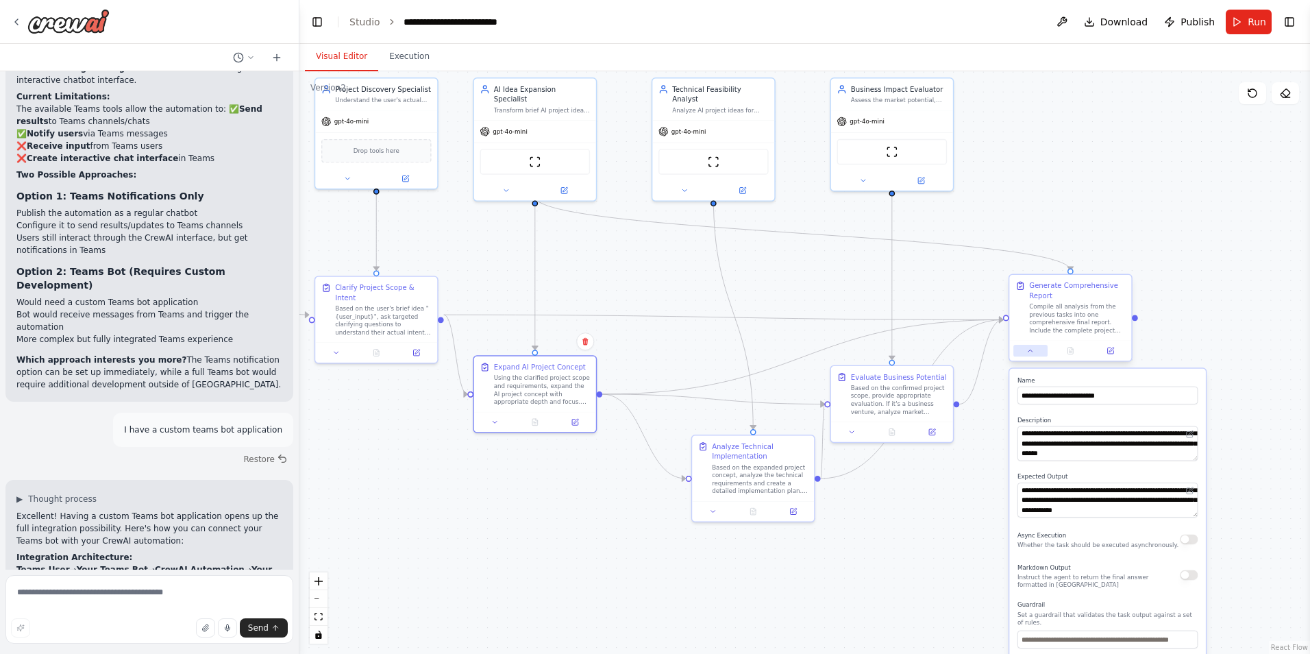
click at [1034, 348] on icon at bounding box center [1030, 351] width 8 height 8
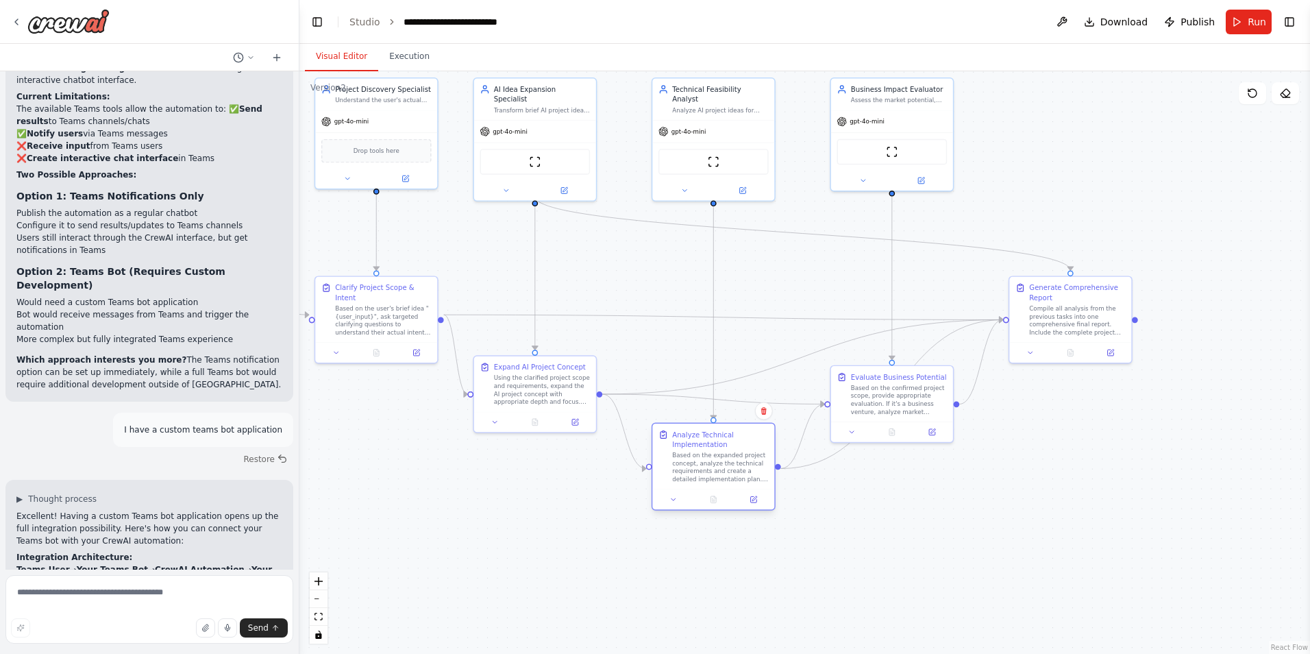
drag, startPoint x: 793, startPoint y: 451, endPoint x: 751, endPoint y: 438, distance: 43.3
click at [751, 438] on div "Analyze Technical Implementation" at bounding box center [720, 440] width 96 height 20
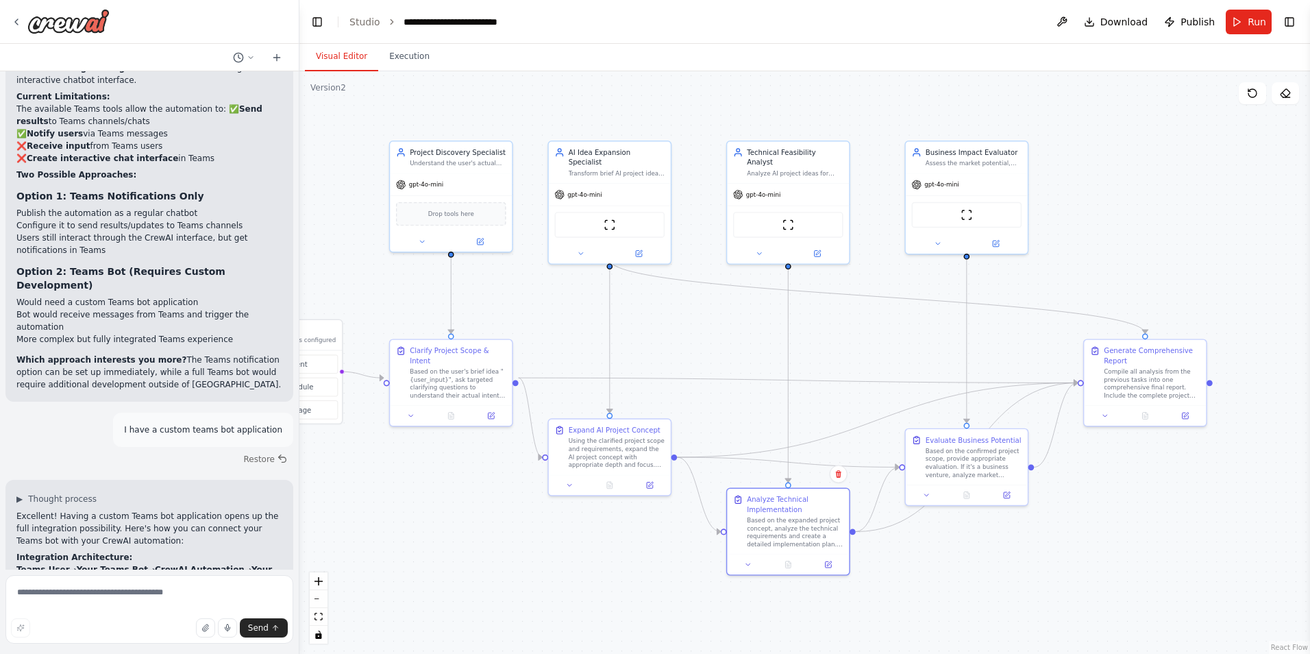
drag, startPoint x: 982, startPoint y: 214, endPoint x: 1055, endPoint y: 277, distance: 96.7
click at [1055, 277] on div ".deletable-edge-delete-btn { width: 20px; height: 20px; border: 0px solid #ffff…" at bounding box center [804, 362] width 1010 height 582
click at [818, 182] on div "gpt-4o-mini" at bounding box center [788, 193] width 122 height 22
click at [830, 503] on div "Analyze Technical Implementation" at bounding box center [795, 503] width 96 height 20
drag, startPoint x: 828, startPoint y: 506, endPoint x: 800, endPoint y: 505, distance: 27.4
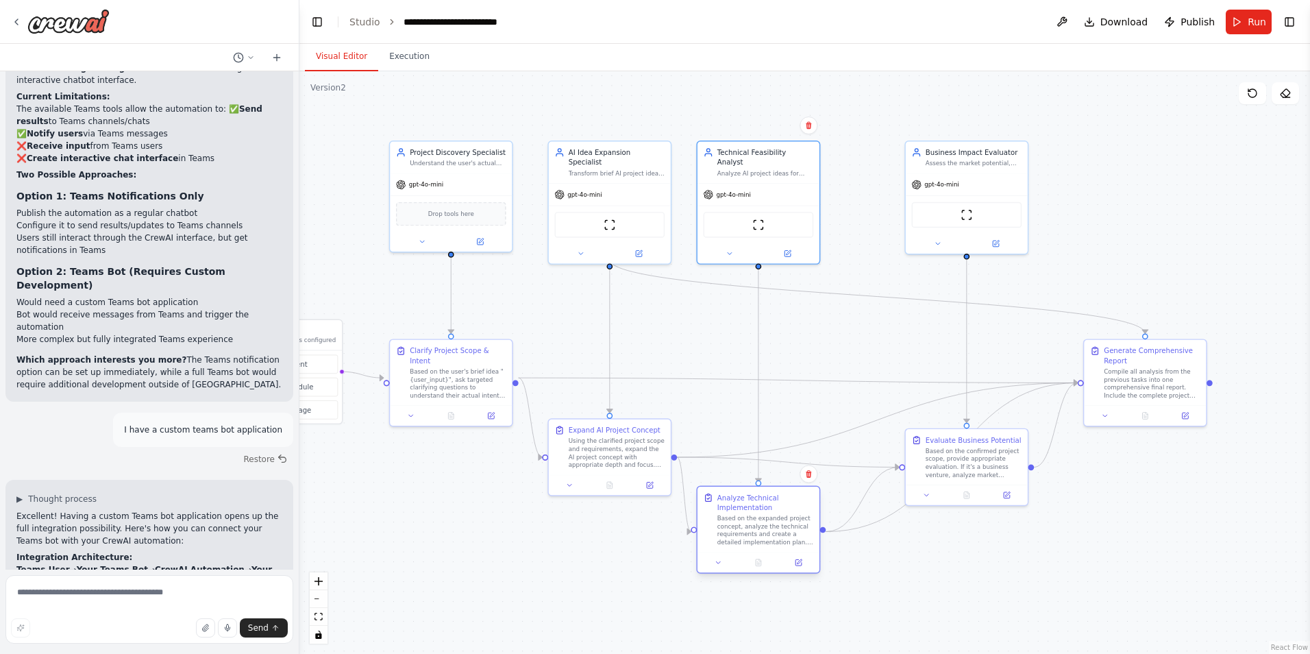
click at [800, 505] on div "Analyze Technical Implementation" at bounding box center [765, 503] width 96 height 20
click at [490, 187] on div "gpt-4o-mini" at bounding box center [451, 183] width 122 height 22
click at [438, 496] on div ".deletable-edge-delete-btn { width: 20px; height: 20px; border: 0px solid #ffff…" at bounding box center [804, 362] width 1010 height 582
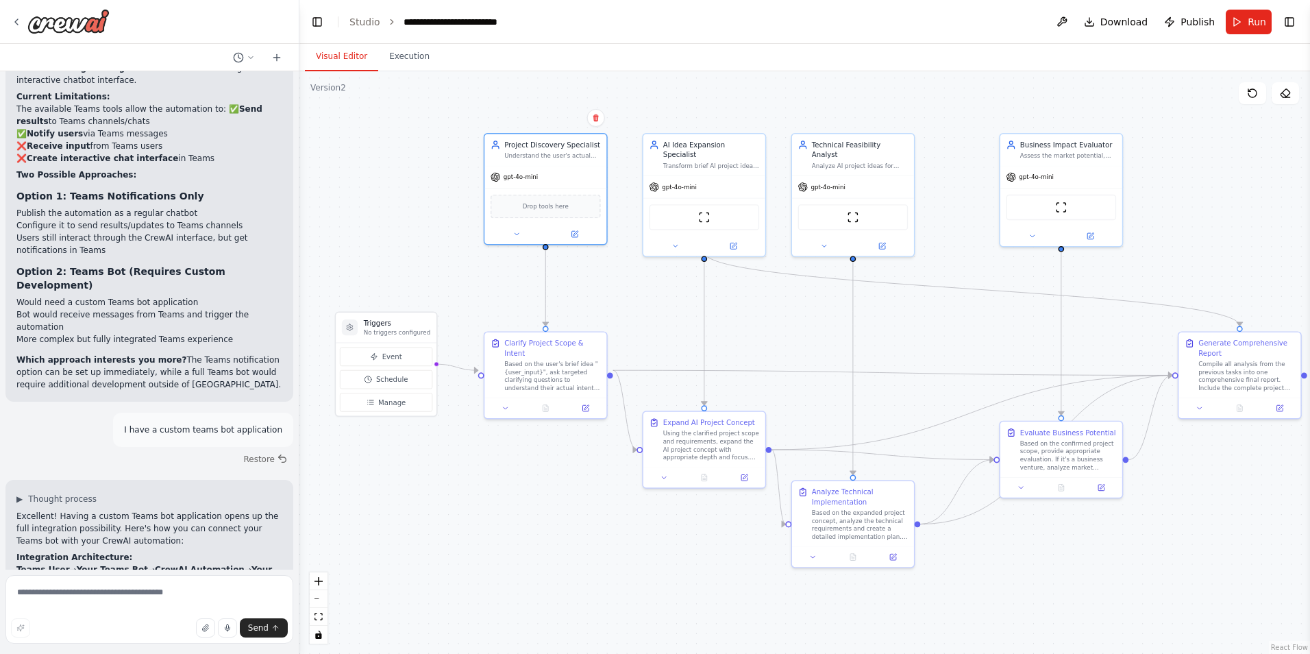
drag, startPoint x: 394, startPoint y: 510, endPoint x: 481, endPoint y: 502, distance: 87.4
click at [481, 502] on div ".deletable-edge-delete-btn { width: 20px; height: 20px; border: 0px solid #ffff…" at bounding box center [804, 362] width 1010 height 582
drag, startPoint x: 400, startPoint y: 321, endPoint x: 406, endPoint y: 334, distance: 14.1
click at [406, 334] on h3 "Triggers" at bounding box center [397, 333] width 66 height 10
click at [573, 514] on div ".deletable-edge-delete-btn { width: 20px; height: 20px; border: 0px solid #ffff…" at bounding box center [804, 362] width 1010 height 582
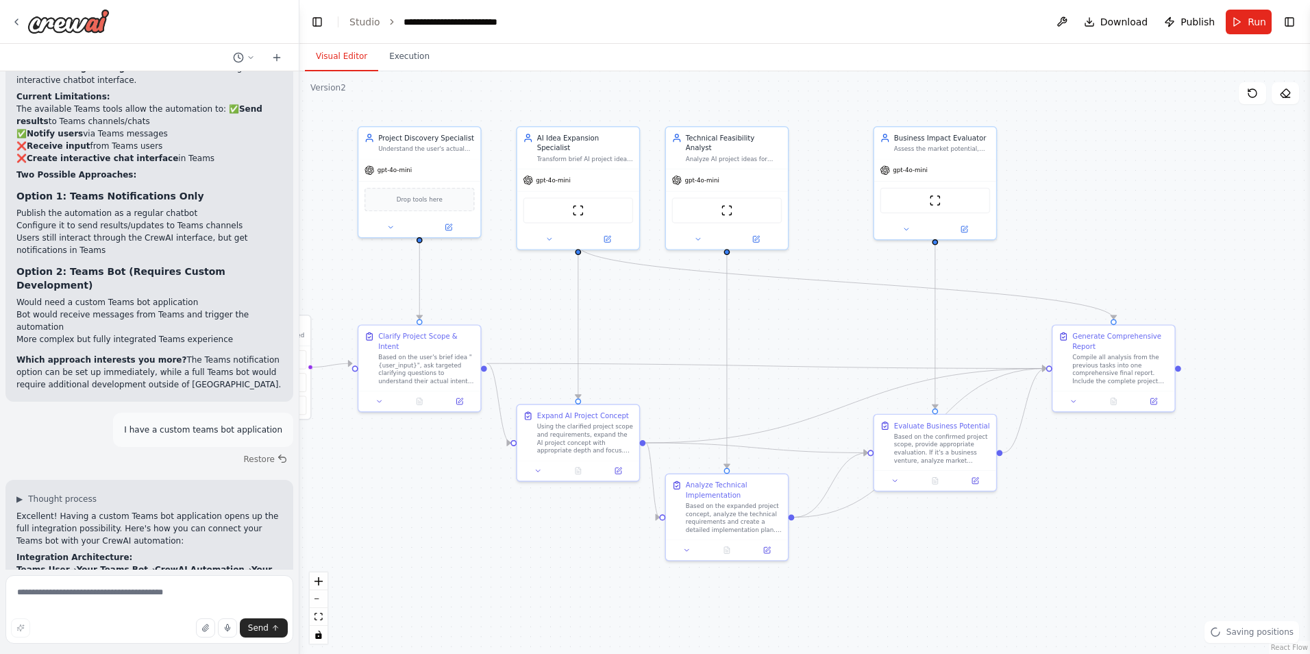
drag, startPoint x: 645, startPoint y: 523, endPoint x: 512, endPoint y: 517, distance: 133.8
click at [512, 517] on div ".deletable-edge-delete-btn { width: 20px; height: 20px; border: 0px solid #ffff…" at bounding box center [804, 362] width 1010 height 582
click at [973, 162] on div "gpt-4o-mini" at bounding box center [928, 169] width 122 height 22
click at [979, 446] on div "Based on the confirmed project scope, provide appropriate evaluation. If it's a…" at bounding box center [934, 446] width 96 height 32
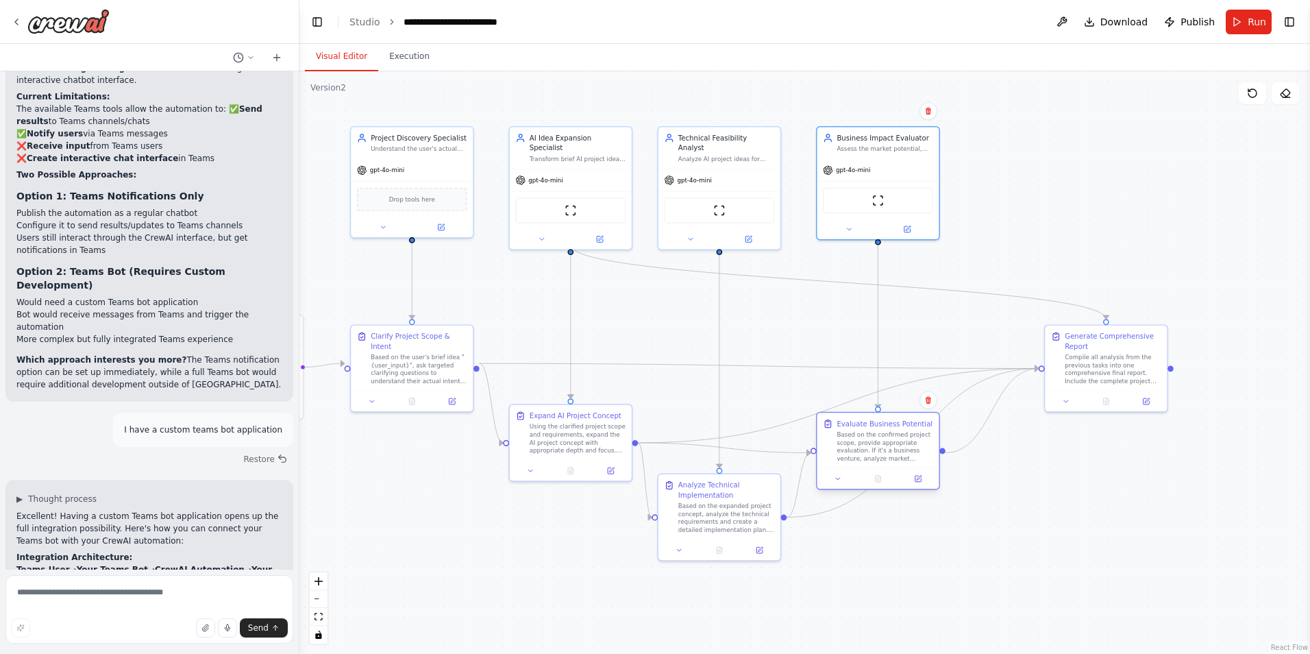
drag, startPoint x: 977, startPoint y: 436, endPoint x: 925, endPoint y: 435, distance: 52.1
click at [925, 435] on div "Based on the confirmed project scope, provide appropriate evaluation. If it's a…" at bounding box center [884, 446] width 96 height 32
drag, startPoint x: 1132, startPoint y: 349, endPoint x: 1067, endPoint y: 342, distance: 65.5
click at [1067, 342] on div "Generate Comprehensive Report Compile all analysis from the previous tasks into…" at bounding box center [1053, 345] width 96 height 53
click at [1062, 467] on div ".deletable-edge-delete-btn { width: 20px; height: 20px; border: 0px solid #ffff…" at bounding box center [804, 362] width 1010 height 582
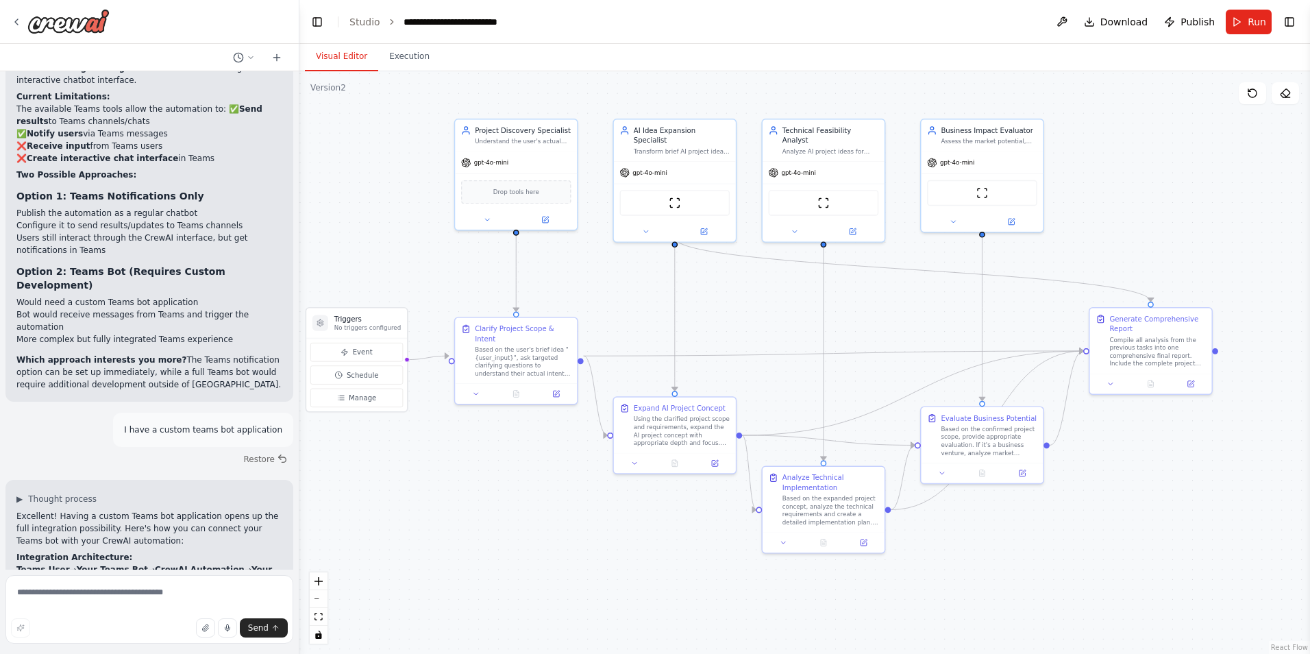
drag, startPoint x: 1039, startPoint y: 476, endPoint x: 1143, endPoint y: 469, distance: 104.4
click at [1143, 469] on div ".deletable-edge-delete-btn { width: 20px; height: 20px; border: 0px solid #ffff…" at bounding box center [804, 362] width 1010 height 582
click at [559, 164] on div "gpt-4o-mini" at bounding box center [516, 161] width 122 height 22
click at [680, 164] on div "gpt-4o-mini" at bounding box center [675, 171] width 122 height 22
click at [795, 166] on span "gpt-4o-mini" at bounding box center [798, 170] width 34 height 8
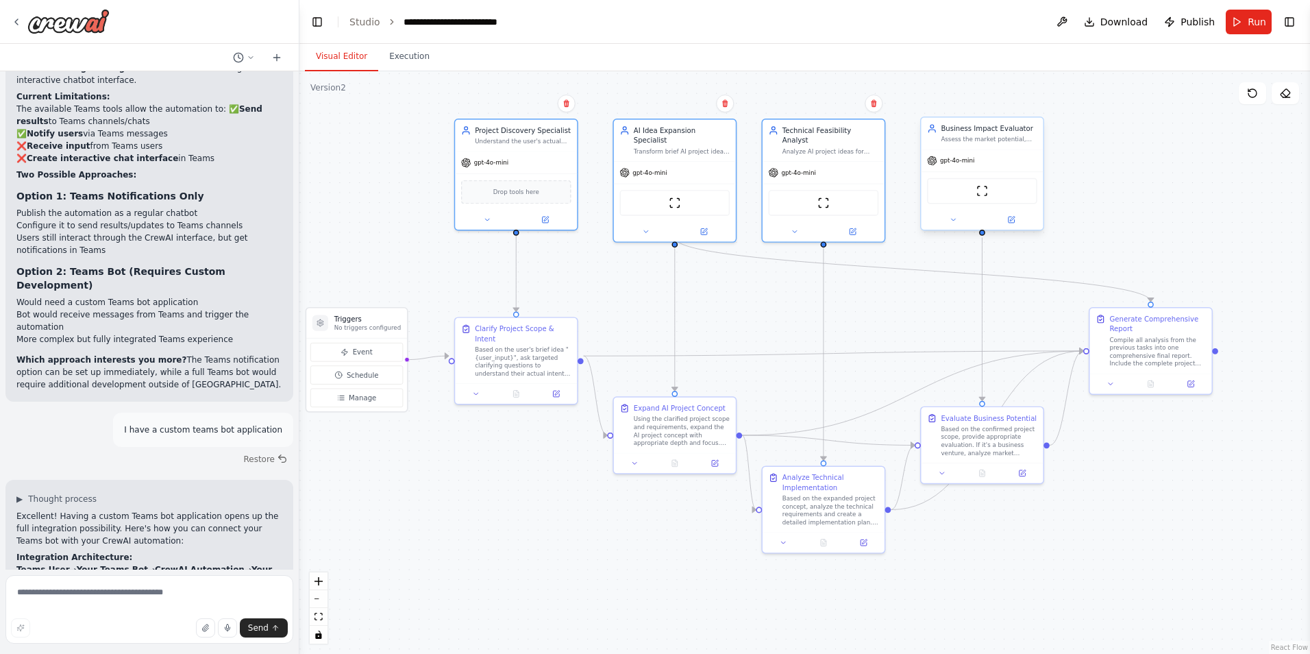
click at [956, 170] on div "gpt-4o-mini" at bounding box center [982, 161] width 122 height 22
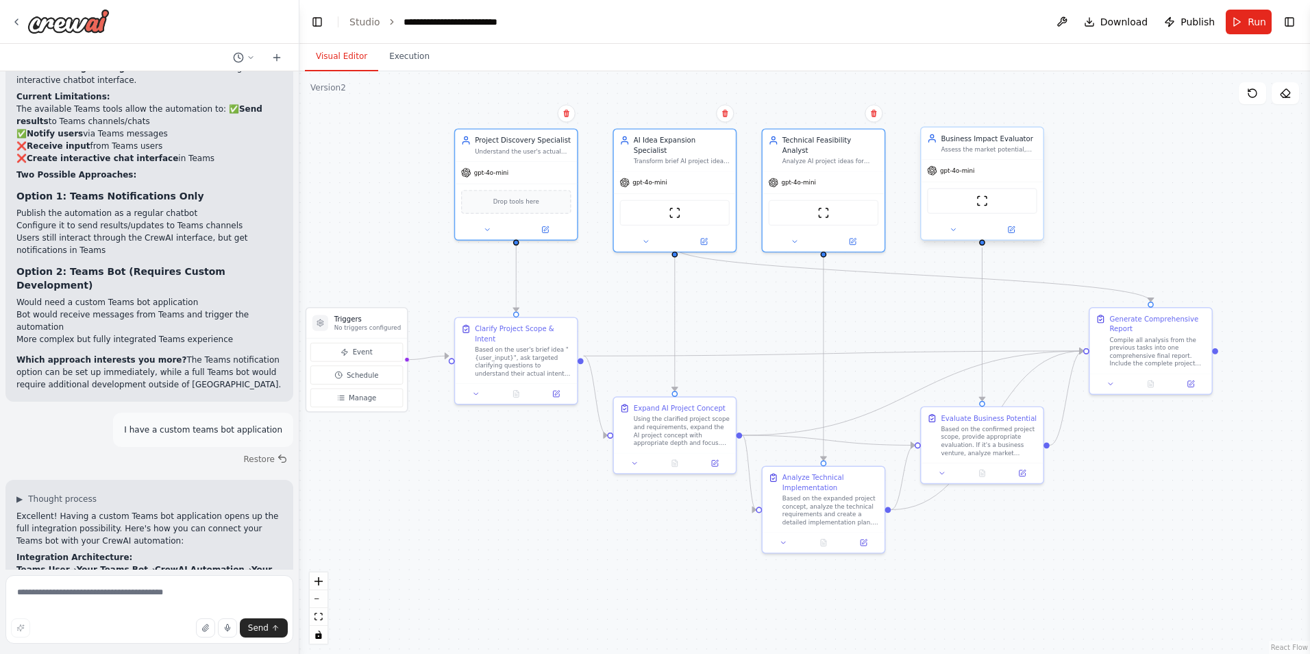
drag, startPoint x: 982, startPoint y: 163, endPoint x: 986, endPoint y: 173, distance: 10.4
click at [986, 173] on div "gpt-4o-mini" at bounding box center [982, 171] width 122 height 22
click at [1068, 179] on div ".deletable-edge-delete-btn { width: 20px; height: 20px; border: 0px solid #ffff…" at bounding box center [804, 362] width 1010 height 582
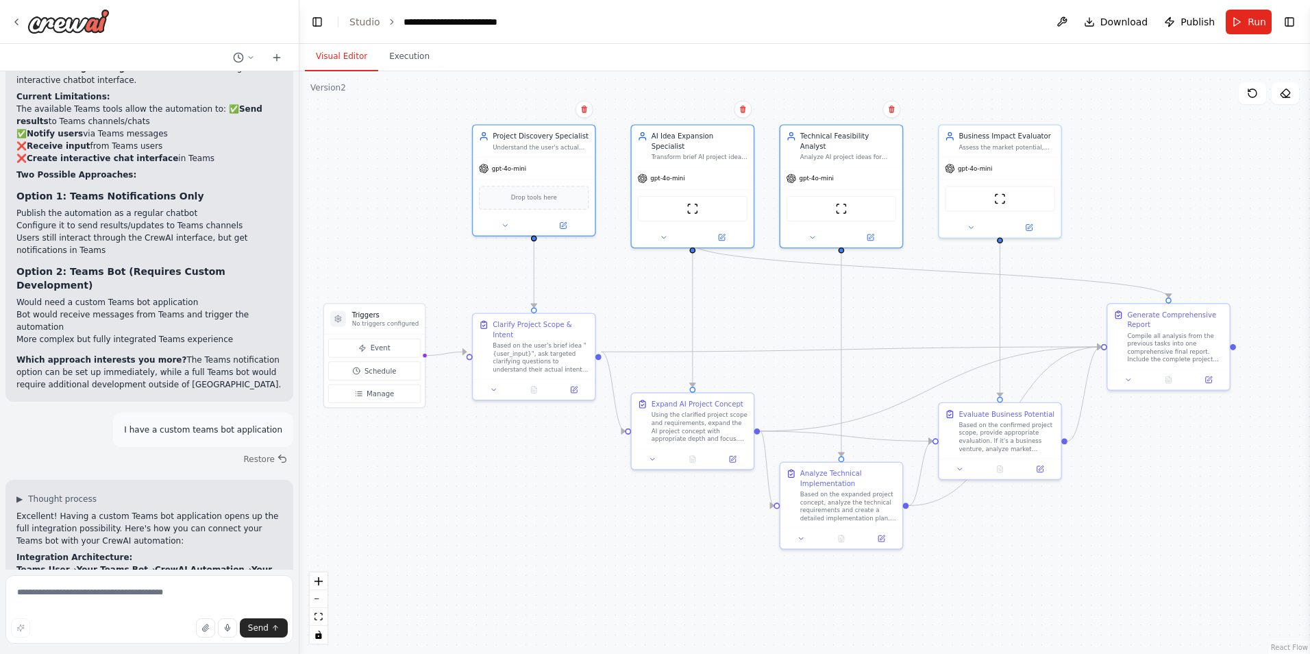
drag, startPoint x: 526, startPoint y: 462, endPoint x: 543, endPoint y: 456, distance: 18.2
click at [543, 456] on div ".deletable-edge-delete-btn { width: 20px; height: 20px; border: 0px solid #ffff…" at bounding box center [804, 362] width 1010 height 582
click at [866, 165] on div "gpt-4o-mini" at bounding box center [841, 176] width 122 height 22
click at [874, 232] on icon at bounding box center [870, 236] width 8 height 8
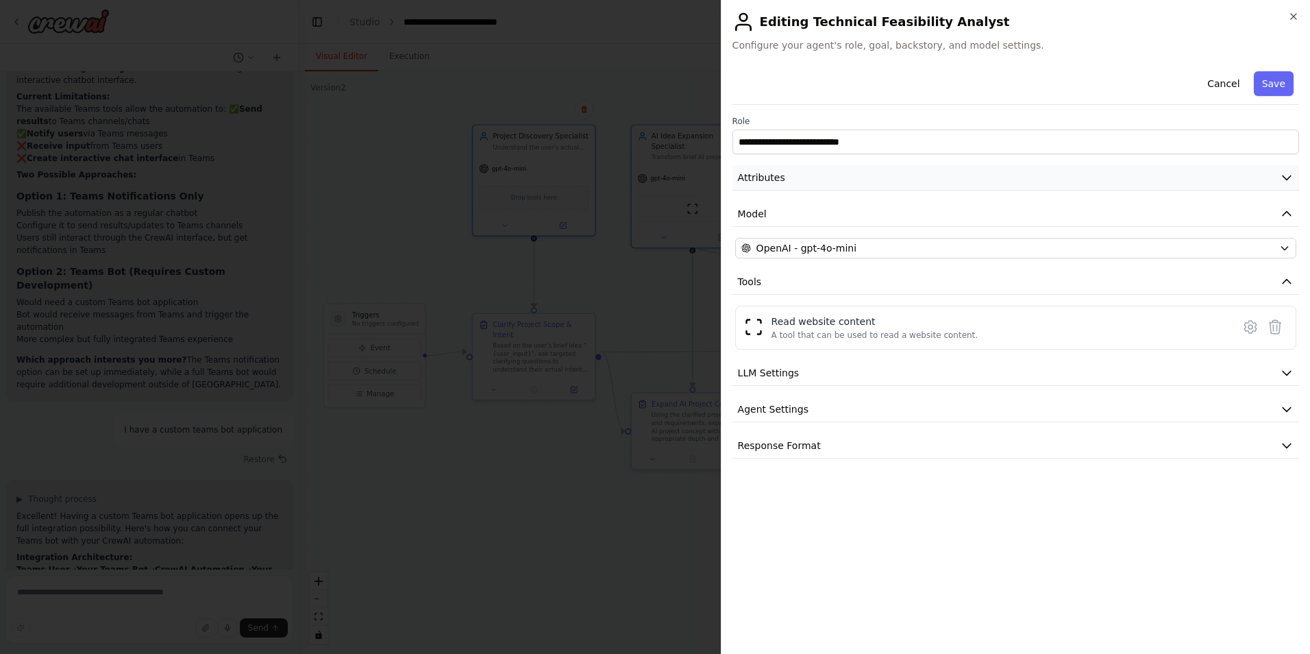
click at [1284, 177] on icon "button" at bounding box center [1286, 178] width 8 height 4
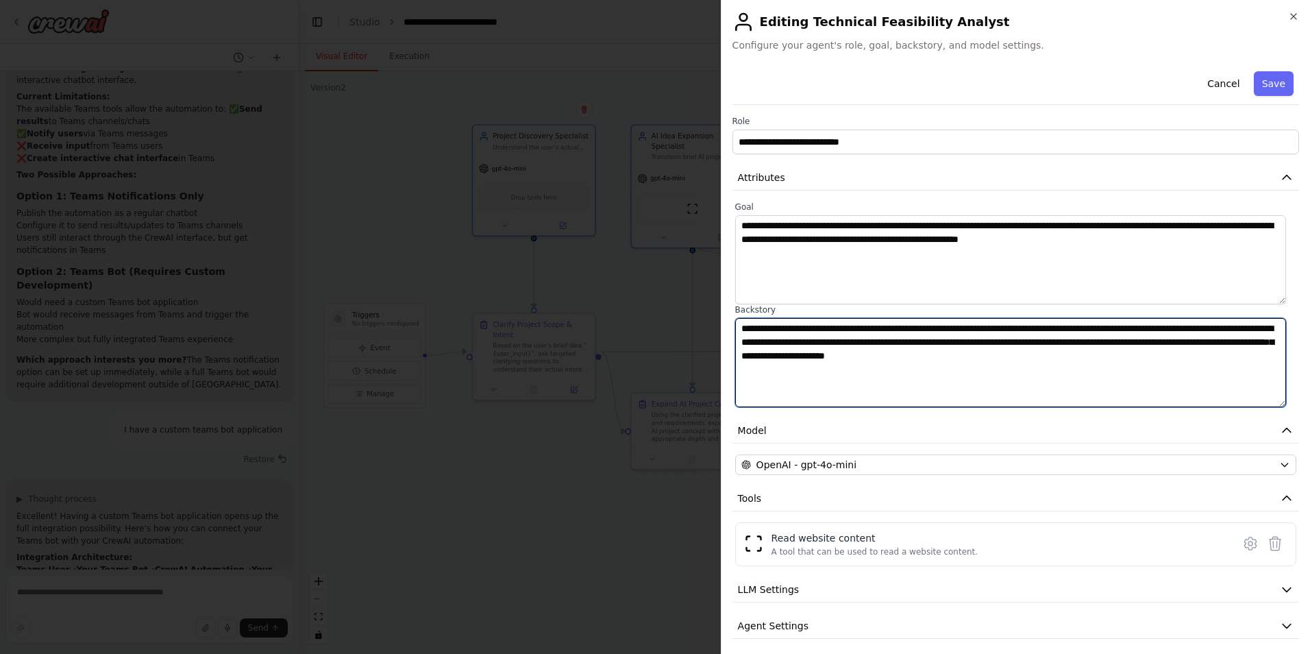
click at [1149, 371] on textarea "**********" at bounding box center [1010, 362] width 551 height 89
drag, startPoint x: 1039, startPoint y: 351, endPoint x: 723, endPoint y: 317, distance: 317.7
click at [725, 317] on div "**********" at bounding box center [1015, 327] width 589 height 654
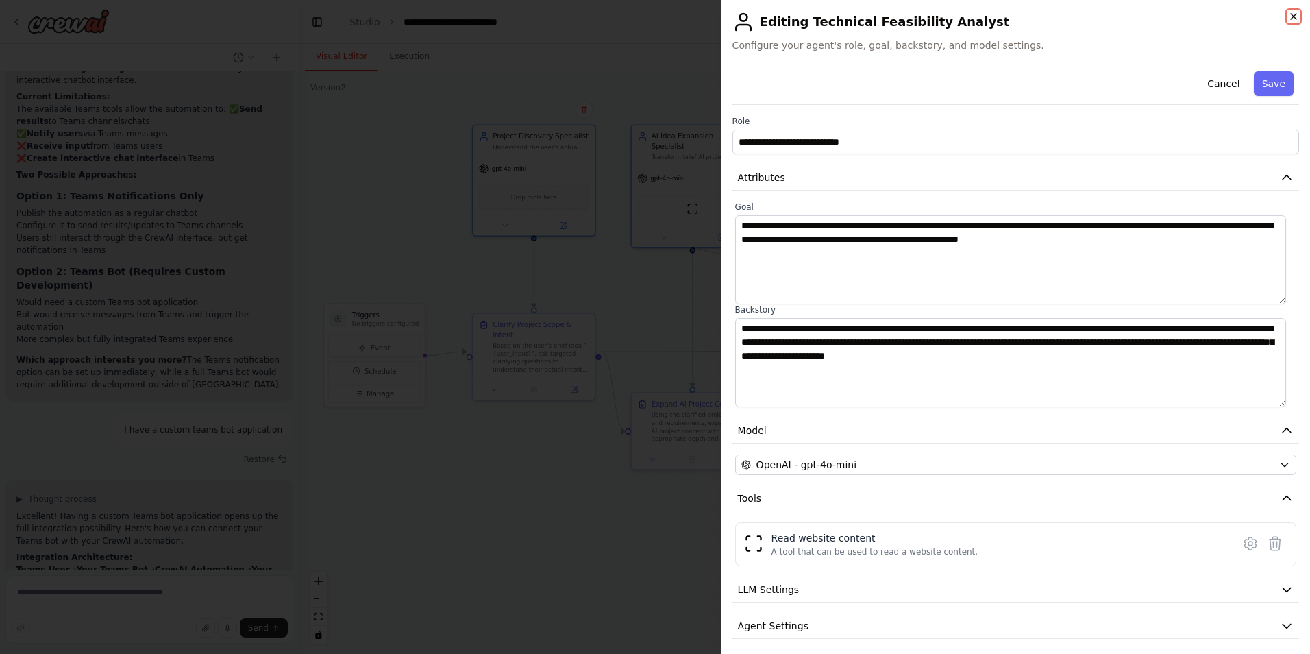
click at [1291, 17] on icon "button" at bounding box center [1293, 16] width 11 height 11
